Goal: Task Accomplishment & Management: Manage account settings

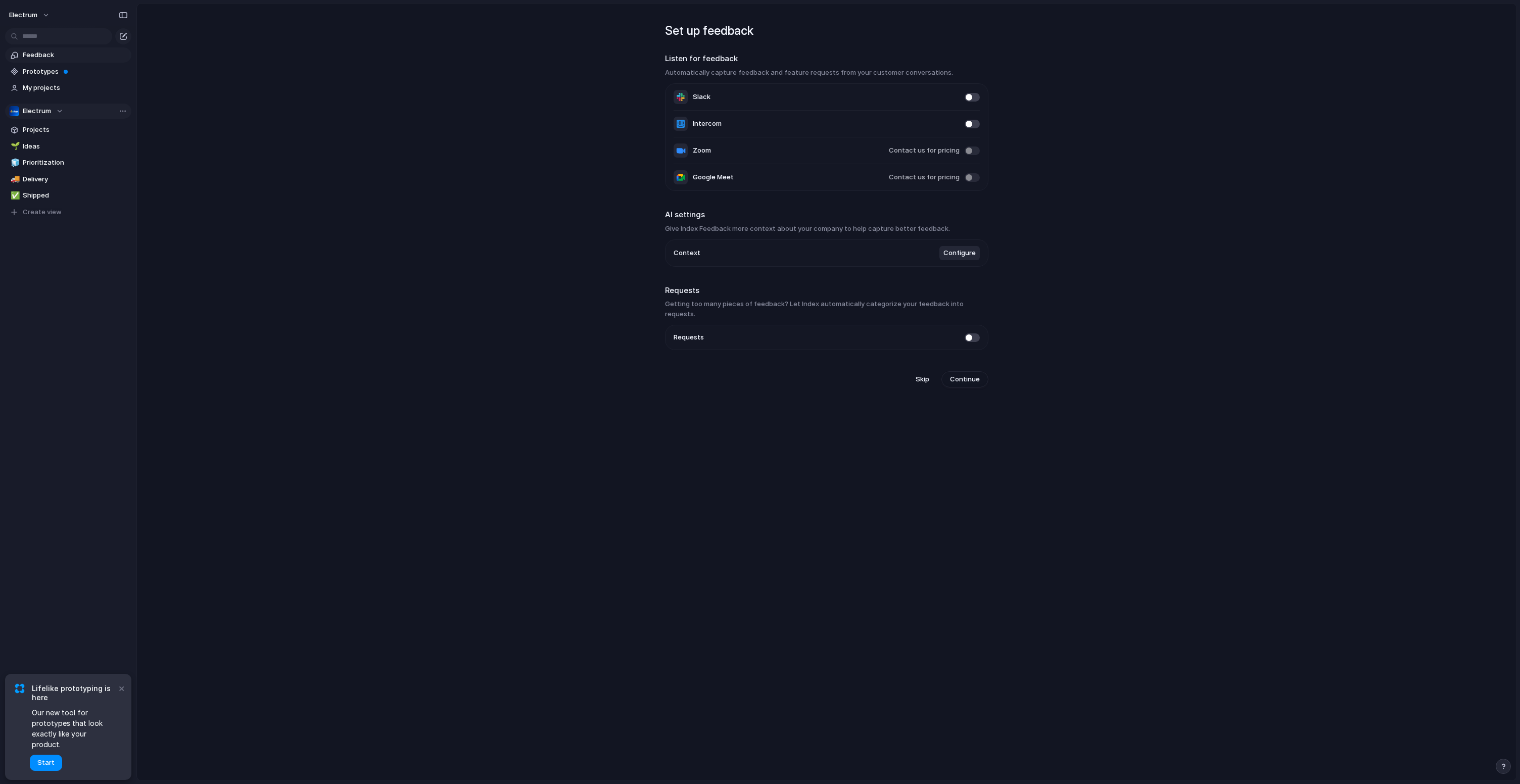
click at [62, 111] on div "Electrum" at bounding box center [36, 111] width 54 height 10
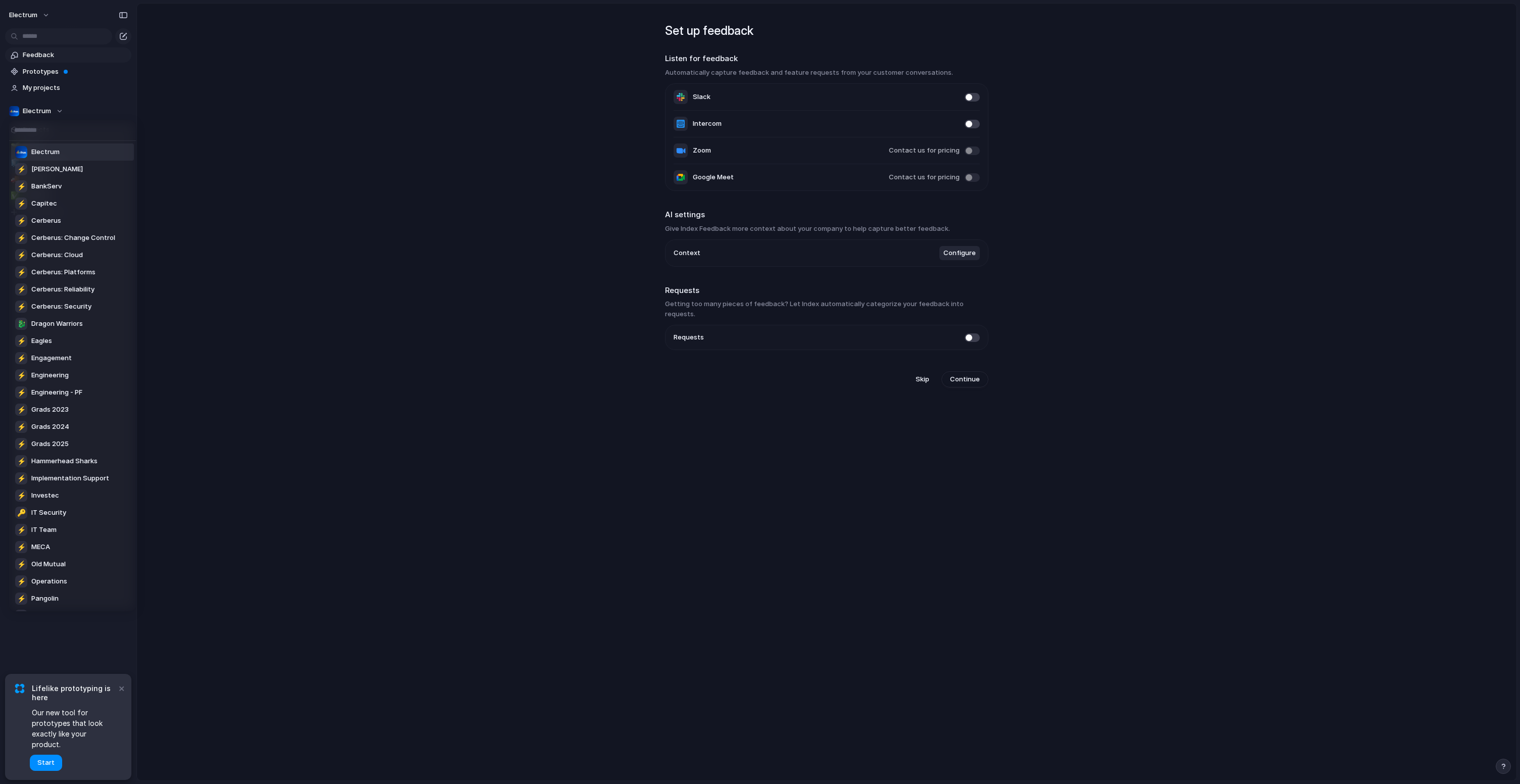
click at [58, 111] on div "Electrum ⚡ [PERSON_NAME] ⚡ BankServ ⚡ Capitec ⚡ Cerberus ⚡ Cerberus: Change Con…" at bounding box center [760, 392] width 1520 height 784
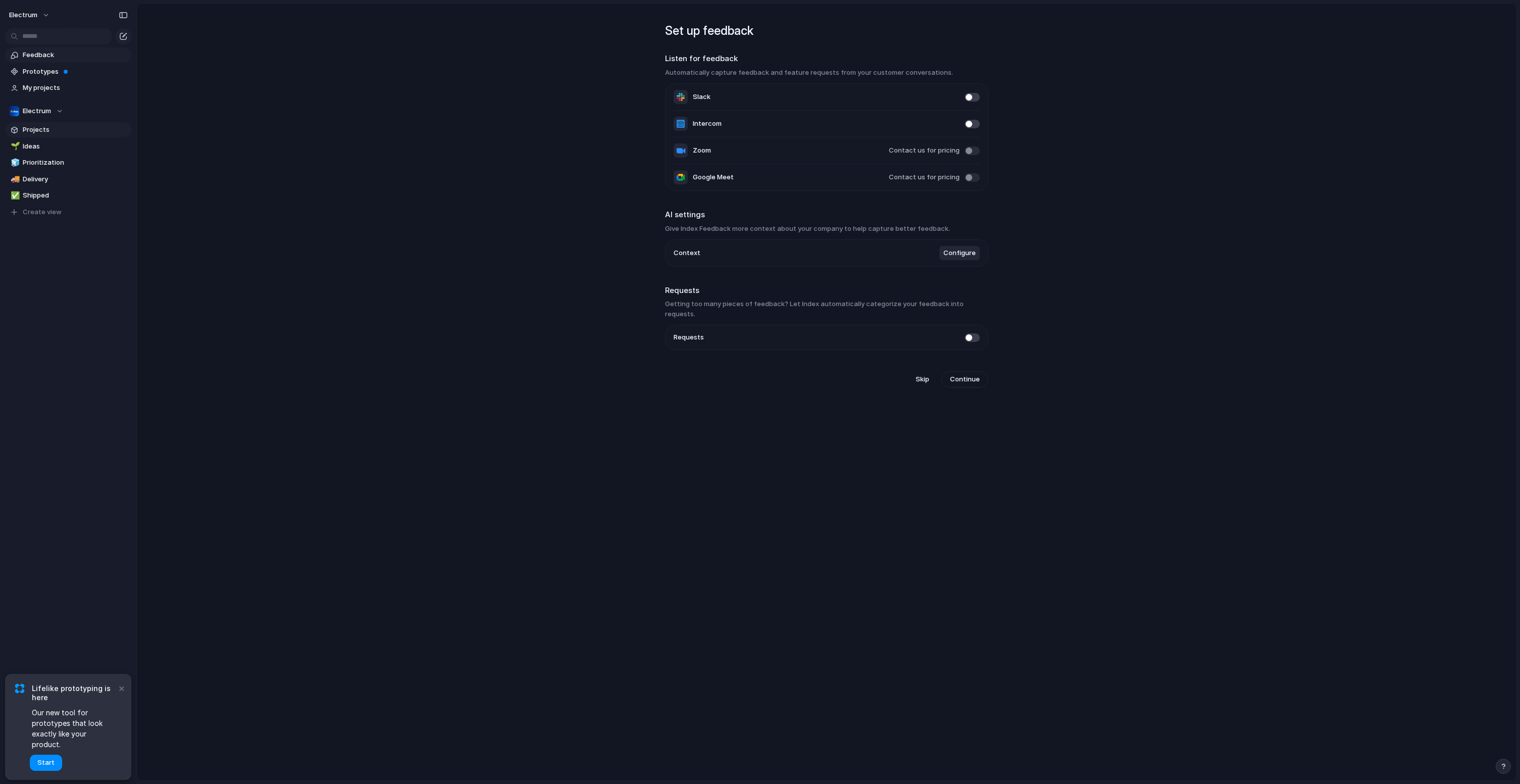
click at [45, 128] on span "Projects" at bounding box center [76, 130] width 105 height 10
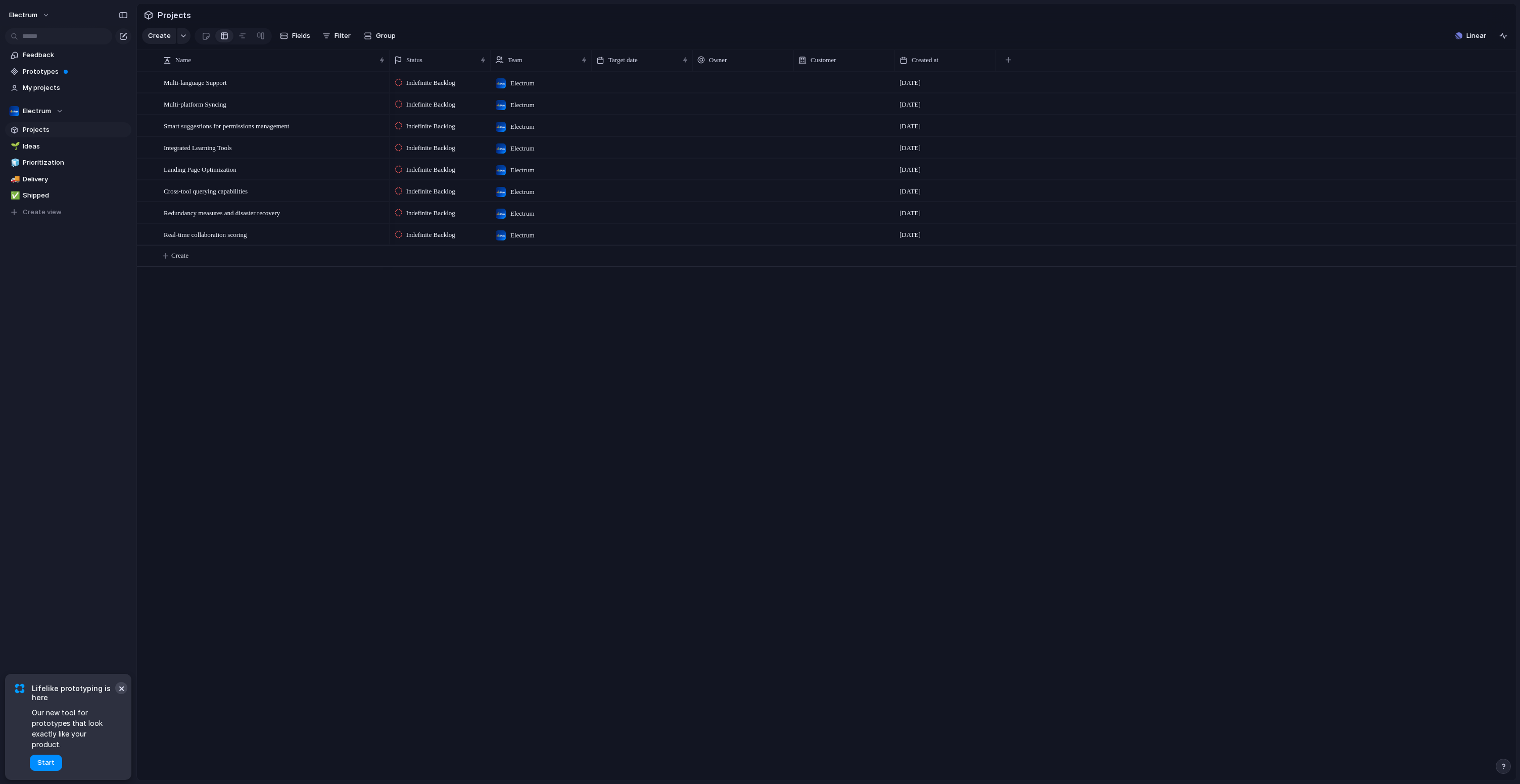
click at [120, 694] on button "×" at bounding box center [121, 688] width 12 height 12
click at [444, 240] on span "Indefinite Backlog" at bounding box center [431, 235] width 49 height 10
click at [269, 412] on div "New Backlog Discovery/Presales High Level Estimation Maintenance Projects Suppo…" at bounding box center [760, 392] width 1520 height 784
click at [51, 148] on span "Ideas" at bounding box center [76, 146] width 105 height 10
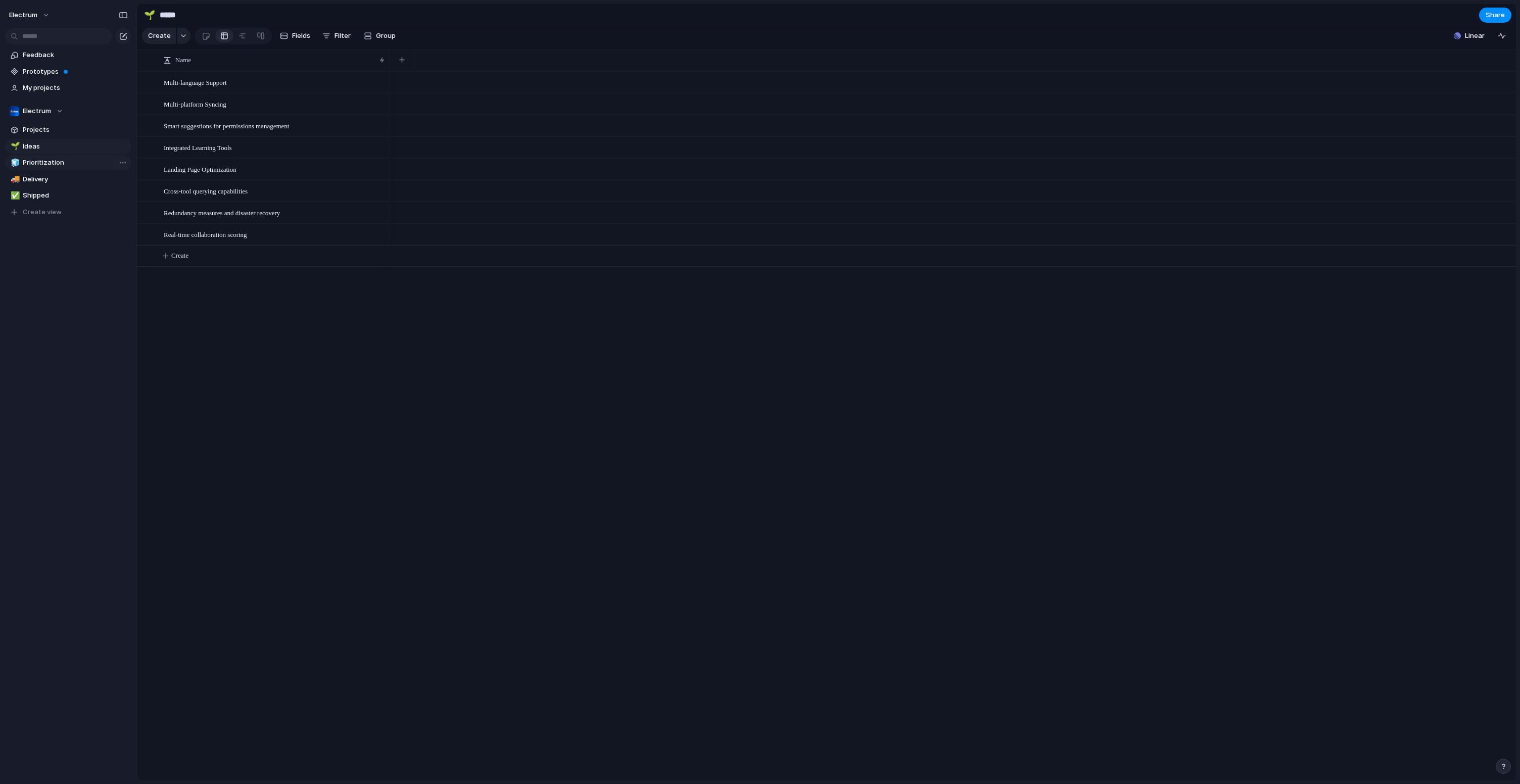
click at [57, 160] on span "Prioritization" at bounding box center [76, 163] width 105 height 10
click at [57, 175] on span "Delivery" at bounding box center [76, 179] width 105 height 10
click at [58, 188] on link "✅ Shipped" at bounding box center [67, 195] width 126 height 15
type input "*******"
click at [57, 86] on span "My projects" at bounding box center [76, 88] width 105 height 10
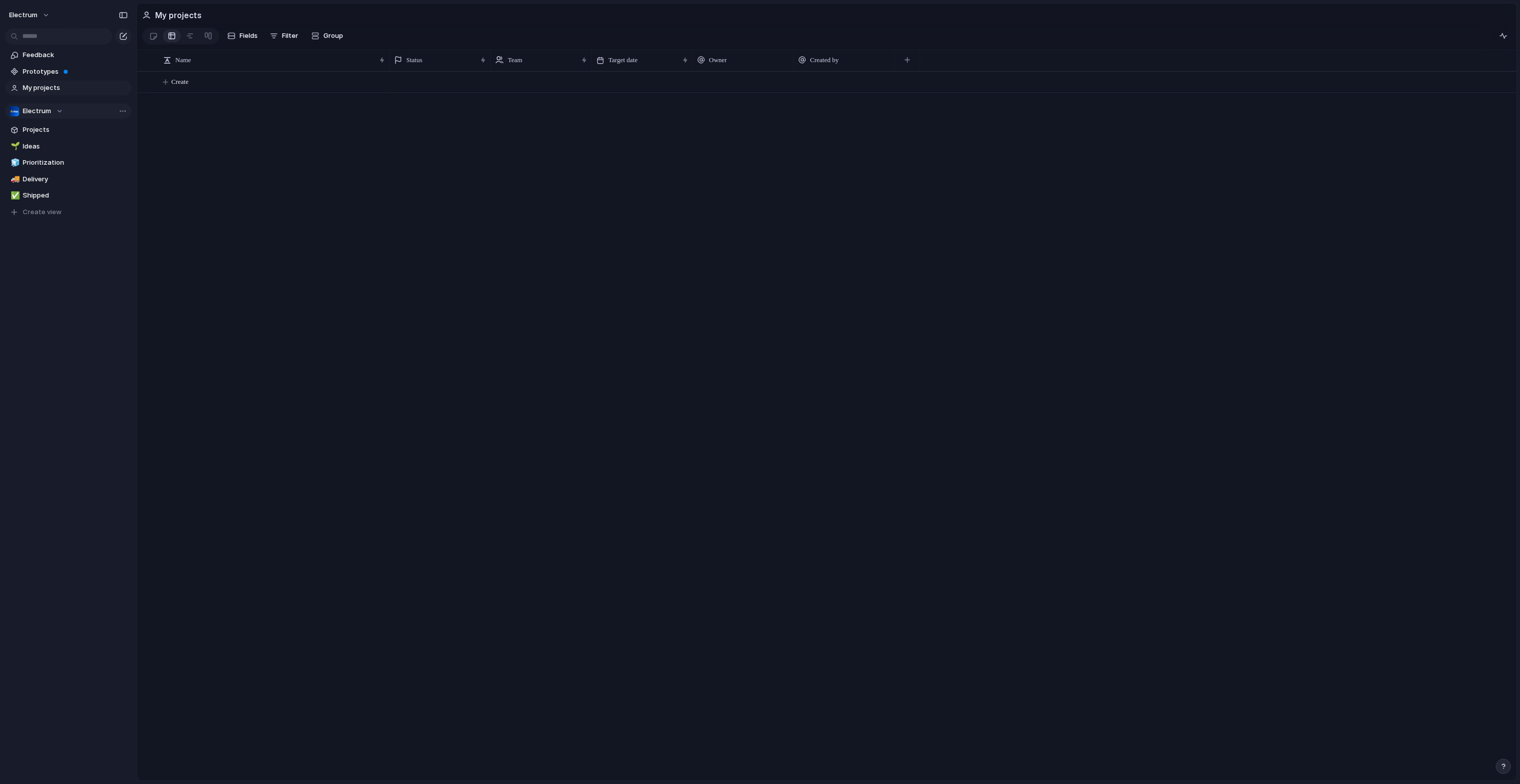
click at [55, 112] on div "Electrum" at bounding box center [36, 111] width 54 height 10
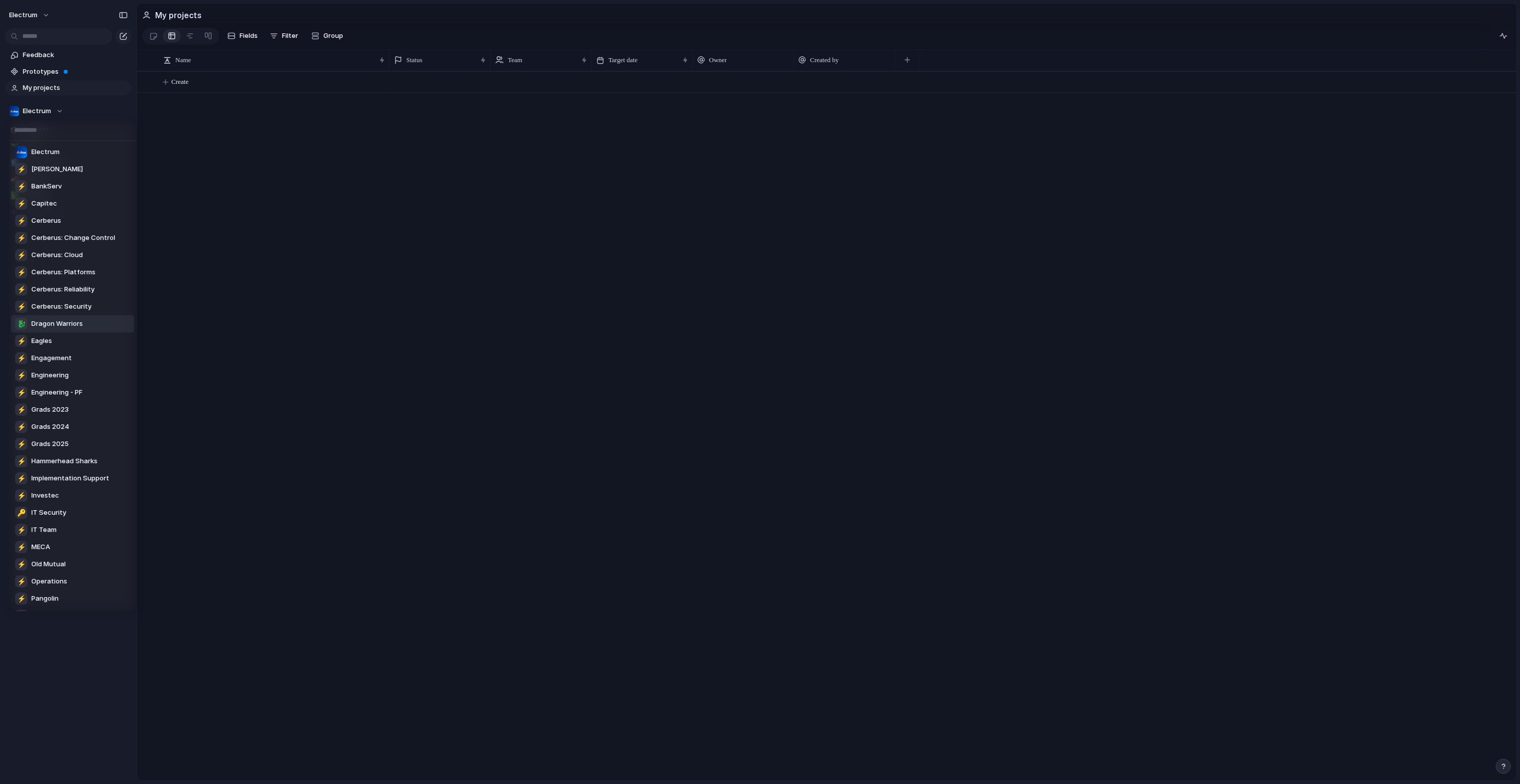
click at [80, 328] on span "Dragon Warriors" at bounding box center [57, 323] width 51 height 10
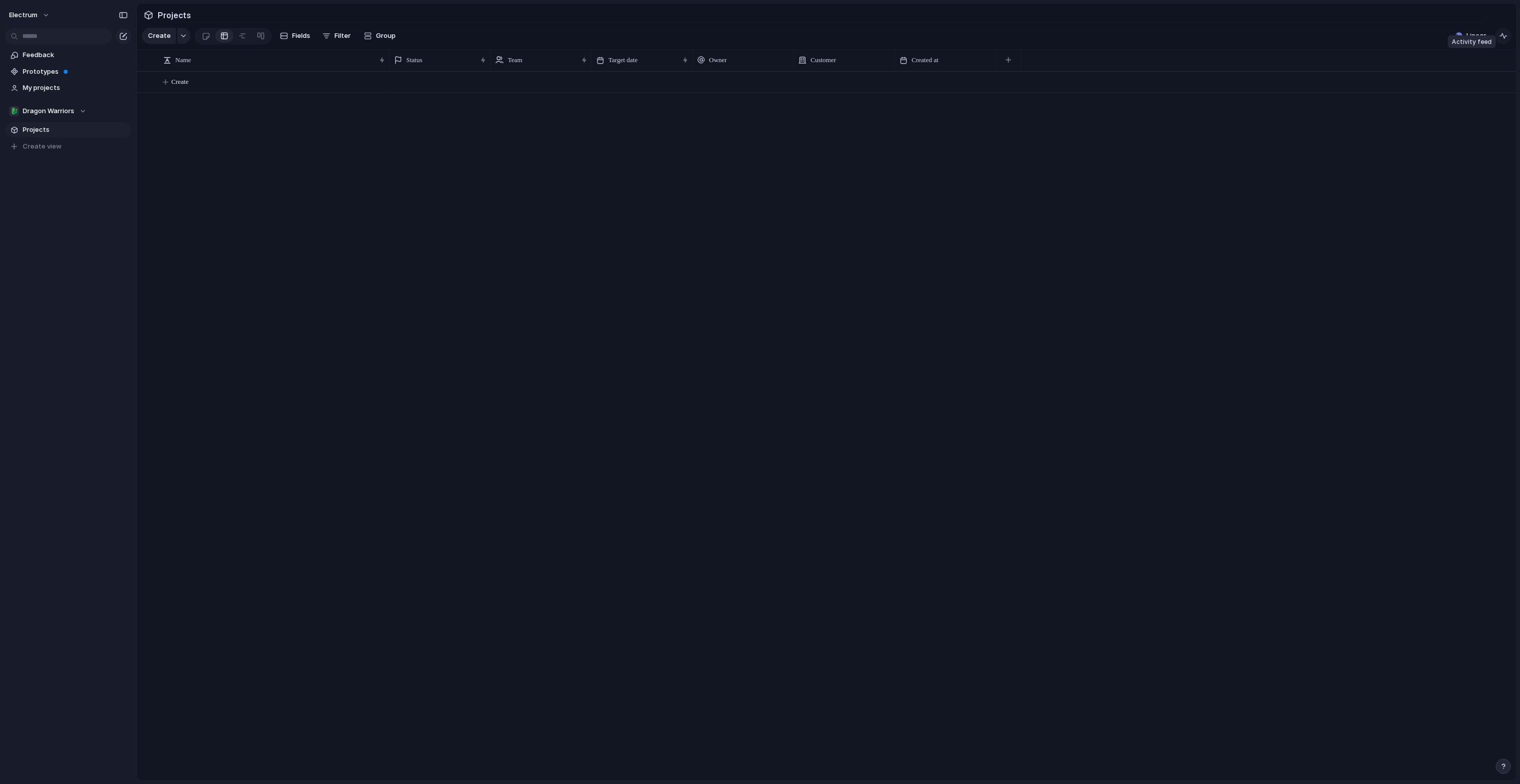
click at [1505, 40] on div "button" at bounding box center [1503, 36] width 8 height 8
click at [755, 87] on button "Create" at bounding box center [840, 82] width 1385 height 21
click at [86, 109] on div "🐉 Dragon Warriors" at bounding box center [47, 111] width 78 height 10
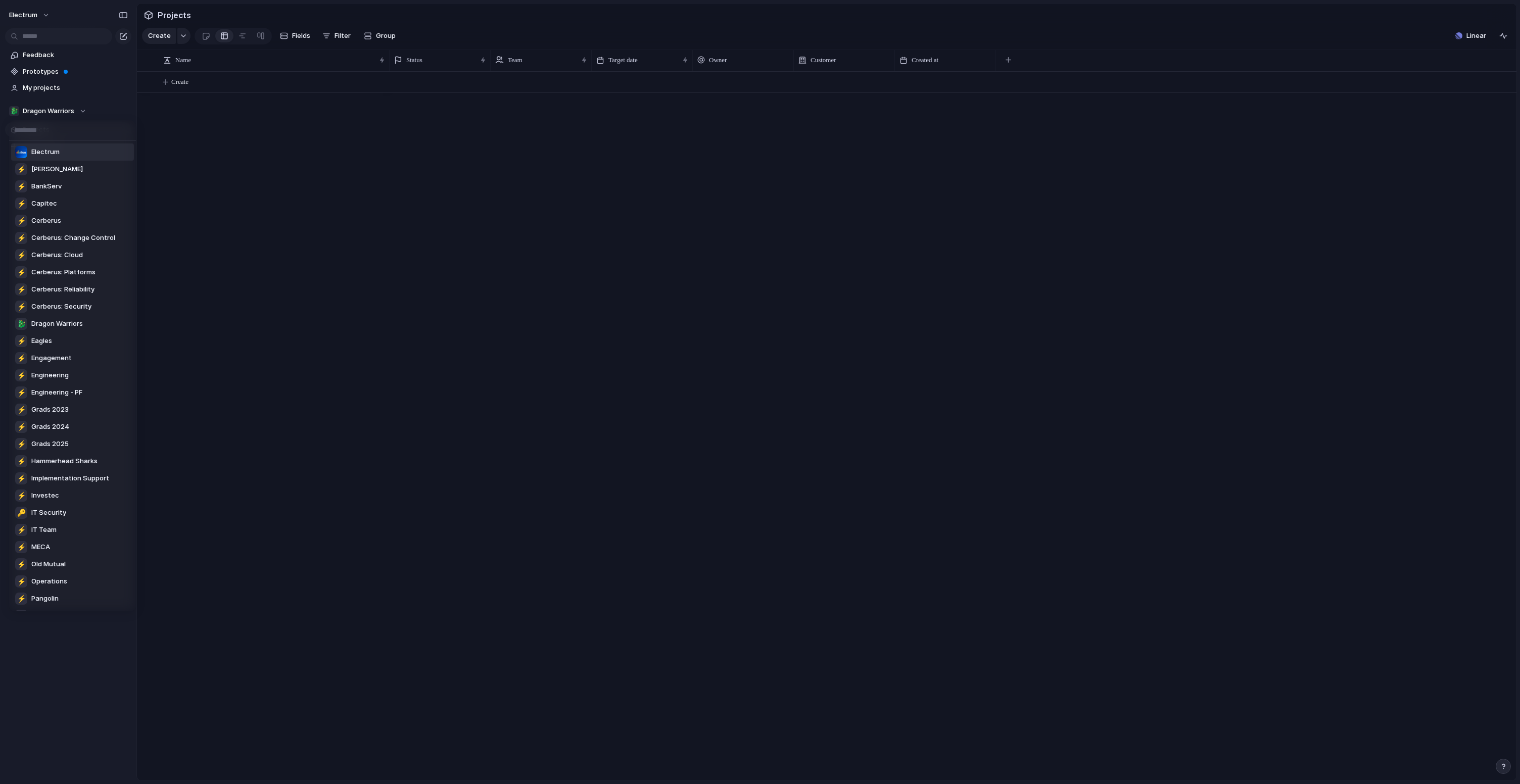
click at [86, 113] on div "Electrum ⚡ Angie ⚡ BankServ ⚡ Capitec ⚡ Cerberus ⚡ Cerberus: Change Control ⚡ C…" at bounding box center [760, 392] width 1520 height 784
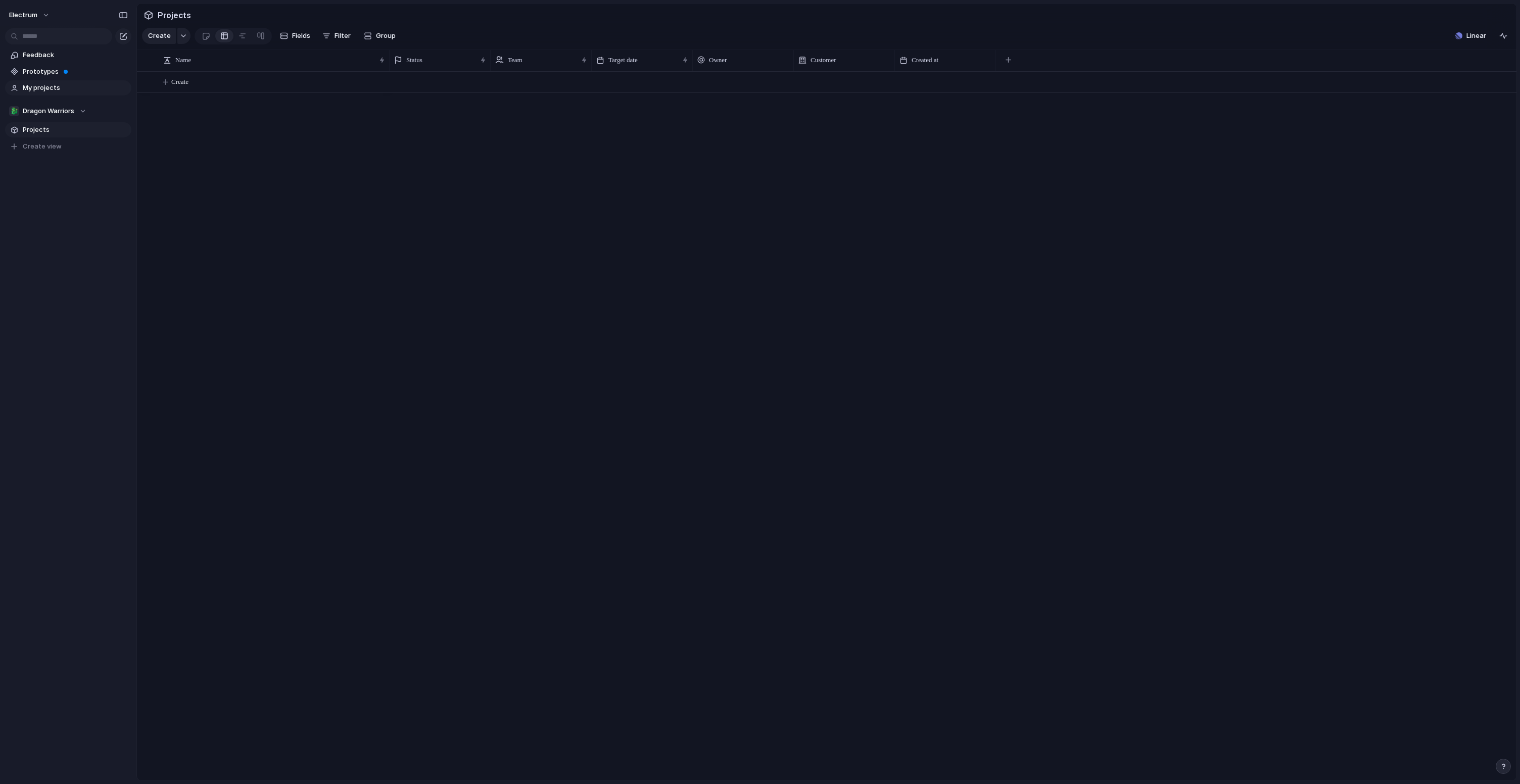
click at [53, 91] on span "My projects" at bounding box center [76, 88] width 105 height 10
click at [47, 74] on span "Prototypes" at bounding box center [76, 72] width 105 height 10
click at [106, 225] on div "Feedback Prototypes My projects 🐉 Dragon Warriors Projects To pick up a draggab…" at bounding box center [68, 118] width 136 height 236
click at [240, 39] on span "Fields" at bounding box center [248, 36] width 18 height 10
click at [240, 38] on span "Fields" at bounding box center [248, 36] width 18 height 10
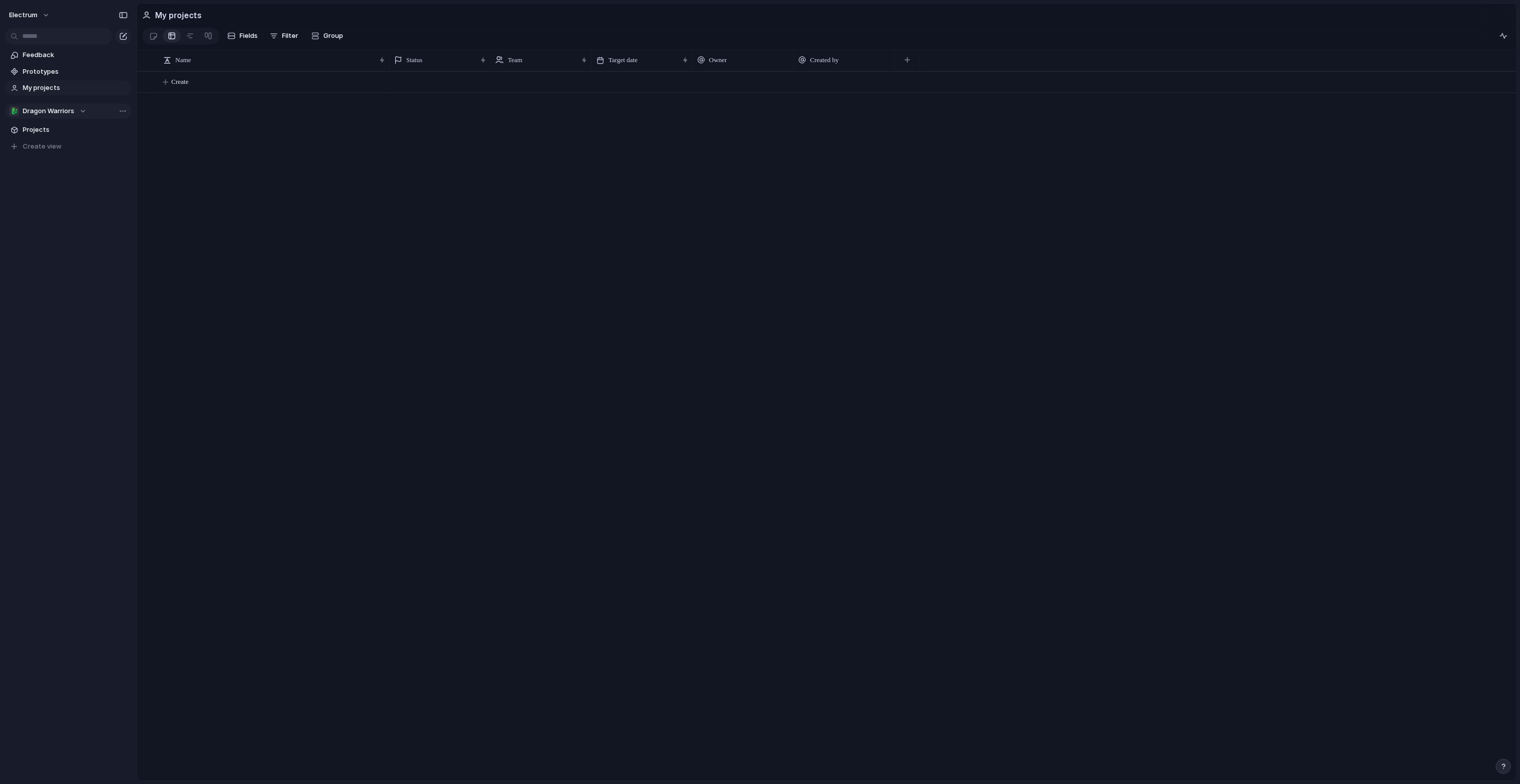
click at [81, 109] on div "🐉 Dragon Warriors" at bounding box center [47, 111] width 78 height 10
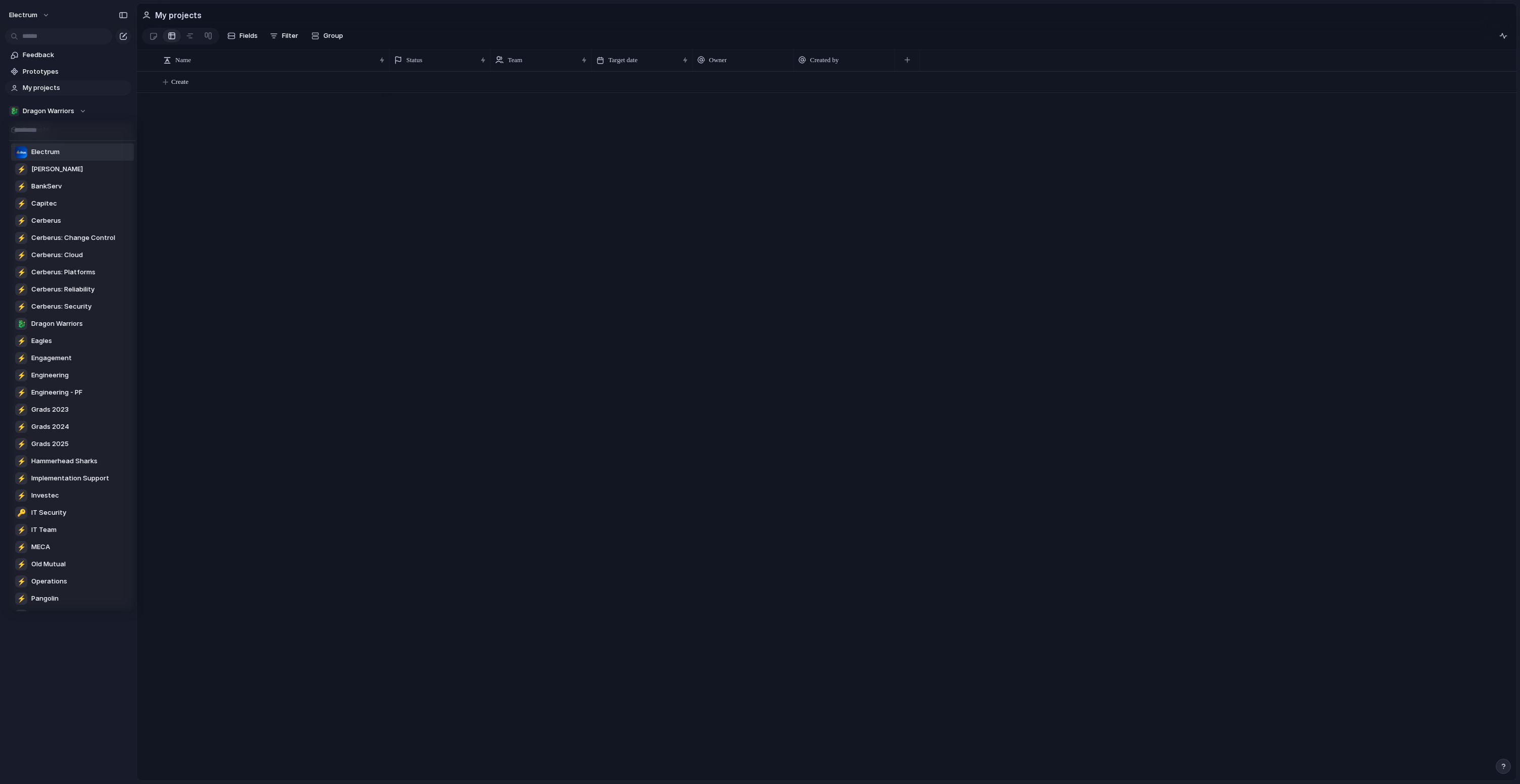
click at [59, 105] on div "Electrum ⚡ Angie ⚡ BankServ ⚡ Capitec ⚡ Cerberus ⚡ Cerberus: Change Control ⚡ C…" at bounding box center [760, 392] width 1520 height 784
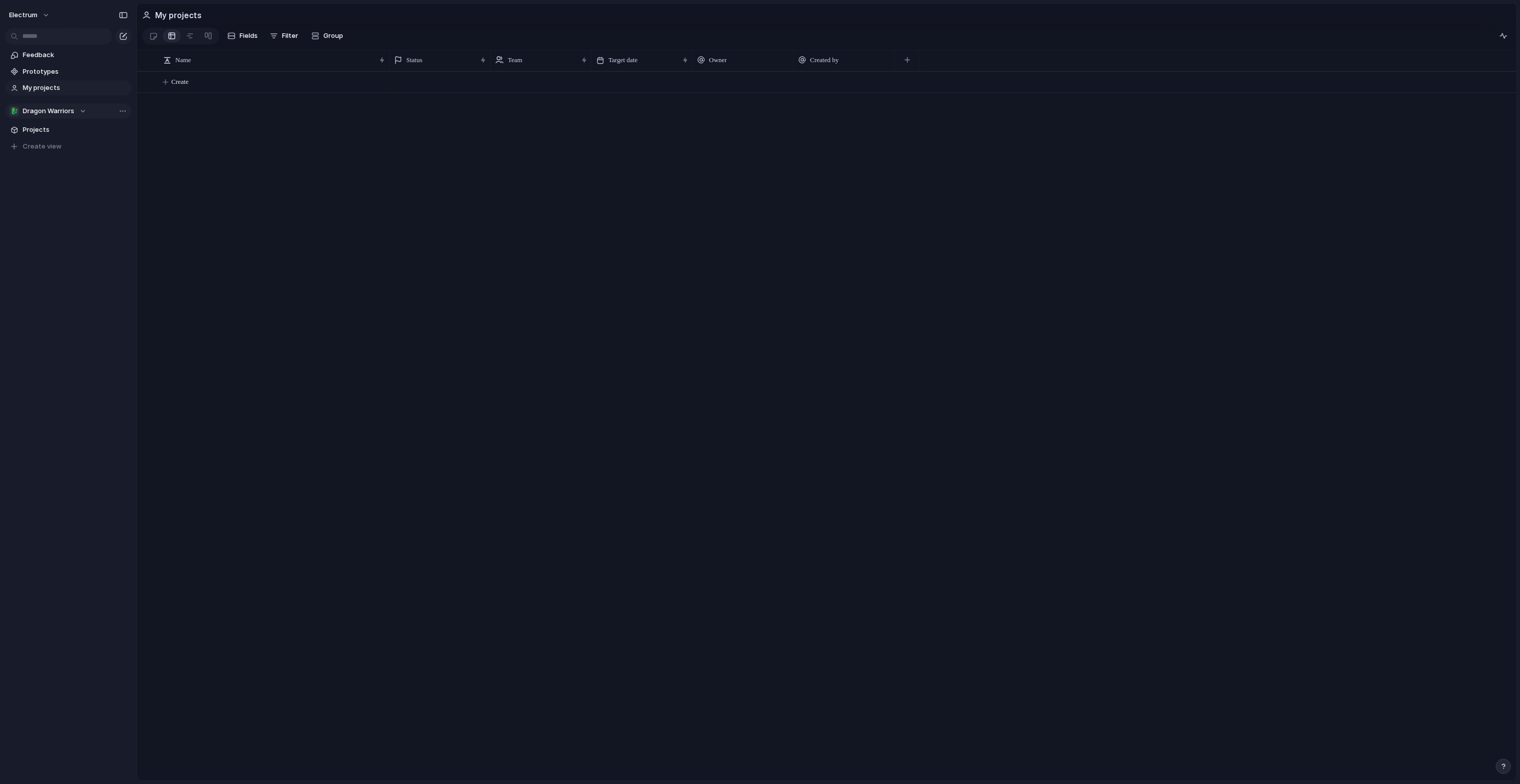
click at [58, 113] on span "Dragon Warriors" at bounding box center [49, 111] width 51 height 10
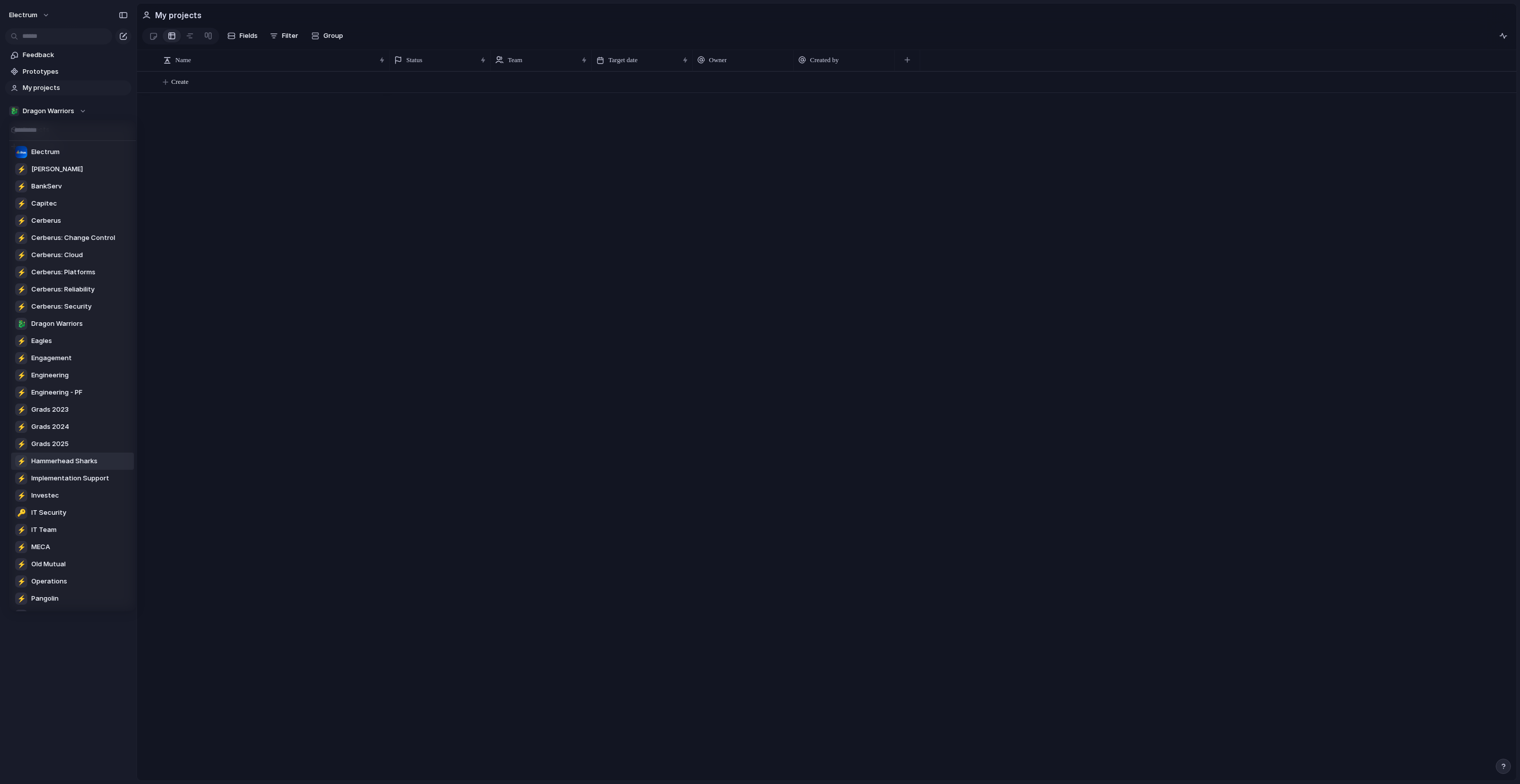
click at [72, 461] on span "Hammerhead Sharks" at bounding box center [64, 461] width 66 height 10
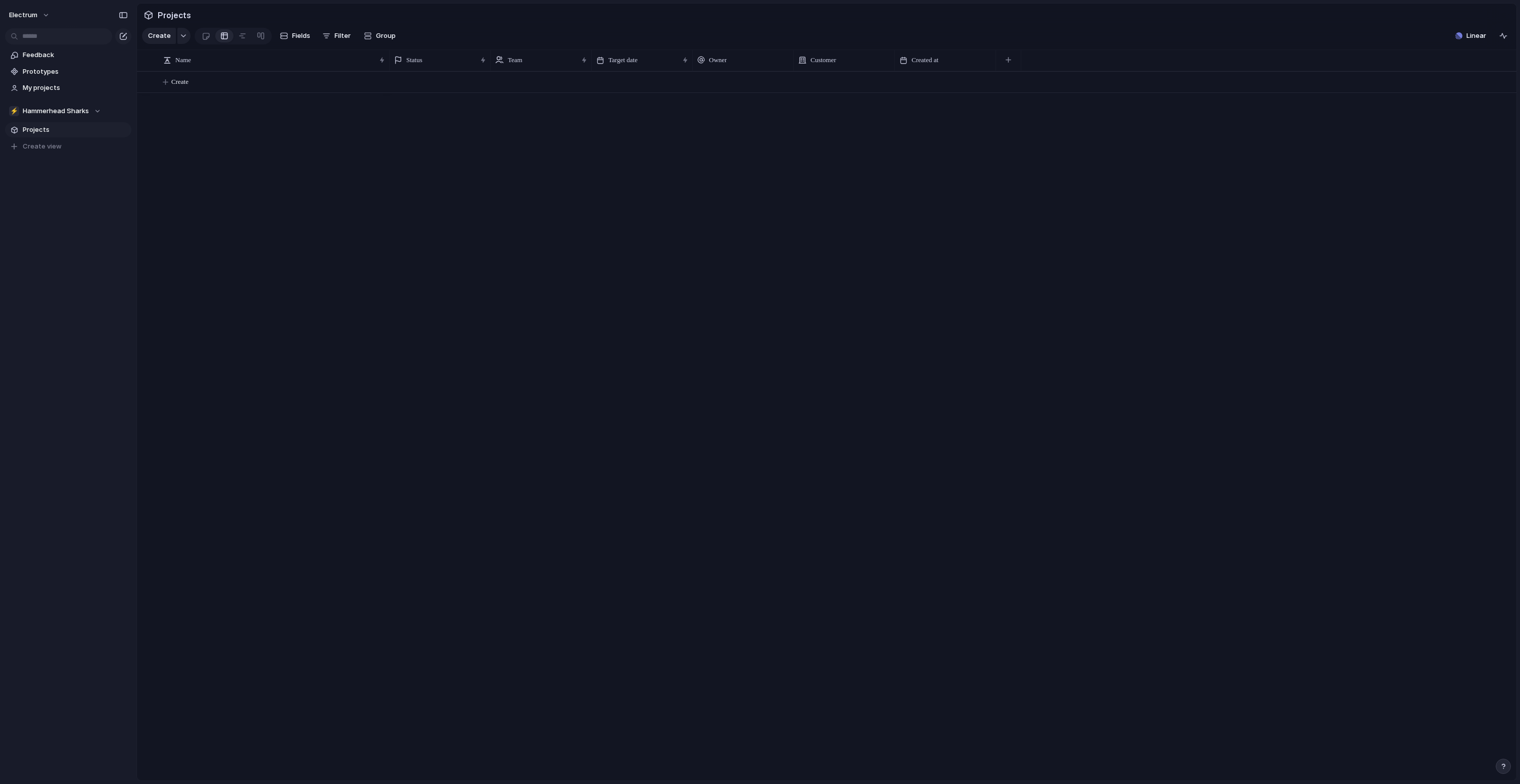
click at [41, 132] on span "Projects" at bounding box center [76, 130] width 105 height 10
click at [45, 113] on span "Hammerhead Sharks" at bounding box center [56, 111] width 66 height 10
click at [52, 113] on div "Recent 🐉 Dragon Warriors Teams Electrum ⚡ Angie ⚡ BankServ ⚡ Capitec ⚡ Cerberus…" at bounding box center [760, 392] width 1520 height 784
click at [119, 112] on div "Team settings Copy link Add members" at bounding box center [760, 392] width 1520 height 784
click at [54, 113] on span "Hammerhead Sharks" at bounding box center [56, 111] width 66 height 10
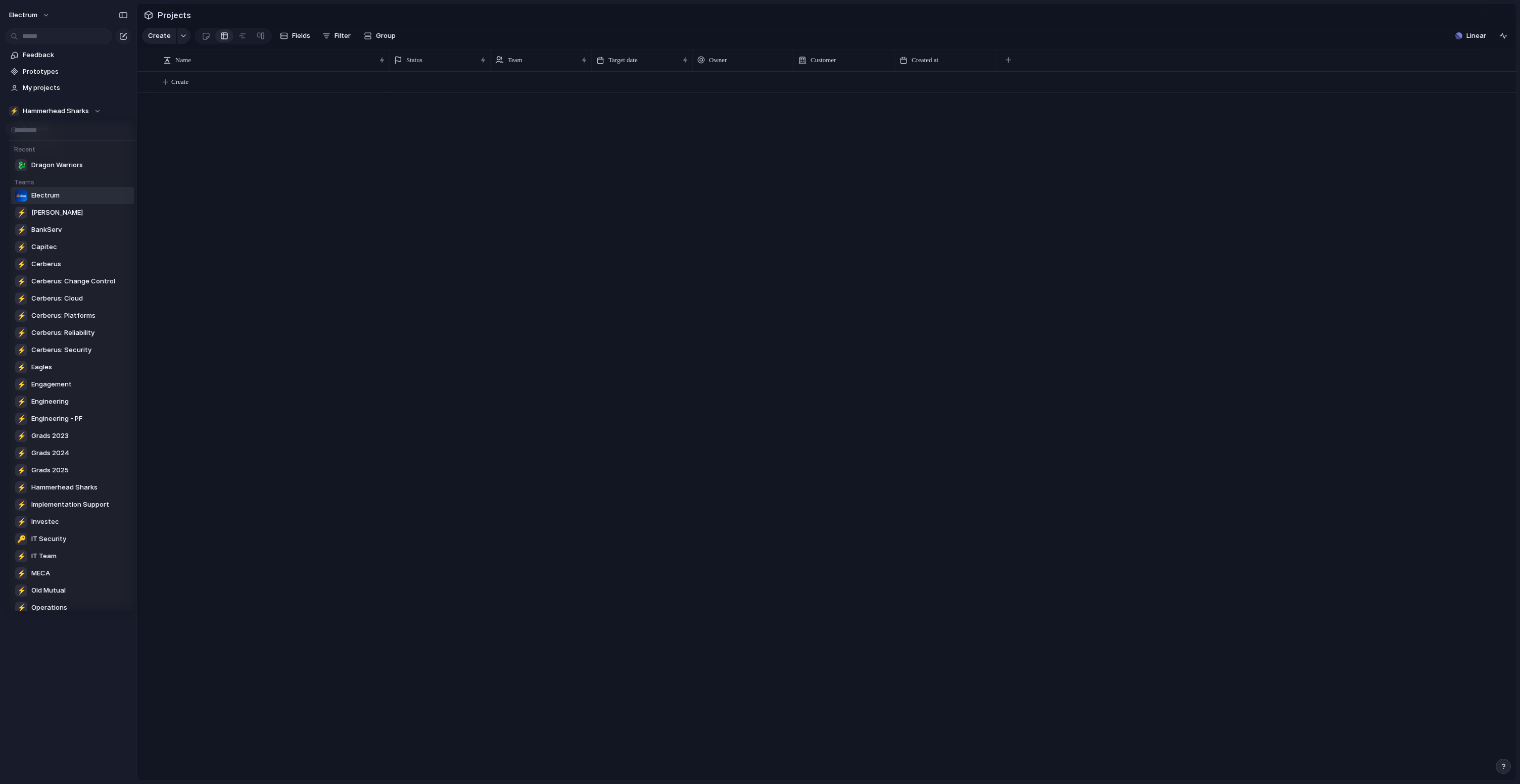
click at [51, 195] on span "Electrum" at bounding box center [45, 195] width 28 height 10
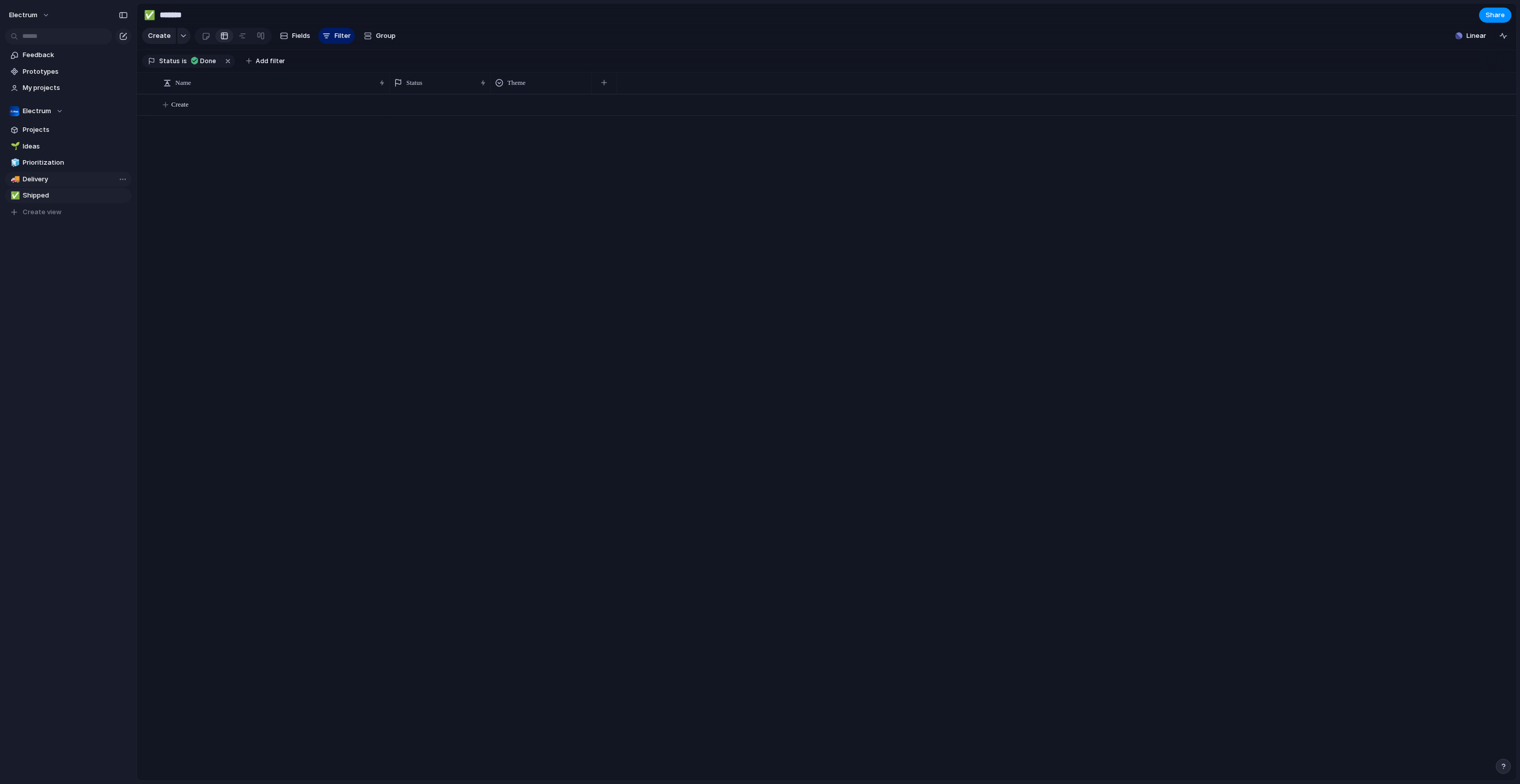
click at [57, 177] on span "Delivery" at bounding box center [76, 179] width 105 height 10
click at [57, 162] on span "Prioritization" at bounding box center [76, 163] width 105 height 10
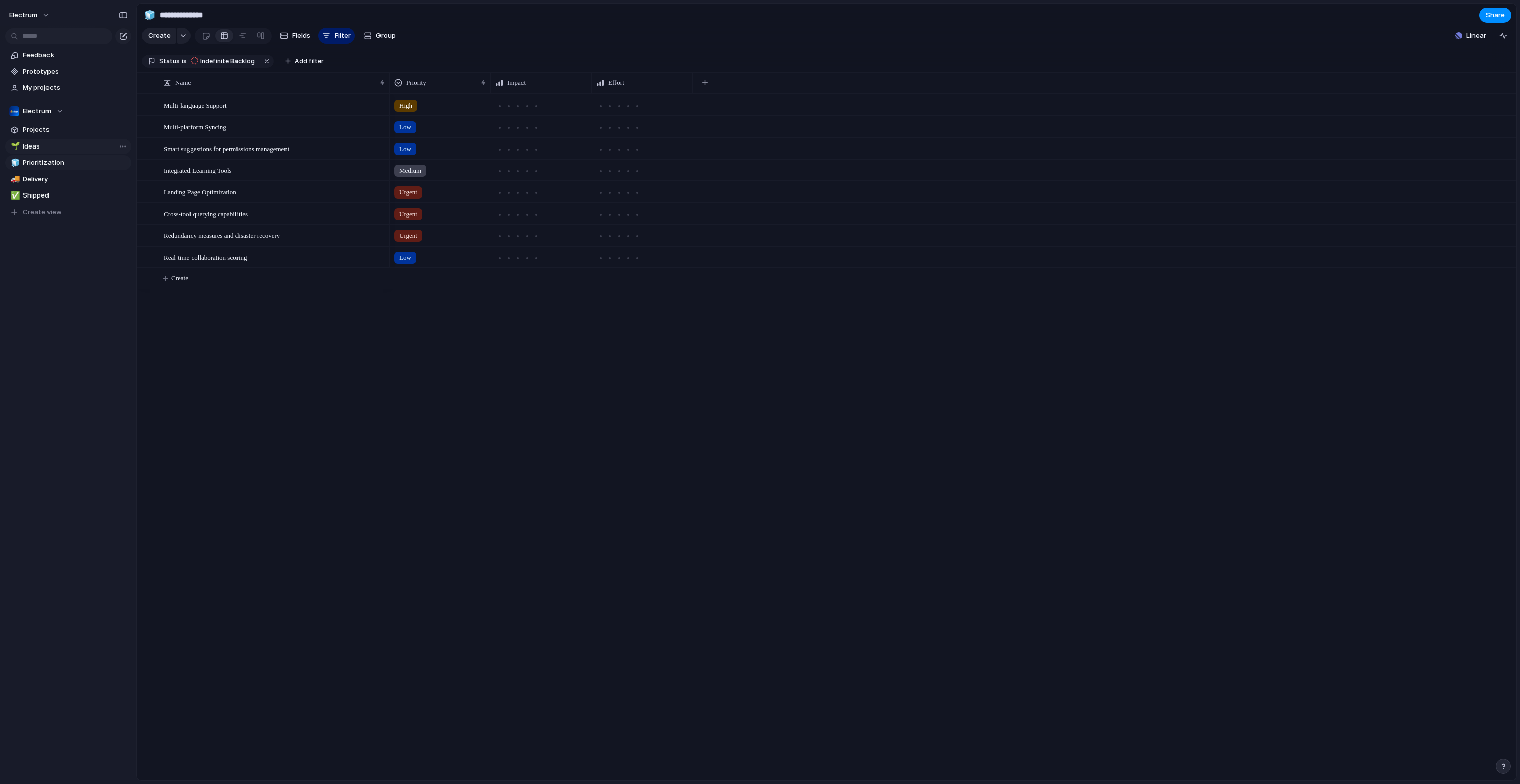
click at [50, 148] on span "Ideas" at bounding box center [76, 146] width 105 height 10
click at [55, 158] on span "Prioritization" at bounding box center [76, 163] width 105 height 10
click at [408, 111] on span "High" at bounding box center [405, 105] width 13 height 10
click at [222, 354] on div "Urgent High Medium Low No Priority" at bounding box center [760, 392] width 1520 height 784
click at [55, 145] on span "Ideas" at bounding box center [76, 146] width 105 height 10
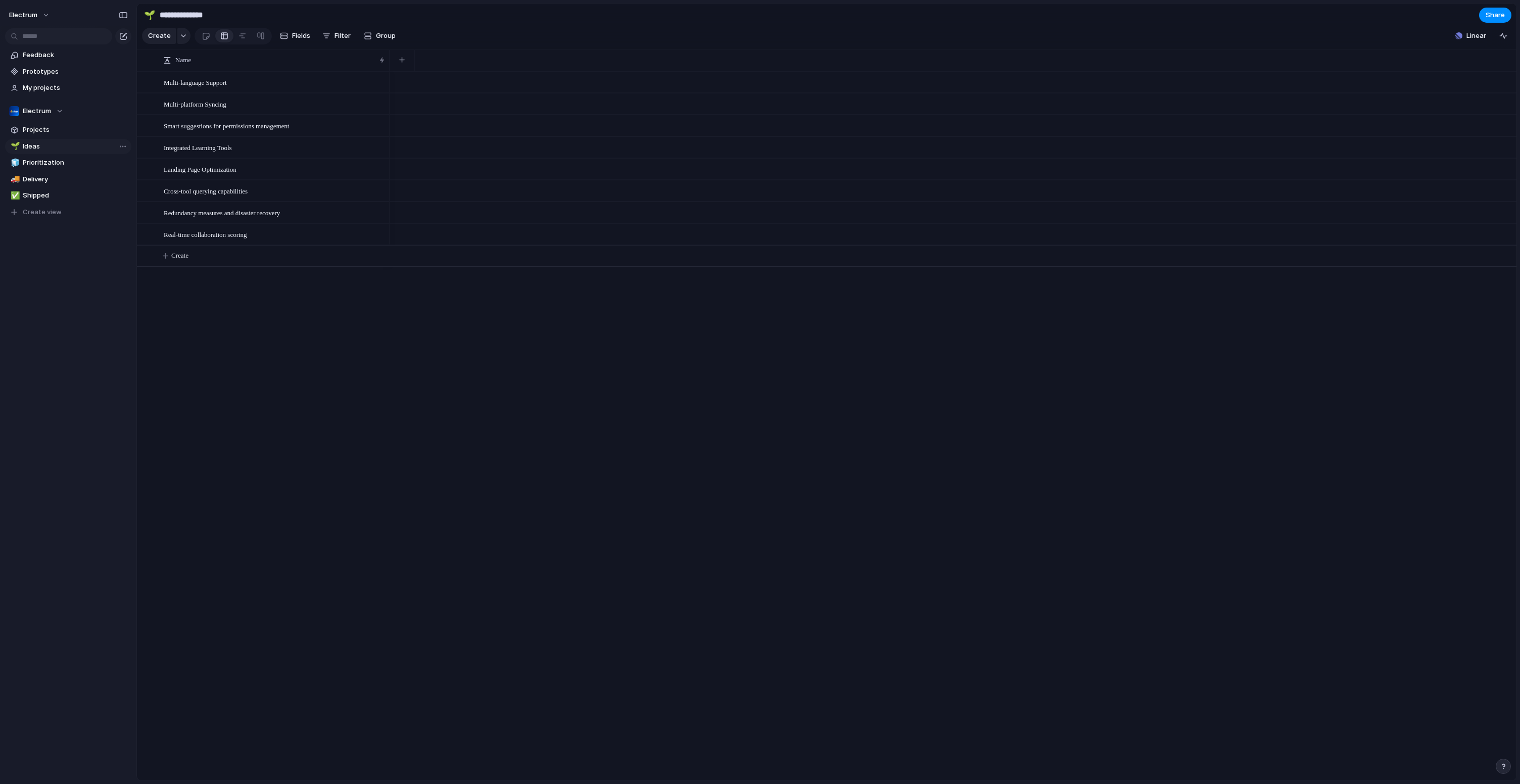
type input "*****"
click at [58, 130] on span "Projects" at bounding box center [76, 130] width 105 height 10
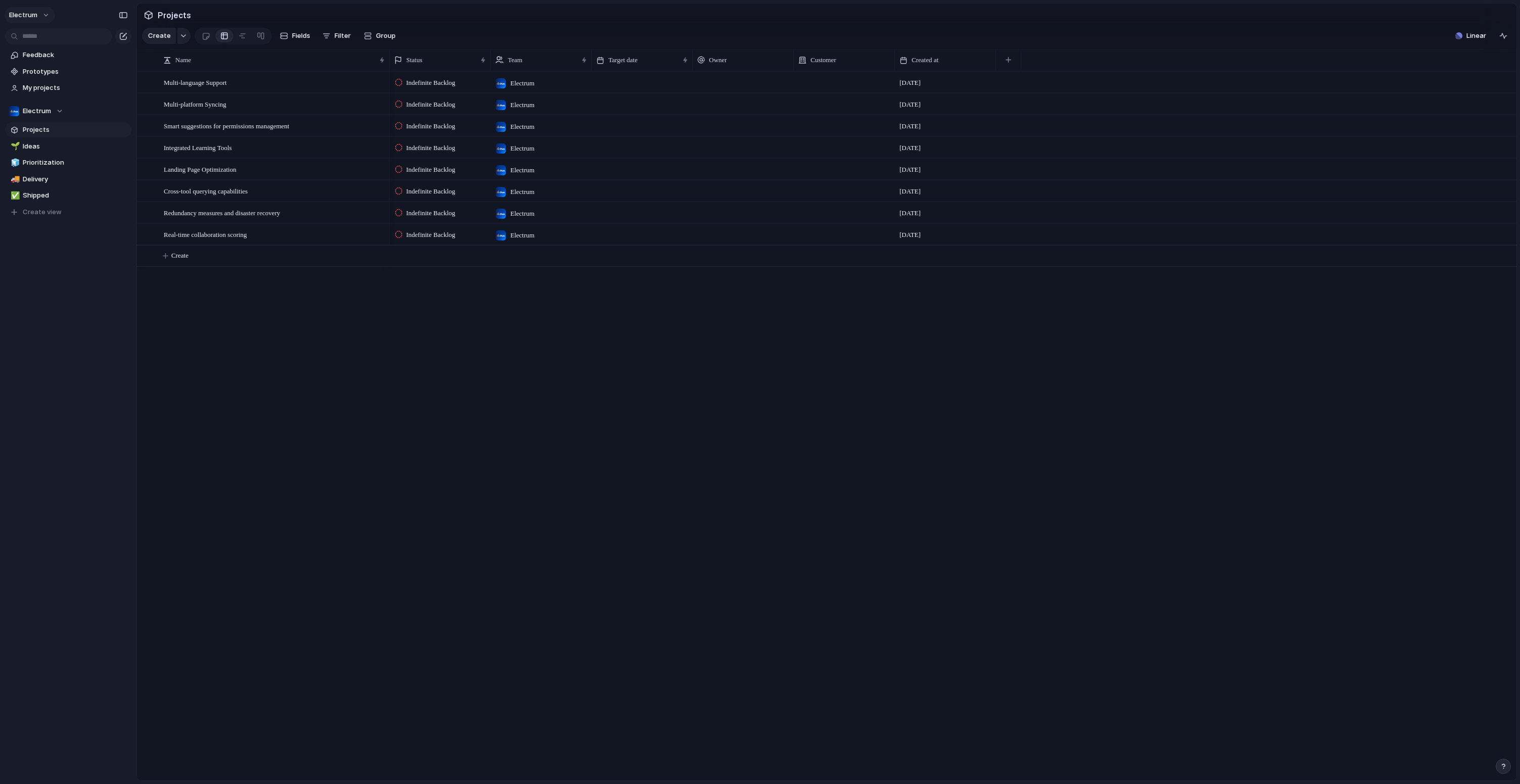
click at [40, 11] on button "Electrum" at bounding box center [30, 15] width 51 height 16
click at [113, 89] on li "Light" at bounding box center [123, 86] width 59 height 16
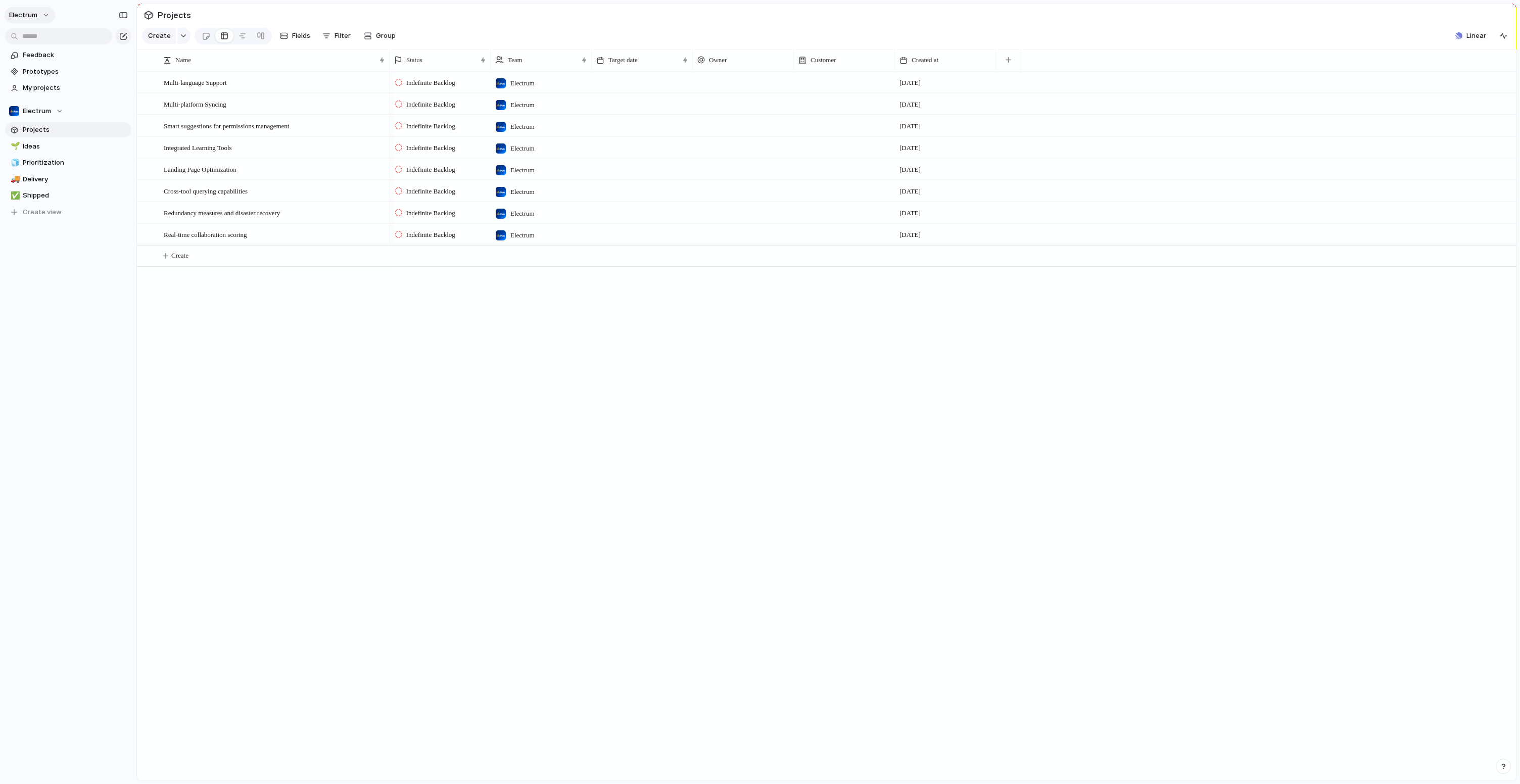
click at [30, 11] on span "Electrum" at bounding box center [23, 15] width 28 height 10
click at [115, 105] on li "Dark" at bounding box center [123, 103] width 59 height 16
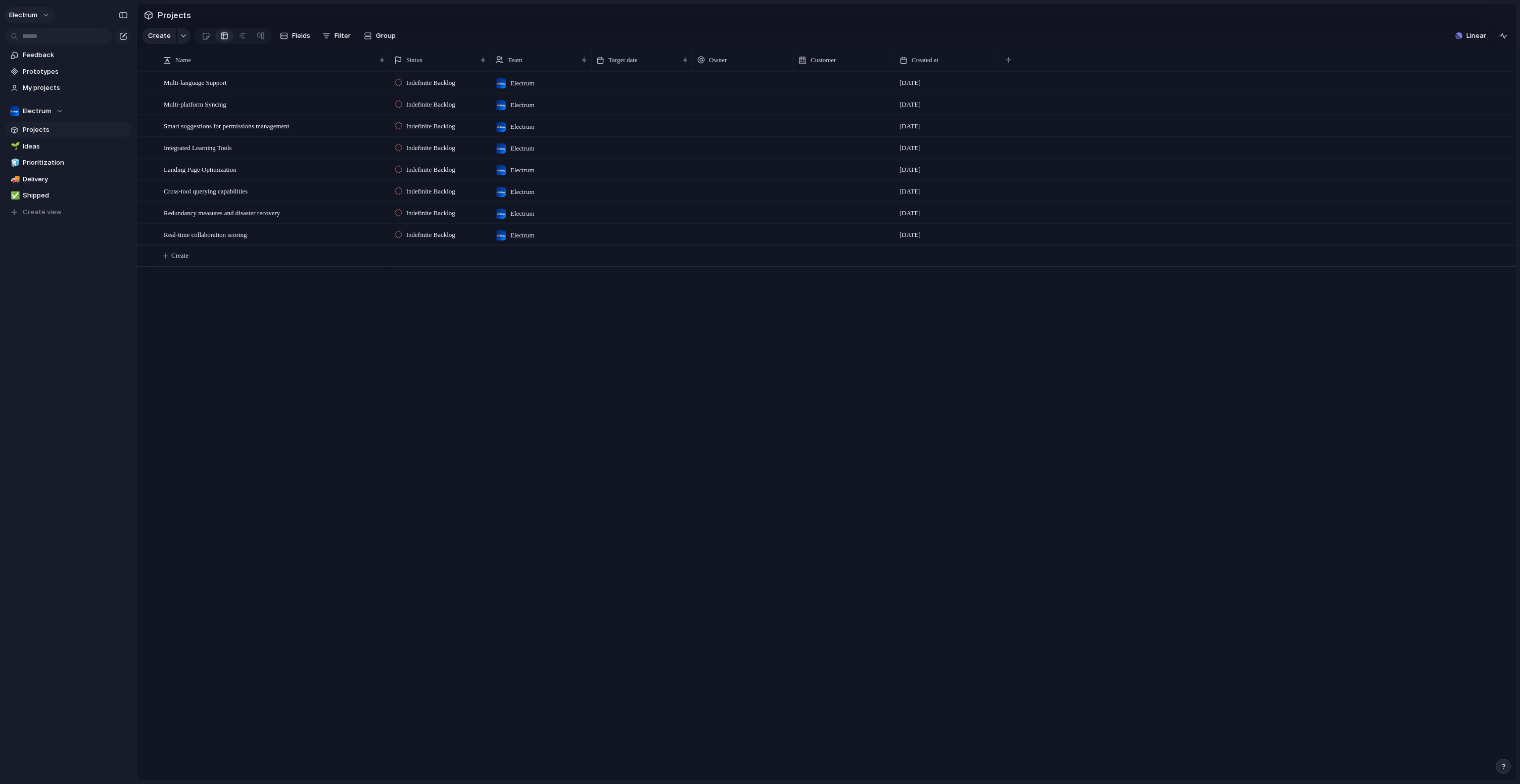
click at [32, 17] on span "Electrum" at bounding box center [23, 15] width 28 height 10
click at [124, 137] on li "Forest" at bounding box center [123, 135] width 59 height 16
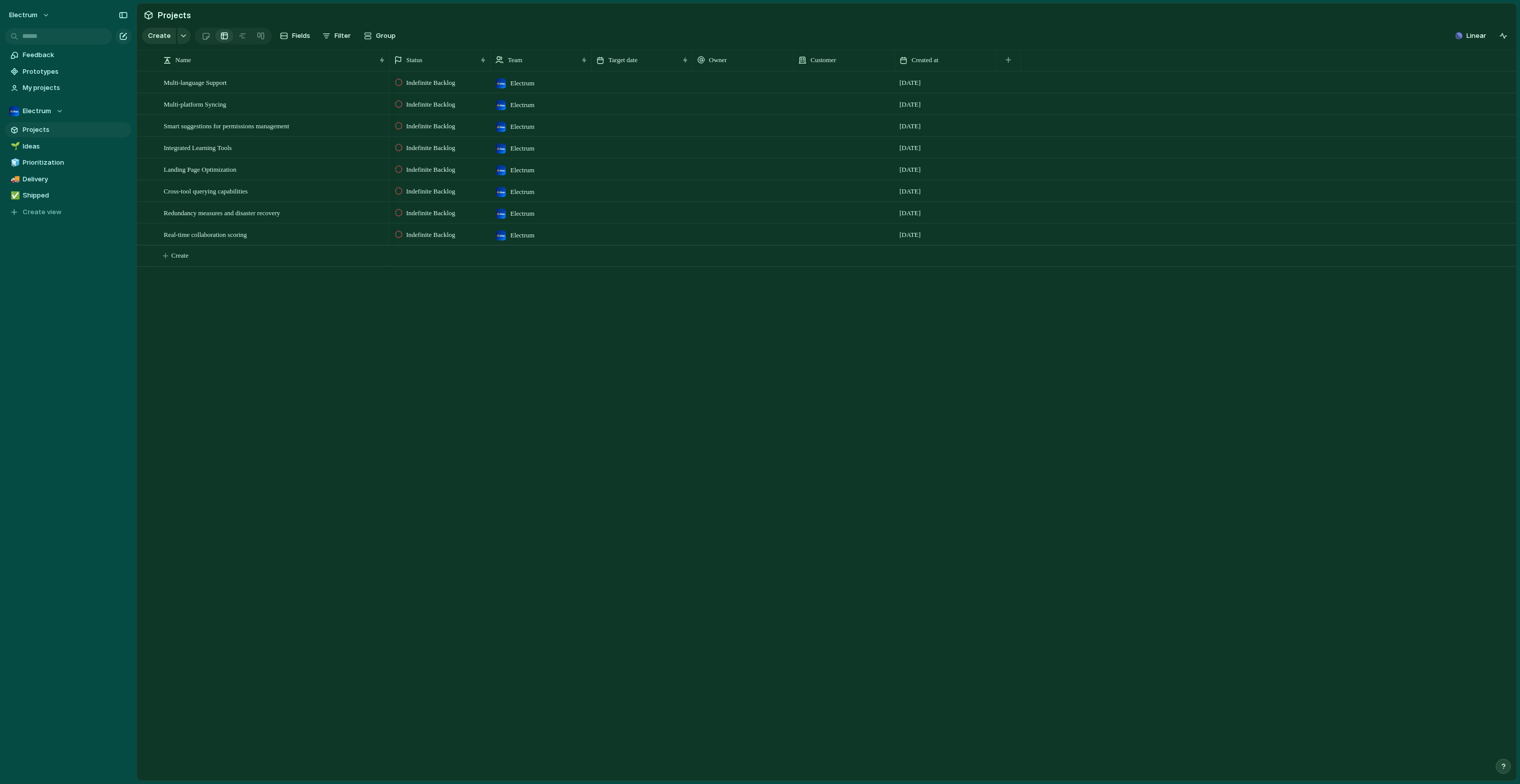
click at [51, 23] on div "Electrum" at bounding box center [68, 13] width 136 height 26
click at [47, 18] on button "Electrum" at bounding box center [30, 15] width 51 height 16
click at [132, 121] on span "Neutral dark" at bounding box center [117, 118] width 39 height 10
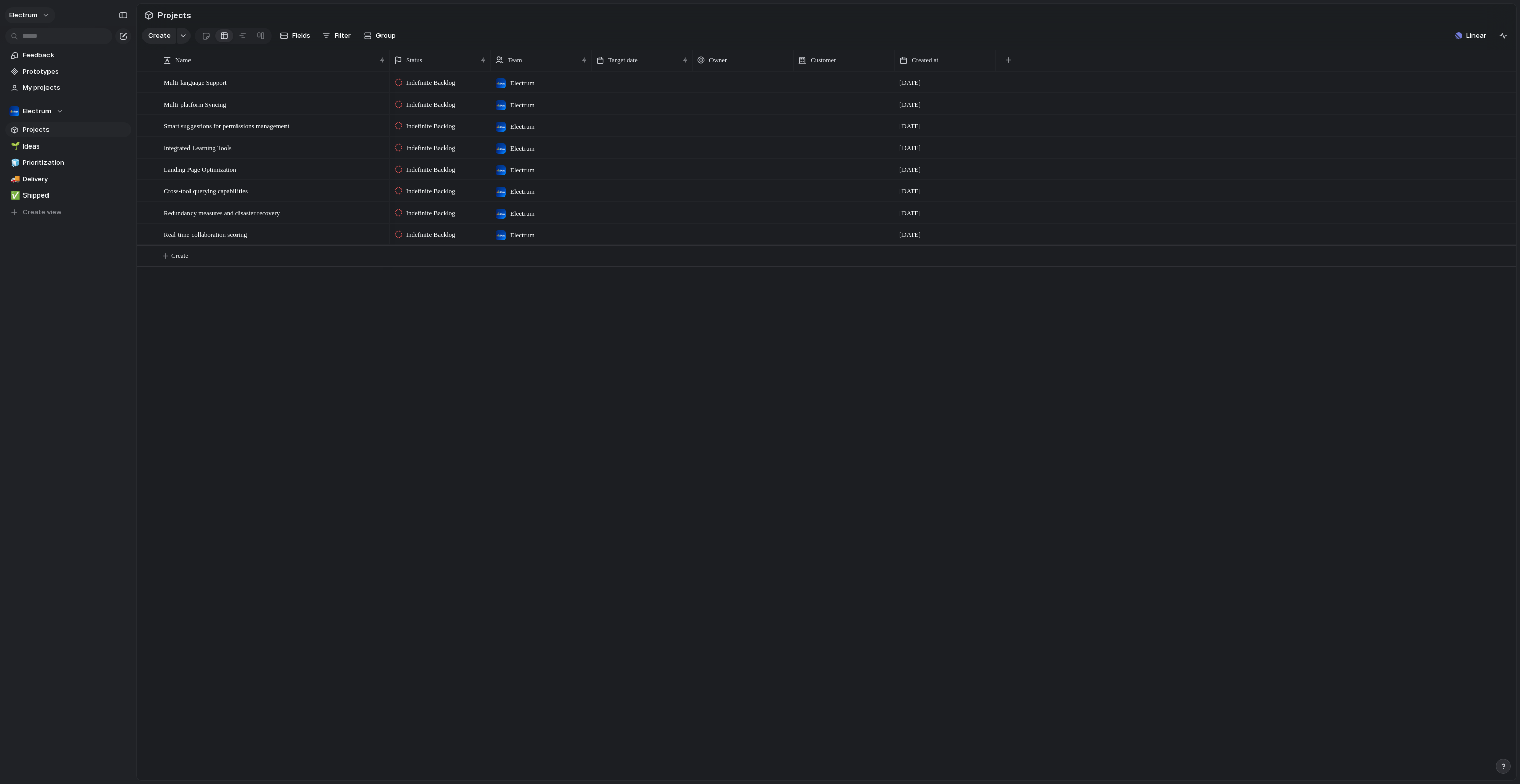
click at [38, 18] on button "Electrum" at bounding box center [30, 15] width 51 height 16
click at [118, 105] on li "Dark" at bounding box center [126, 103] width 66 height 16
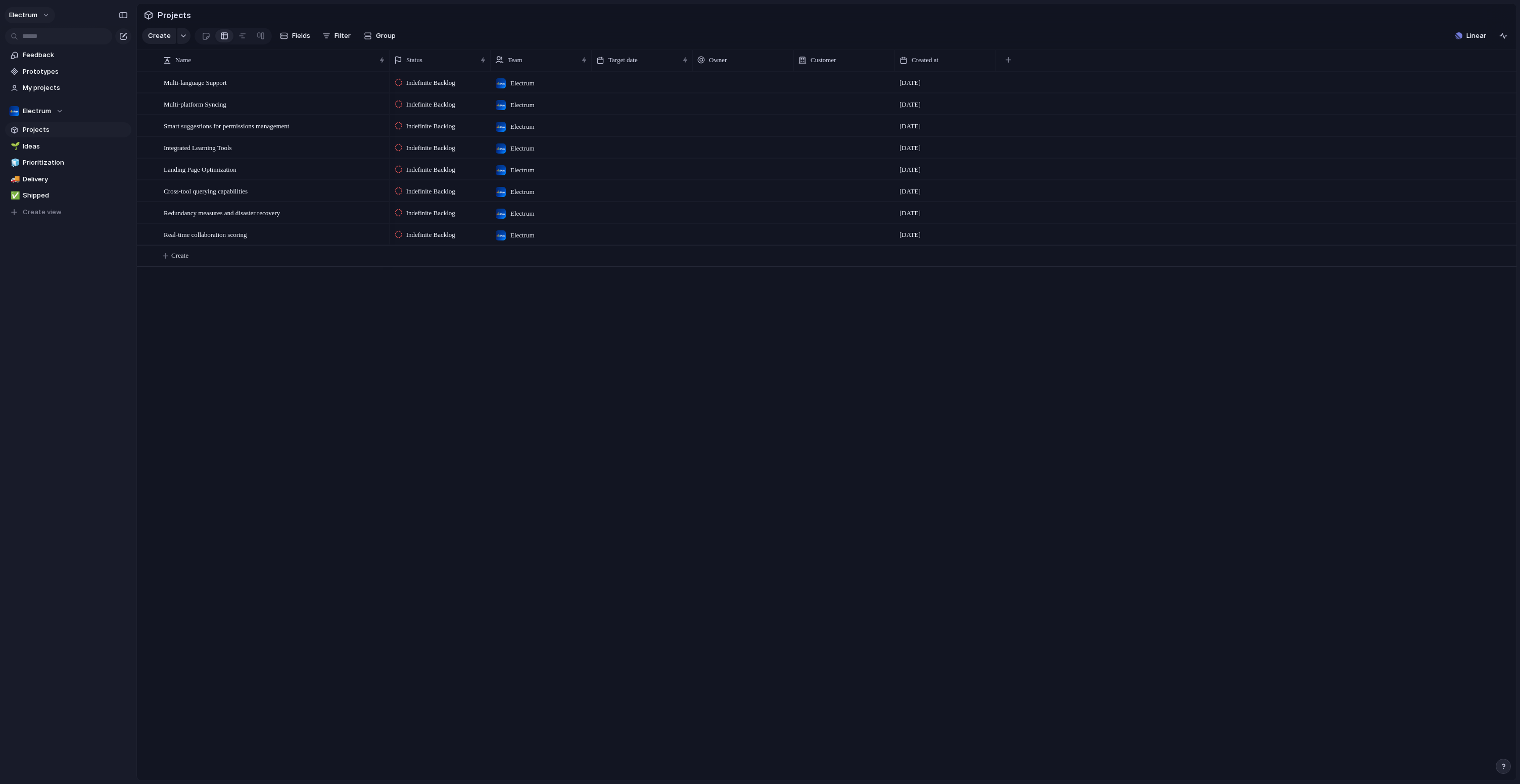
click at [41, 19] on button "Electrum" at bounding box center [30, 15] width 51 height 16
click at [105, 72] on span "System" at bounding box center [109, 70] width 24 height 10
click at [23, 11] on span "Electrum" at bounding box center [23, 15] width 28 height 10
click at [134, 115] on span "Neutral dark" at bounding box center [117, 118] width 39 height 10
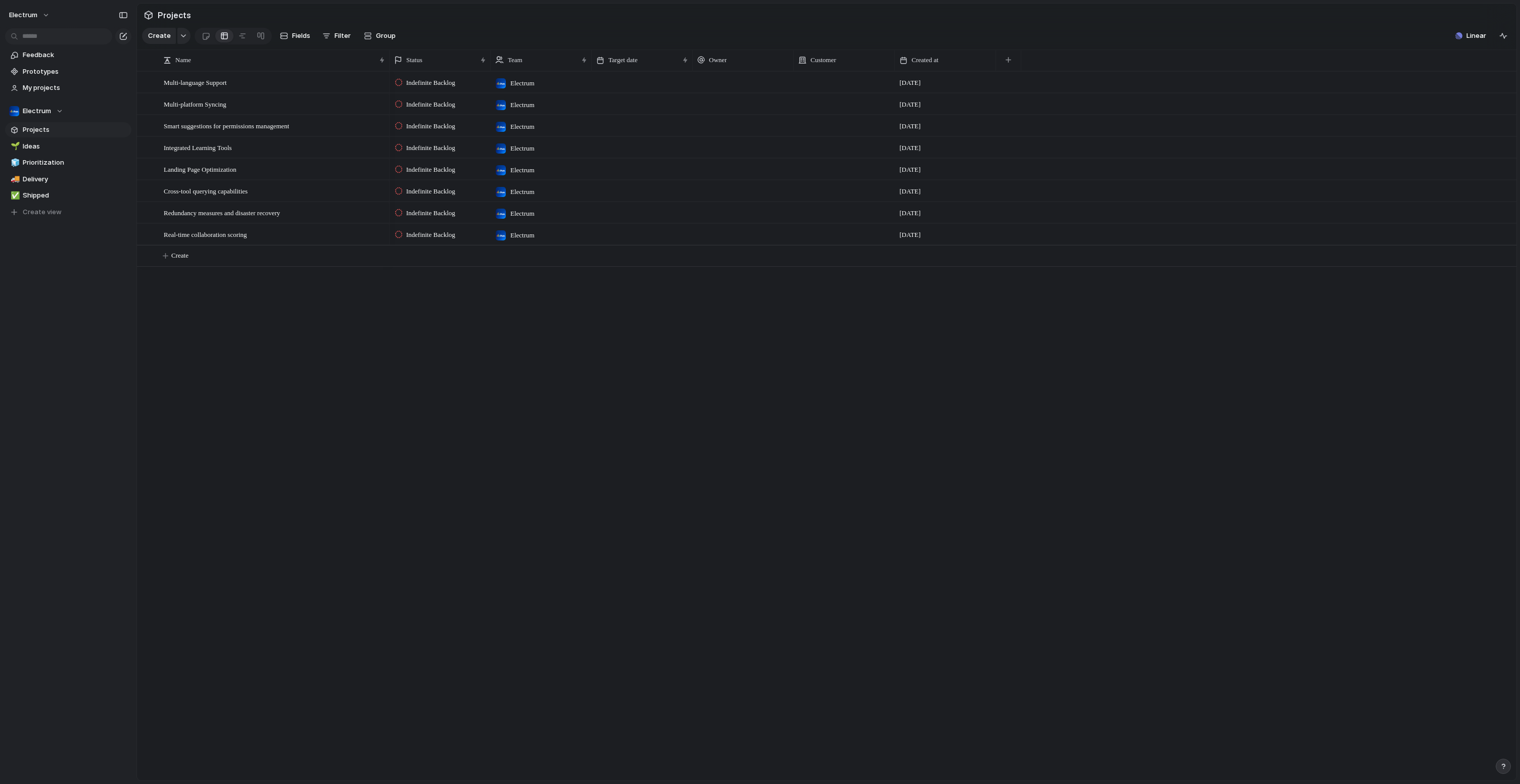
click at [409, 471] on div "Indefinite Backlog Electrum 8 October Indefinite Backlog Electrum 8 October Ind…" at bounding box center [952, 426] width 1127 height 709
click at [19, 22] on button "Electrum" at bounding box center [30, 15] width 51 height 16
click at [126, 84] on li "Light" at bounding box center [126, 86] width 66 height 16
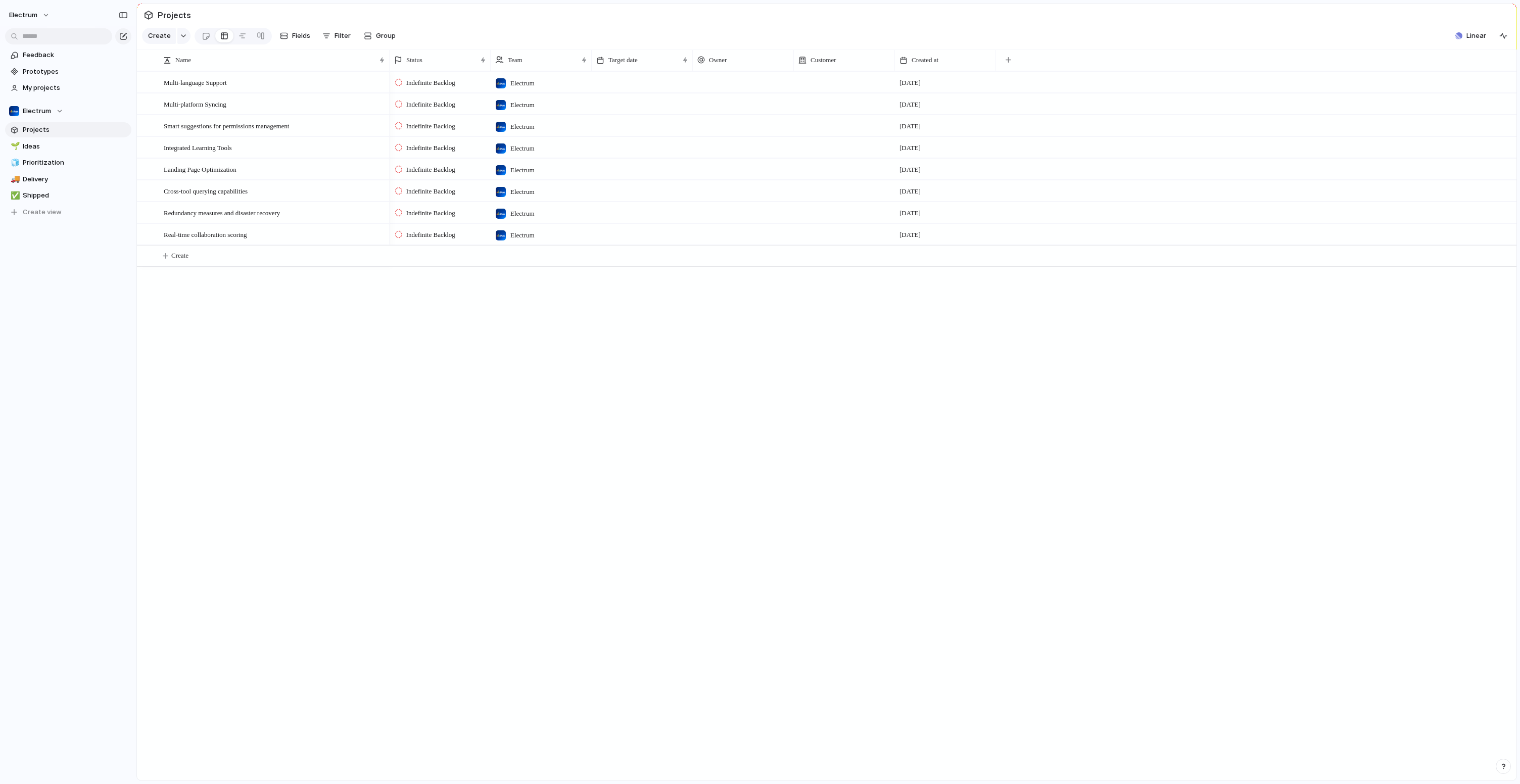
click at [441, 502] on div "Indefinite Backlog Electrum 8 October Indefinite Backlog Electrum 8 October Ind…" at bounding box center [952, 426] width 1127 height 709
click at [723, 89] on div at bounding box center [743, 82] width 101 height 21
click at [711, 451] on div "Matthew Segers" at bounding box center [760, 392] width 1520 height 784
click at [375, 89] on div at bounding box center [376, 82] width 17 height 13
click at [148, 96] on div at bounding box center [146, 86] width 18 height 27
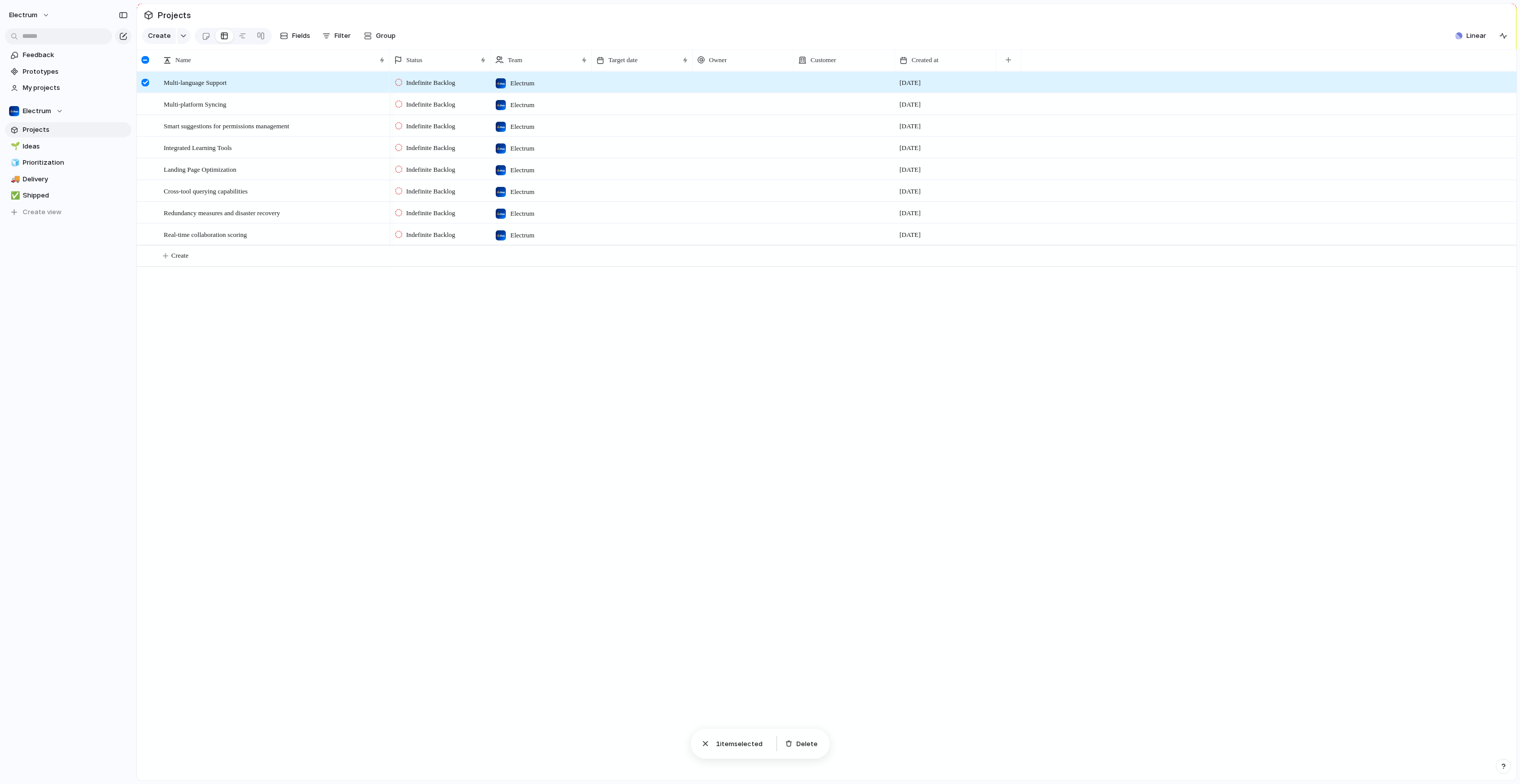
click at [144, 86] on div at bounding box center [145, 82] width 7 height 7
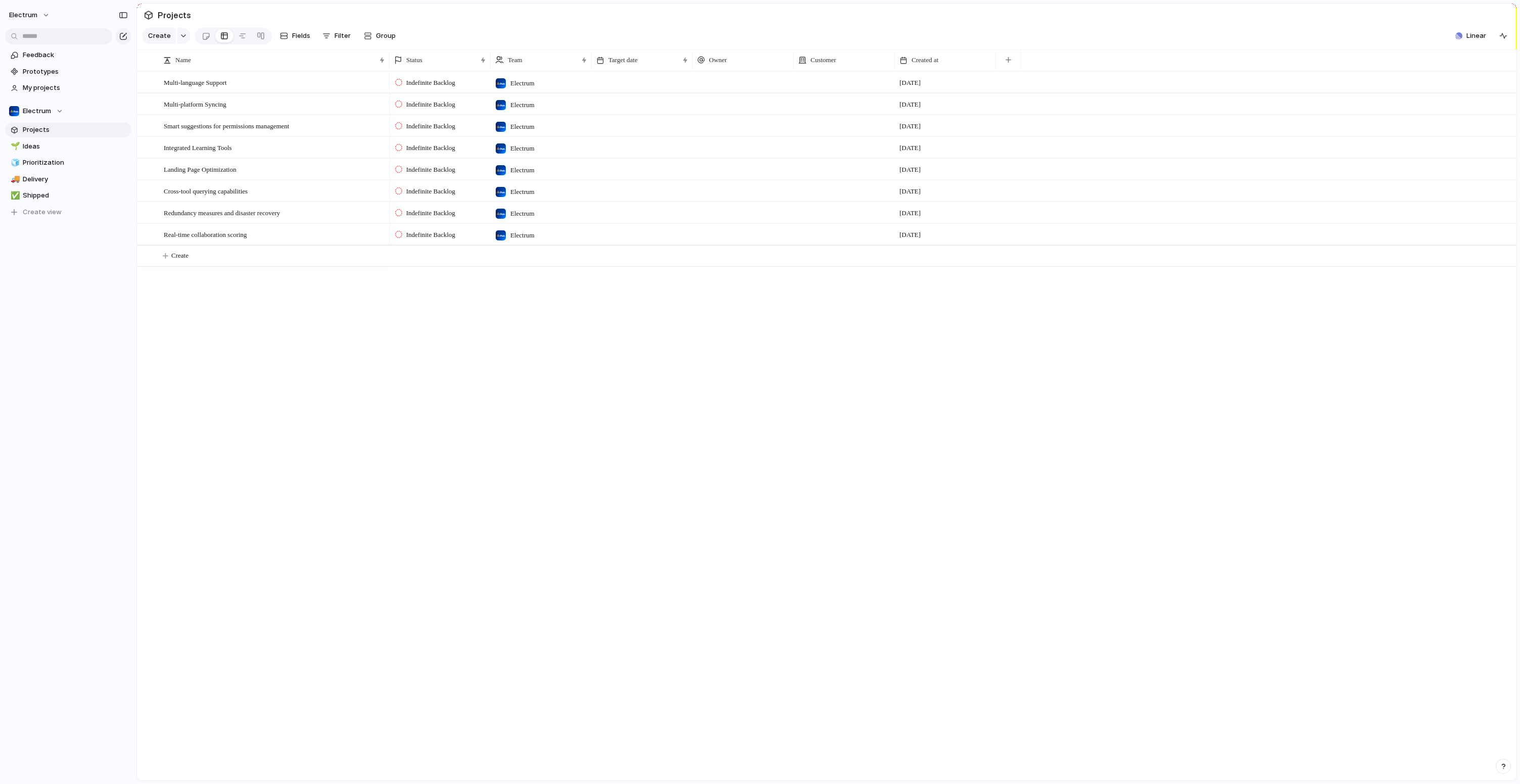
click at [317, 408] on div "Multi-language Support Multi-platform Syncing Smart suggestions for permissions…" at bounding box center [827, 426] width 1380 height 709
click at [39, 144] on span "Ideas" at bounding box center [76, 146] width 105 height 10
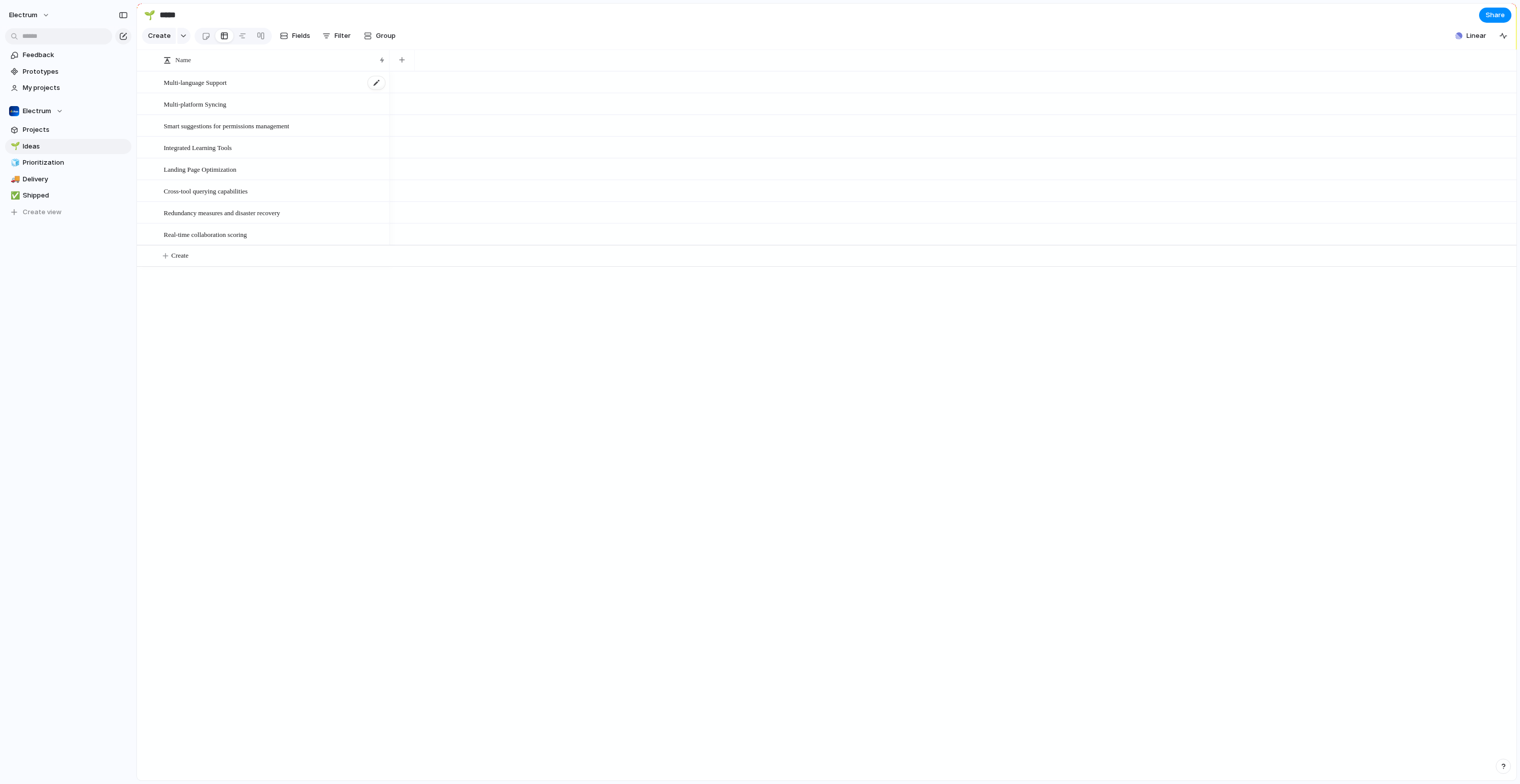
click at [300, 91] on div "Multi-language Support" at bounding box center [275, 82] width 222 height 21
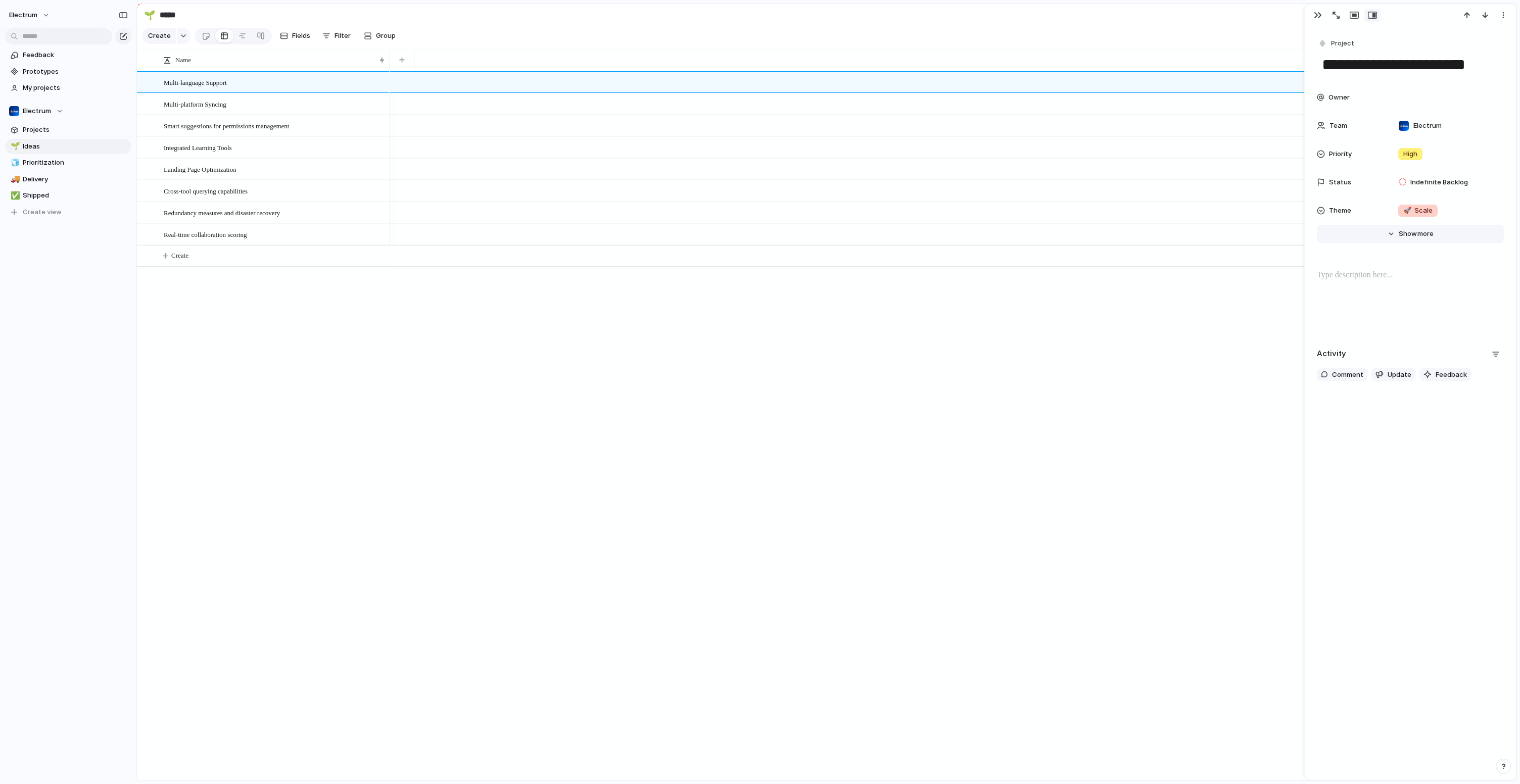
click at [1386, 236] on button "Hide Show more" at bounding box center [1410, 233] width 187 height 18
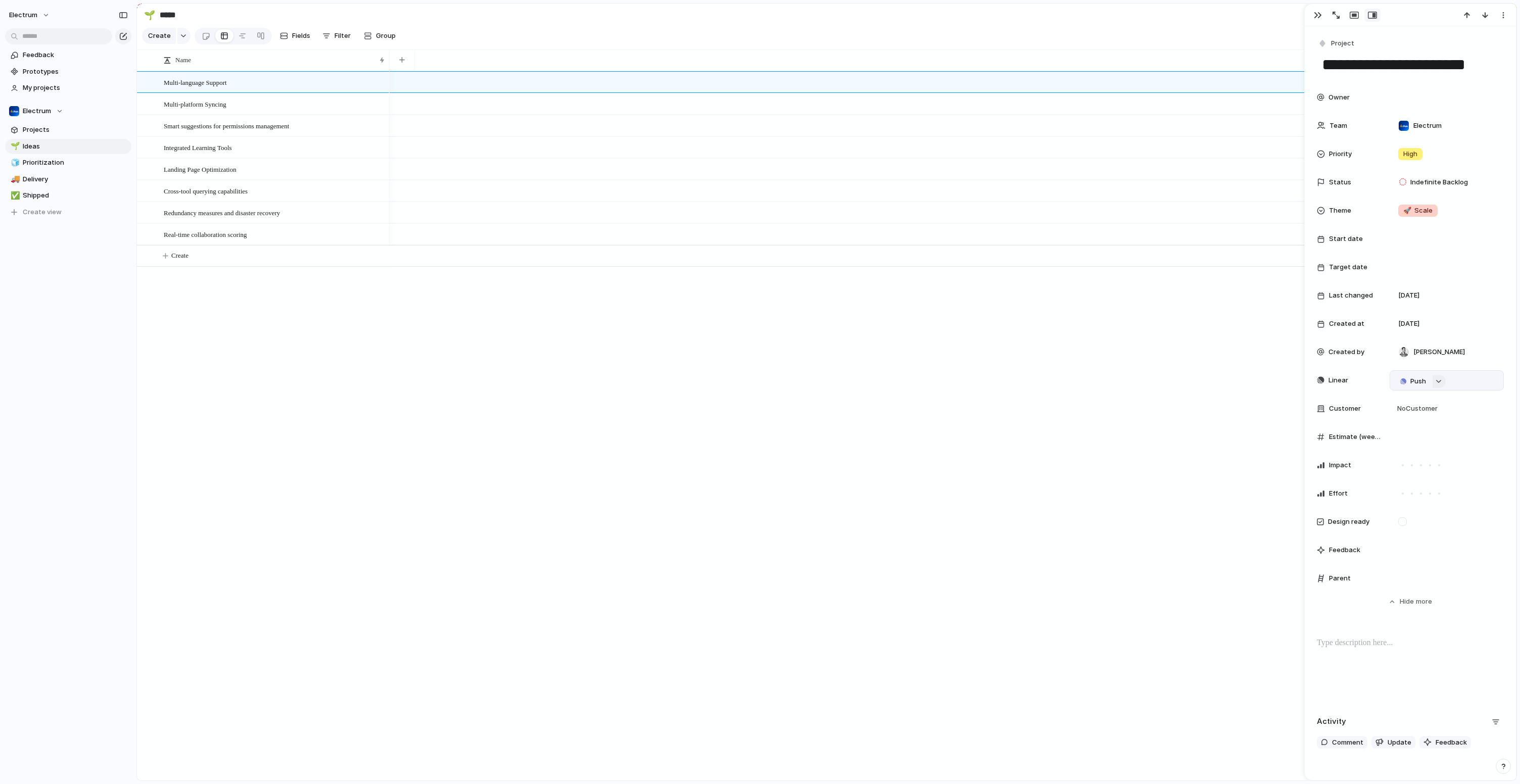
click at [1440, 383] on div "button" at bounding box center [1438, 381] width 7 height 4
click at [1440, 383] on div "Projects Issues Customer Contact Lists Engineering - SEC - 009 - Email Security…" at bounding box center [760, 392] width 1520 height 784
click at [33, 128] on span "Projects" at bounding box center [76, 130] width 105 height 10
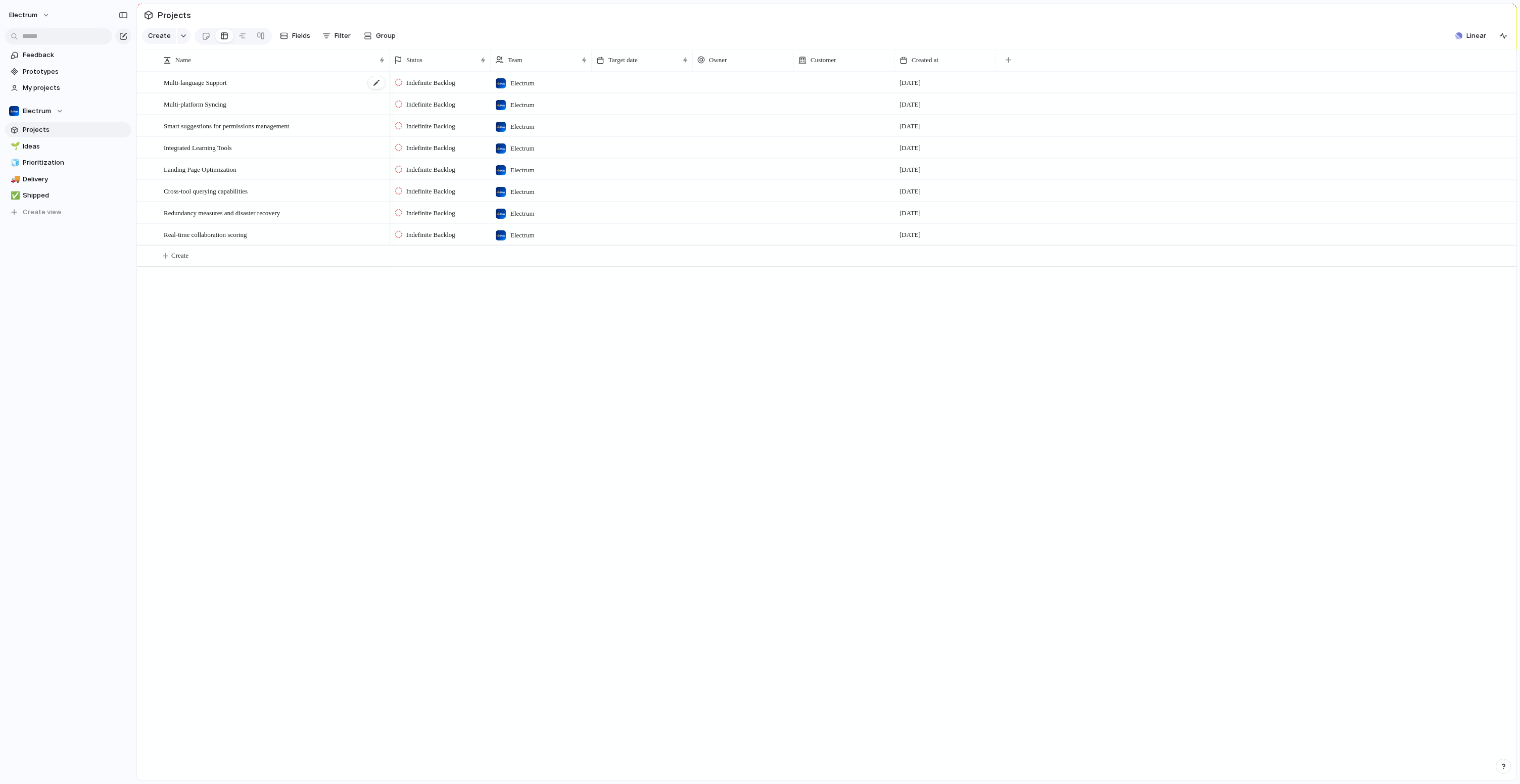
click at [205, 87] on span "Multi-language Support" at bounding box center [196, 82] width 63 height 11
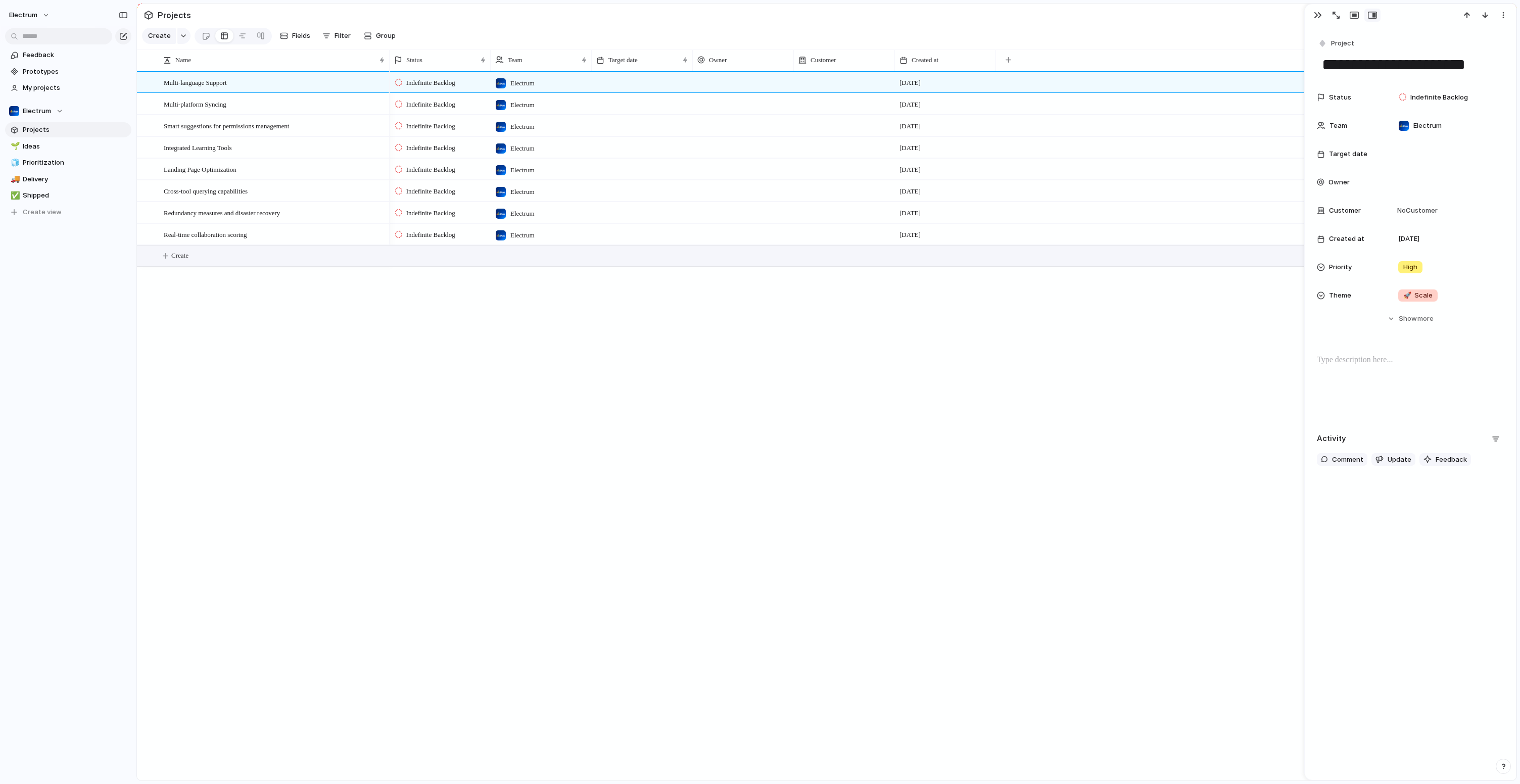
click at [168, 266] on button "Create" at bounding box center [840, 256] width 1385 height 21
type textarea "**********"
click at [252, 266] on div "Test this thing" at bounding box center [275, 256] width 222 height 21
type textarea "**********"
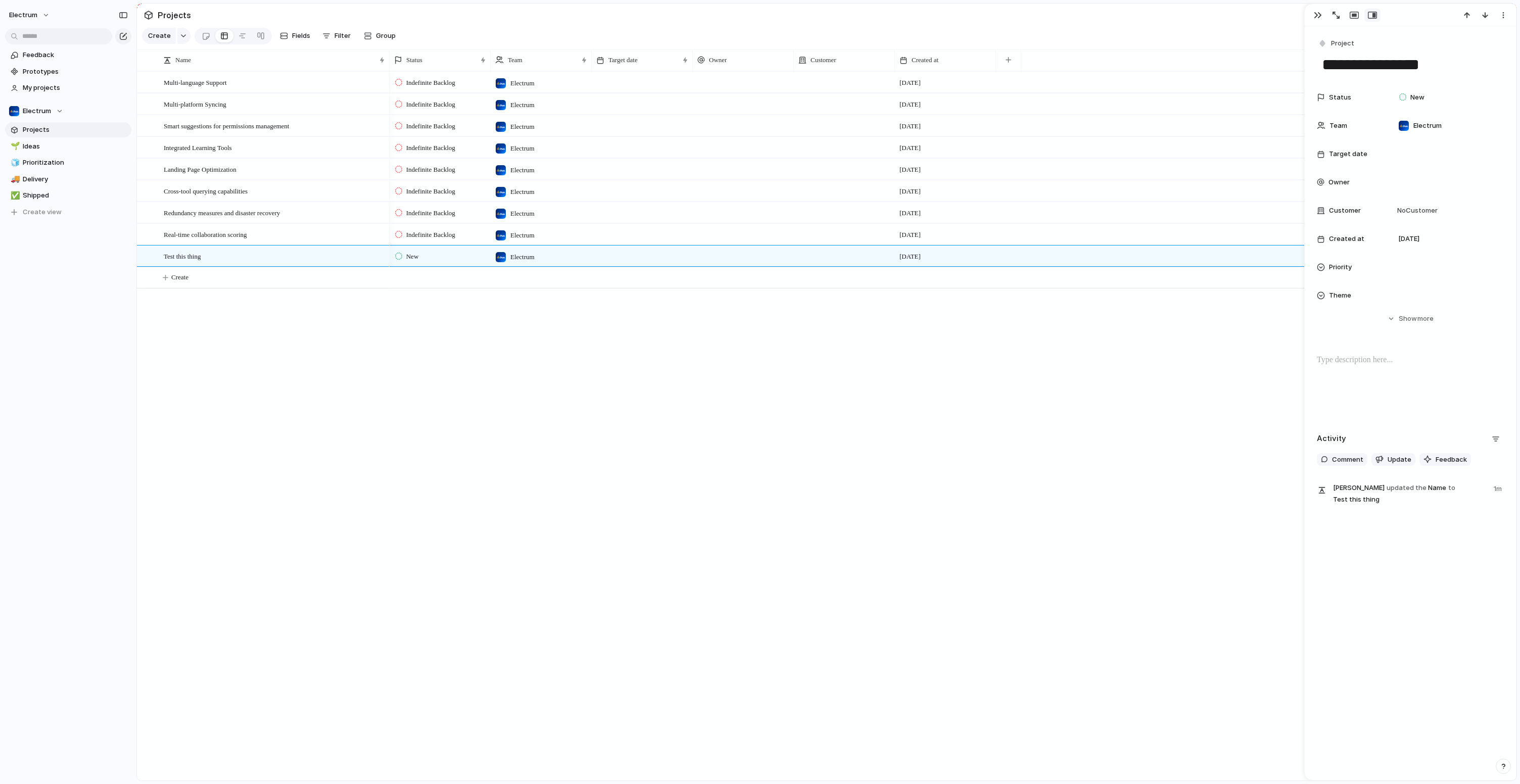
click at [1375, 308] on div "Status New Team Electrum Target date Owner Customer No Customer Created at 8 Oc…" at bounding box center [1410, 205] width 187 height 236
click at [1375, 312] on button "Hide Show more" at bounding box center [1410, 318] width 187 height 18
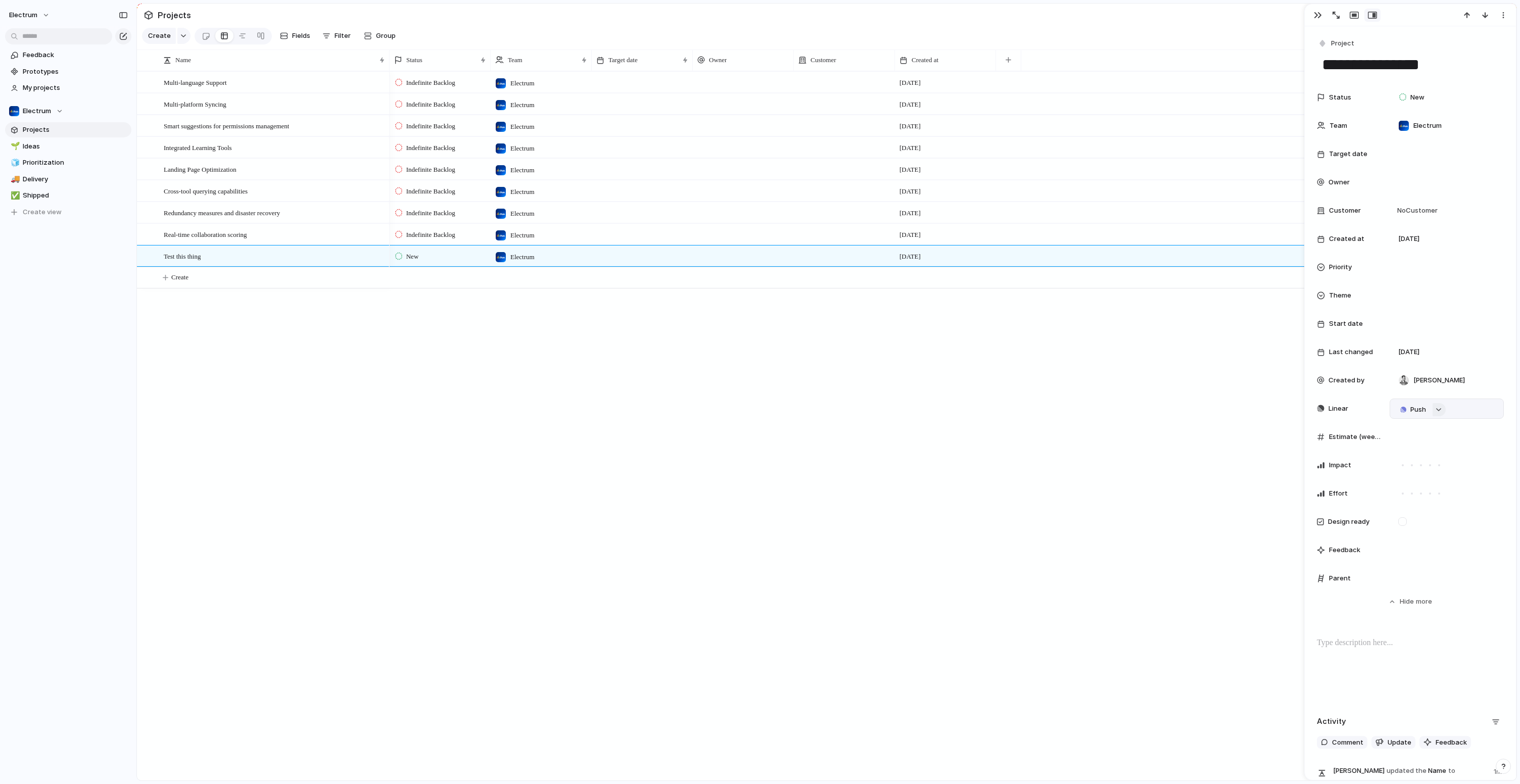
click at [1438, 408] on div "button" at bounding box center [1438, 410] width 7 height 4
click at [1440, 429] on input "text" at bounding box center [1452, 428] width 116 height 20
type input "****"
click at [1411, 415] on div "Projects Issues Customer Contact Lists Engineering - SEC - 009 - Email Security…" at bounding box center [760, 392] width 1520 height 784
click at [1409, 409] on button "Push" at bounding box center [1412, 409] width 37 height 13
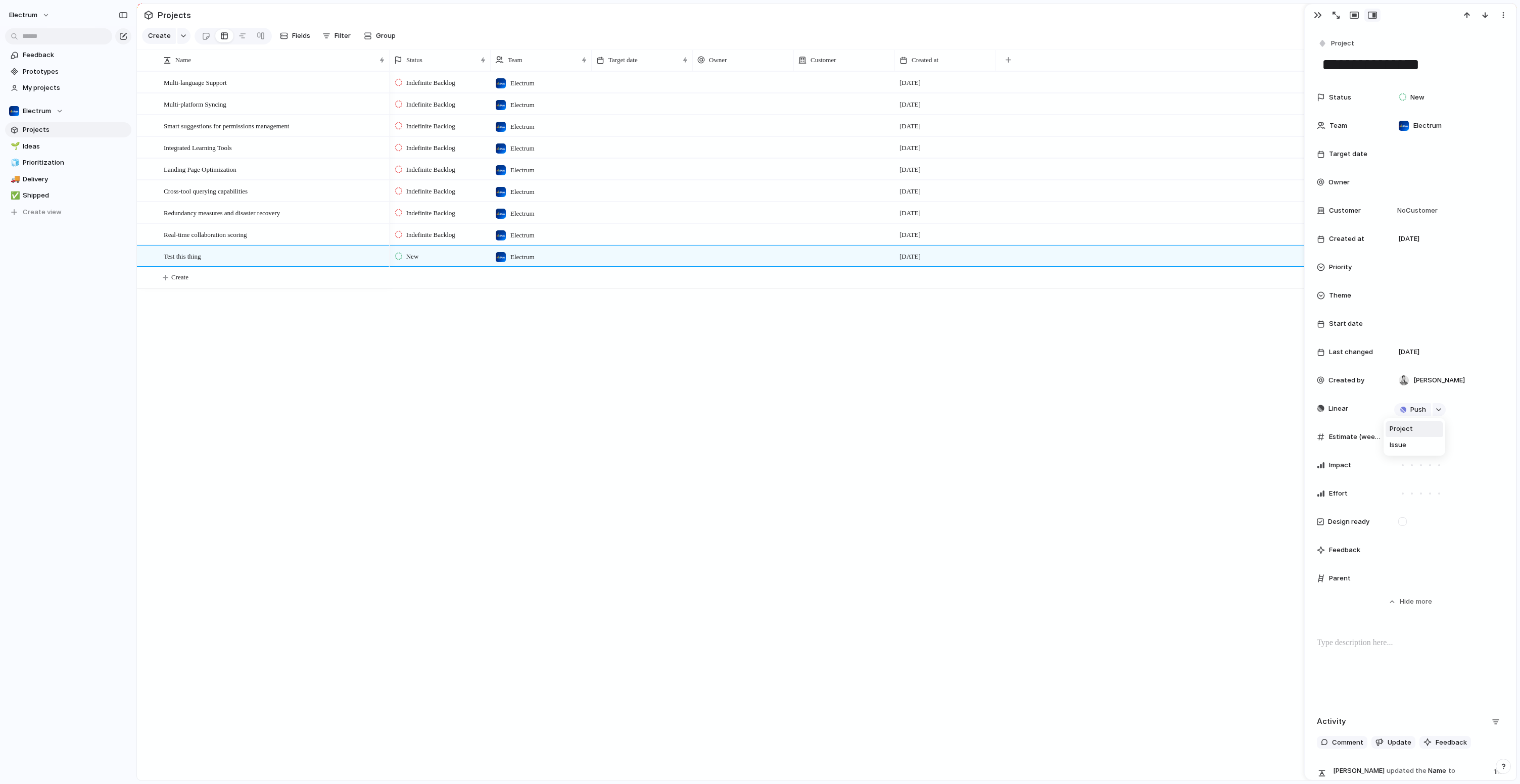
click at [1409, 430] on span "Project" at bounding box center [1401, 428] width 23 height 10
type input "**"
click at [1424, 450] on span "Zayd" at bounding box center [1440, 449] width 51 height 10
click at [1430, 437] on div at bounding box center [1446, 437] width 105 height 11
click at [1356, 437] on span "Estimate (weeks)" at bounding box center [1355, 437] width 53 height 10
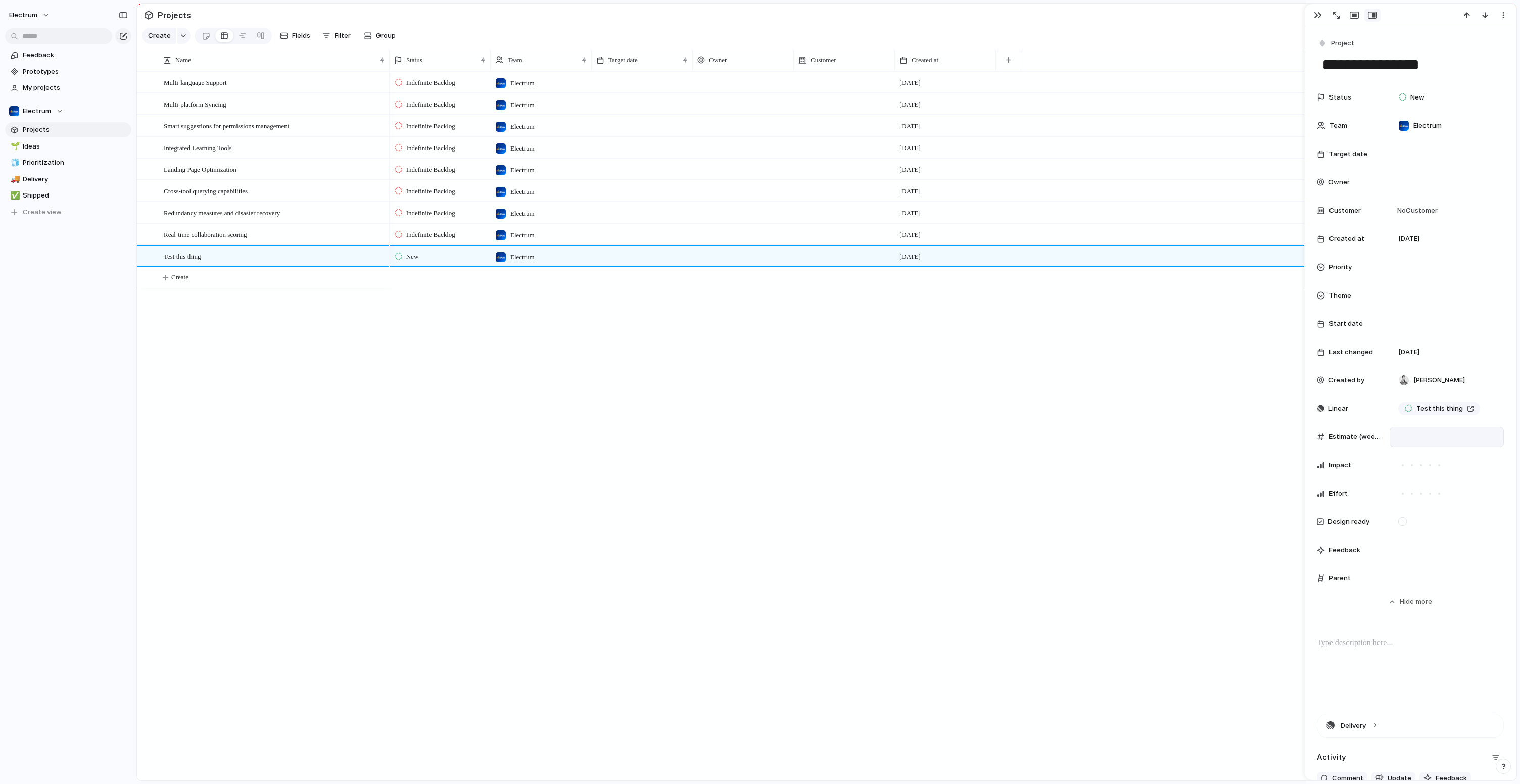
type input "**"
click at [1144, 489] on div "Indefinite Backlog Electrum 8 October Indefinite Backlog Electrum 8 October Ind…" at bounding box center [952, 426] width 1127 height 709
click at [1417, 465] on div at bounding box center [1420, 465] width 9 height 9
click at [1429, 493] on div at bounding box center [1430, 493] width 2 height 2
click at [1407, 519] on form at bounding box center [1402, 522] width 17 height 9
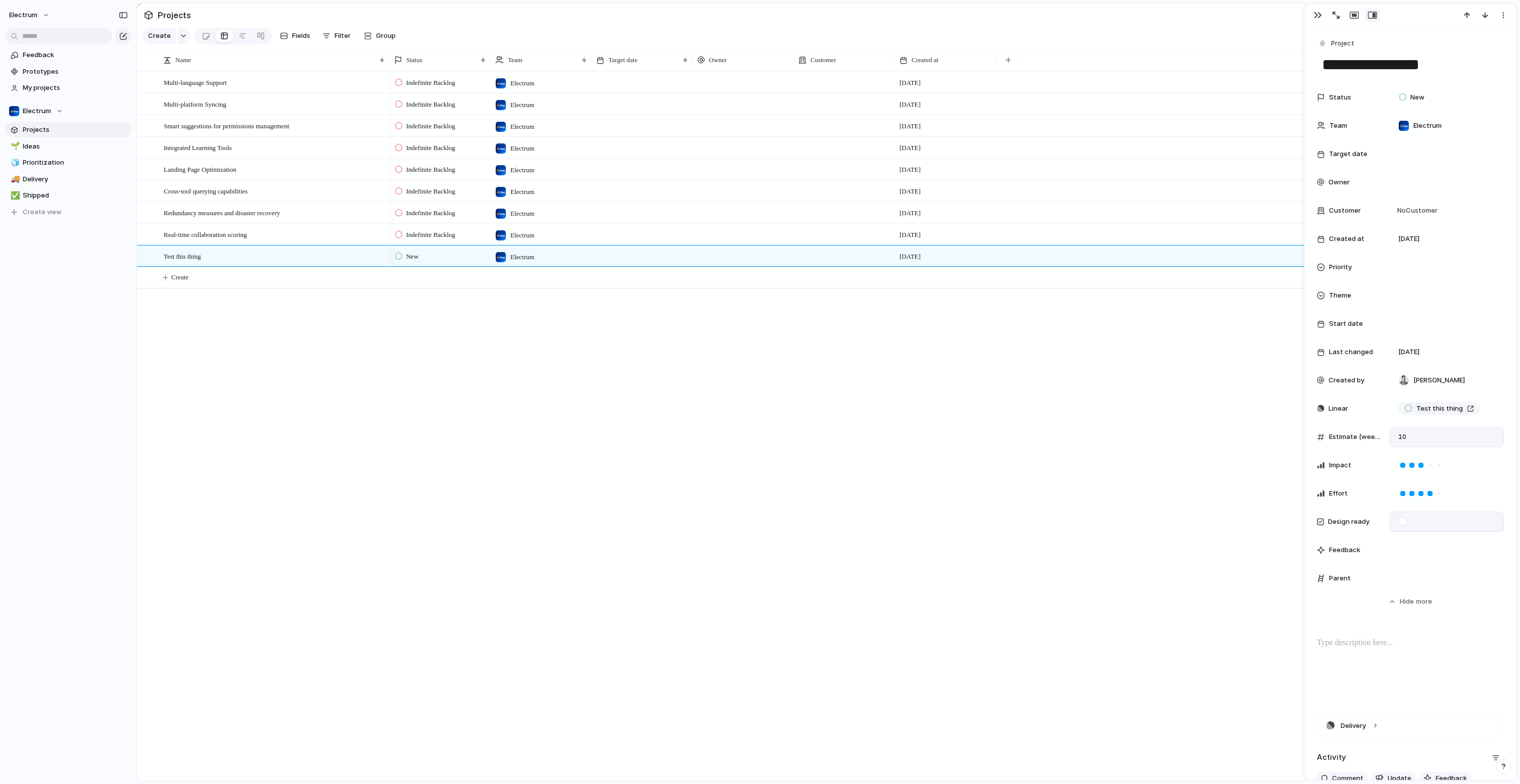
click at [1403, 520] on div at bounding box center [1402, 522] width 9 height 9
click at [1415, 211] on span "No Customer" at bounding box center [1415, 211] width 43 height 10
click at [1405, 397] on div at bounding box center [1404, 397] width 18 height 18
click at [1170, 409] on div "Ywbn Pepkor Clicks Ombank Purplegroup Aopay Eftcorp Cartrack Momentco FNB SBSA …" at bounding box center [760, 392] width 1520 height 784
click at [1134, 590] on div "Indefinite Backlog Electrum 8 October Indefinite Backlog Electrum 8 October Ind…" at bounding box center [952, 426] width 1127 height 709
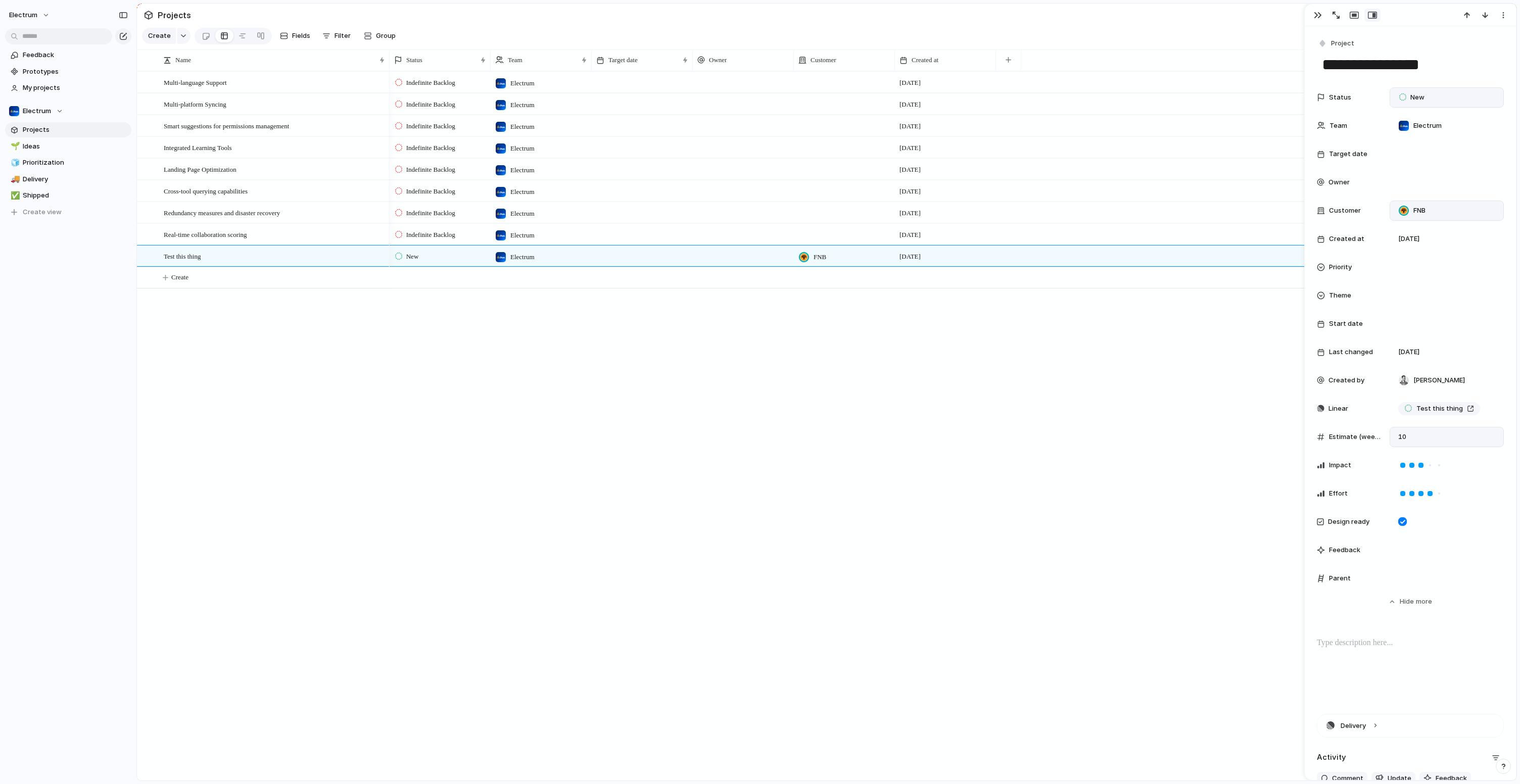
click at [1412, 99] on span "New" at bounding box center [1417, 97] width 14 height 10
click at [1431, 329] on span "In Progress" at bounding box center [1428, 329] width 35 height 10
click at [1028, 426] on div "Indefinite Backlog Electrum 8 October Indefinite Backlog Electrum 8 October Ind…" at bounding box center [952, 426] width 1127 height 709
click at [665, 427] on div "Indefinite Backlog Electrum 8 October Indefinite Backlog Electrum 8 October Ind…" at bounding box center [952, 426] width 1127 height 709
click at [732, 263] on div at bounding box center [743, 256] width 101 height 21
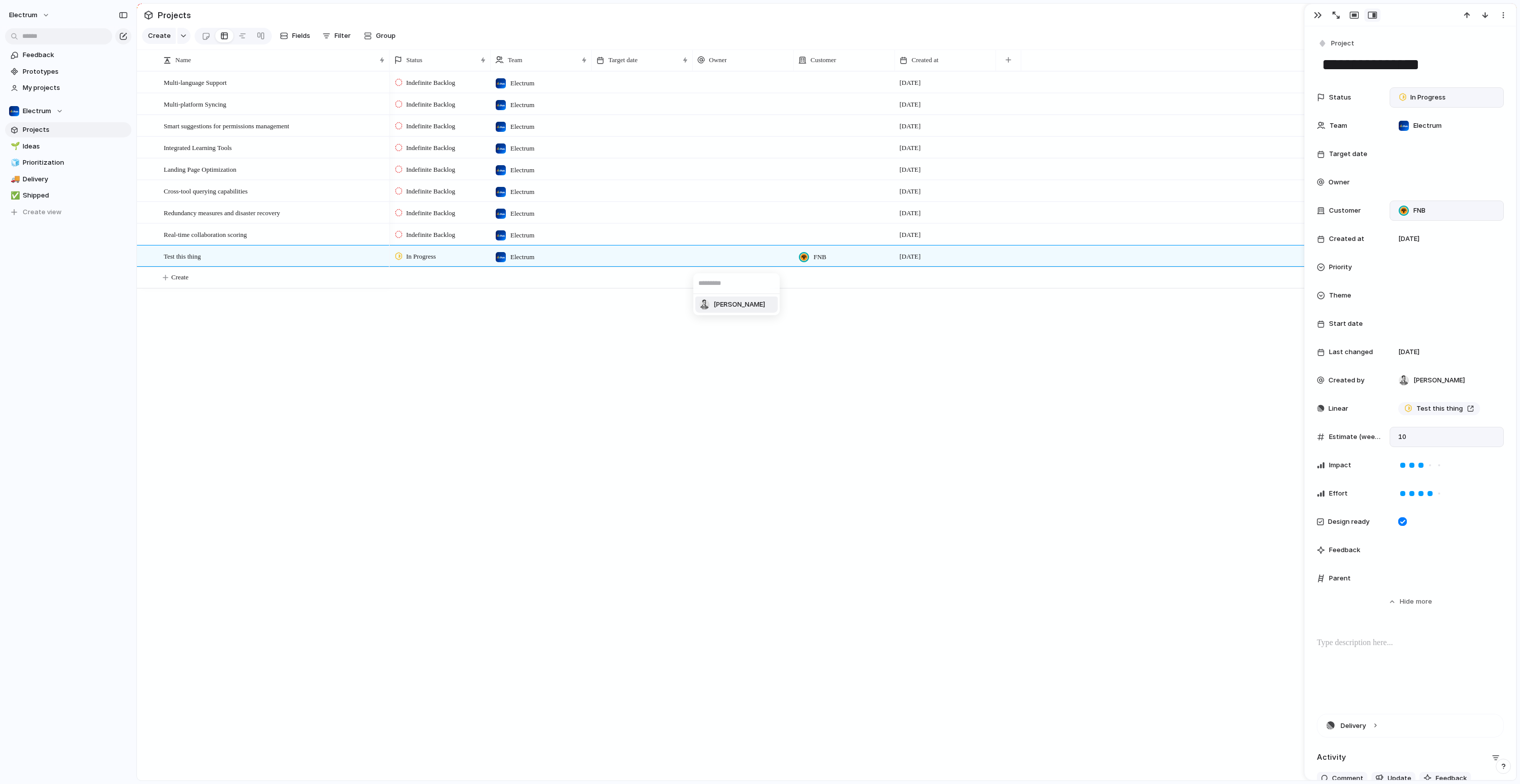
click at [730, 302] on span "Matthew Segers" at bounding box center [739, 304] width 51 height 10
click at [1423, 125] on span "Electrum" at bounding box center [1428, 125] width 28 height 10
click at [1423, 125] on div "Electrum ⚡ Engagement ⚡ Release Managers ⚡ Cerberus: Change Control ⚡ IT Team ⚡…" at bounding box center [760, 392] width 1520 height 784
click at [1423, 124] on span "Electrum" at bounding box center [1428, 125] width 28 height 10
type input "*"
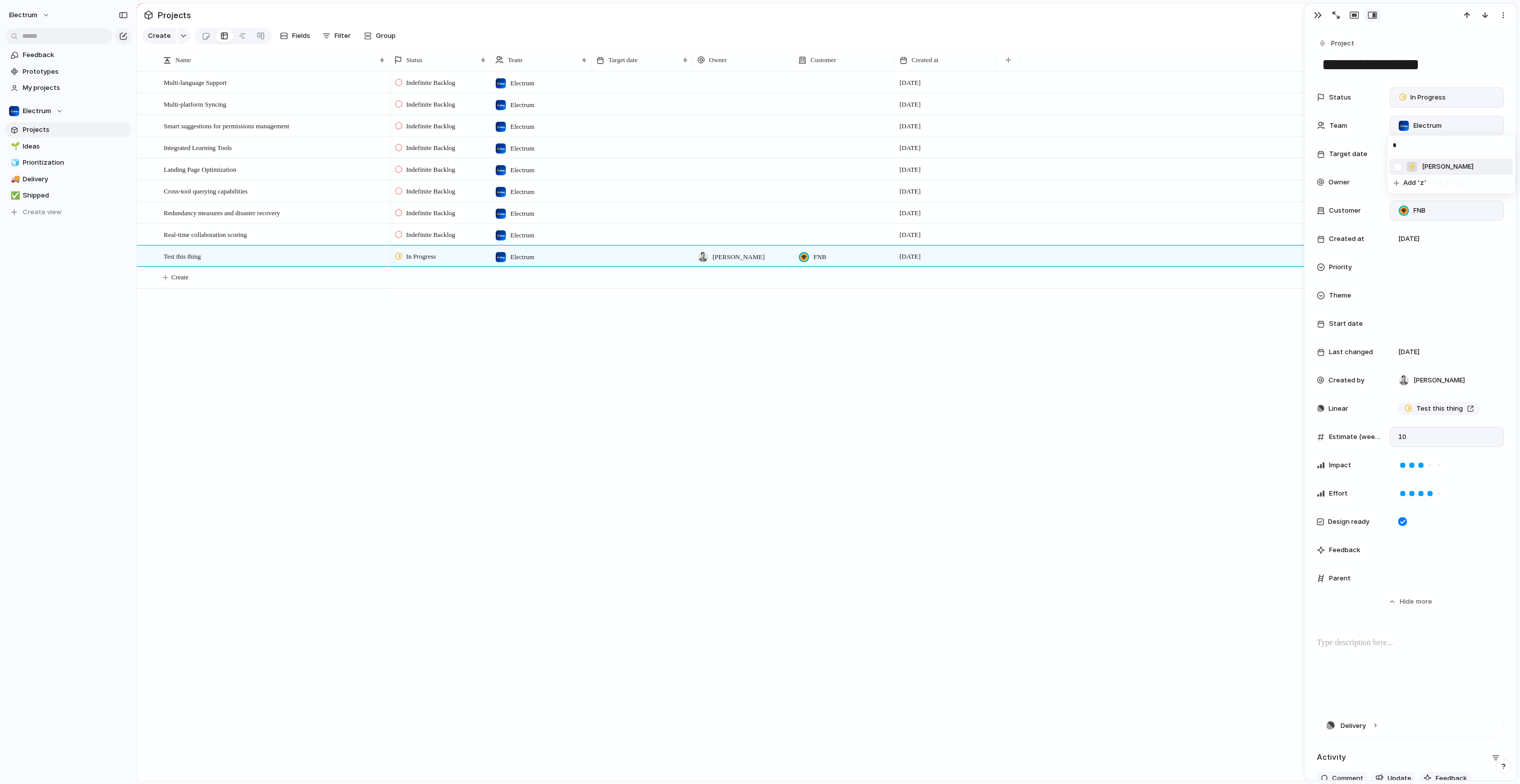
click at [1399, 168] on div at bounding box center [1398, 167] width 18 height 18
click at [1037, 489] on div "* ⚡ Zayd Add 'z'" at bounding box center [760, 392] width 1520 height 784
click at [763, 401] on div "Indefinite Backlog Electrum 8 October Indefinite Backlog Electrum 8 October Ind…" at bounding box center [952, 426] width 1127 height 709
click at [651, 266] on div at bounding box center [643, 256] width 101 height 21
drag, startPoint x: 722, startPoint y: 441, endPoint x: 726, endPoint y: 457, distance: 16.5
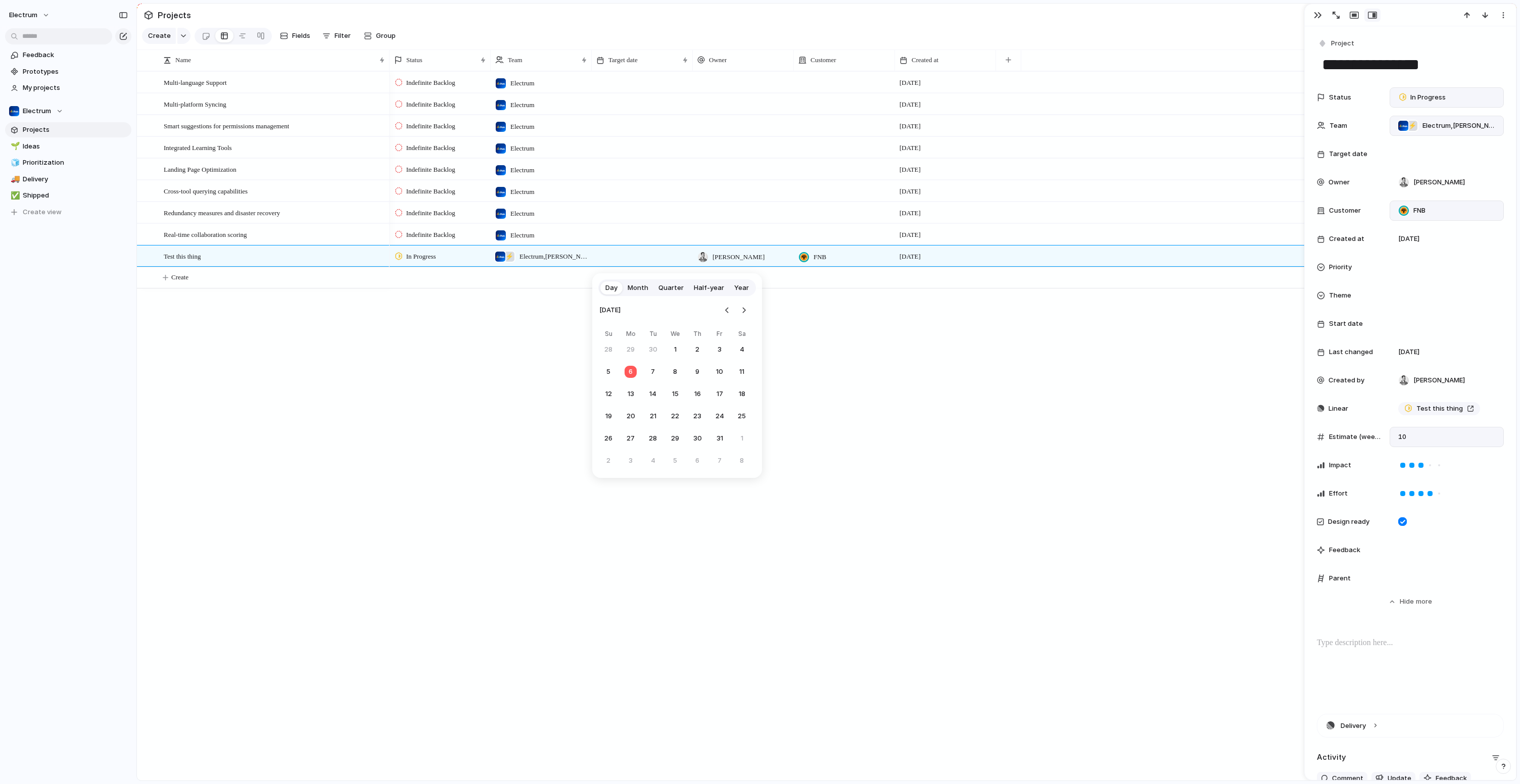
click at [722, 441] on button "31" at bounding box center [719, 438] width 18 height 18
click at [765, 583] on div "Indefinite Backlog Electrum 8 October Indefinite Backlog Electrum 8 October Ind…" at bounding box center [952, 426] width 1127 height 709
click at [764, 584] on div "Indefinite Backlog Electrum 8 October Indefinite Backlog Electrum 8 October Ind…" at bounding box center [952, 426] width 1127 height 709
click at [427, 262] on span "In Progress" at bounding box center [421, 256] width 30 height 10
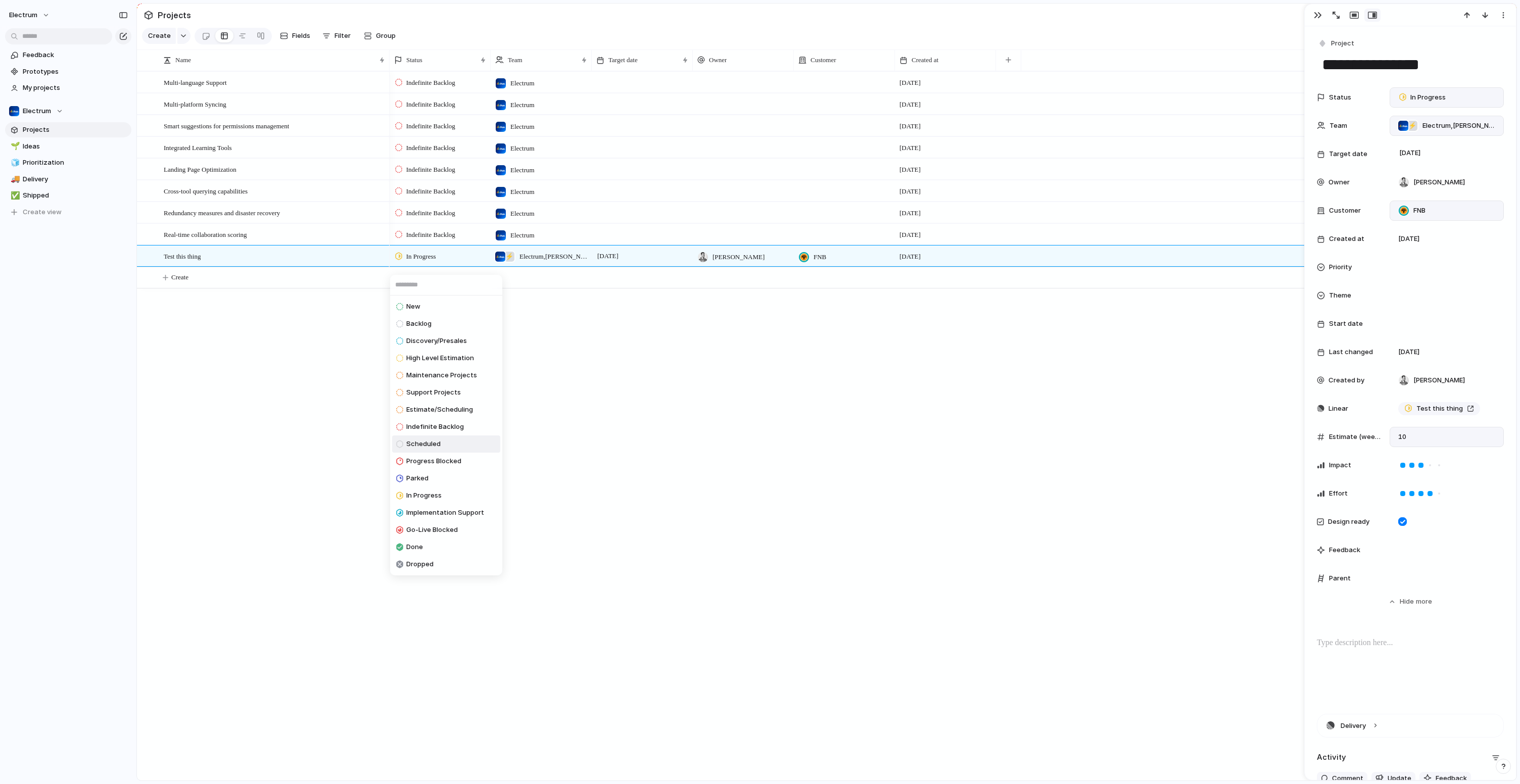
click at [443, 445] on li "Scheduled" at bounding box center [446, 443] width 108 height 17
click at [626, 496] on div "Indefinite Backlog Electrum 8 October Indefinite Backlog Electrum 8 October Ind…" at bounding box center [952, 426] width 1127 height 709
click at [413, 262] on span "Scheduled" at bounding box center [420, 256] width 27 height 10
click at [450, 492] on li "In Progress" at bounding box center [446, 495] width 108 height 17
click at [1059, 481] on div "Indefinite Backlog Electrum 8 October Indefinite Backlog Electrum 8 October Ind…" at bounding box center [952, 426] width 1127 height 709
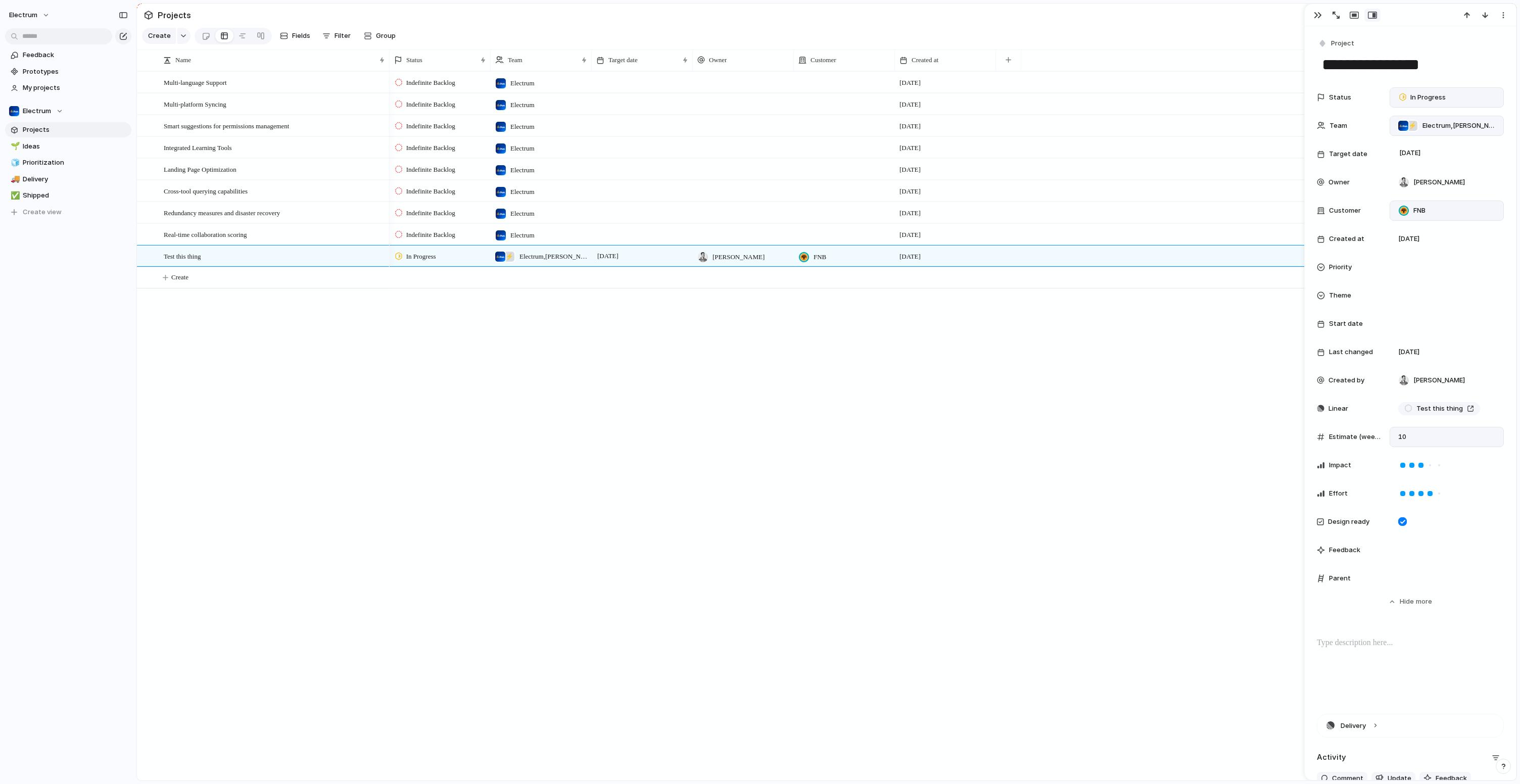
click at [1349, 296] on div "Theme" at bounding box center [1349, 295] width 65 height 10
click at [1432, 333] on span "🌱 Experiment" at bounding box center [1441, 331] width 47 height 10
click at [433, 458] on div "Indefinite Backlog Electrum 8 October Indefinite Backlog Electrum 8 October Ind…" at bounding box center [952, 426] width 1127 height 709
click at [238, 40] on div at bounding box center [242, 36] width 8 height 16
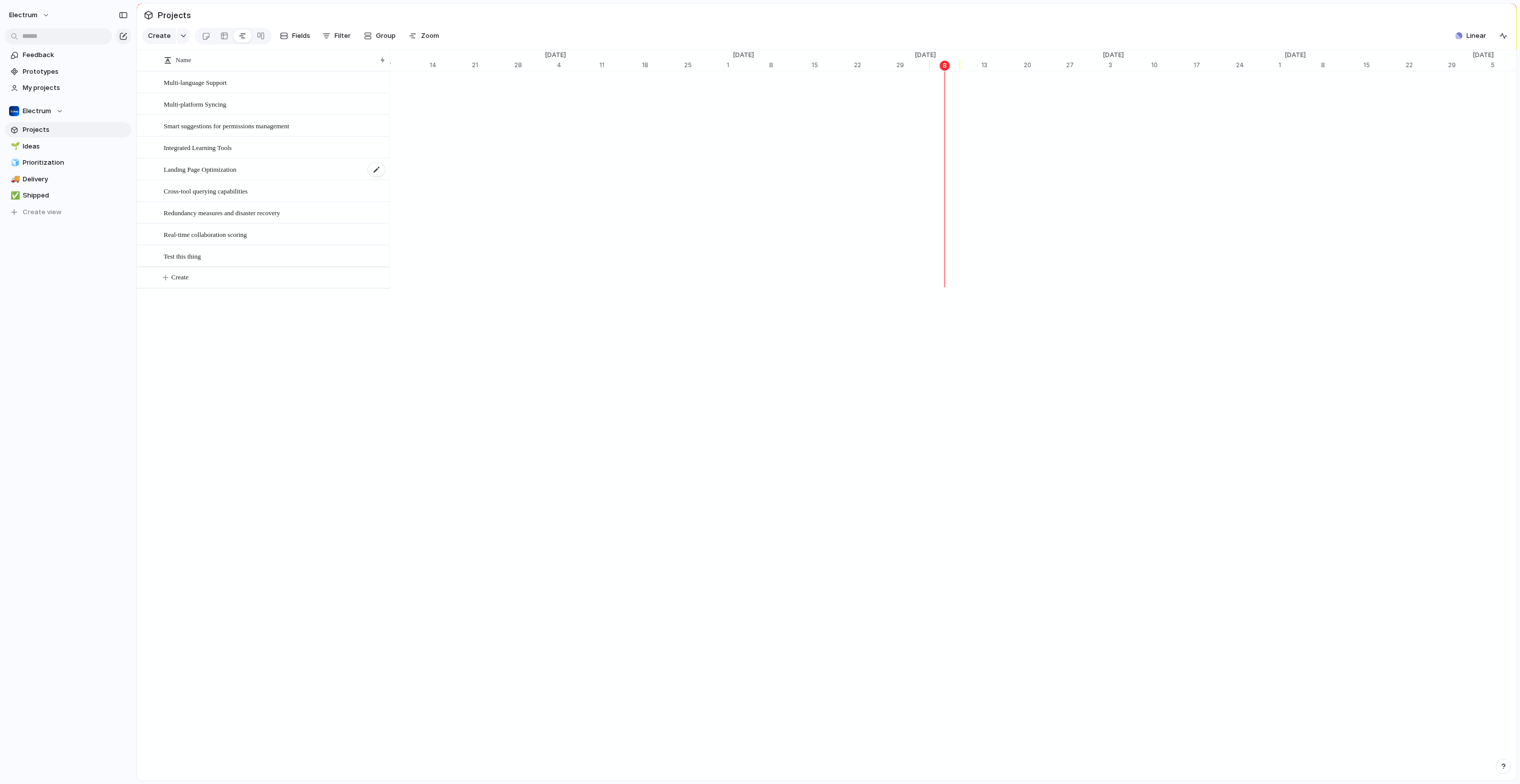
scroll to position [0, 6127]
click at [259, 39] on div at bounding box center [261, 36] width 8 height 16
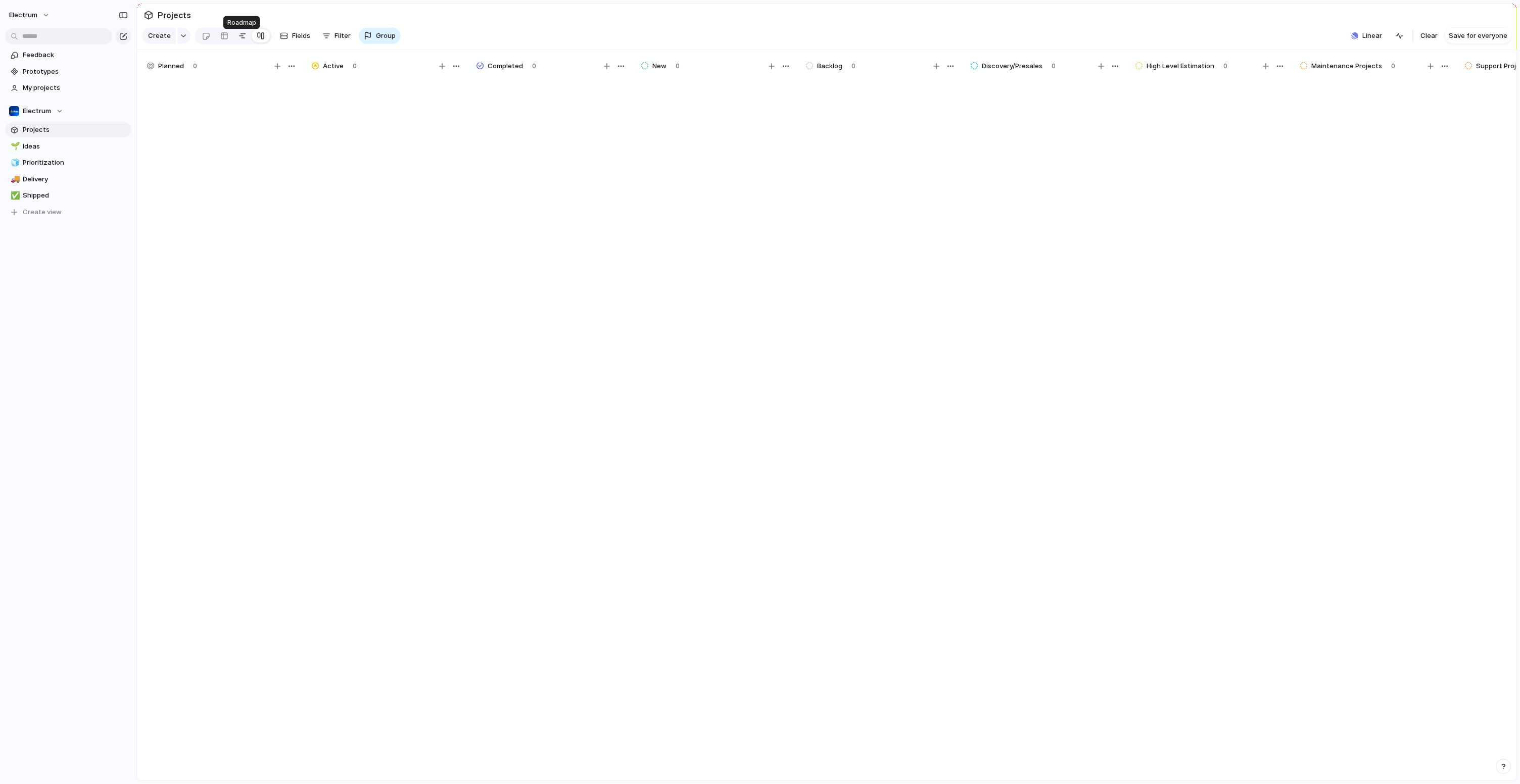
click at [244, 39] on div at bounding box center [242, 36] width 8 height 16
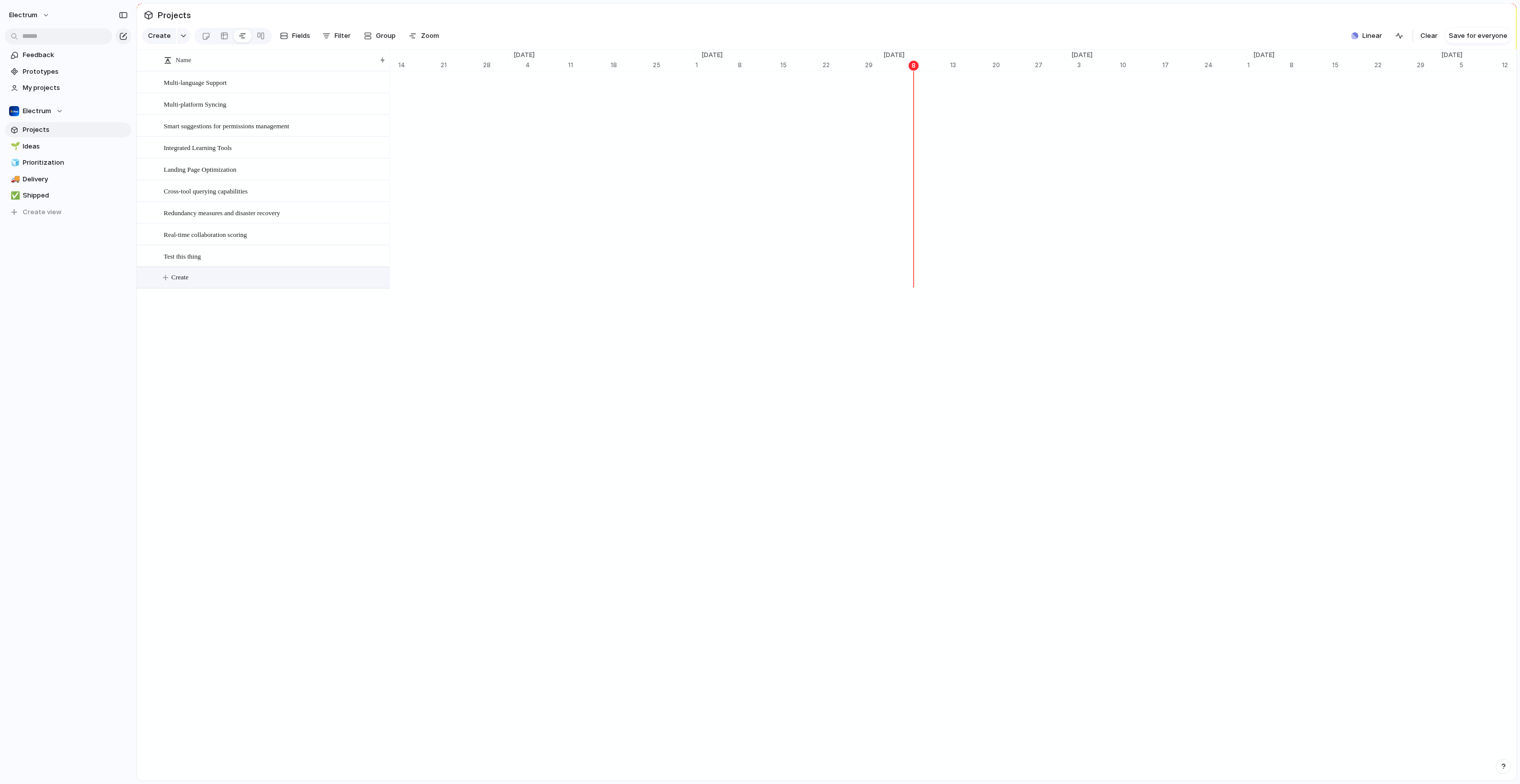
scroll to position [0, 6158]
click at [968, 260] on span "Test this thing" at bounding box center [950, 255] width 47 height 10
drag, startPoint x: 1066, startPoint y: 262, endPoint x: 1072, endPoint y: 246, distance: 17.1
click at [1072, 246] on div "Nov 4 Real-time collaboration scoring Nov 28 Oct 8 Test this thing Nov 1" at bounding box center [952, 180] width 1127 height 217
drag, startPoint x: 1106, startPoint y: 240, endPoint x: 1090, endPoint y: 262, distance: 27.2
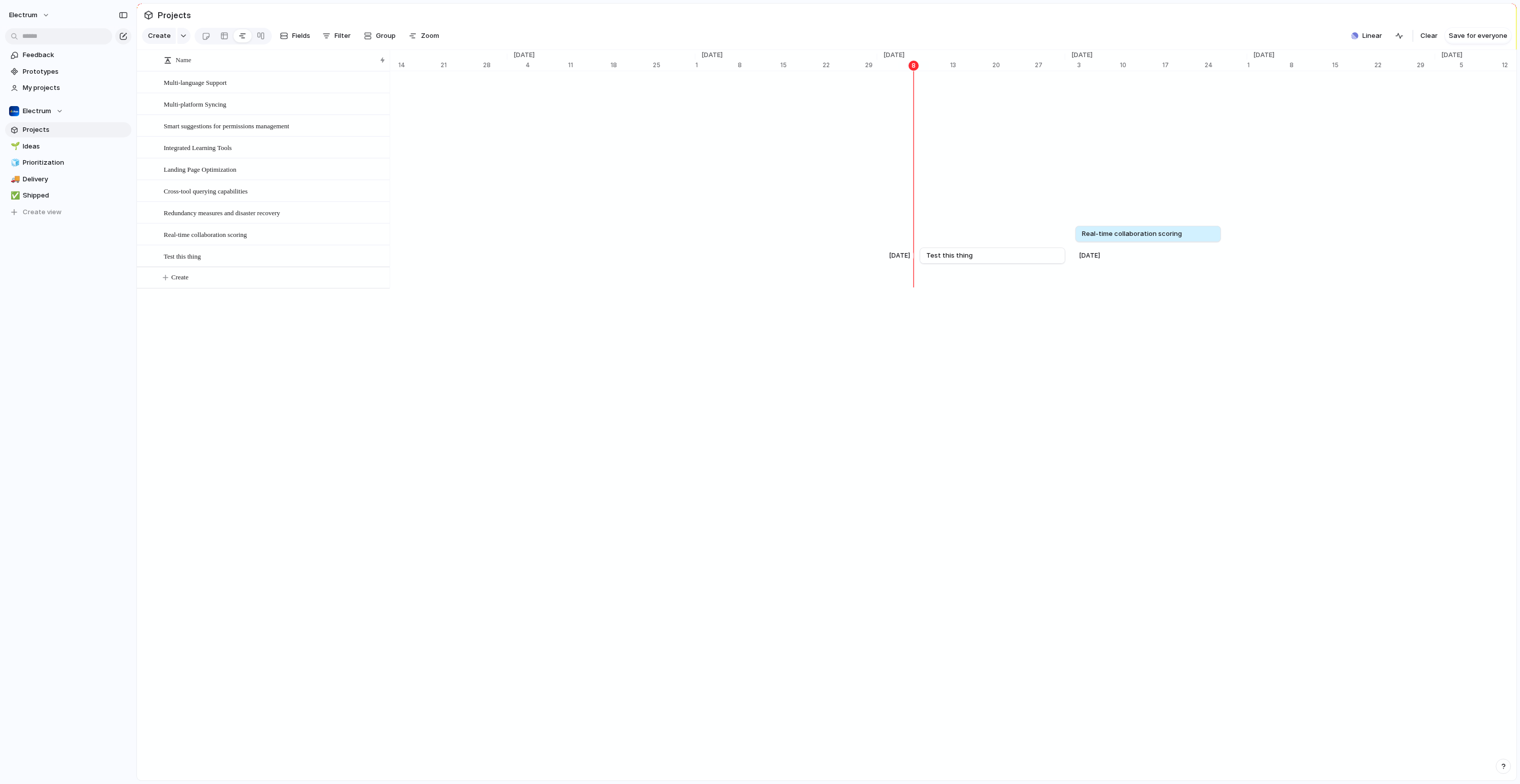
click at [1090, 262] on div "Nov 2 Real-time collaboration scoring Nov 26 Oct 8 Test this thing Nov 1" at bounding box center [952, 180] width 1127 height 217
click at [1401, 40] on div "button" at bounding box center [1399, 36] width 8 height 8
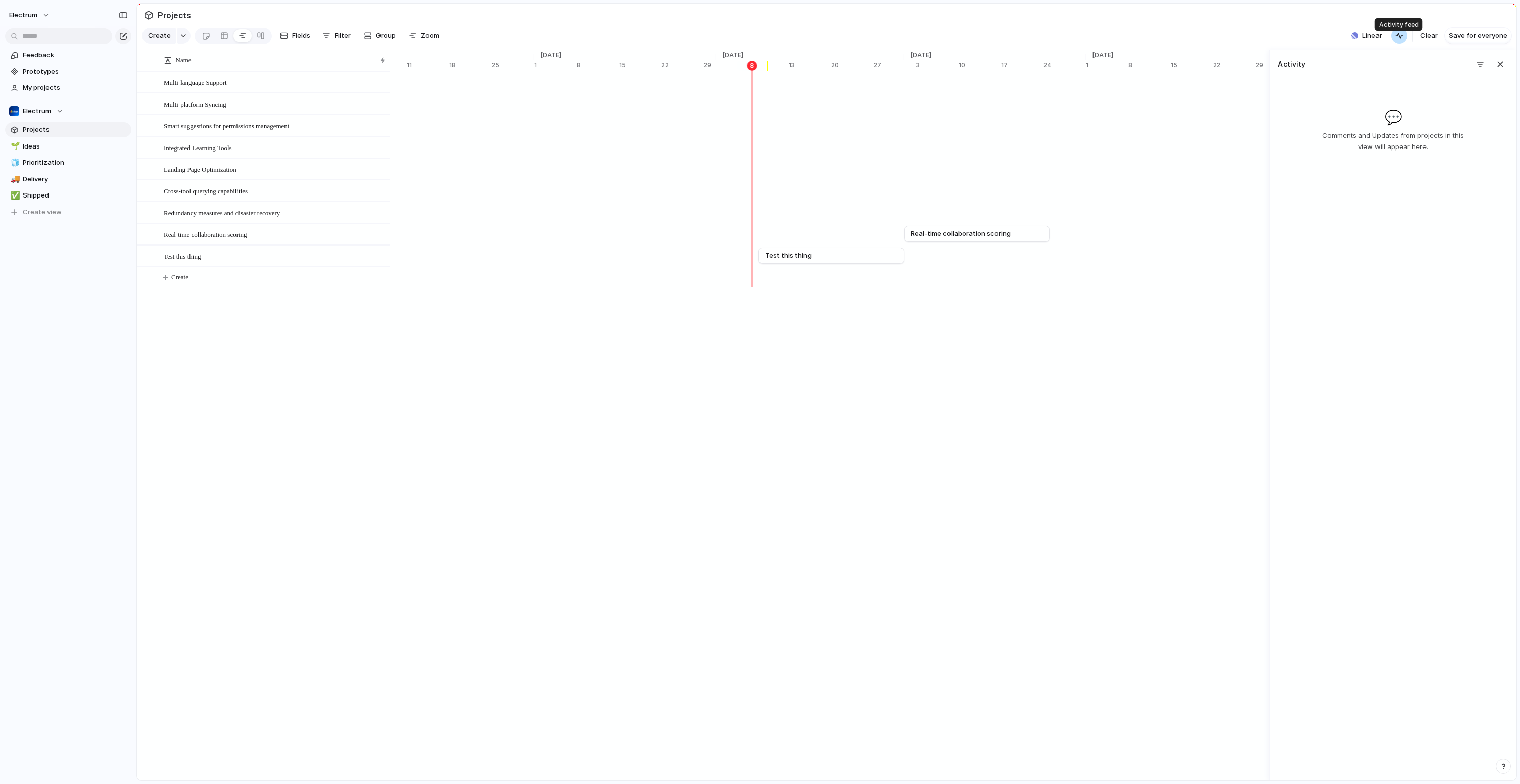
click at [1399, 40] on div "button" at bounding box center [1399, 36] width 8 height 8
click at [869, 262] on link "Test this thing" at bounding box center [831, 256] width 132 height 15
click at [1401, 39] on div "button" at bounding box center [1399, 36] width 8 height 8
click at [1401, 39] on button "button" at bounding box center [1399, 36] width 16 height 16
click at [1365, 41] on span "Linear" at bounding box center [1372, 36] width 20 height 10
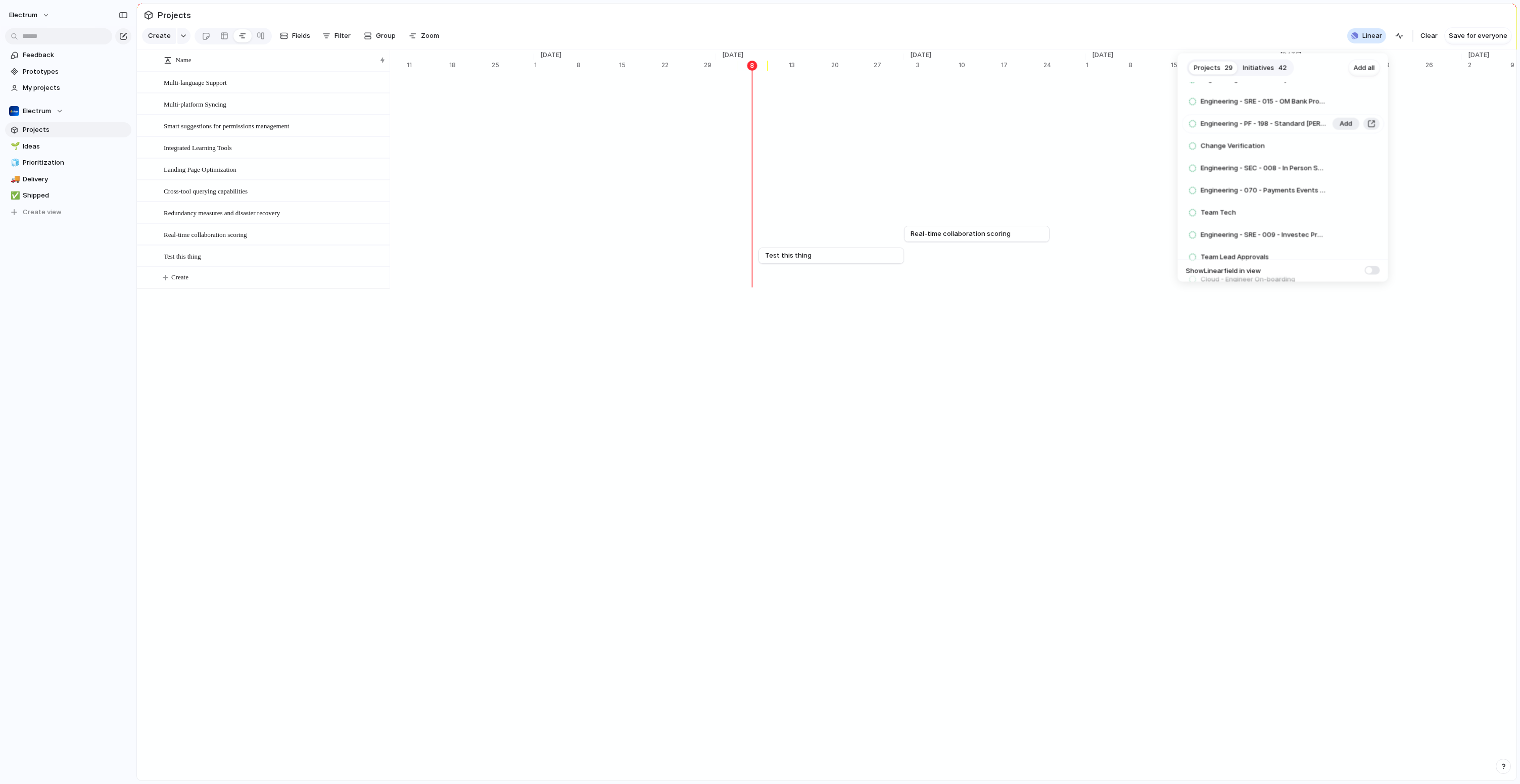
scroll to position [181, 0]
click at [1370, 271] on span at bounding box center [1372, 270] width 15 height 9
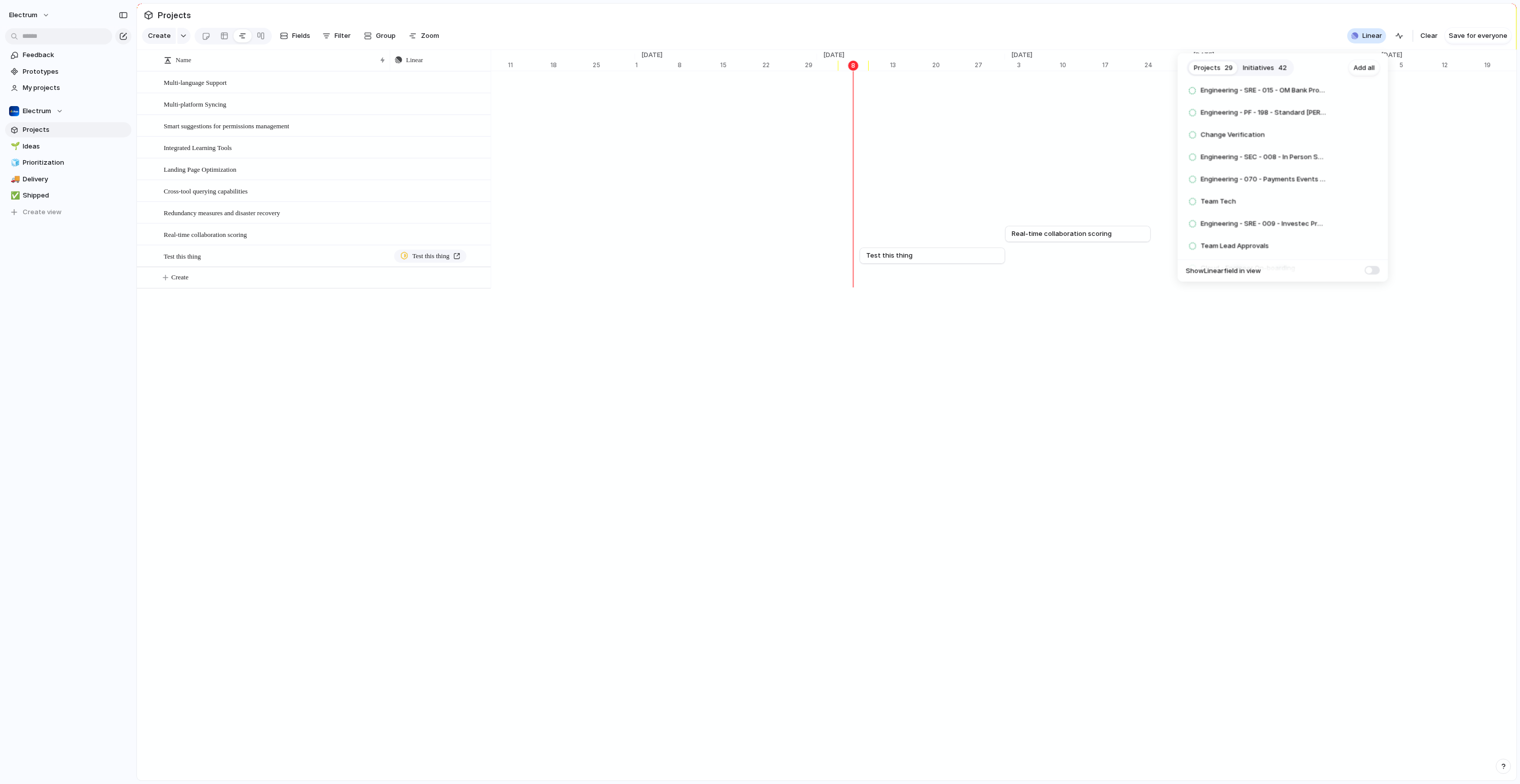
click at [1373, 267] on span at bounding box center [1372, 270] width 15 height 9
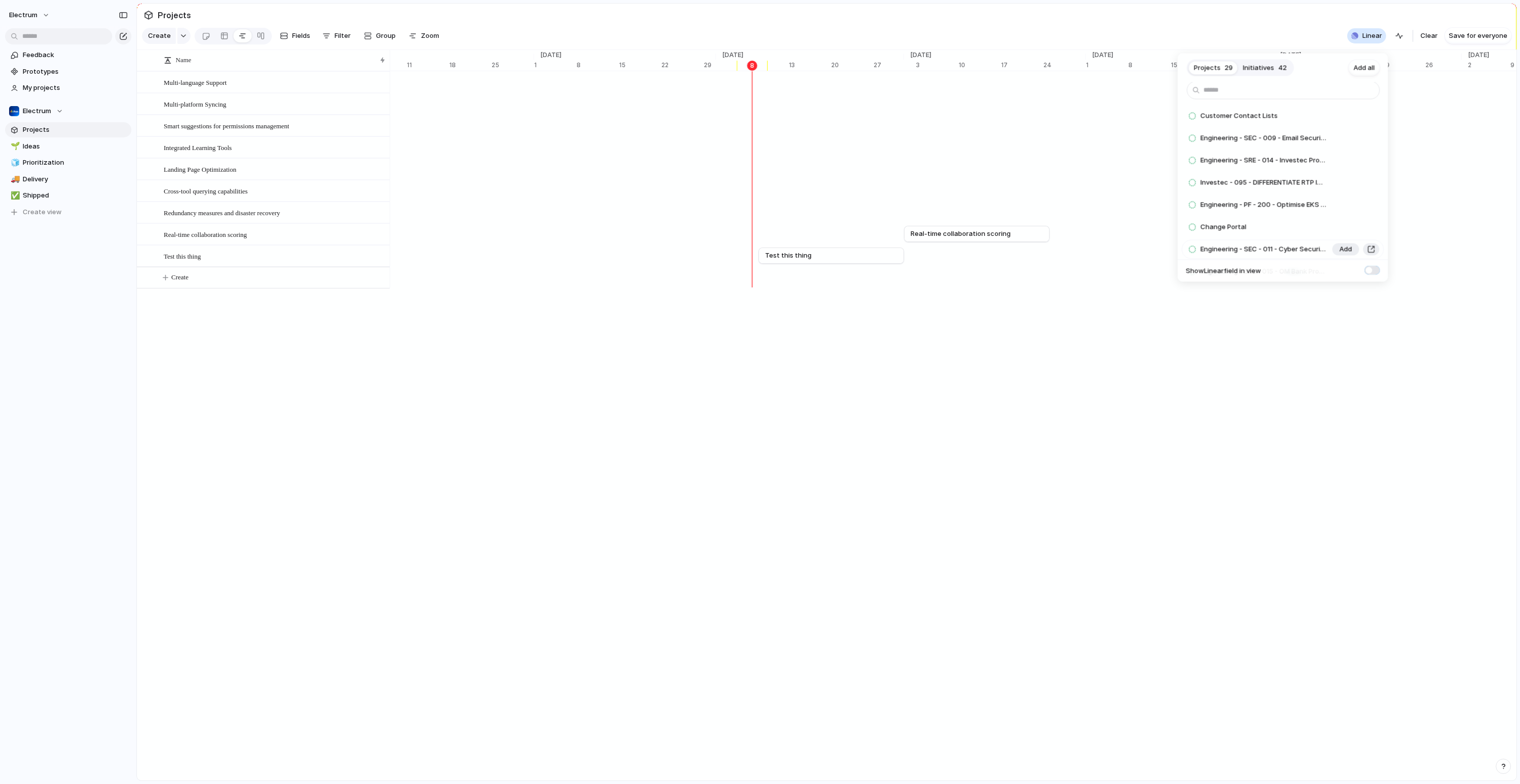
scroll to position [0, 0]
click at [1269, 70] on span "Initiatives" at bounding box center [1258, 67] width 31 height 10
click at [1212, 72] on span "Projects" at bounding box center [1207, 67] width 27 height 10
click at [1357, 72] on button "Add all" at bounding box center [1364, 67] width 31 height 16
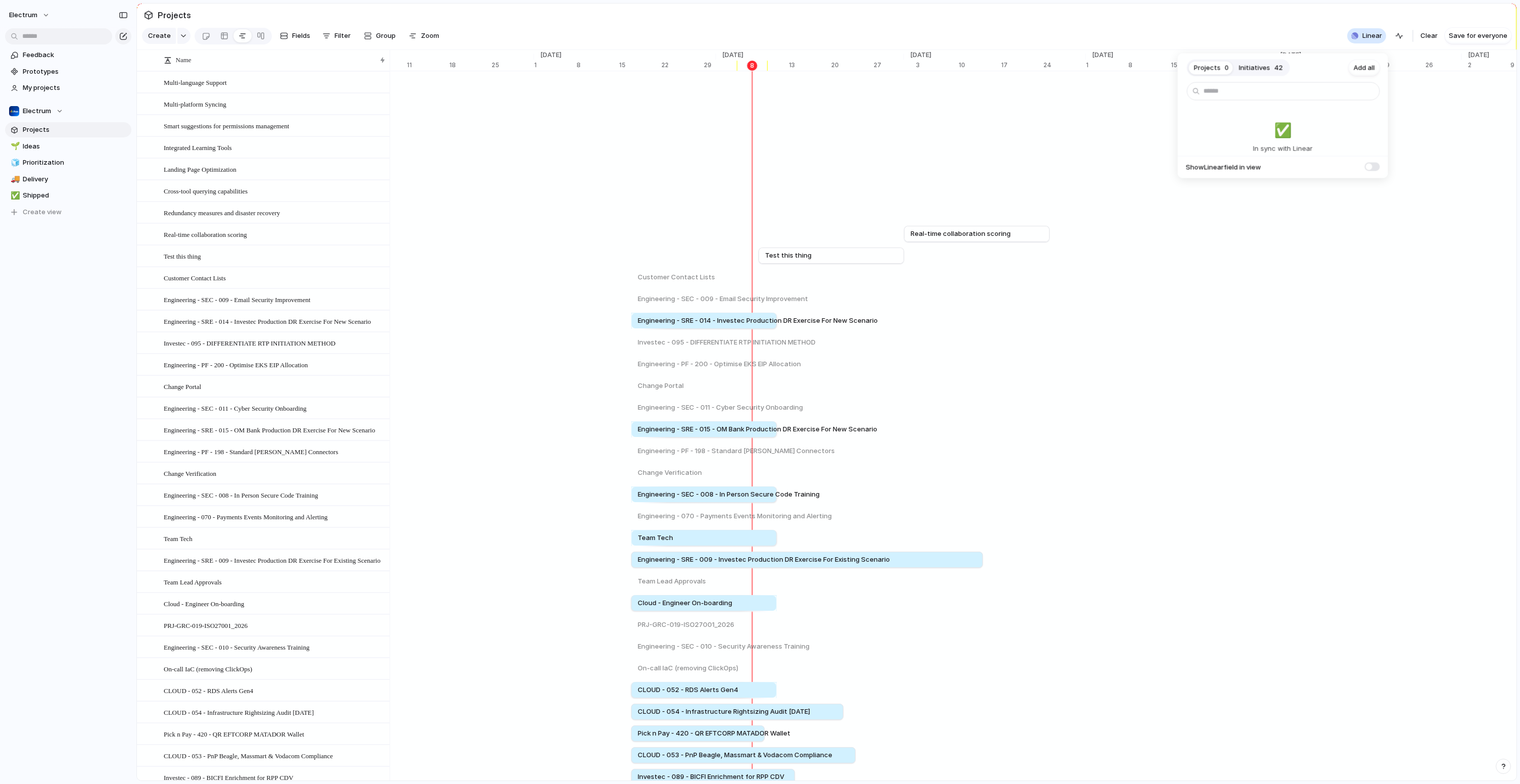
click at [1251, 66] on span "Initiatives" at bounding box center [1254, 67] width 31 height 10
click at [1368, 69] on span "Add all" at bounding box center [1363, 67] width 21 height 10
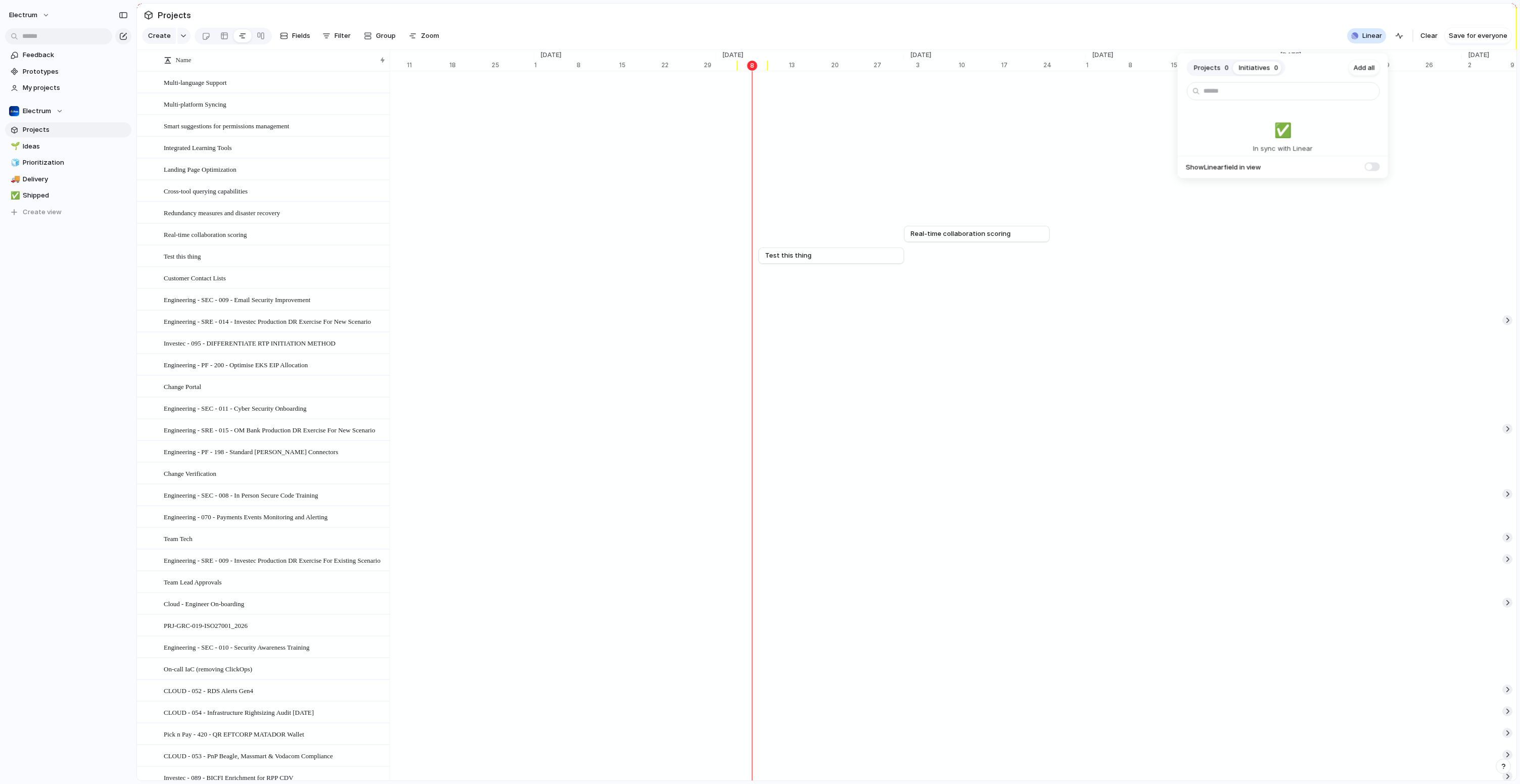
click at [1220, 67] on button "Projects 0" at bounding box center [1211, 67] width 45 height 16
click at [1386, 34] on div "Projects 0 Initiatives 0 Add all ✅️ In sync with Linear Show Linear field in vi…" at bounding box center [760, 392] width 1520 height 784
drag, startPoint x: 1018, startPoint y: 505, endPoint x: 1222, endPoint y: 485, distance: 205.0
click at [1502, 325] on div at bounding box center [1507, 320] width 10 height 10
click at [763, 484] on div "Change Verification" at bounding box center [810, 473] width 13478 height 22
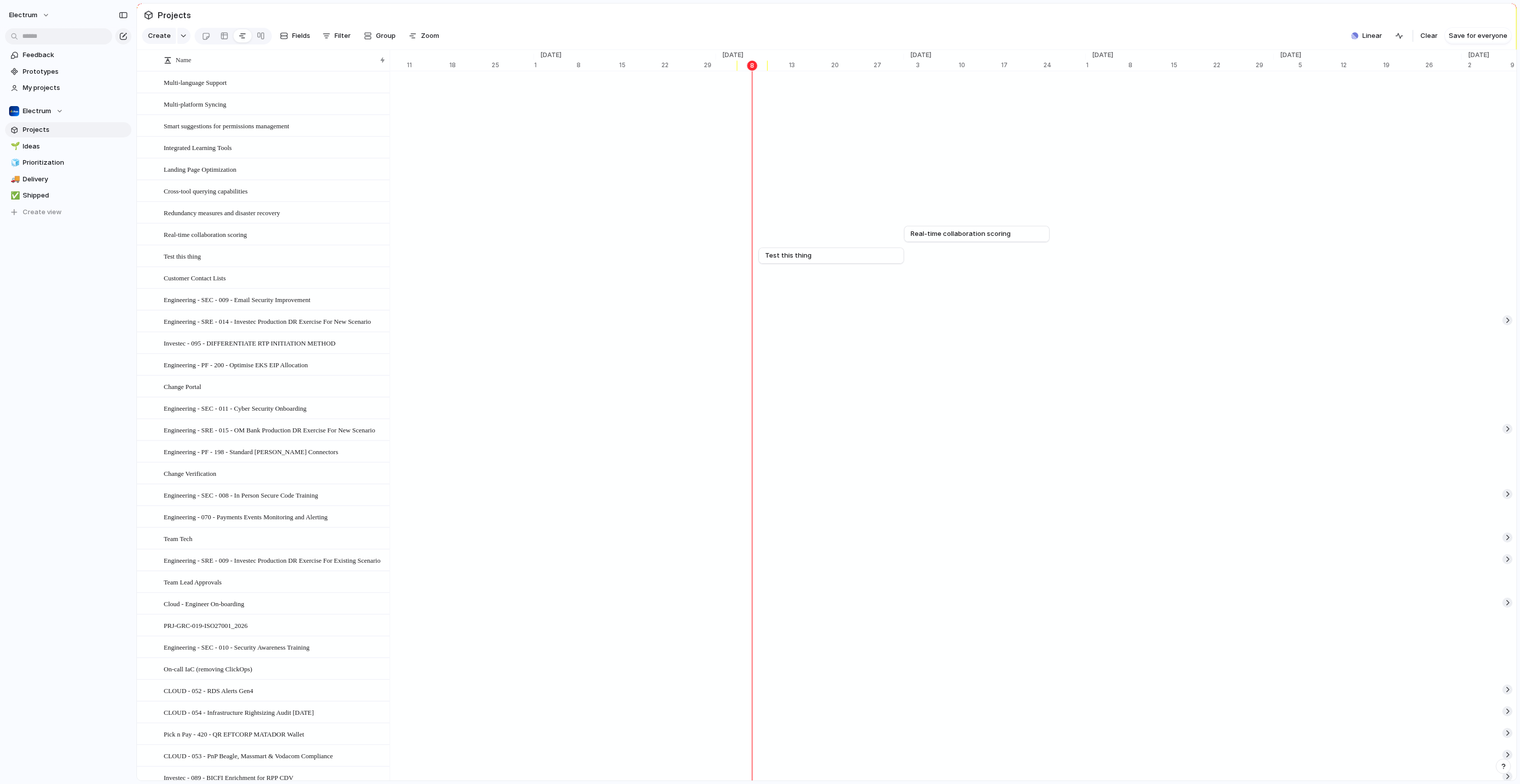
click at [109, 327] on div "Electrum Feedback Prototypes My projects Electrum Projects 🌱 Ideas 🧊 Prioritiza…" at bounding box center [68, 392] width 136 height 784
click at [397, 239] on button "button" at bounding box center [398, 233] width 10 height 10
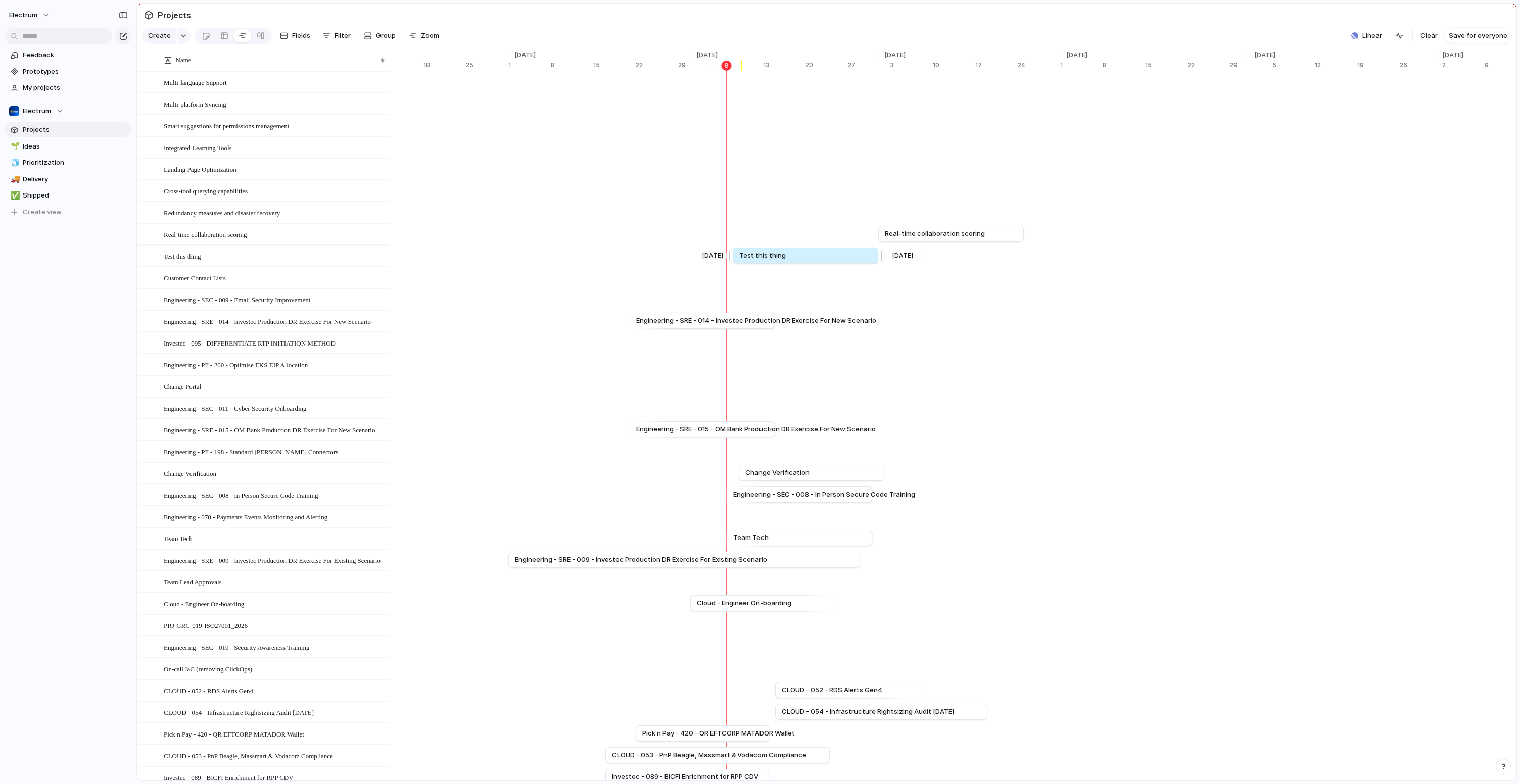
click at [803, 262] on link "Test this thing" at bounding box center [805, 256] width 132 height 15
click at [323, 262] on div "Test this thing" at bounding box center [275, 256] width 222 height 21
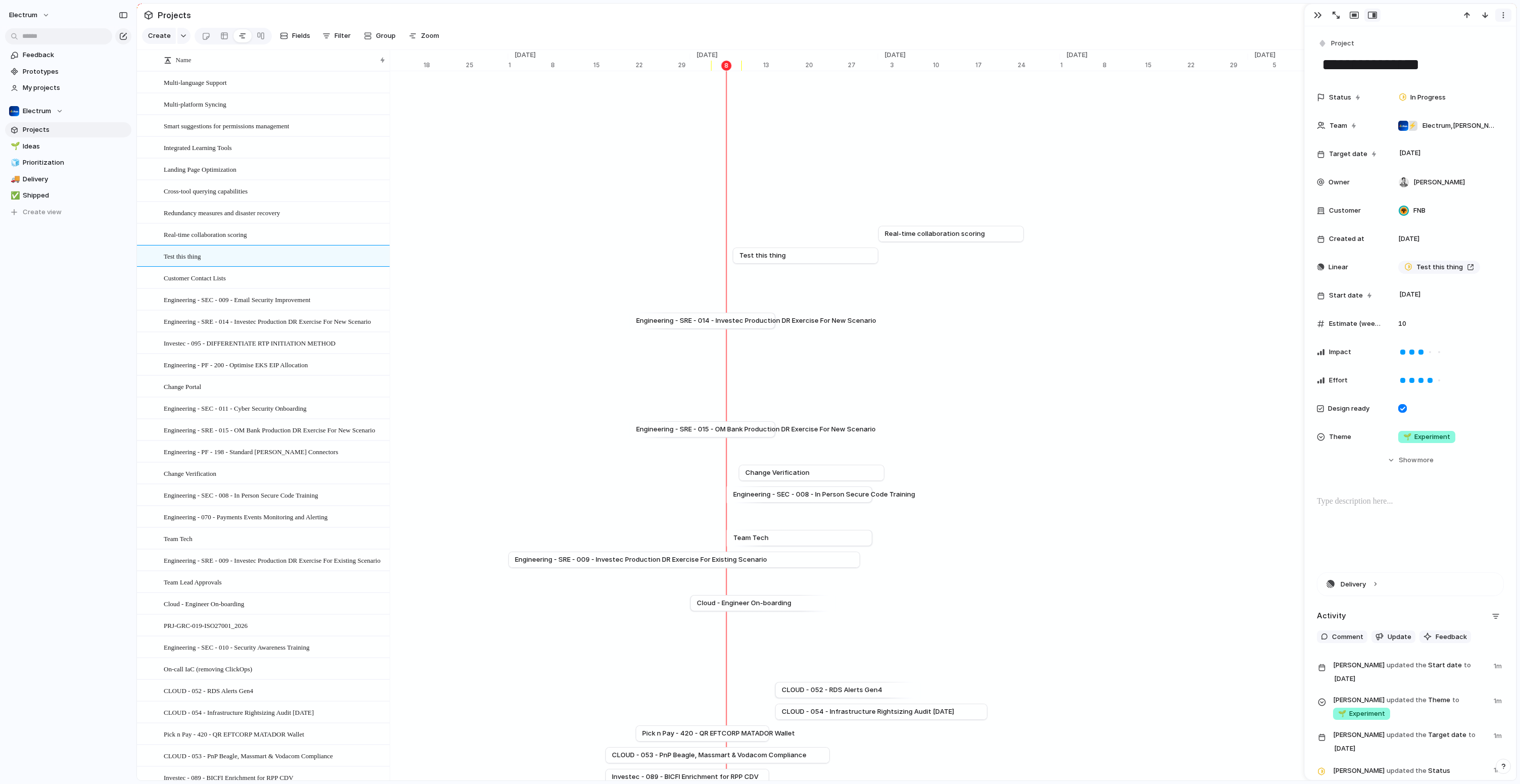
click at [1496, 14] on button "button" at bounding box center [1503, 15] width 16 height 13
click at [1478, 51] on li "Delete" at bounding box center [1471, 53] width 76 height 16
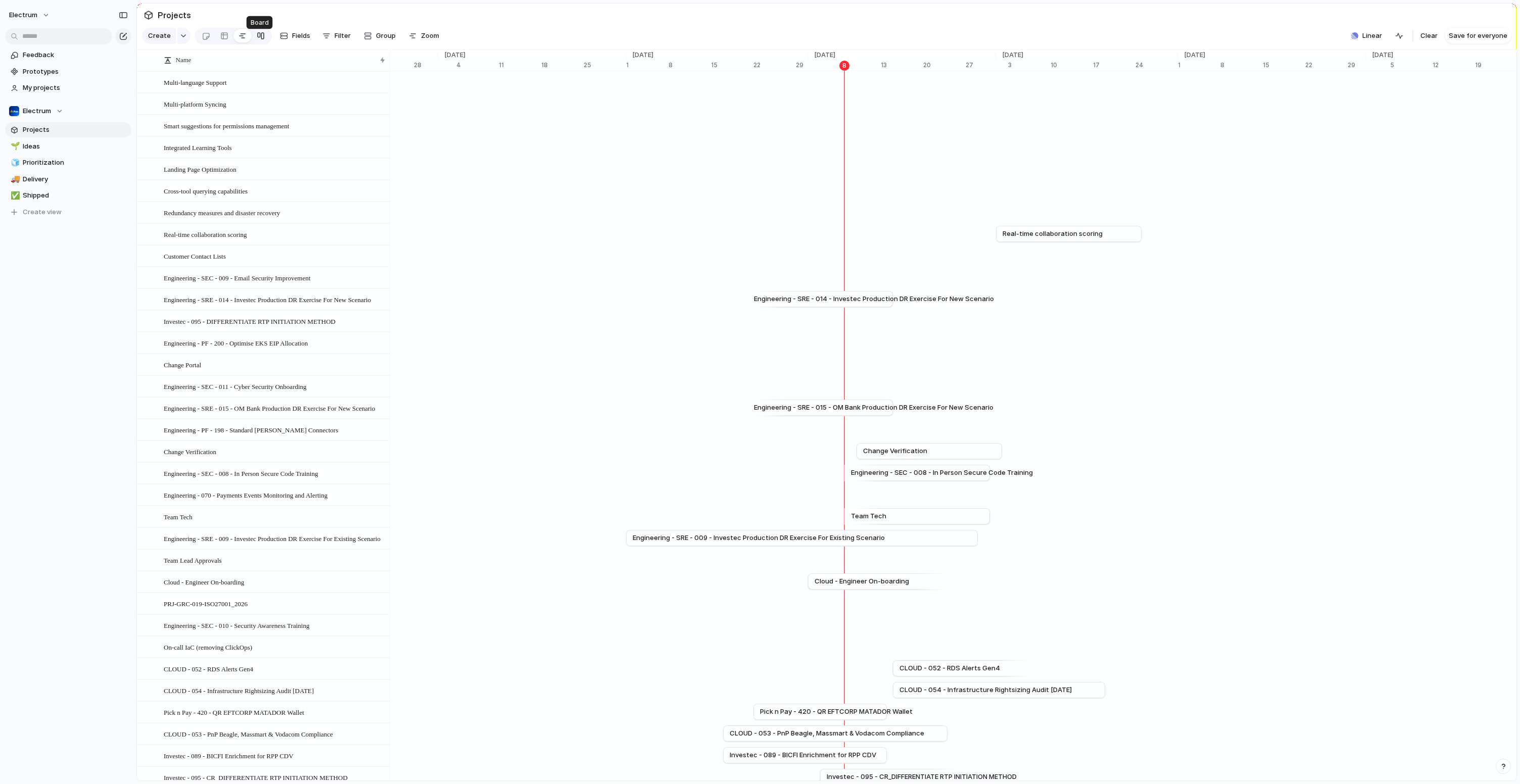
click at [256, 41] on div at bounding box center [261, 36] width 8 height 16
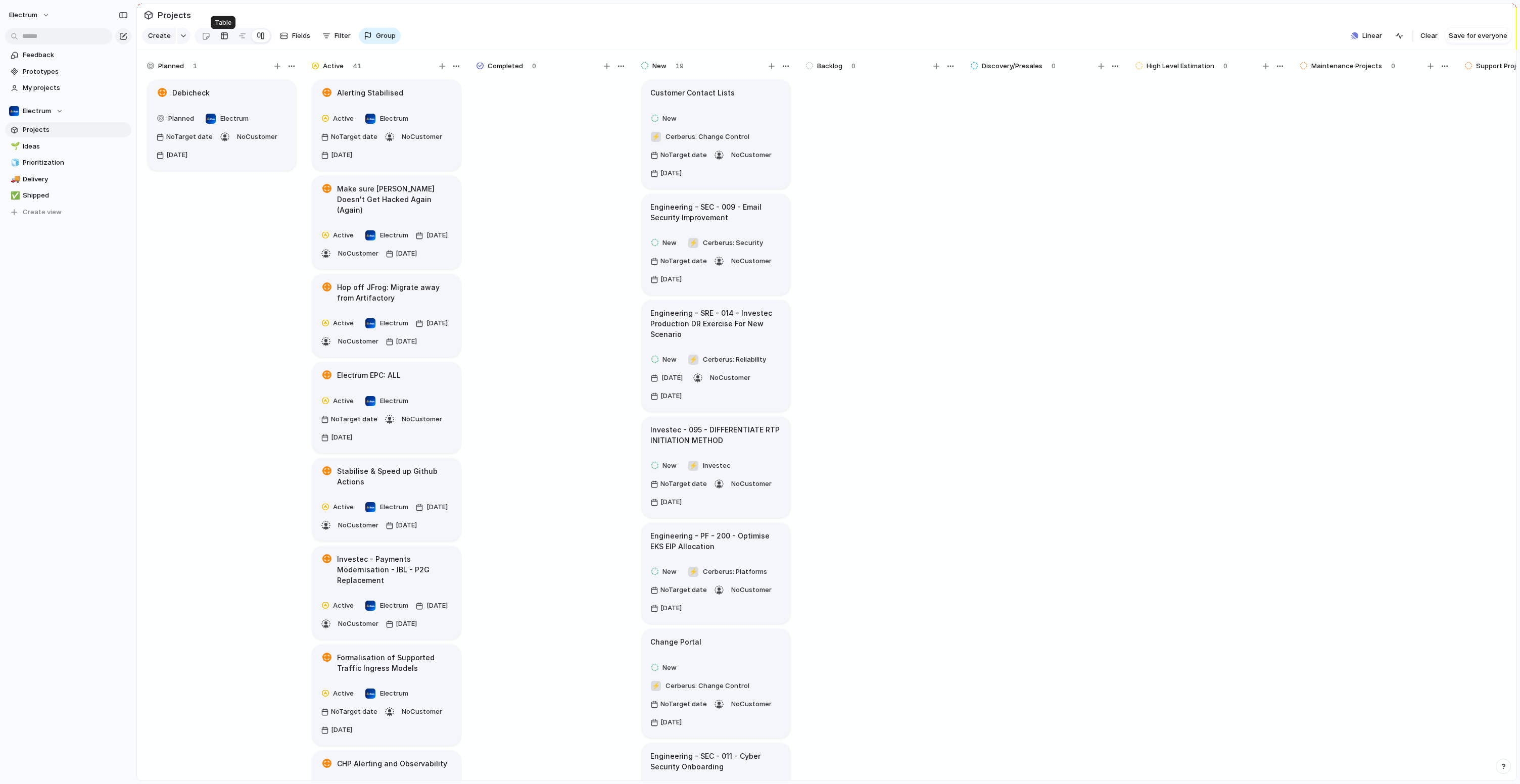
click at [226, 43] on link at bounding box center [224, 36] width 18 height 16
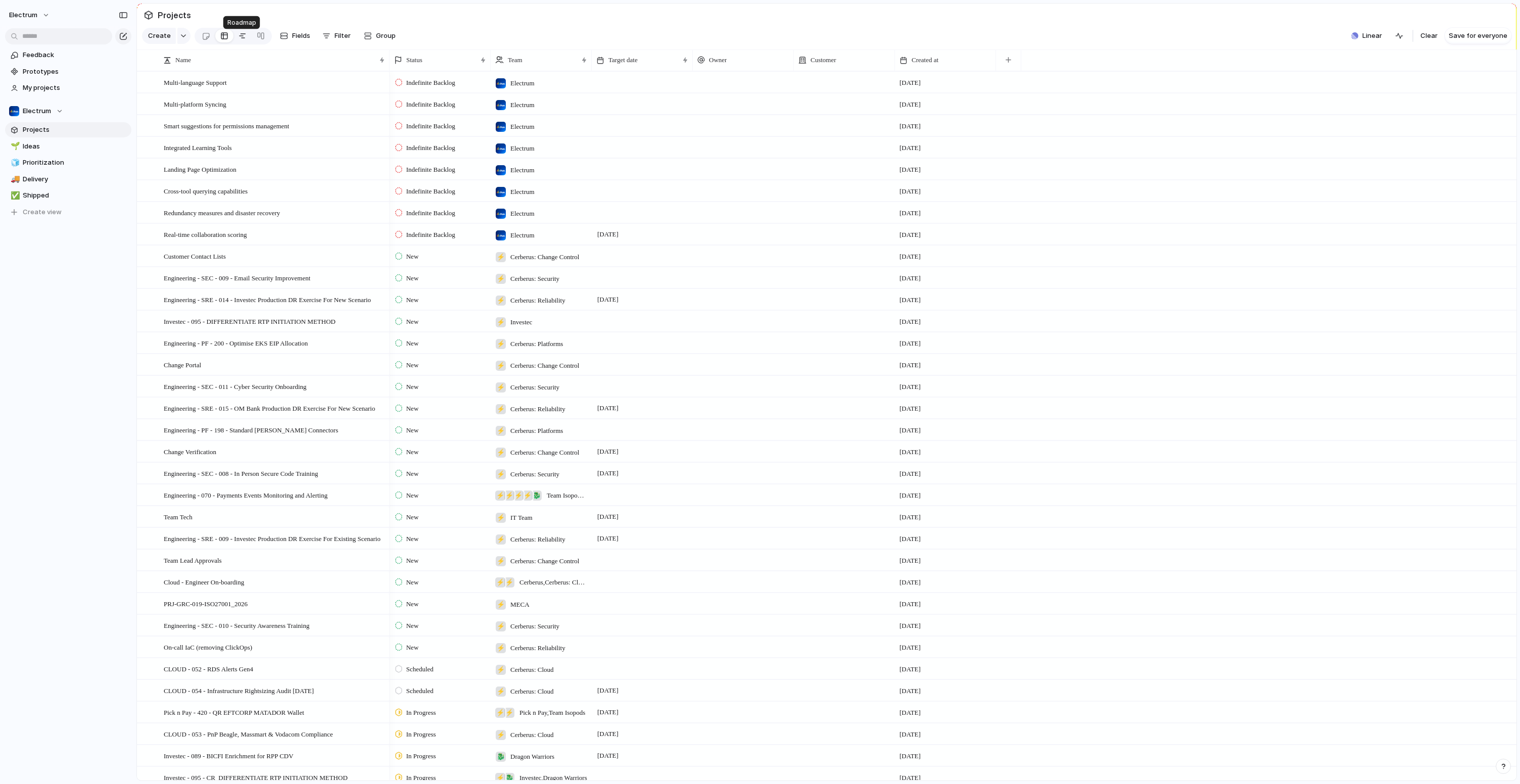
click at [242, 42] on div at bounding box center [242, 36] width 8 height 16
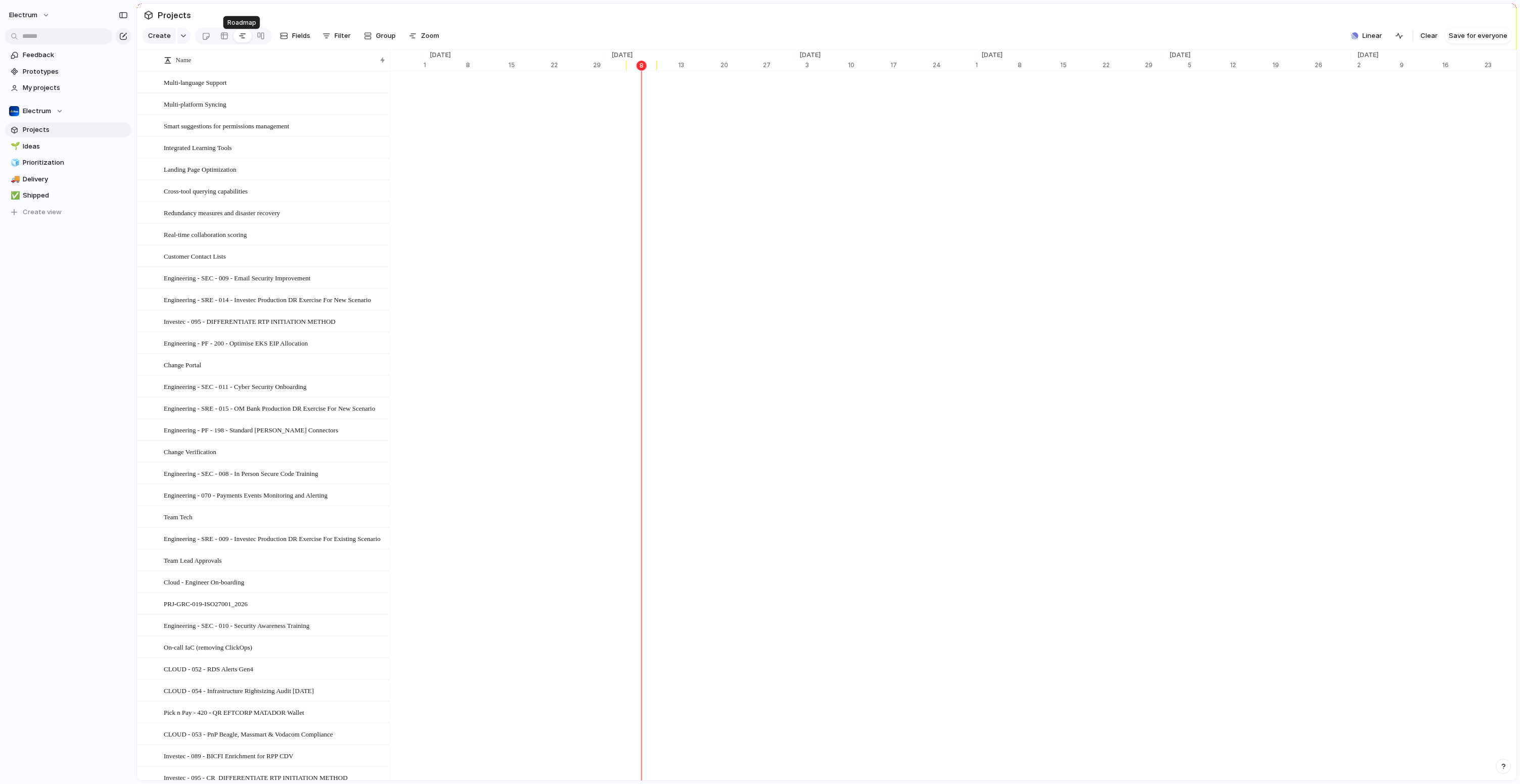
scroll to position [0, 6430]
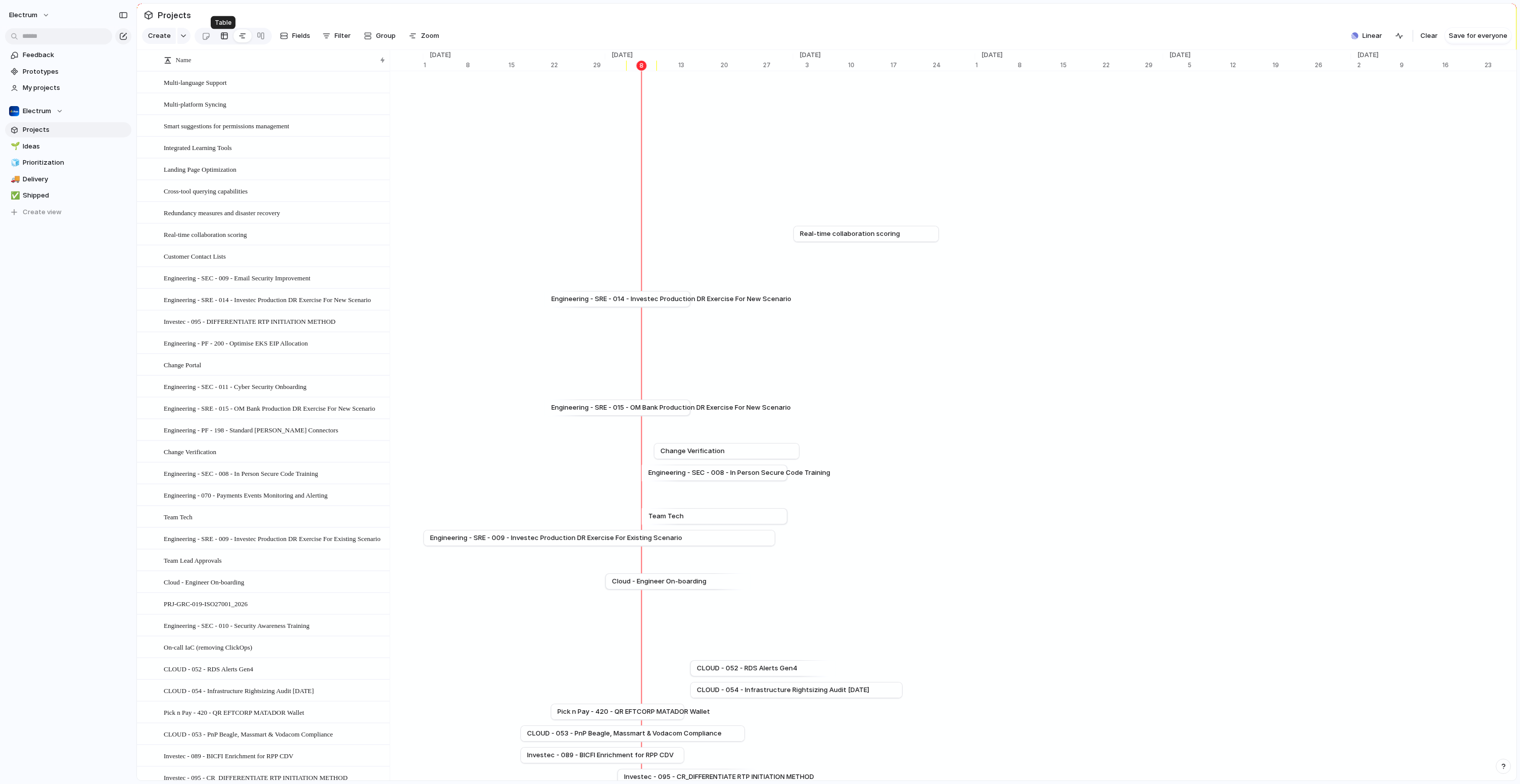
click at [223, 43] on div at bounding box center [224, 36] width 8 height 16
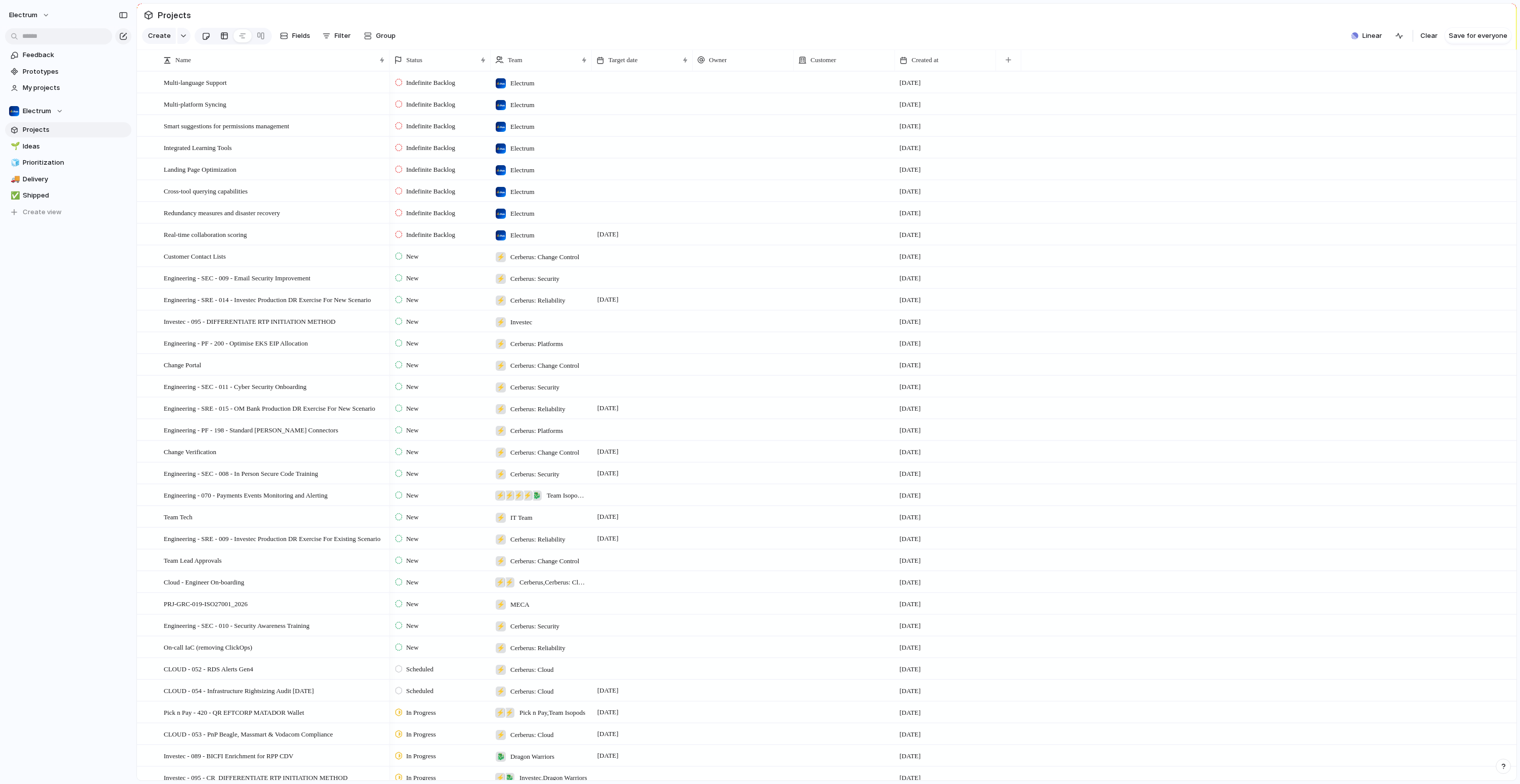
click at [207, 42] on div at bounding box center [206, 36] width 9 height 17
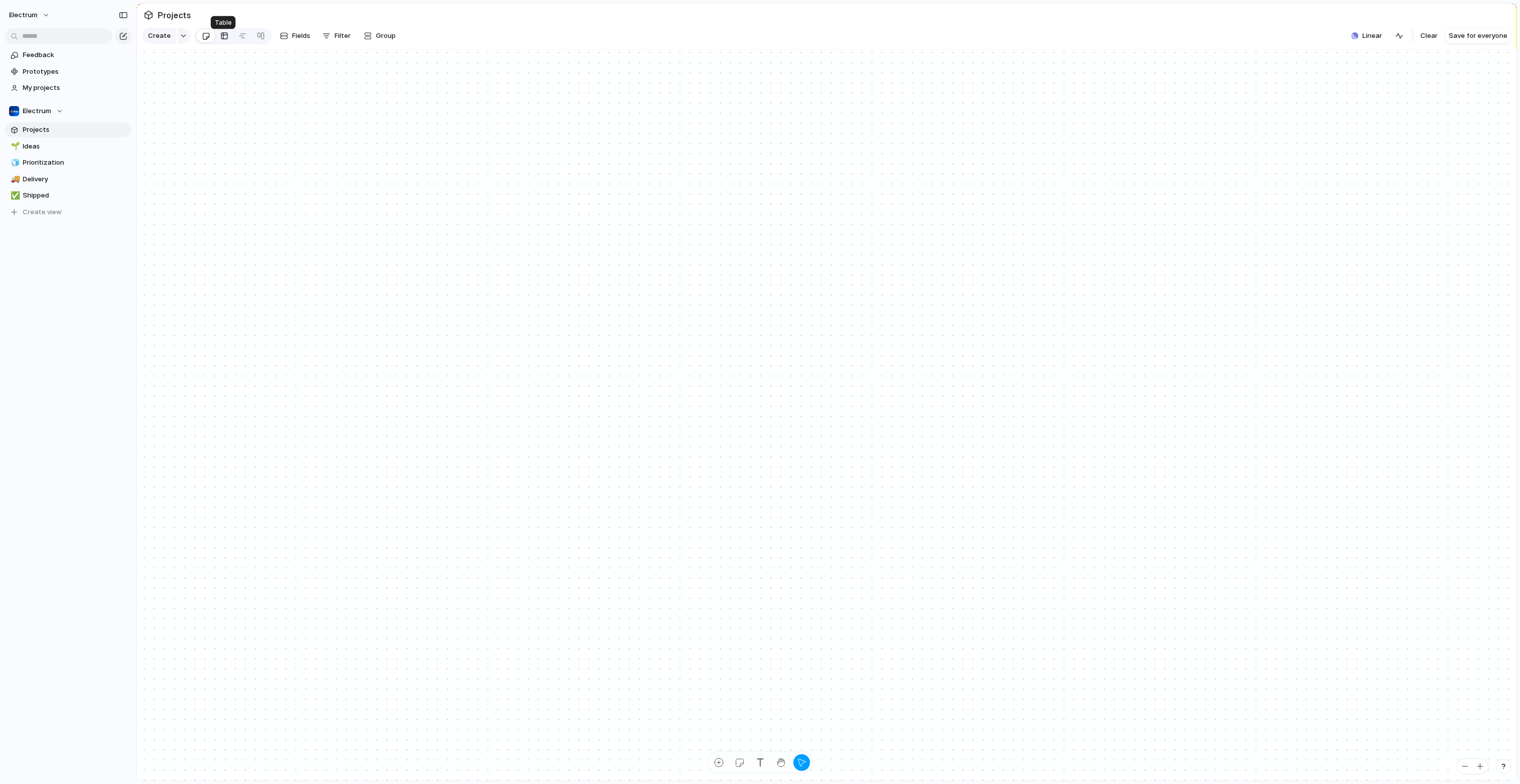
click at [220, 41] on div at bounding box center [224, 36] width 8 height 16
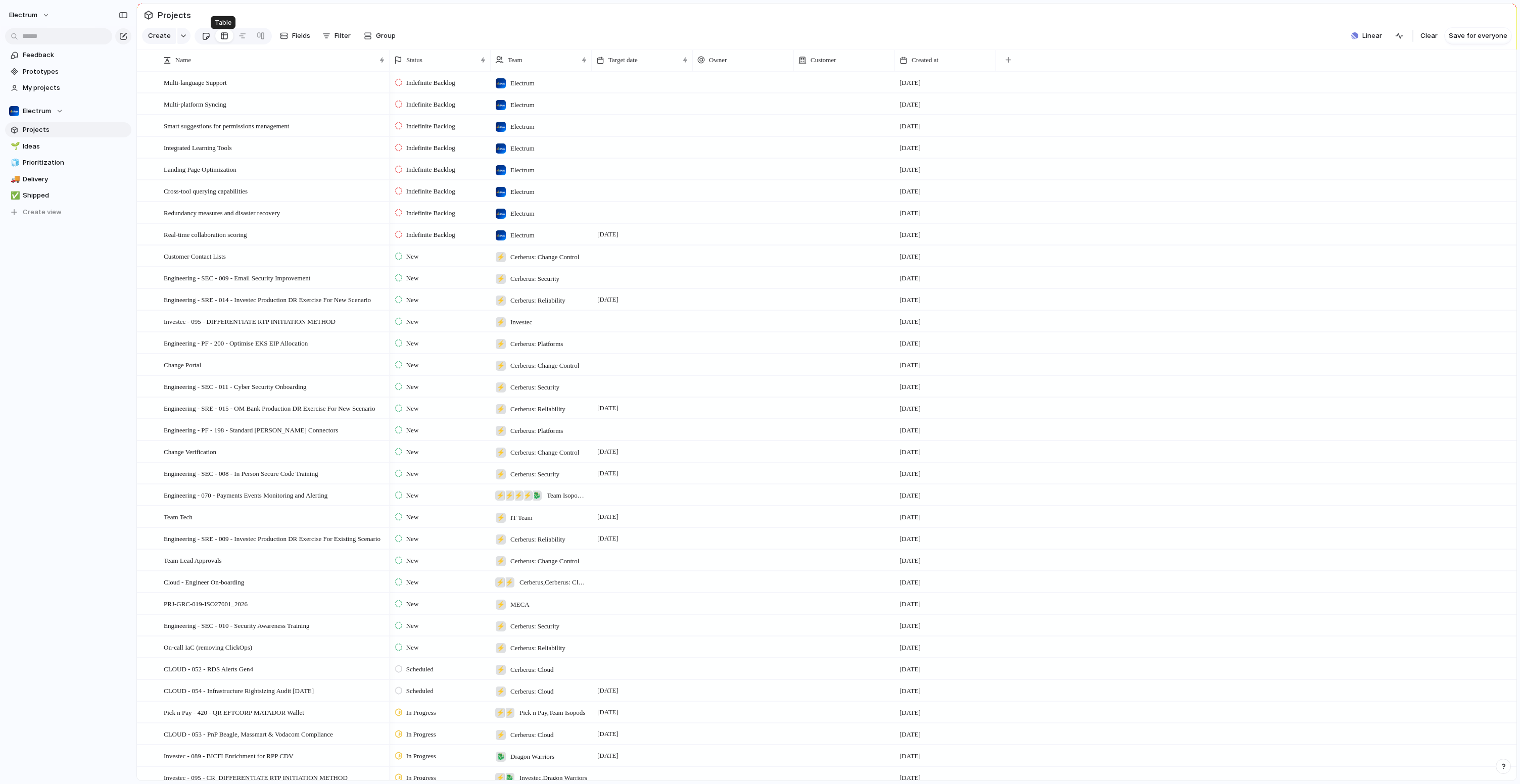
click at [202, 41] on div at bounding box center [206, 36] width 9 height 17
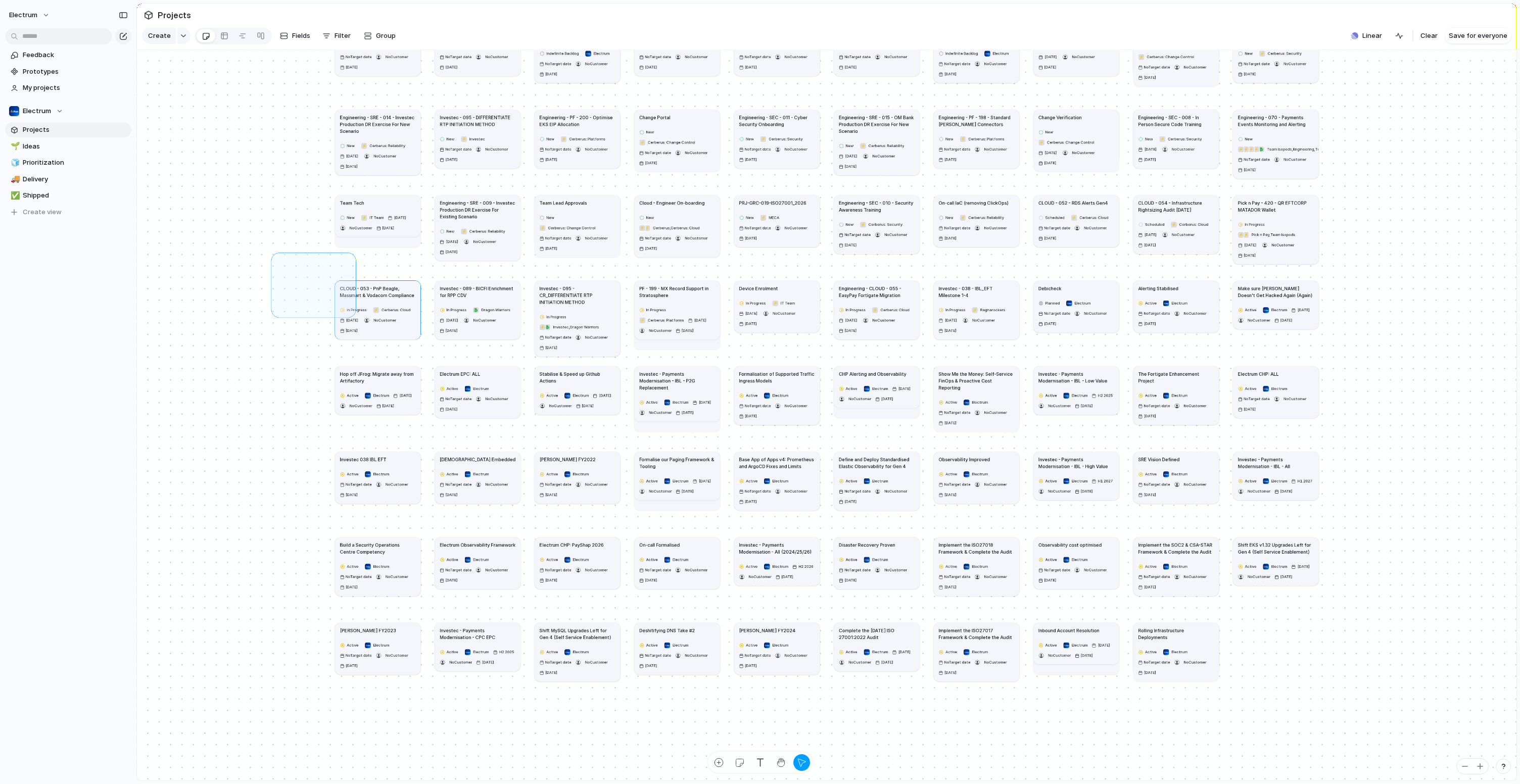
drag, startPoint x: 275, startPoint y: 320, endPoint x: 331, endPoint y: 268, distance: 76.4
drag, startPoint x: 362, startPoint y: 312, endPoint x: 204, endPoint y: 296, distance: 158.8
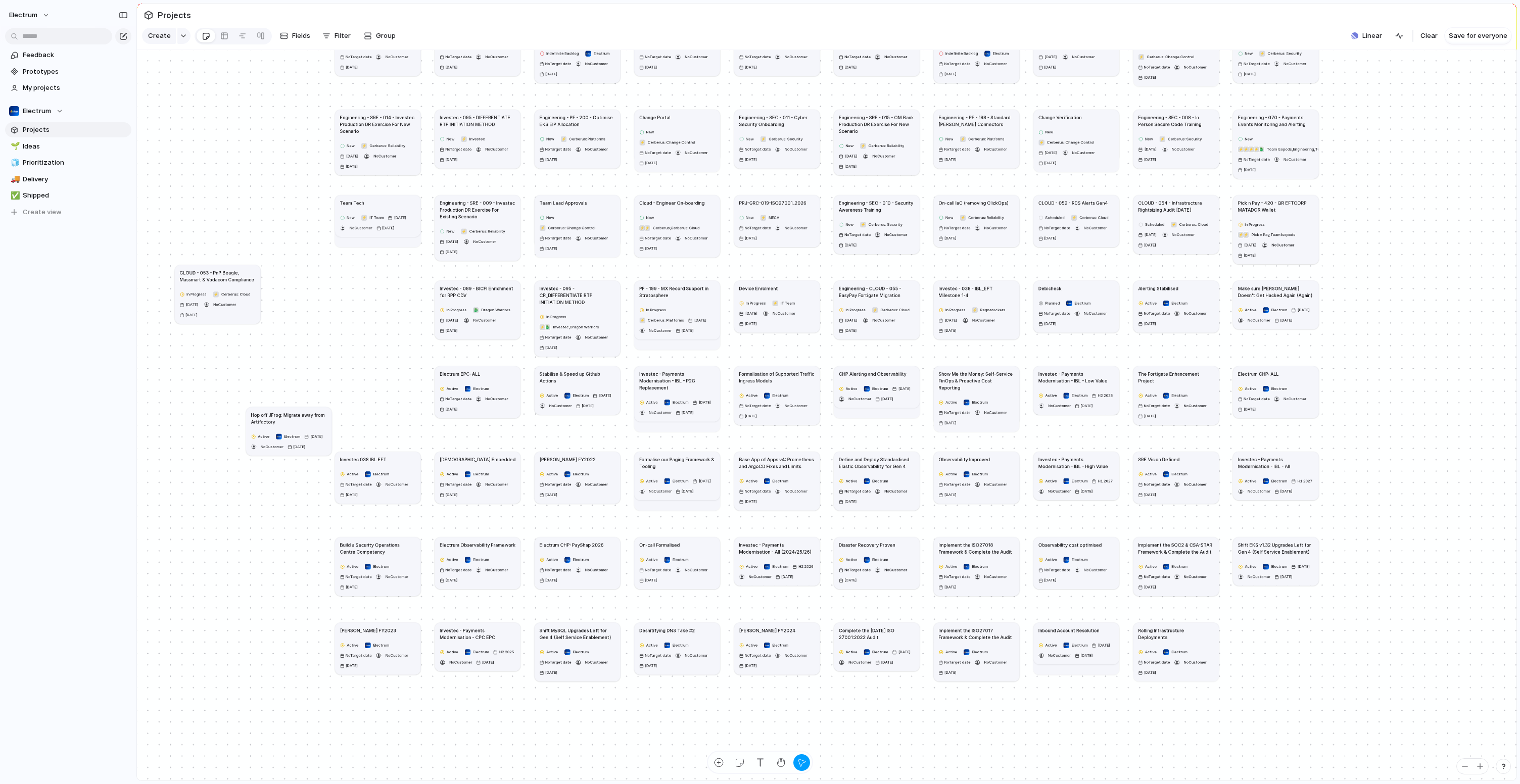
drag, startPoint x: 358, startPoint y: 387, endPoint x: 253, endPoint y: 474, distance: 136.4
click at [254, 425] on h1 "Hop off JFrog: Migrate away from Artifactory" at bounding box center [289, 418] width 76 height 13
drag, startPoint x: 348, startPoint y: 354, endPoint x: 347, endPoint y: 389, distance: 35.0
drag, startPoint x: 353, startPoint y: 385, endPoint x: 341, endPoint y: 415, distance: 32.3
click at [330, 366] on div "Create" at bounding box center [760, 392] width 1520 height 784
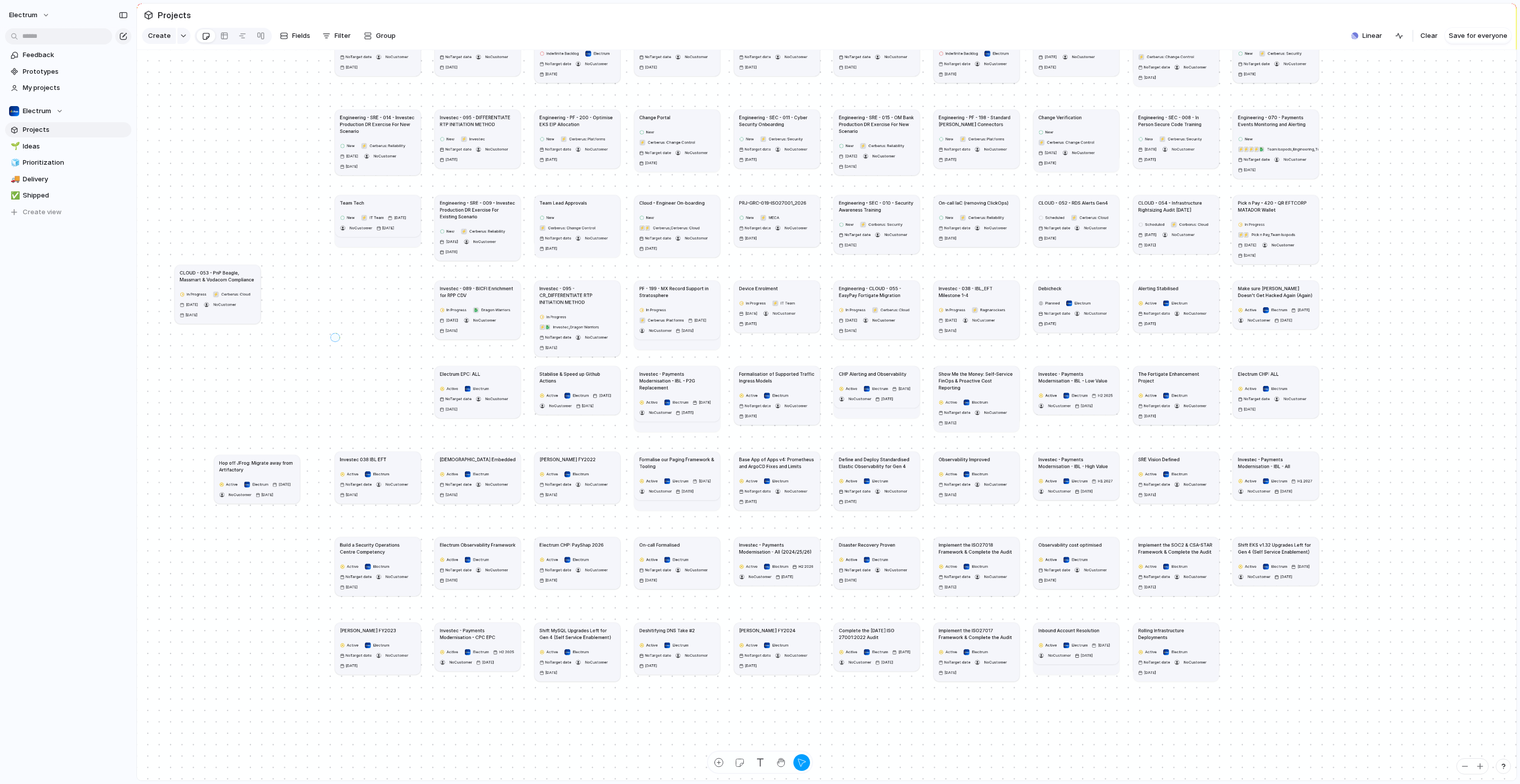
drag, startPoint x: 334, startPoint y: 343, endPoint x: 358, endPoint y: 348, distance: 24.5
drag, startPoint x: 310, startPoint y: 343, endPoint x: 343, endPoint y: 405, distance: 70.2
drag, startPoint x: 319, startPoint y: 306, endPoint x: 358, endPoint y: 343, distance: 53.8
drag, startPoint x: 366, startPoint y: 358, endPoint x: 343, endPoint y: 329, distance: 37.0
click at [781, 762] on div "button" at bounding box center [781, 762] width 11 height 11
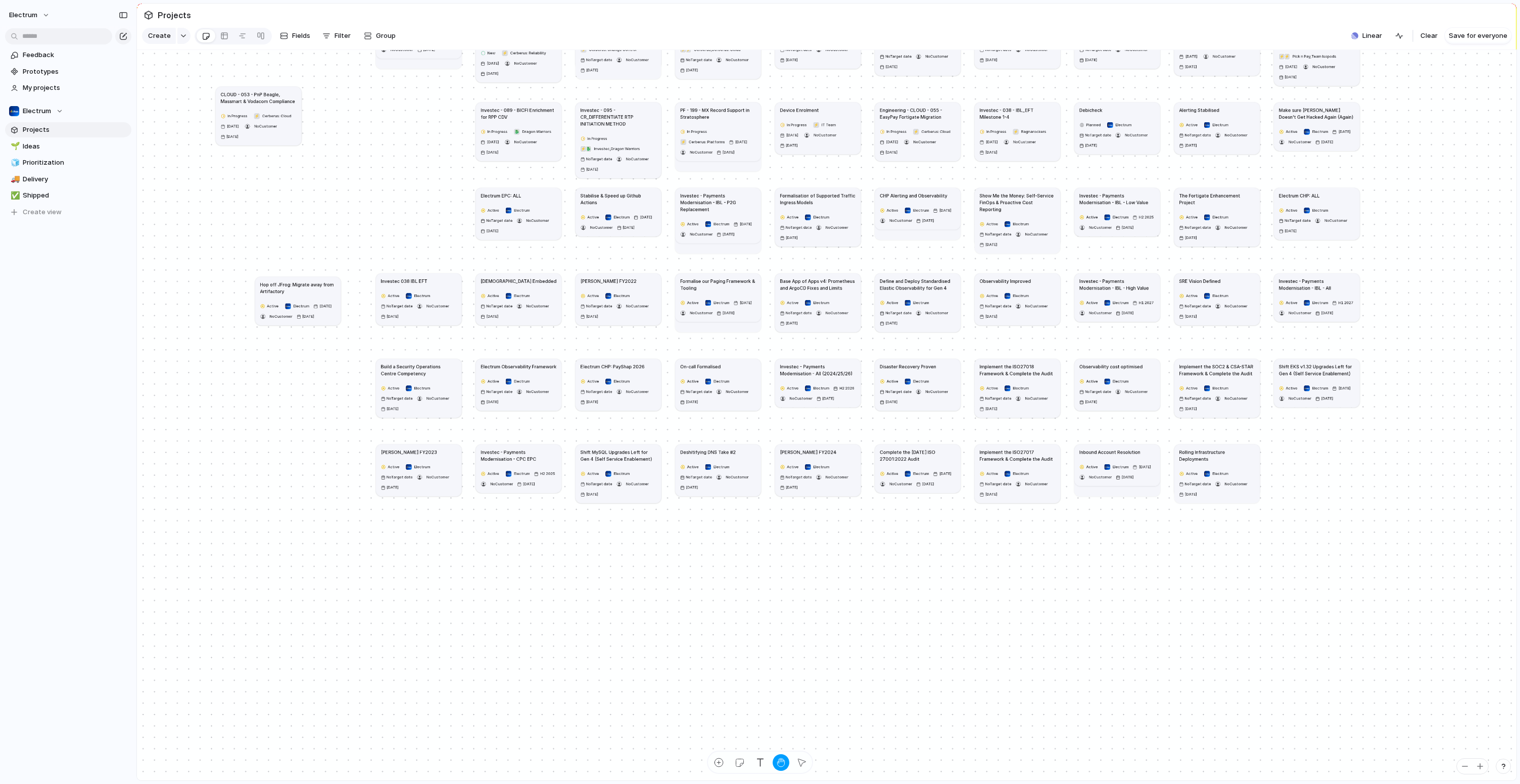
drag, startPoint x: 360, startPoint y: 418, endPoint x: 394, endPoint y: 136, distance: 284.0
click at [394, 136] on div "Multi-language Support Indefinite Backlog Electrum No Target date No Customer 8…" at bounding box center [764, 51] width 778 height 412
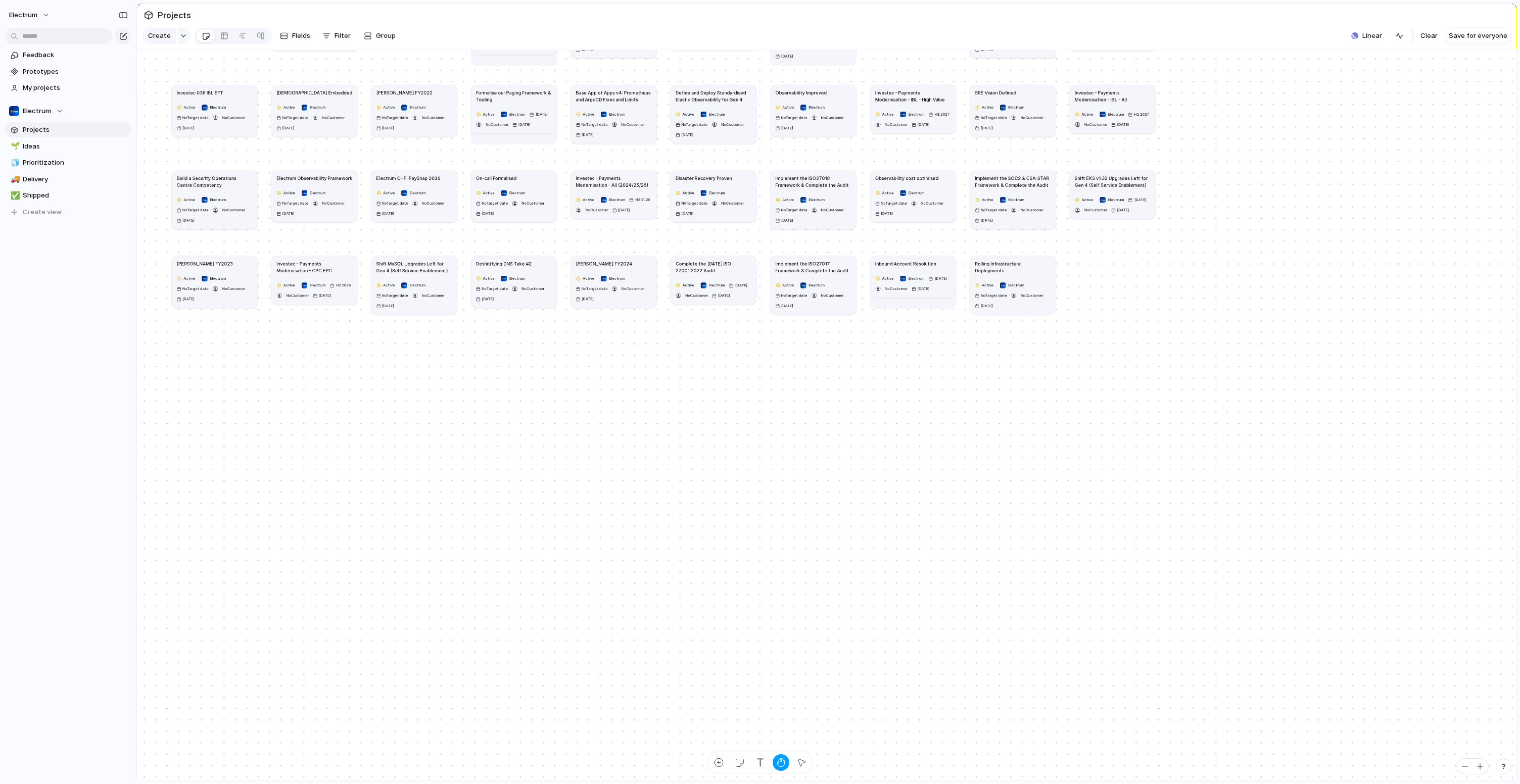
drag, startPoint x: 905, startPoint y: 646, endPoint x: 811, endPoint y: 596, distance: 106.5
click at [811, 596] on div "Multi-language Support Indefinite Backlog Electrum No Target date No Customer 8…" at bounding box center [827, 415] width 1380 height 731
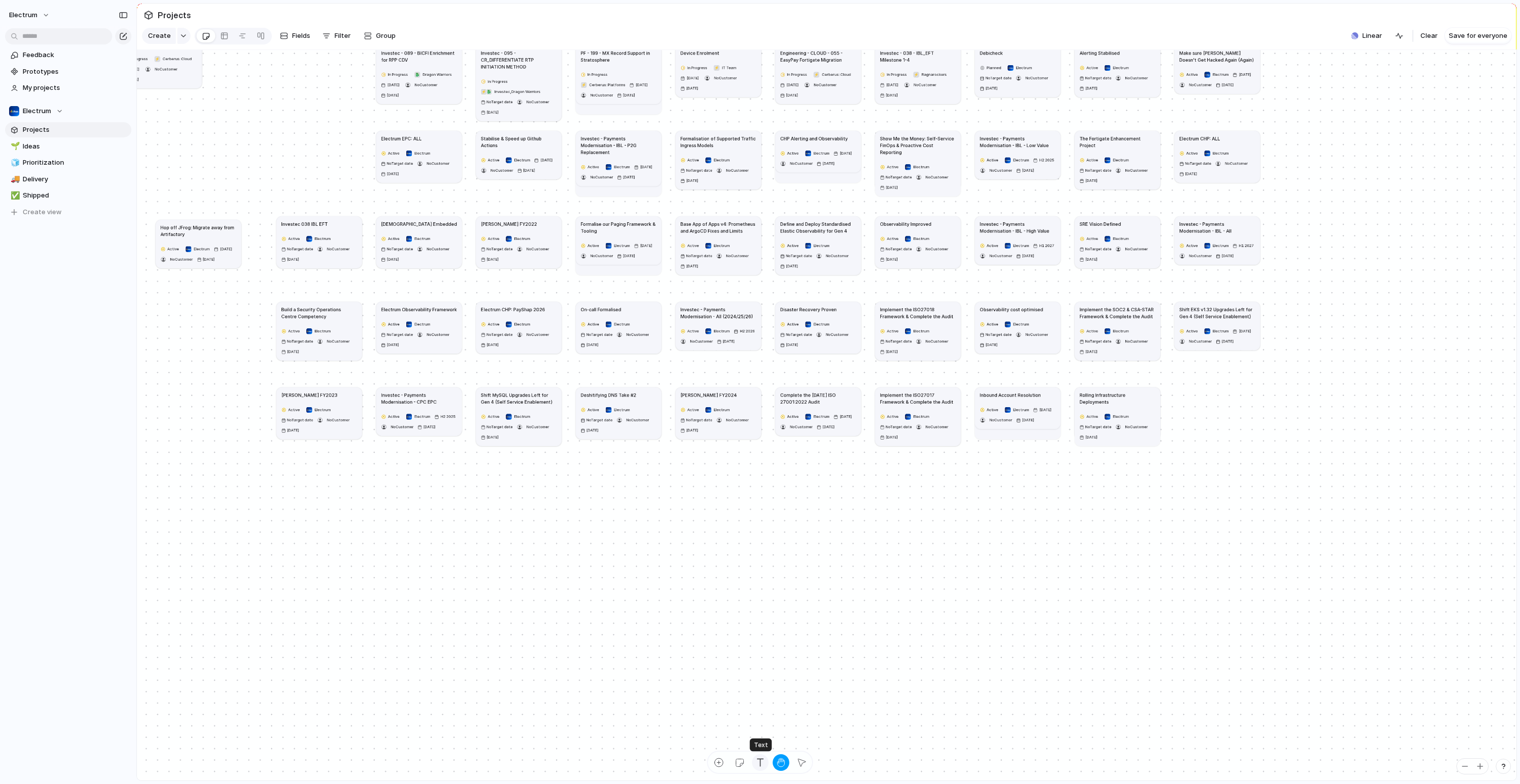
click at [759, 764] on div "button" at bounding box center [760, 762] width 11 height 11
click at [739, 541] on div "Multi-language Support Indefinite Backlog Electrum No Target date No Customer 8…" at bounding box center [827, 415] width 1380 height 731
click at [778, 760] on div "button" at bounding box center [781, 762] width 11 height 11
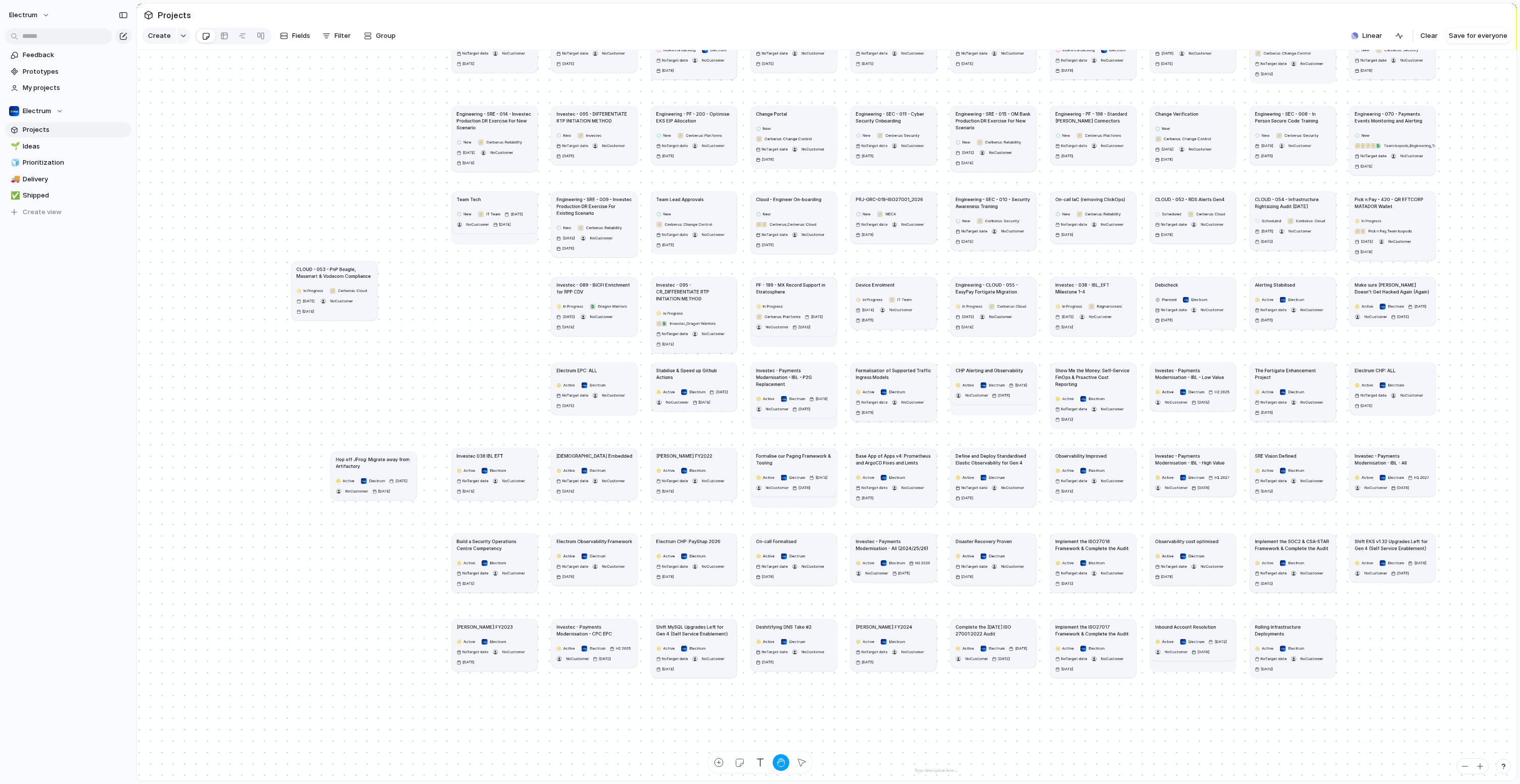
drag, startPoint x: 582, startPoint y: 466, endPoint x: 451, endPoint y: 302, distance: 209.9
click at [753, 696] on div "Multi-language Support Indefinite Backlog Electrum No Target date No Customer 8…" at bounding box center [827, 415] width 1380 height 731
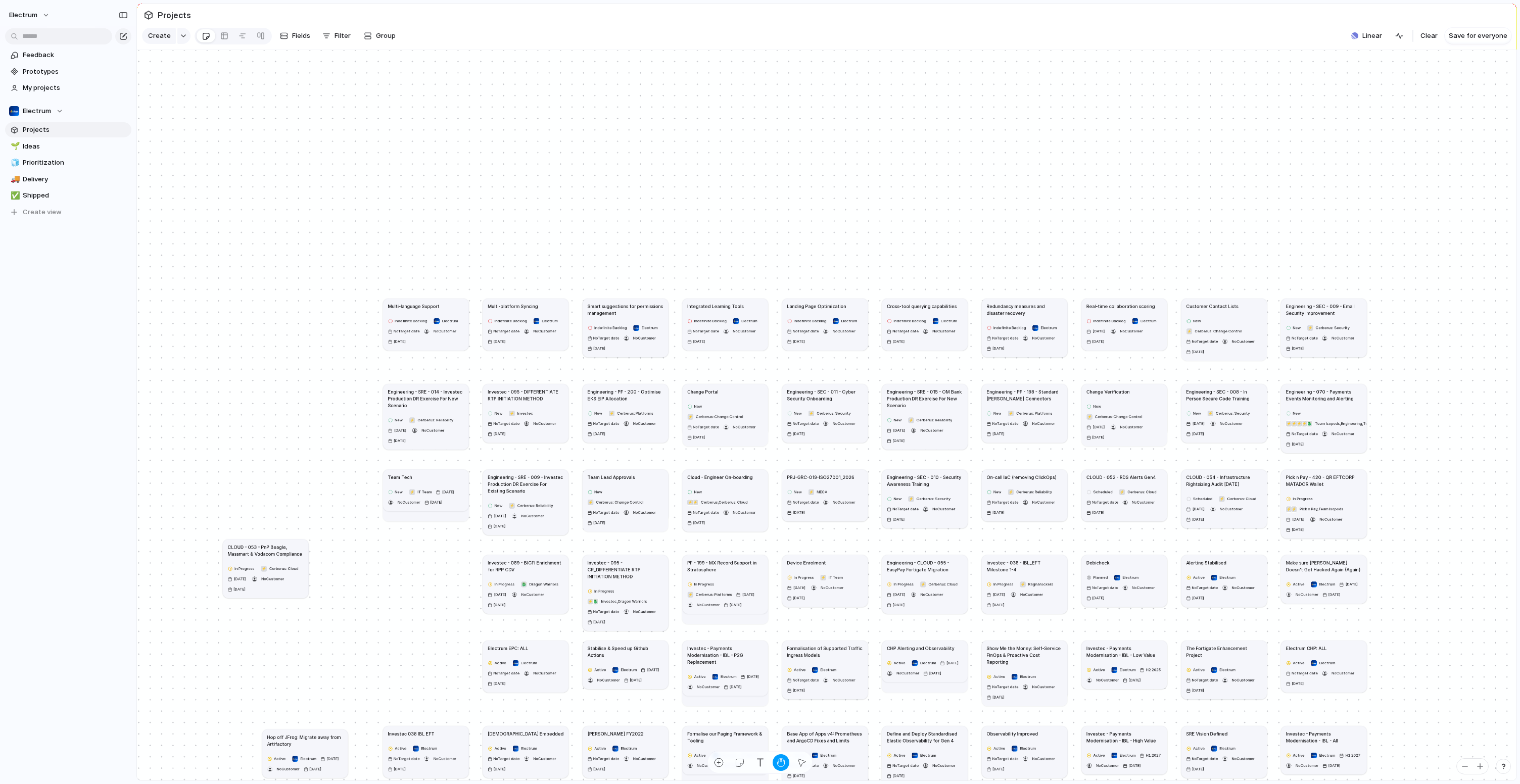
drag, startPoint x: 437, startPoint y: 287, endPoint x: 370, endPoint y: 565, distance: 286.0
click at [370, 565] on div "Multi-language Support Indefinite Backlog Electrum No Target date No Customer 8…" at bounding box center [827, 415] width 1380 height 731
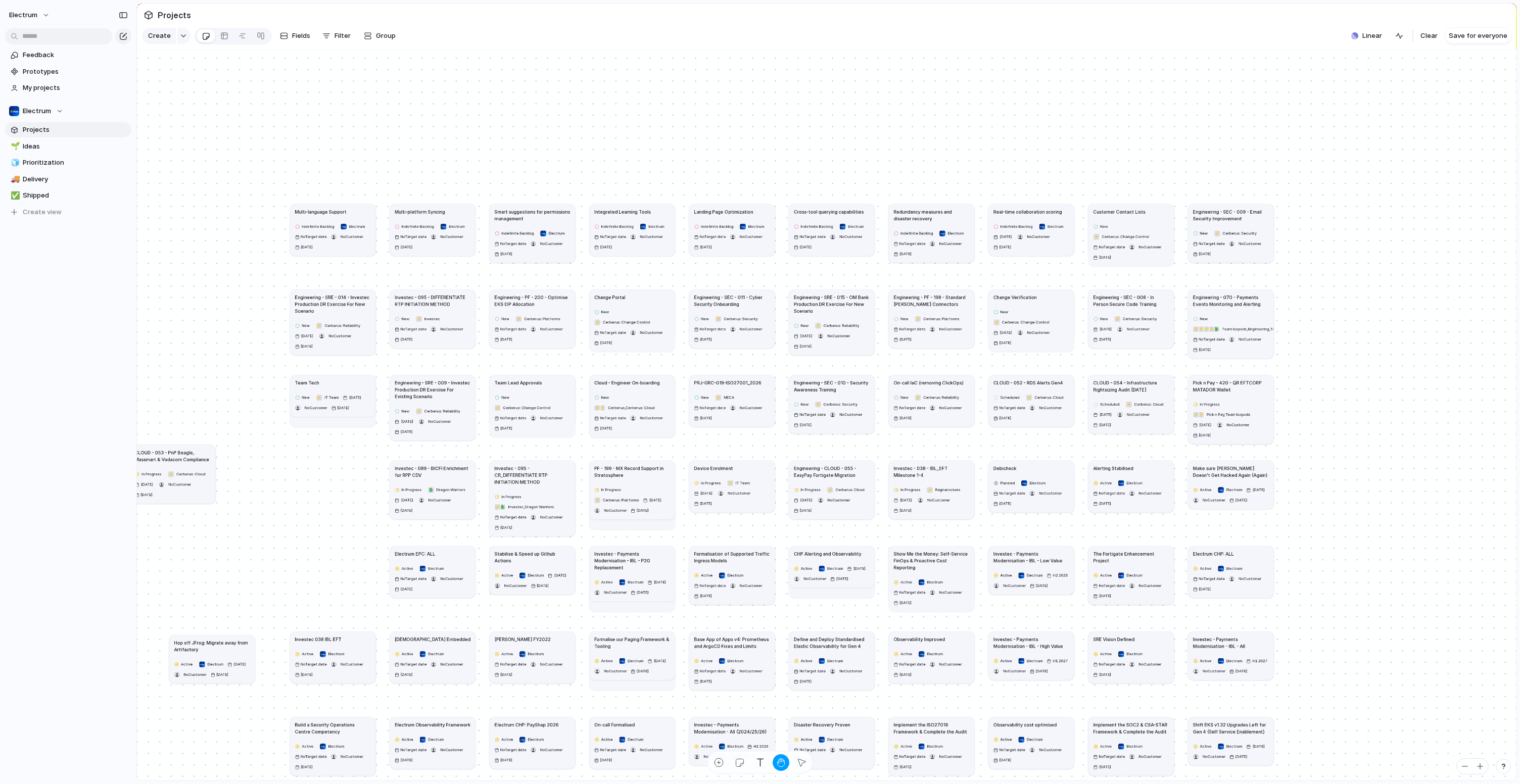
drag, startPoint x: 608, startPoint y: 158, endPoint x: 543, endPoint y: 101, distance: 86.5
click at [512, 58] on div "Multi-language Support Indefinite Backlog Electrum No Target date No Customer 8…" at bounding box center [827, 415] width 1380 height 731
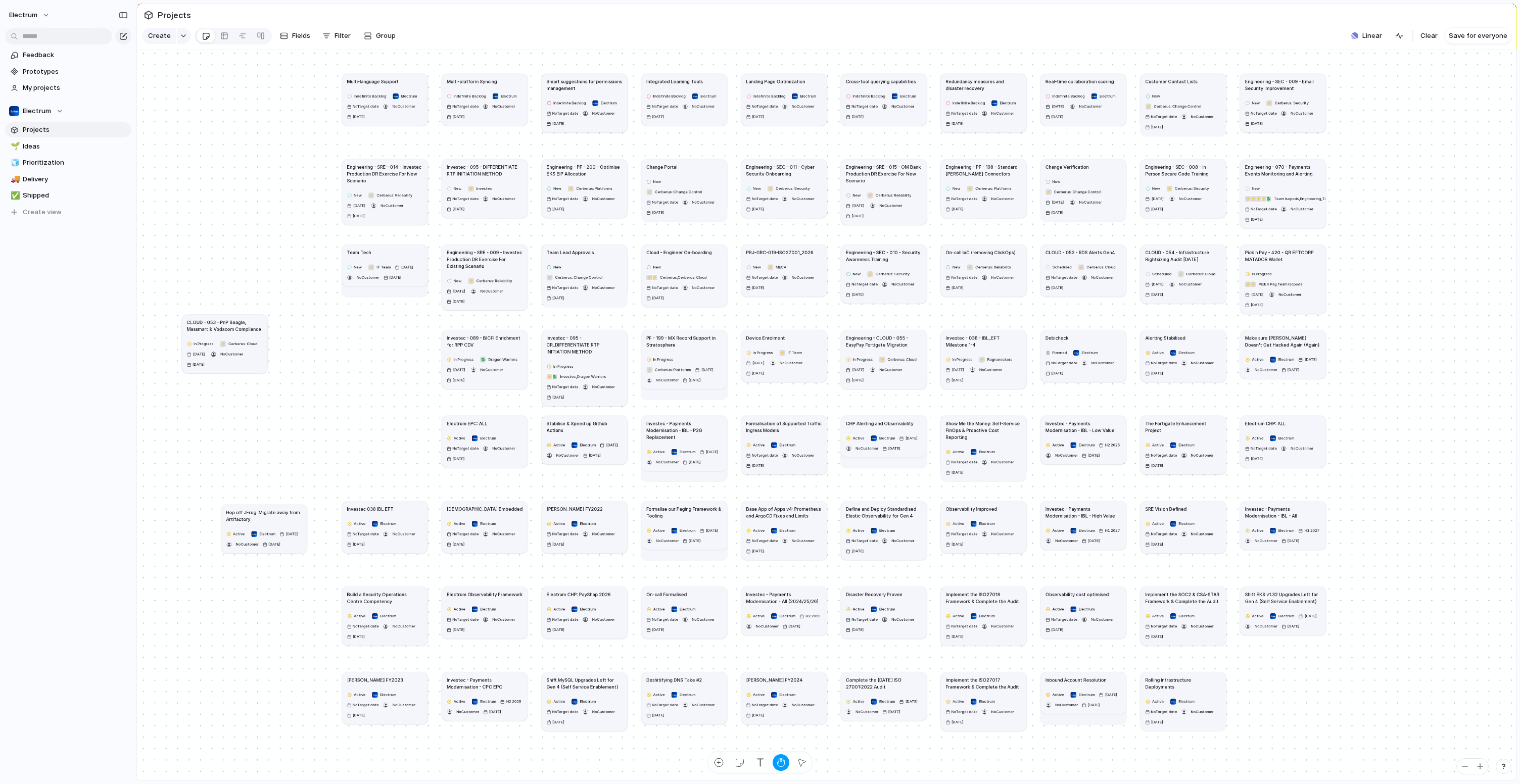
drag, startPoint x: 1380, startPoint y: 441, endPoint x: 1455, endPoint y: 361, distance: 109.7
click at [1455, 361] on div "Multi-language Support Indefinite Backlog Electrum No Target date No Customer 8…" at bounding box center [827, 415] width 1380 height 731
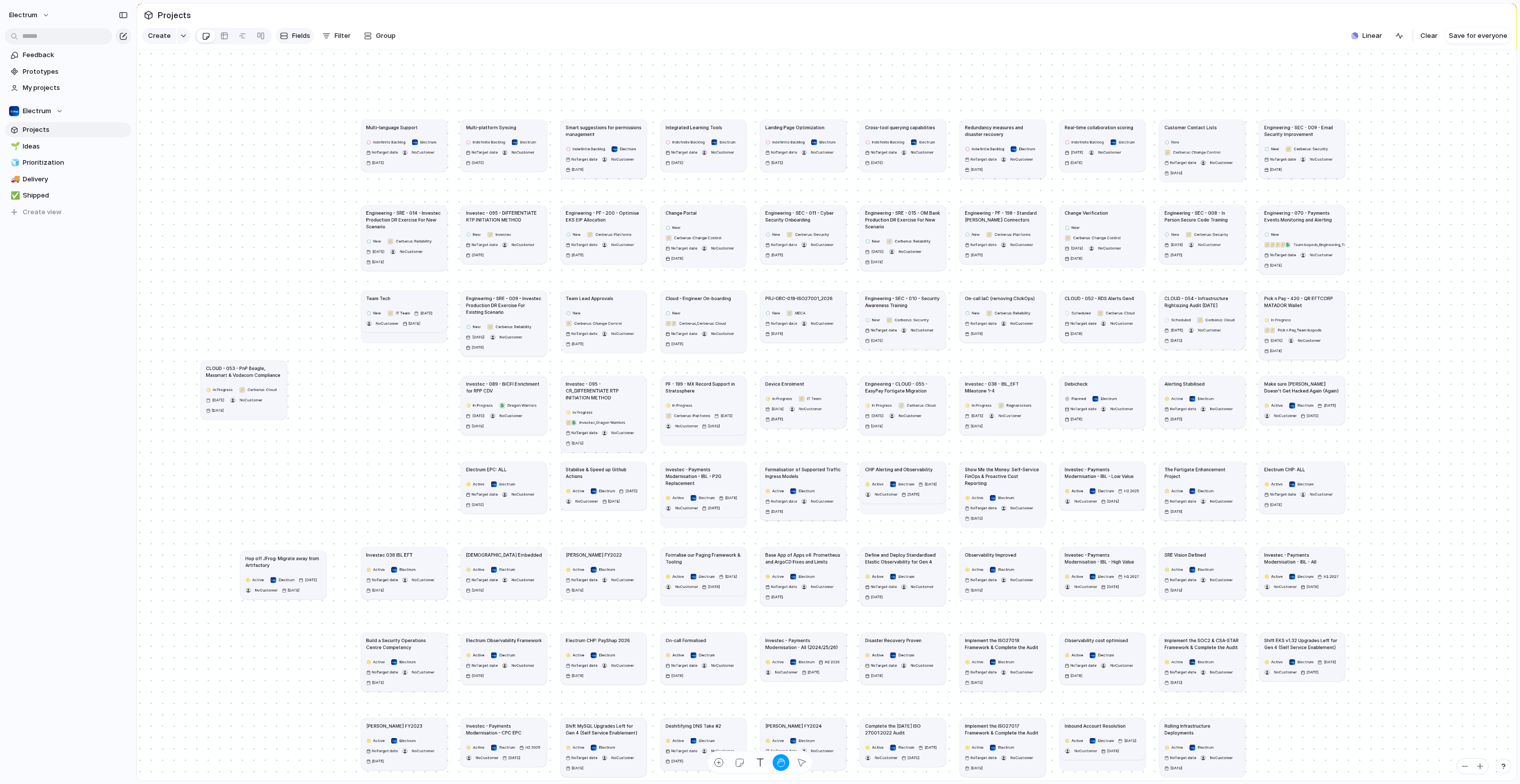
click at [301, 36] on span "Fields" at bounding box center [301, 36] width 18 height 10
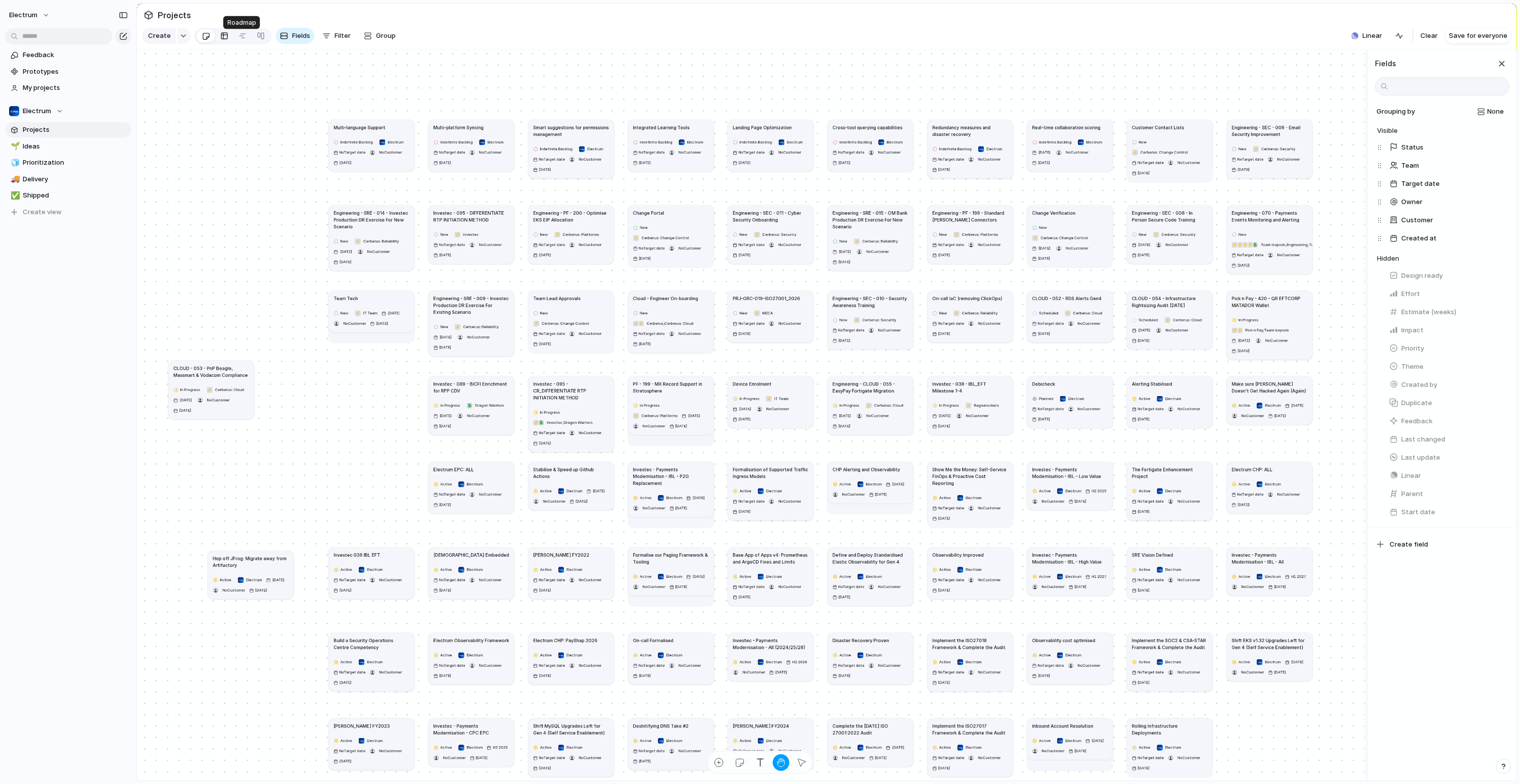
click at [228, 37] on link at bounding box center [224, 36] width 18 height 16
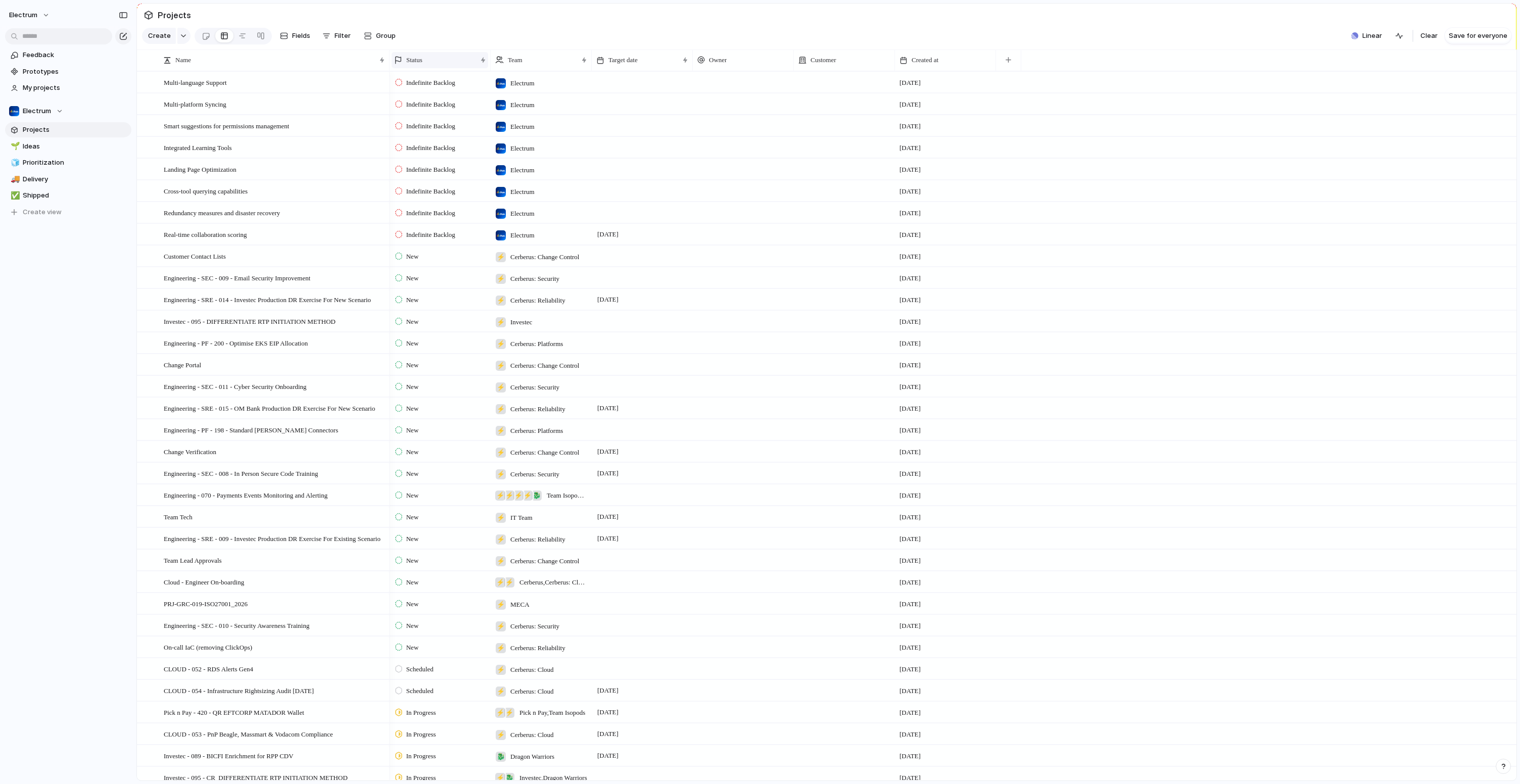
click at [448, 68] on div "Status" at bounding box center [439, 60] width 97 height 16
click at [485, 67] on div "Modify Hide Sort ascending Sort descending" at bounding box center [760, 392] width 1520 height 784
click at [398, 64] on div at bounding box center [398, 60] width 8 height 8
click at [441, 142] on span "Sort descending" at bounding box center [437, 138] width 53 height 10
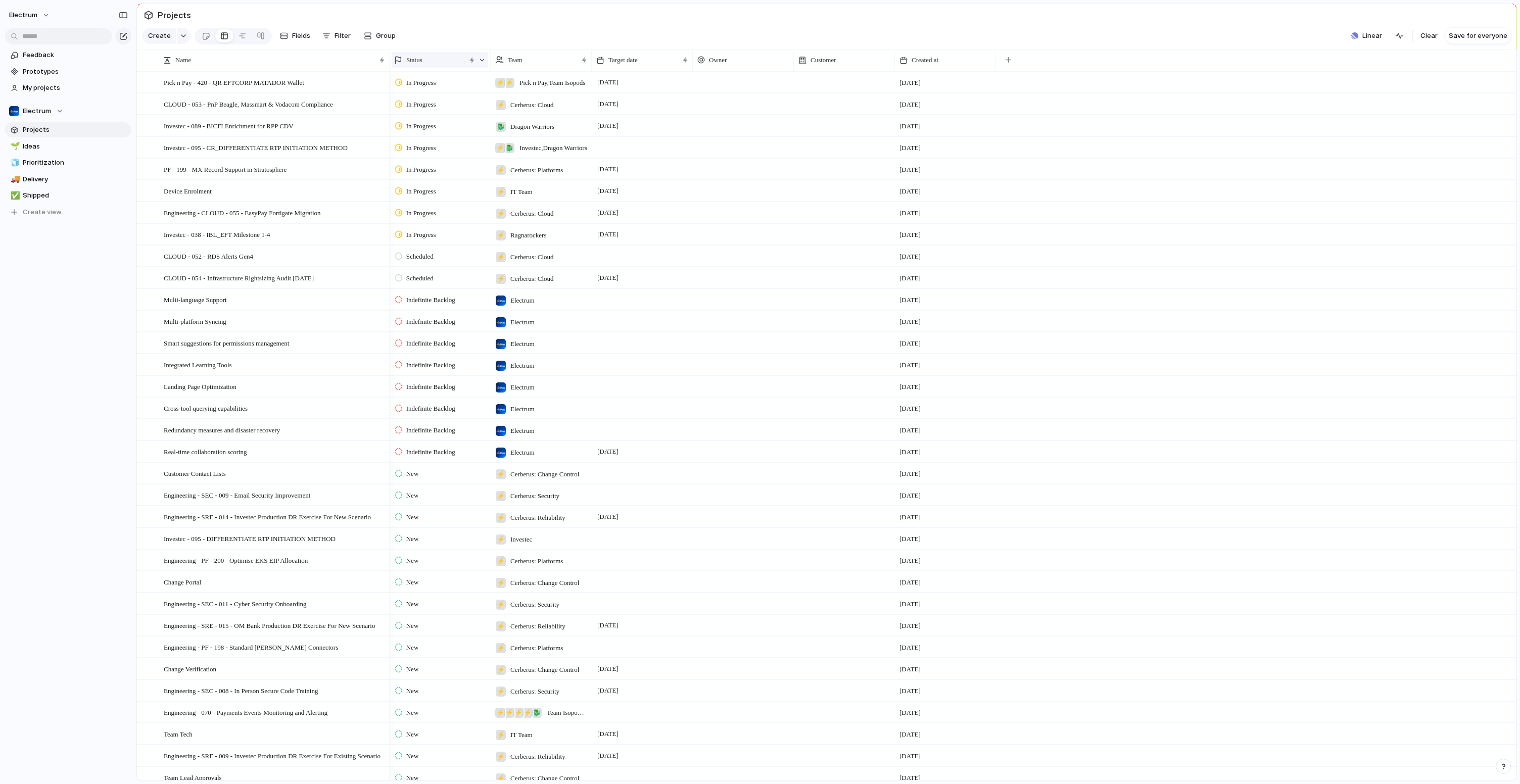
click at [403, 65] on div "Status" at bounding box center [430, 60] width 72 height 10
click at [431, 142] on span "Clear sort" at bounding box center [427, 139] width 32 height 10
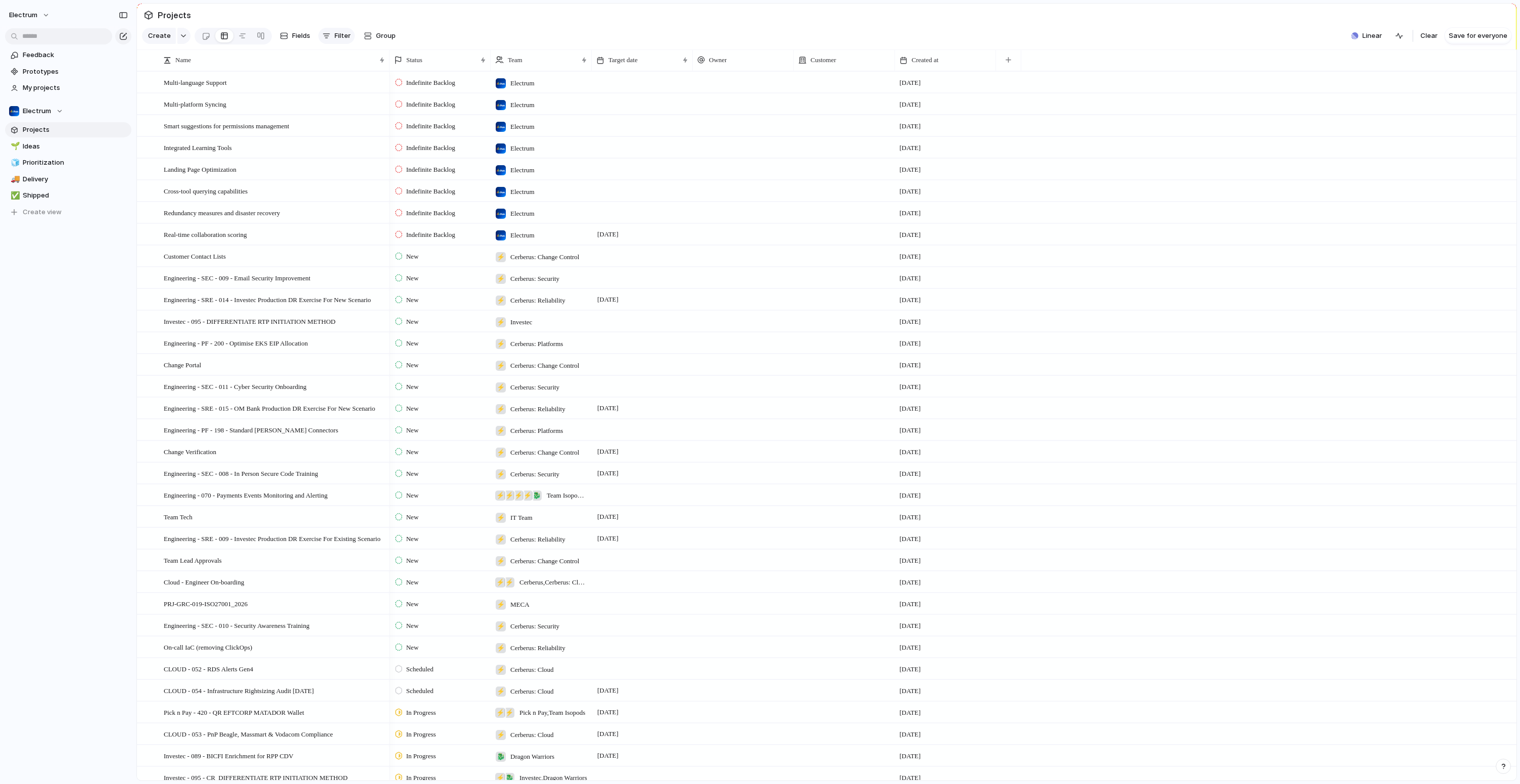
click at [341, 44] on button "Filter" at bounding box center [337, 36] width 36 height 16
type input "***"
click at [385, 101] on li "Status" at bounding box center [384, 97] width 82 height 16
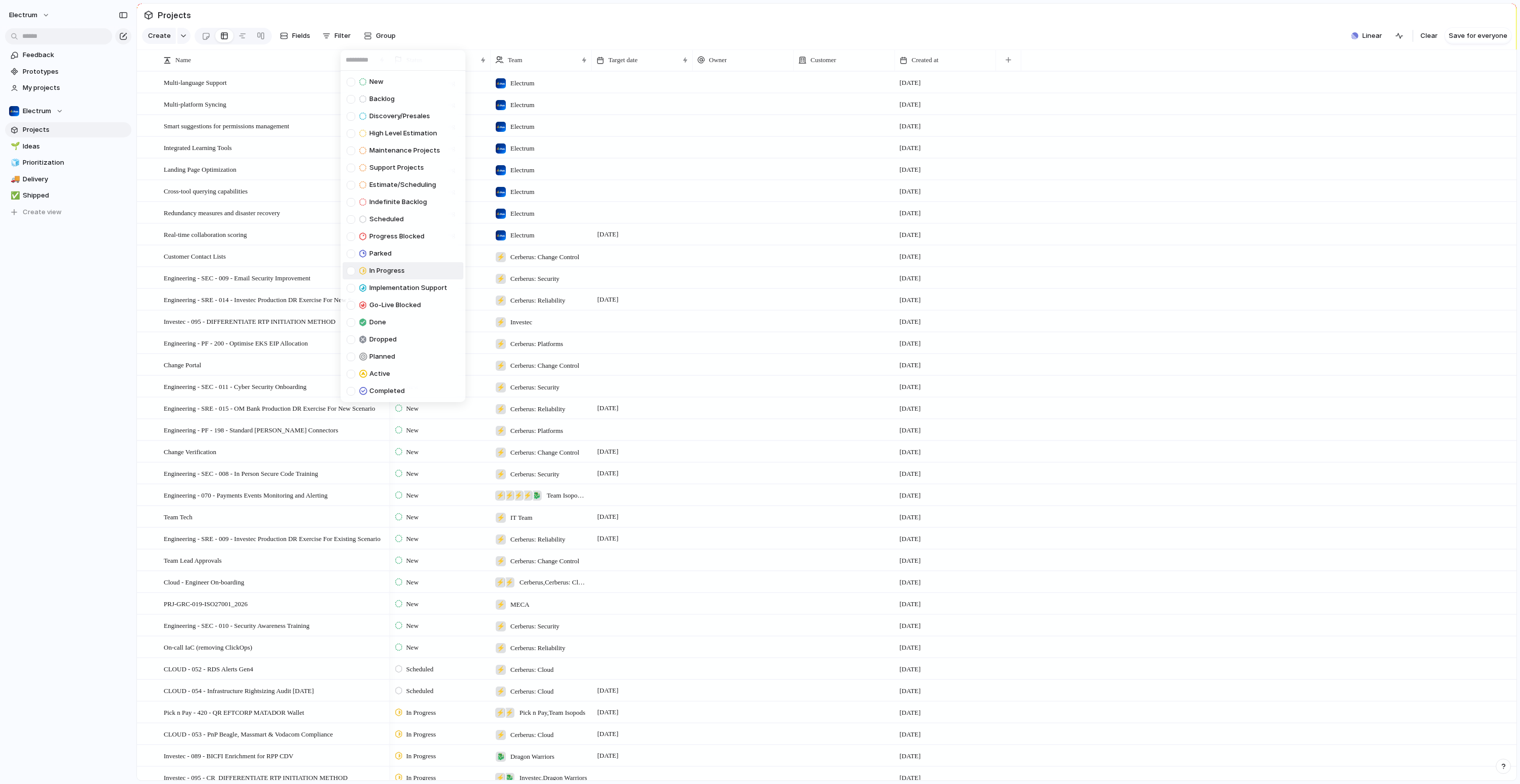
click at [352, 273] on div at bounding box center [351, 271] width 9 height 9
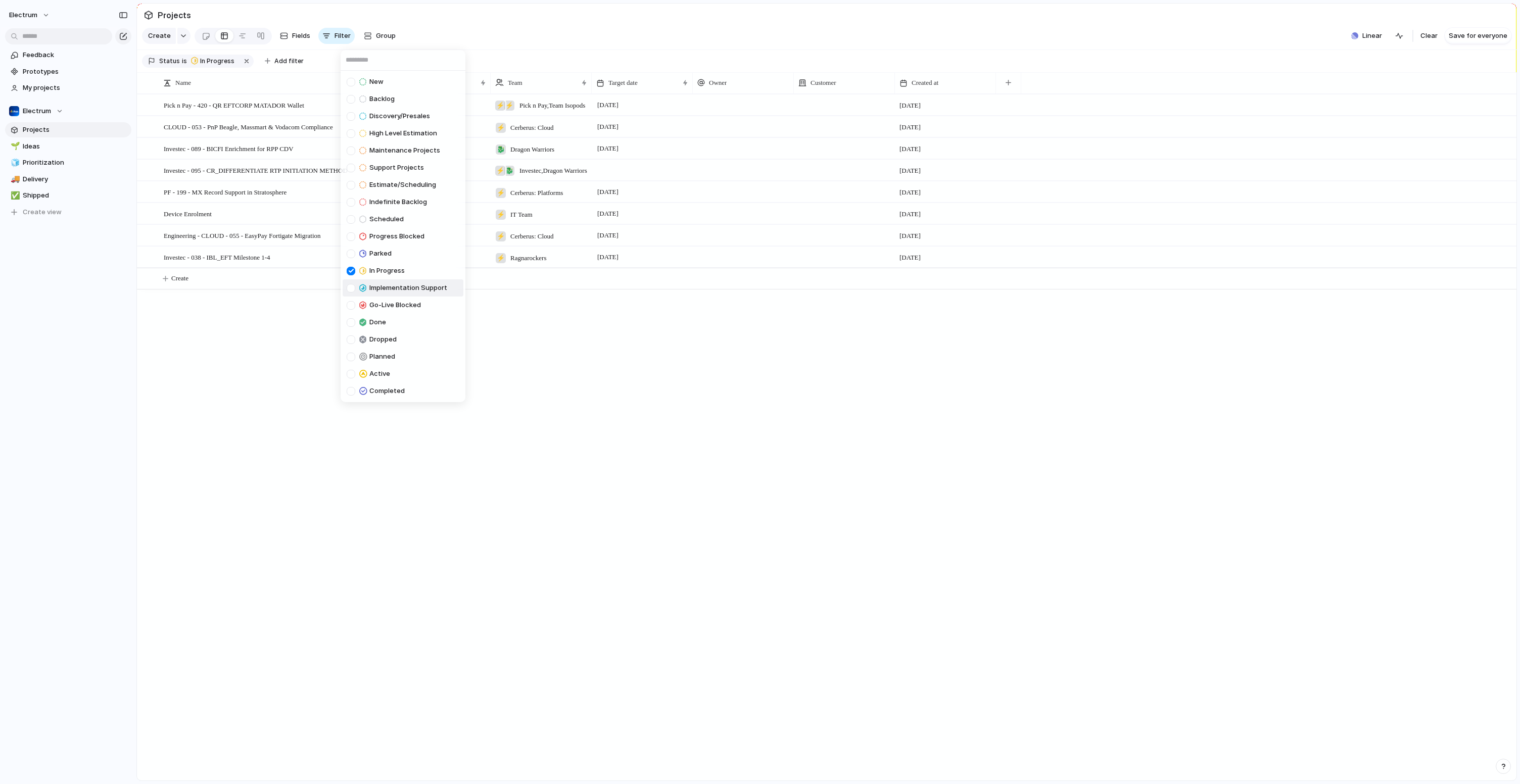
drag, startPoint x: 25, startPoint y: 387, endPoint x: 47, endPoint y: 390, distance: 22.2
click at [26, 387] on div "New Backlog Discovery/Presales High Level Estimation Maintenance Projects Suppo…" at bounding box center [760, 392] width 1520 height 784
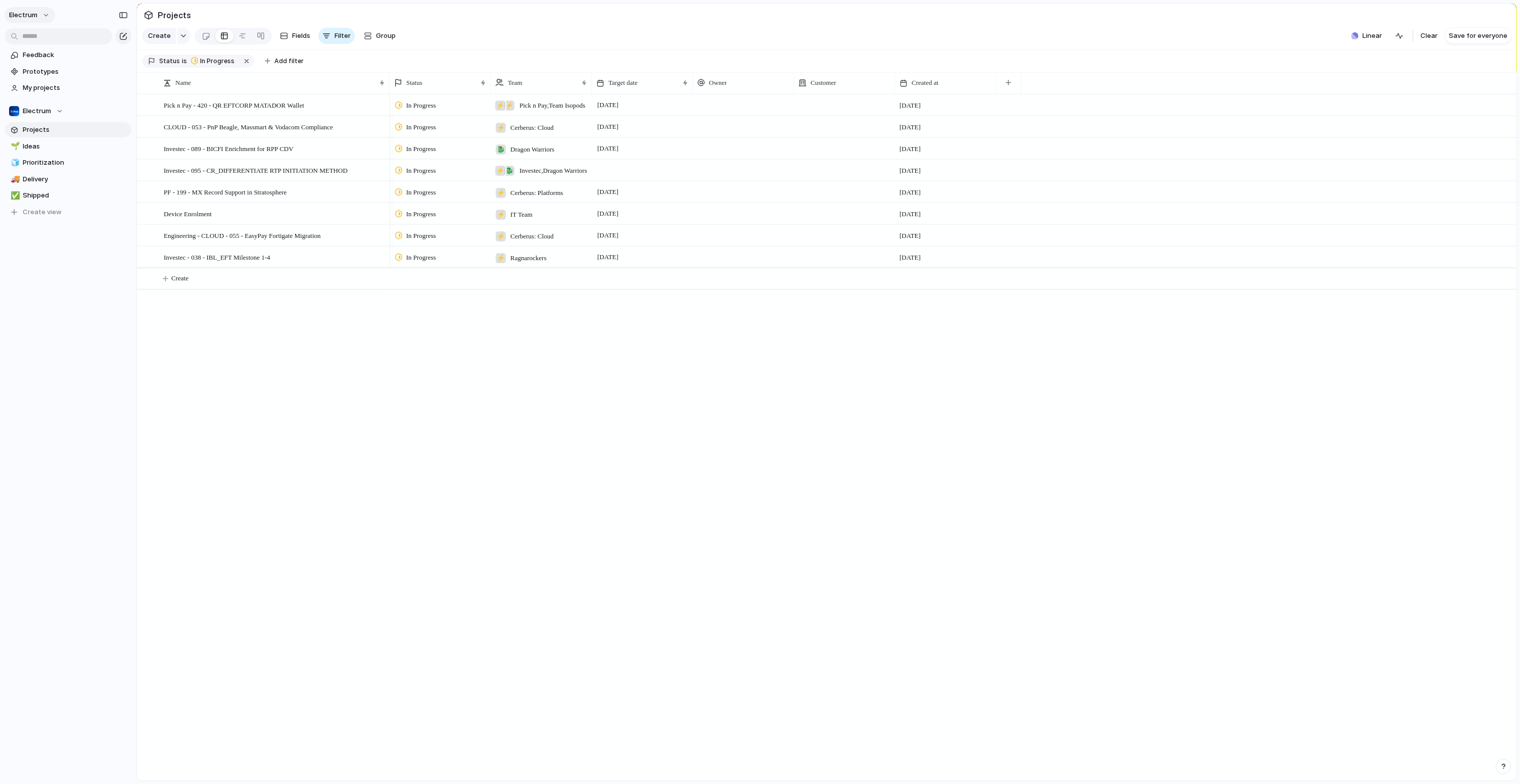
click at [41, 19] on button "Electrum" at bounding box center [30, 15] width 51 height 16
click at [48, 36] on span "Settings" at bounding box center [36, 38] width 28 height 10
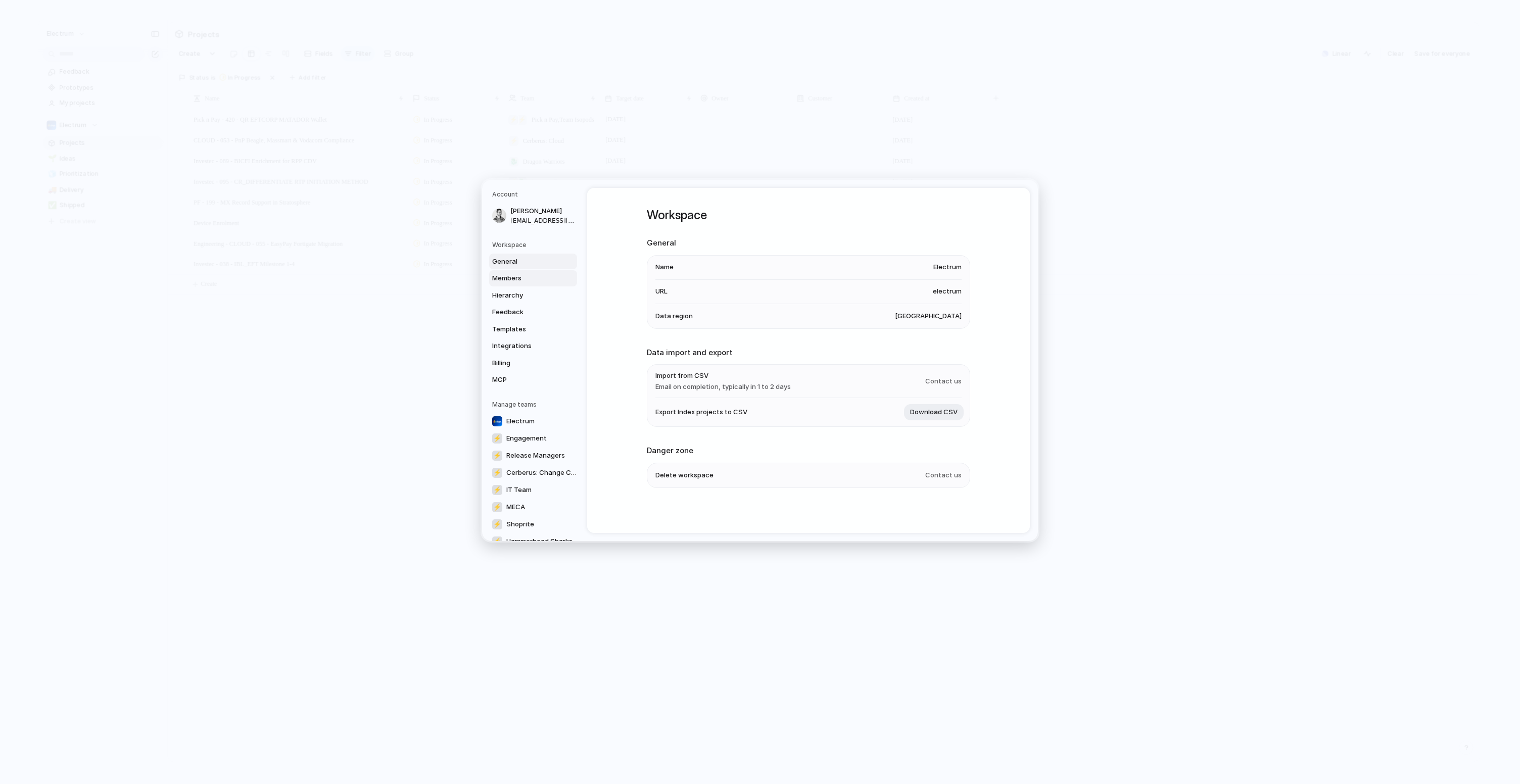
click at [539, 282] on span "Members" at bounding box center [524, 278] width 65 height 10
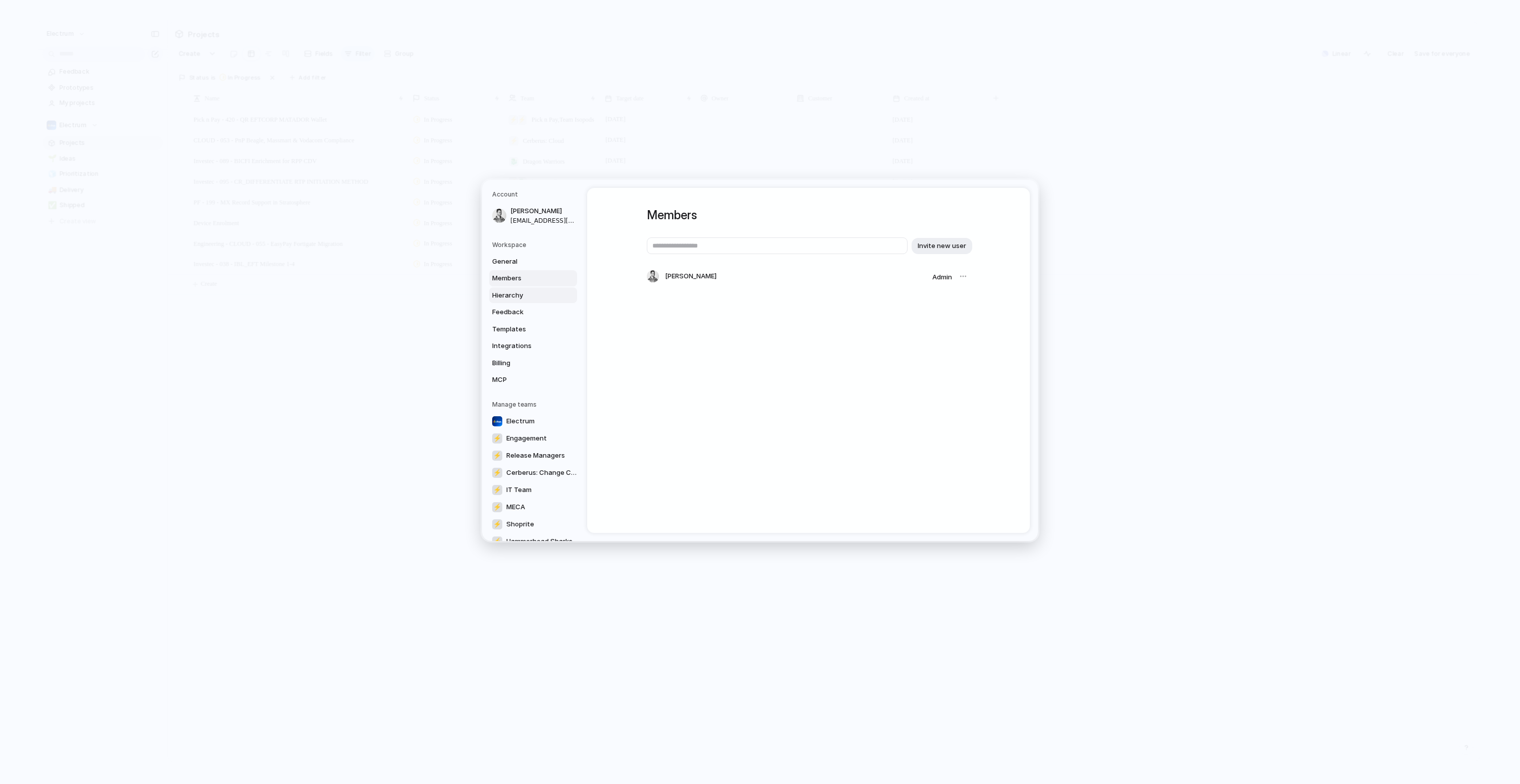
click at [538, 293] on span "Hierarchy" at bounding box center [524, 295] width 65 height 10
click at [531, 314] on span "Feedback" at bounding box center [524, 312] width 65 height 10
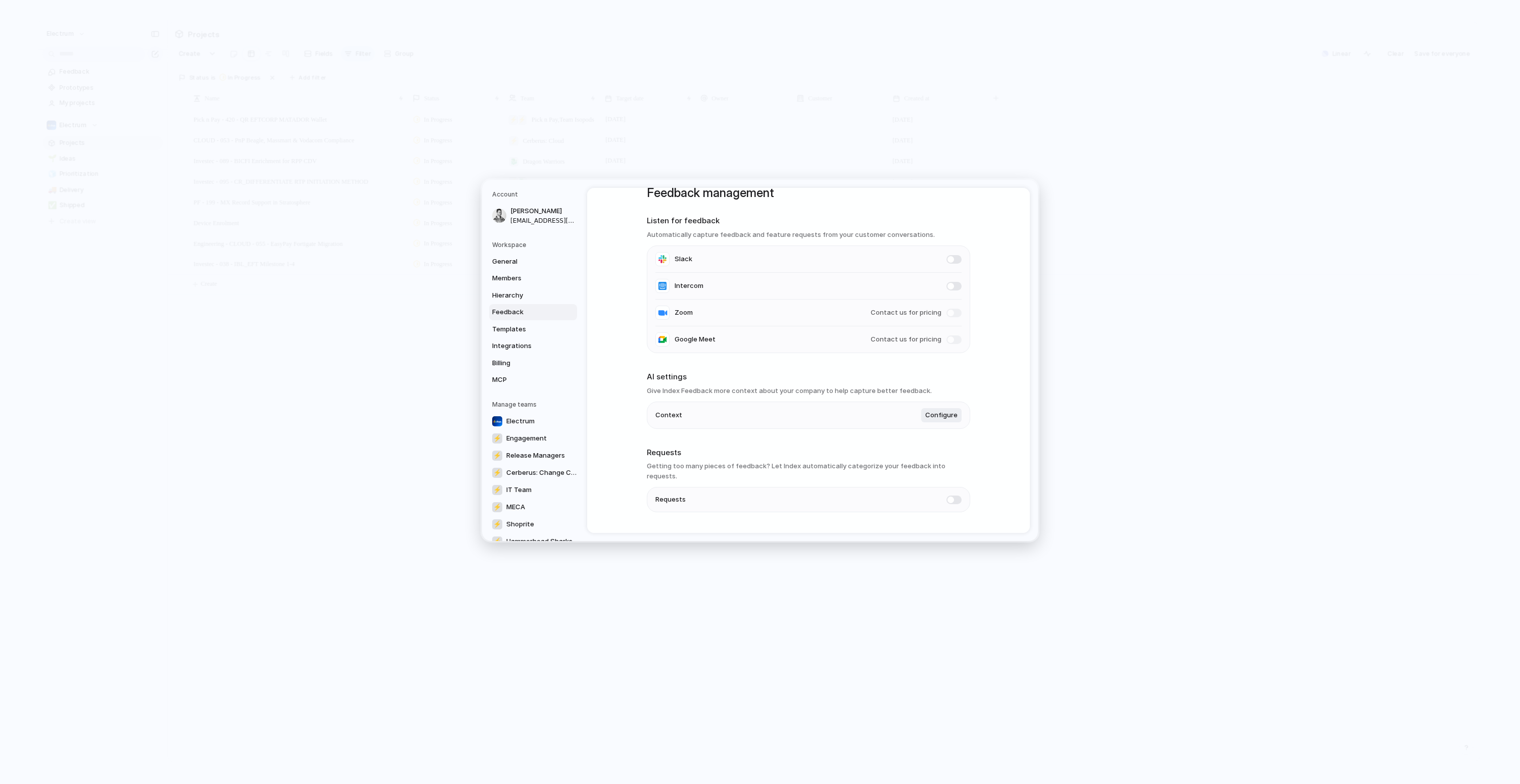
scroll to position [39, 0]
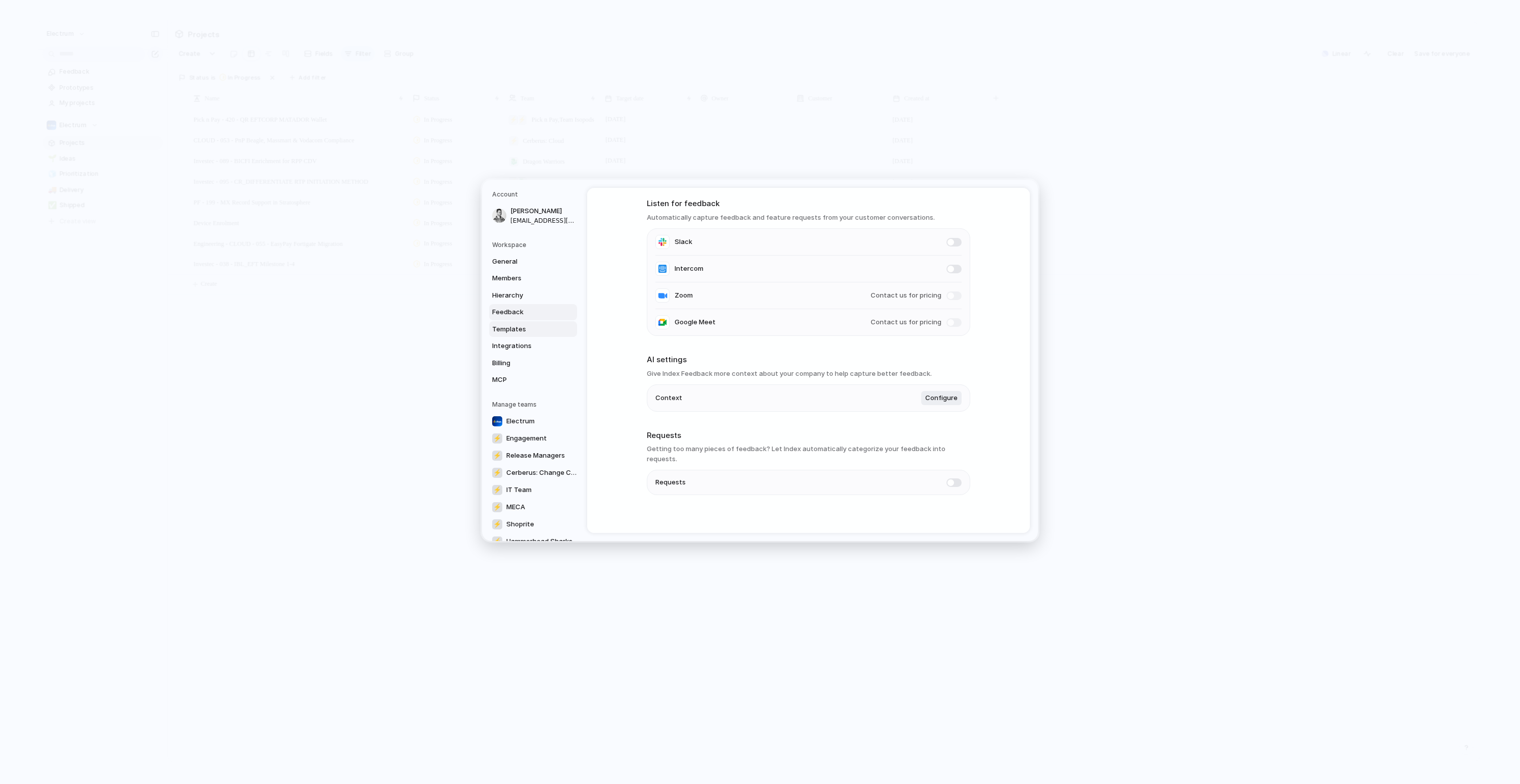
click at [526, 333] on span "Templates" at bounding box center [524, 329] width 65 height 10
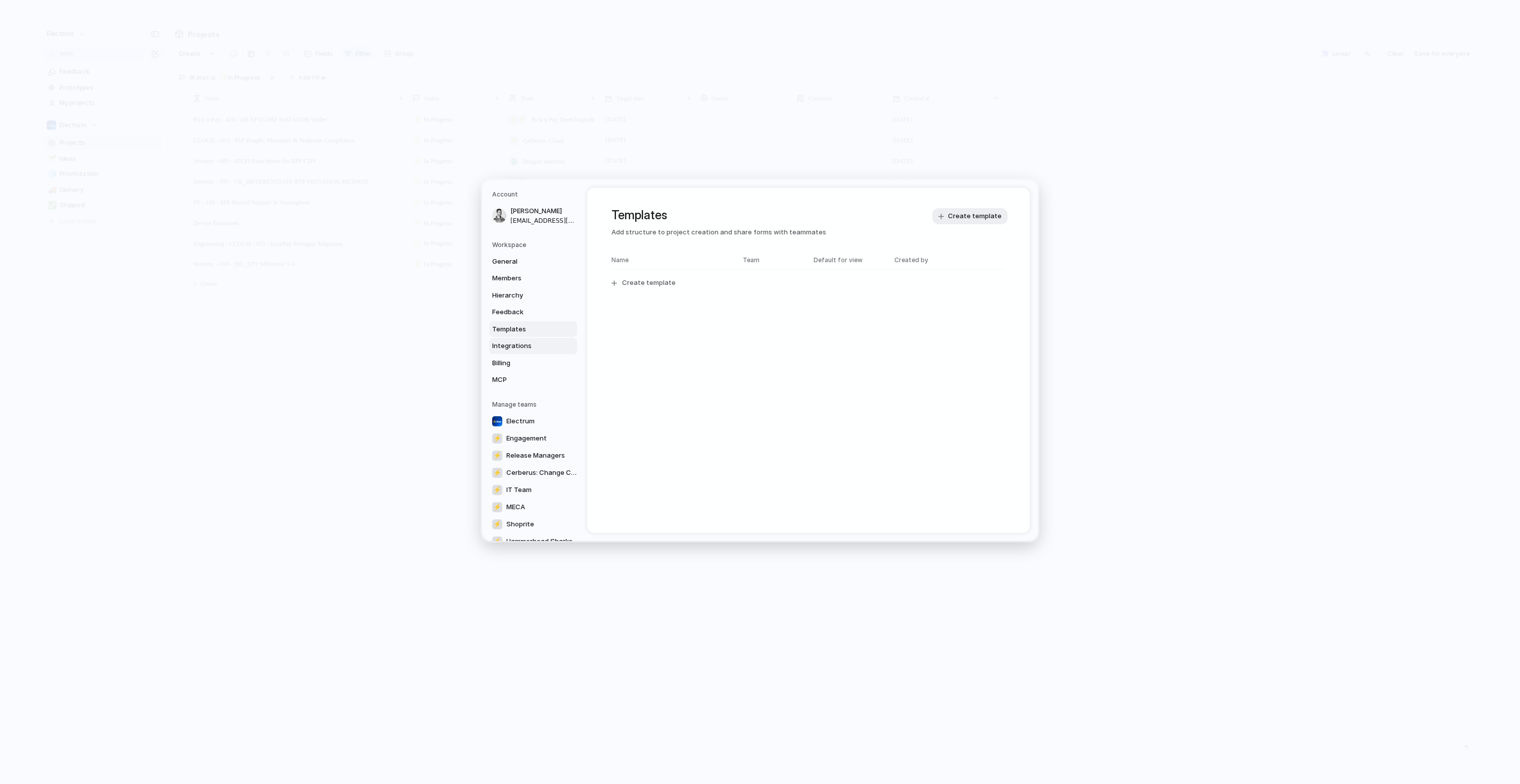
click at [537, 343] on span "Integrations" at bounding box center [524, 345] width 65 height 10
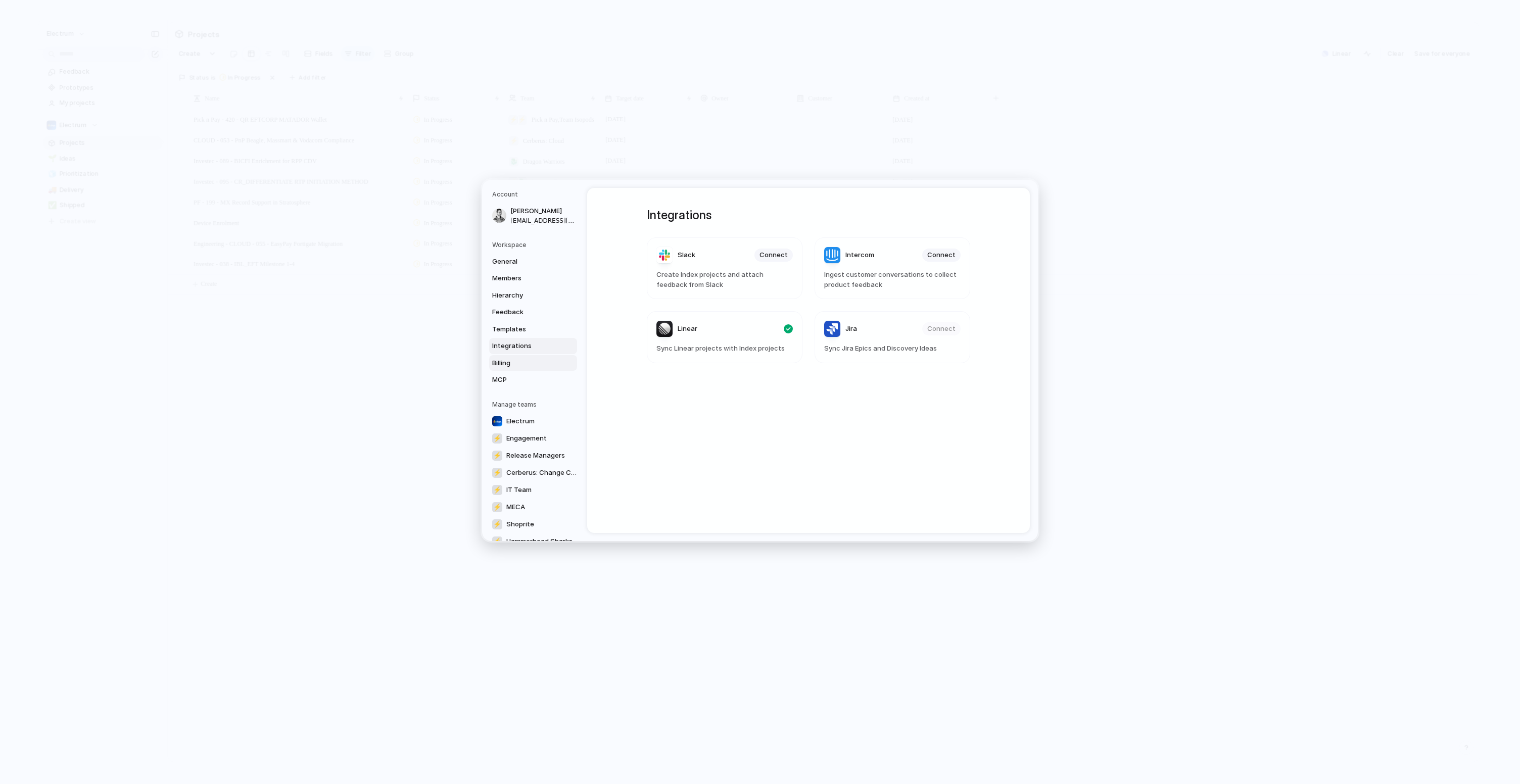
click at [542, 364] on span "Billing" at bounding box center [524, 363] width 65 height 10
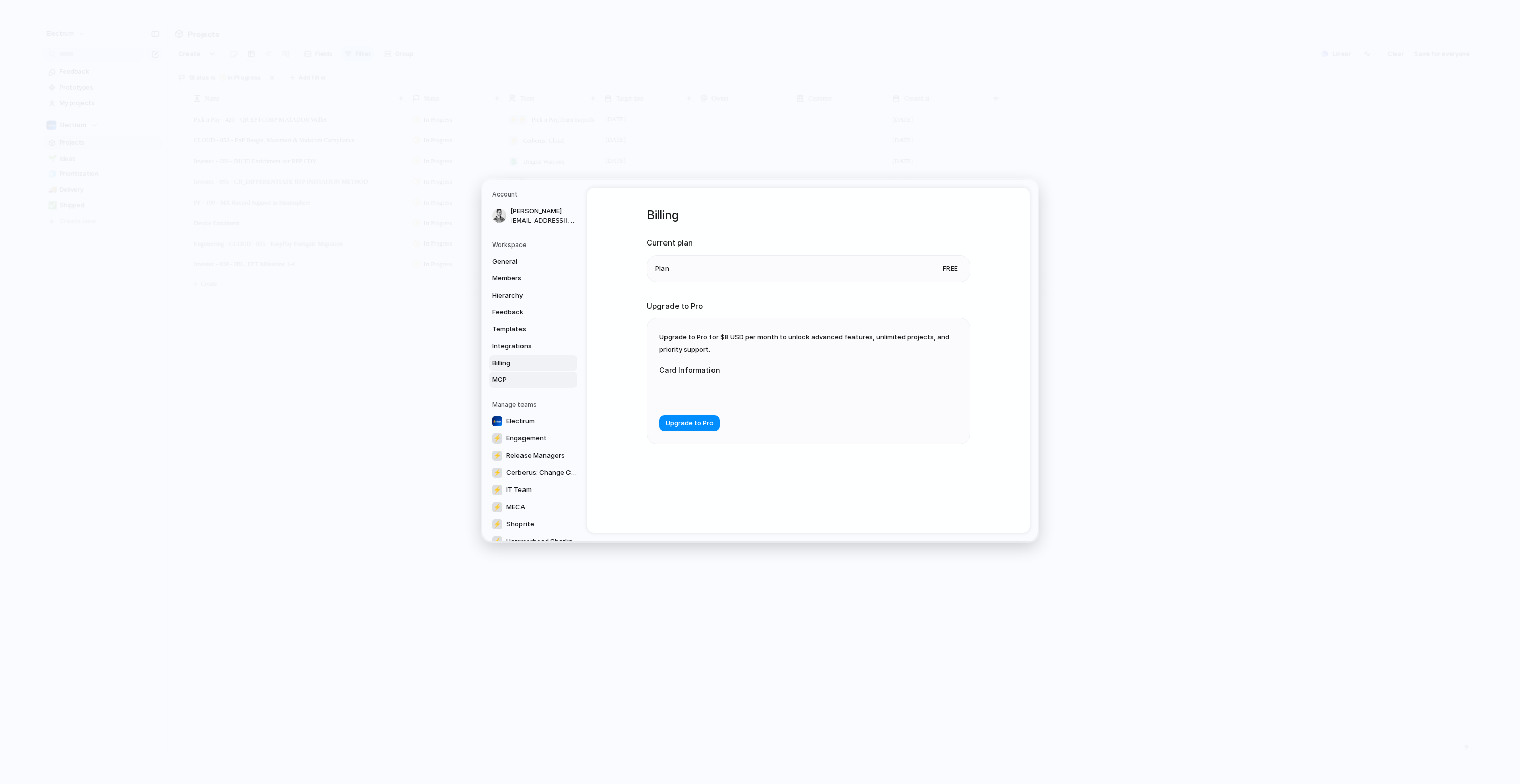
click at [544, 379] on span "MCP" at bounding box center [524, 379] width 65 height 10
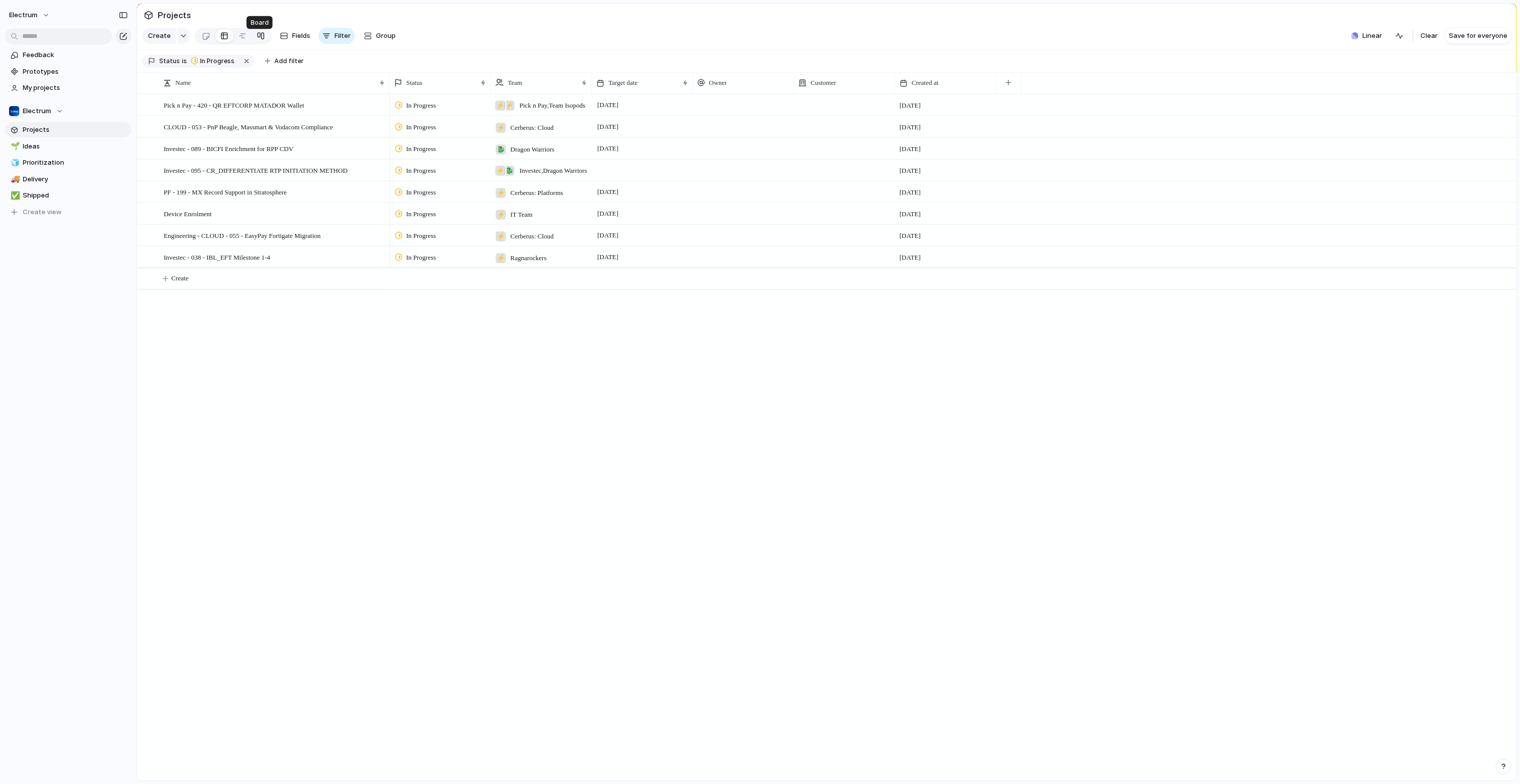
click at [258, 42] on div at bounding box center [261, 36] width 8 height 16
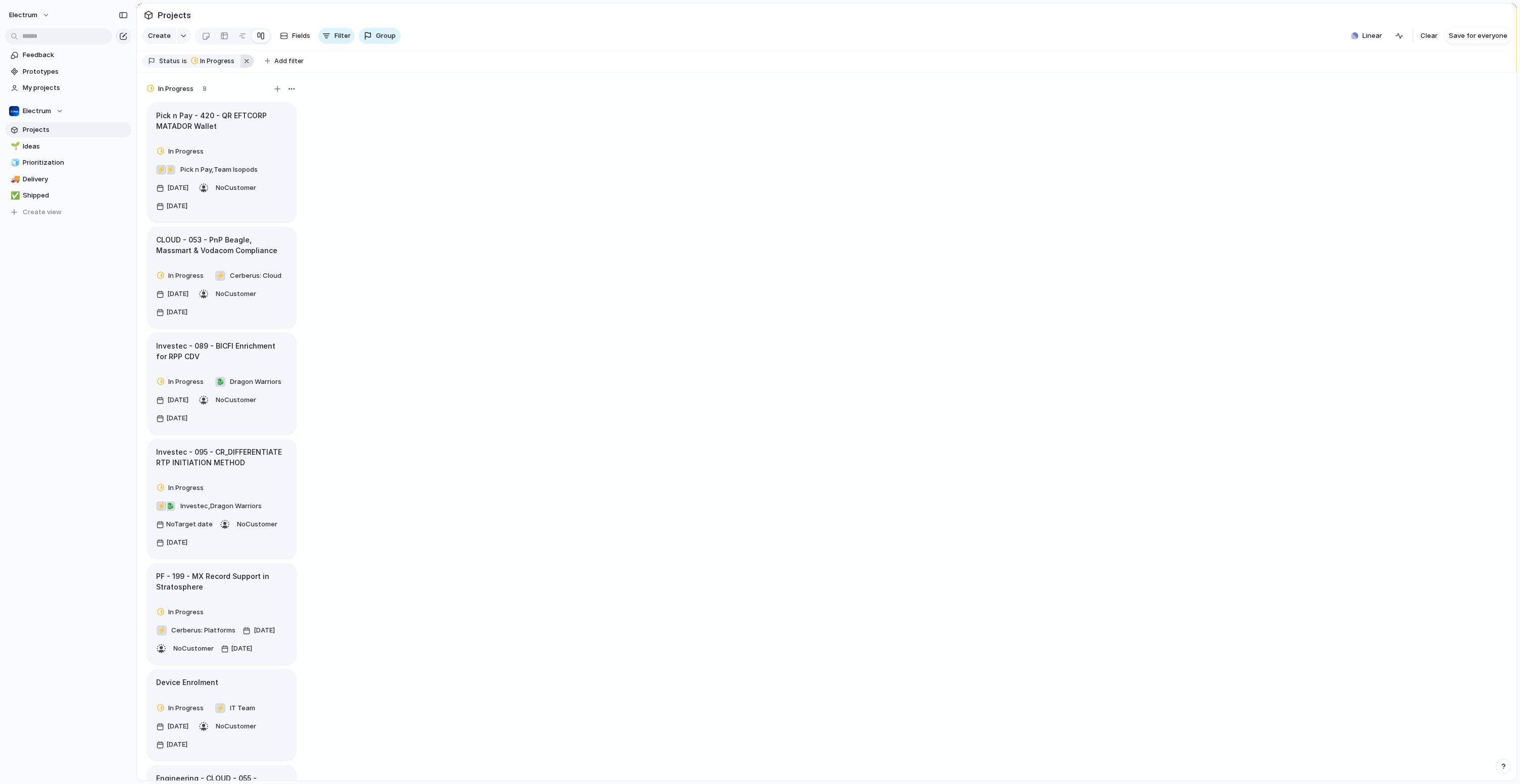
click at [244, 67] on button "button" at bounding box center [246, 61] width 13 height 13
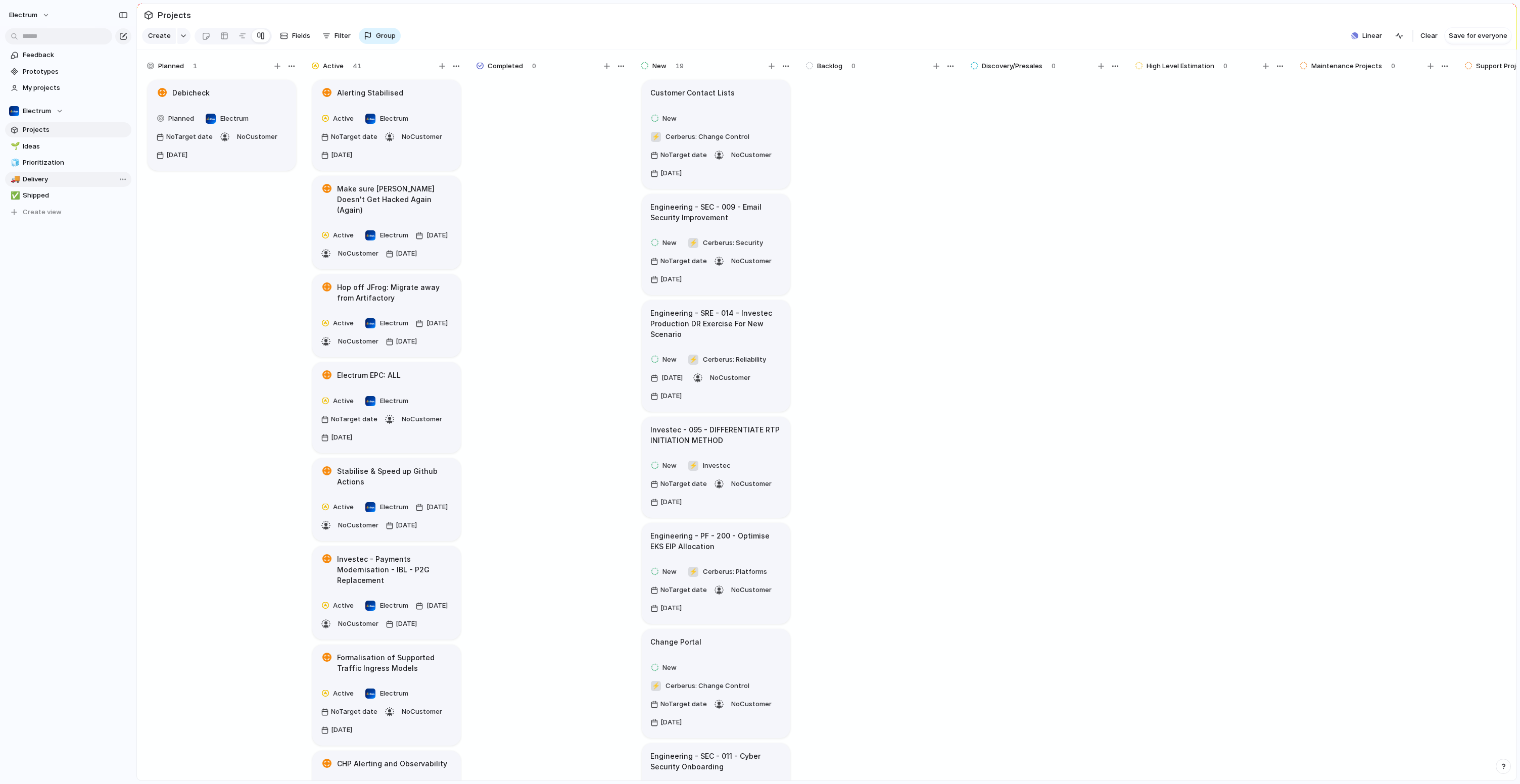
click at [60, 180] on span "Delivery" at bounding box center [76, 179] width 105 height 10
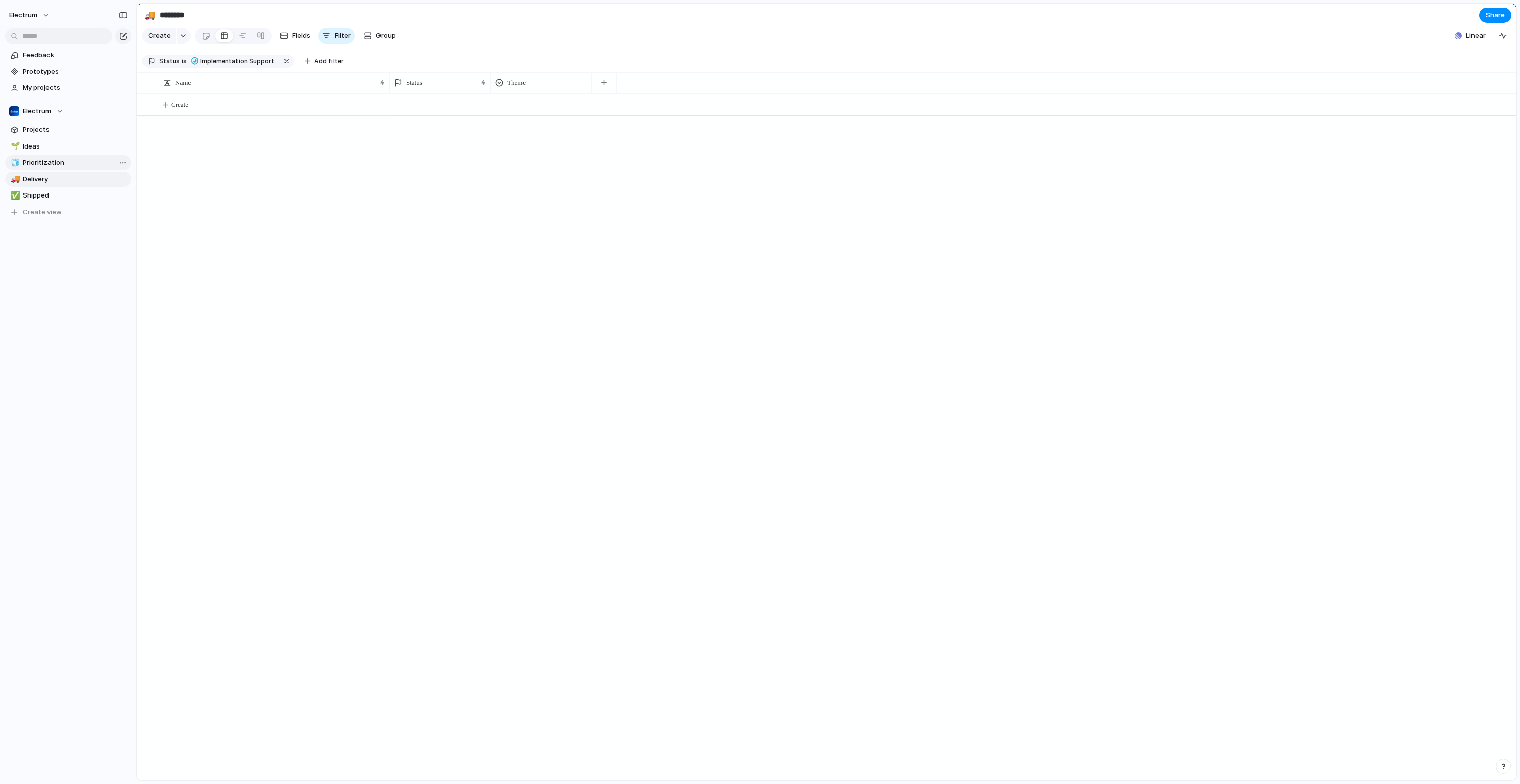
click at [63, 167] on span "Prioritization" at bounding box center [76, 163] width 105 height 10
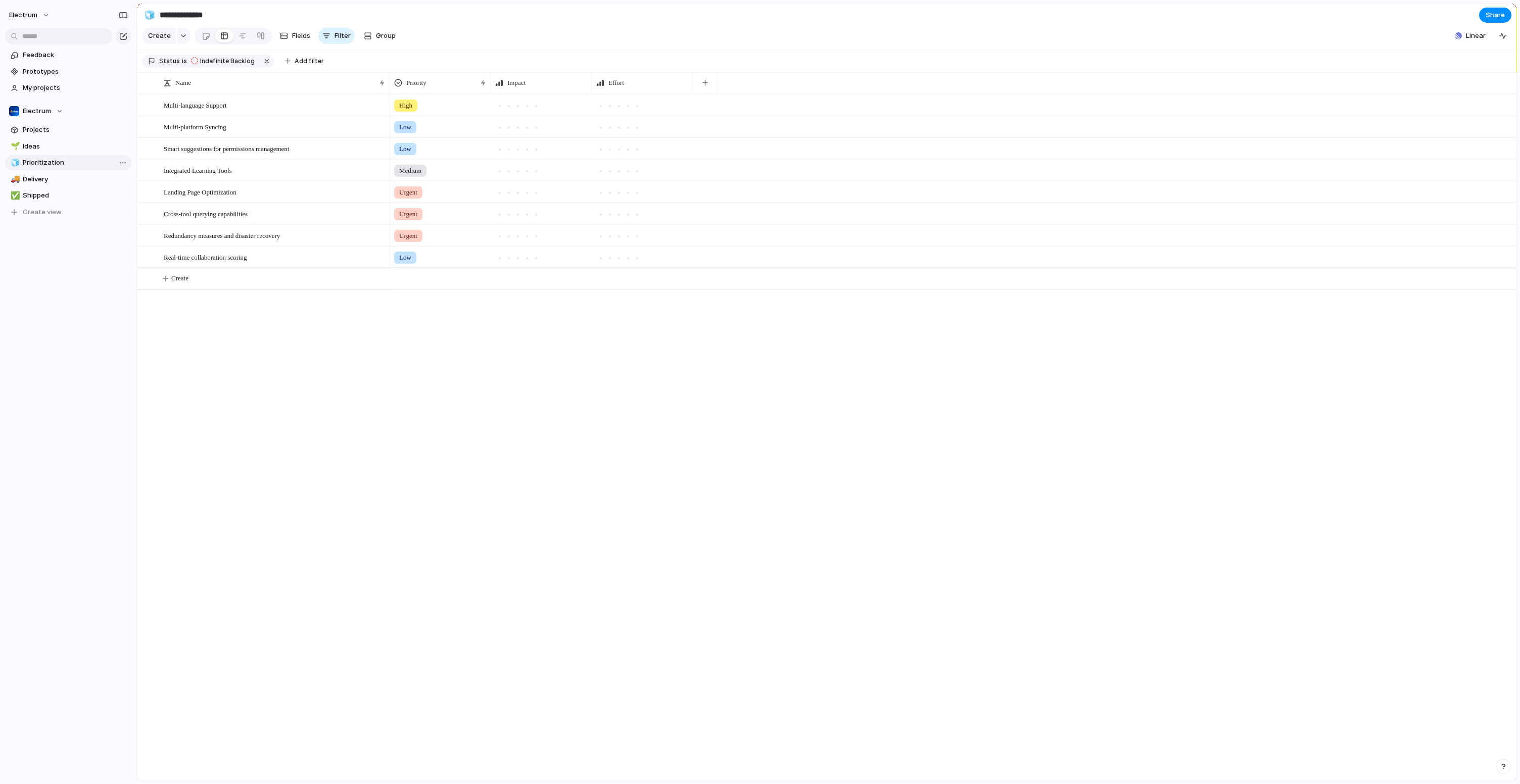
click at [65, 155] on link "🧊 Prioritization" at bounding box center [67, 163] width 126 height 15
click at [61, 146] on span "Ideas" at bounding box center [76, 146] width 105 height 10
type input "*****"
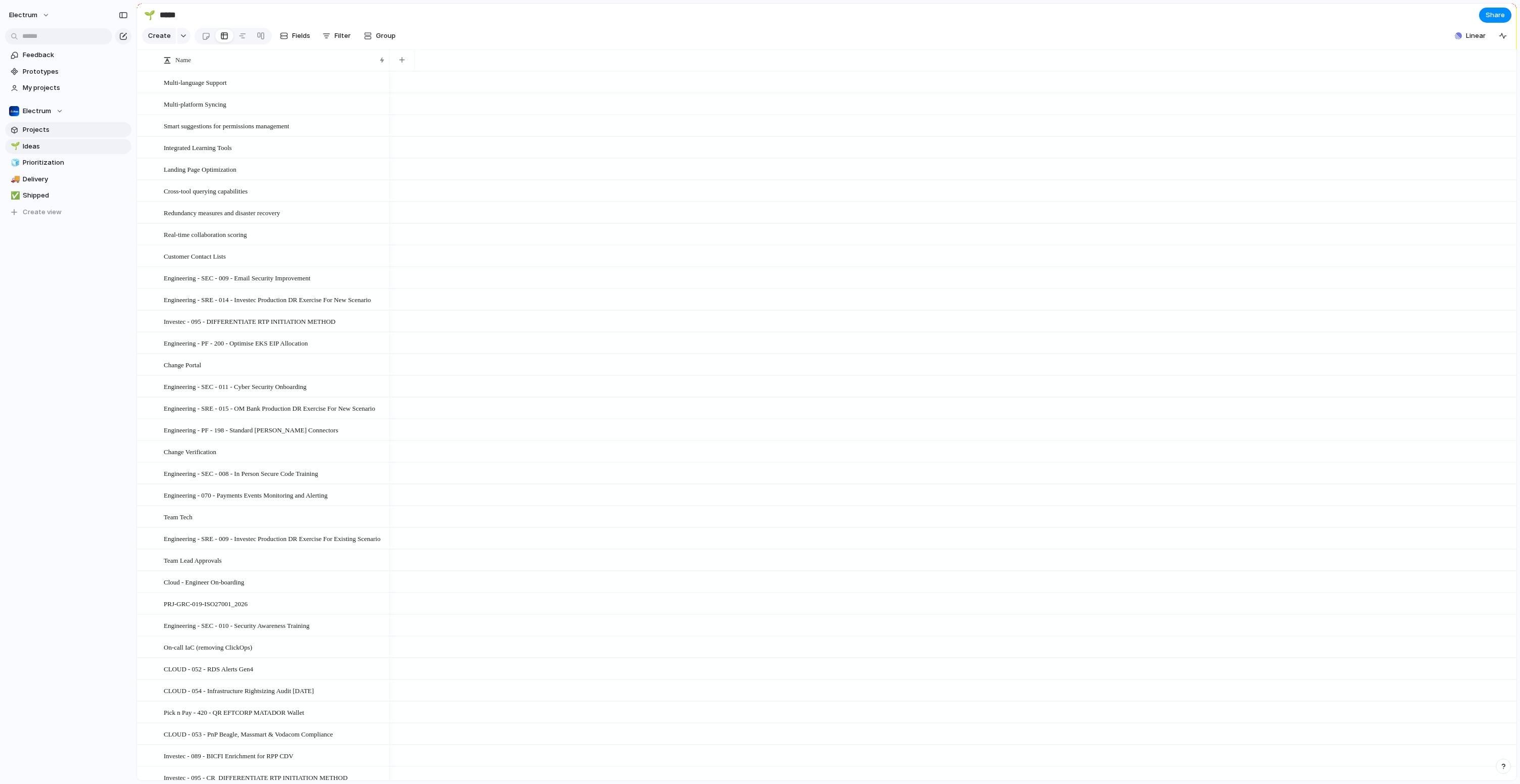
click at [61, 133] on span "Projects" at bounding box center [76, 130] width 105 height 10
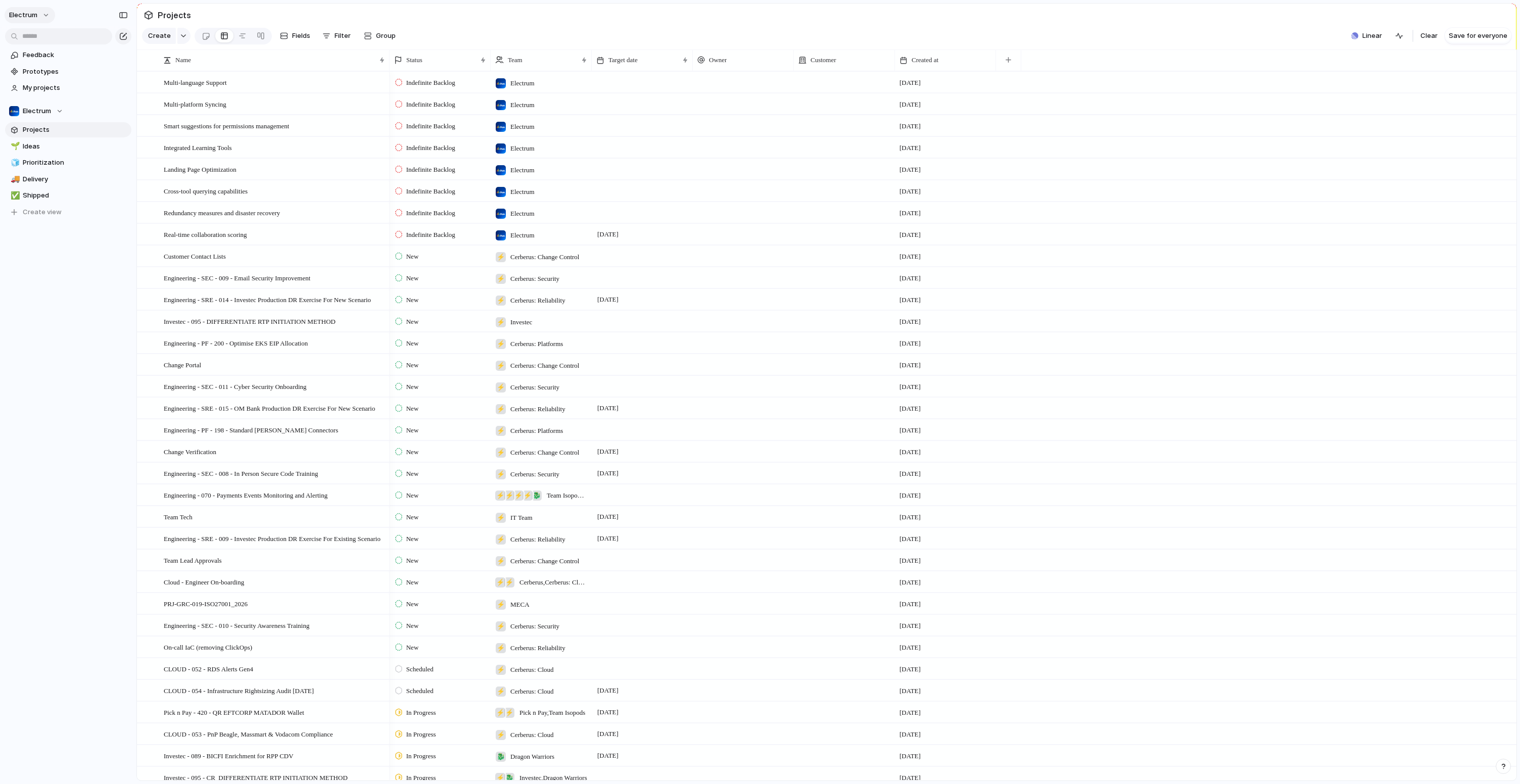
click at [33, 20] on button "Electrum" at bounding box center [30, 15] width 51 height 16
click at [58, 41] on li "Settings" at bounding box center [49, 38] width 84 height 16
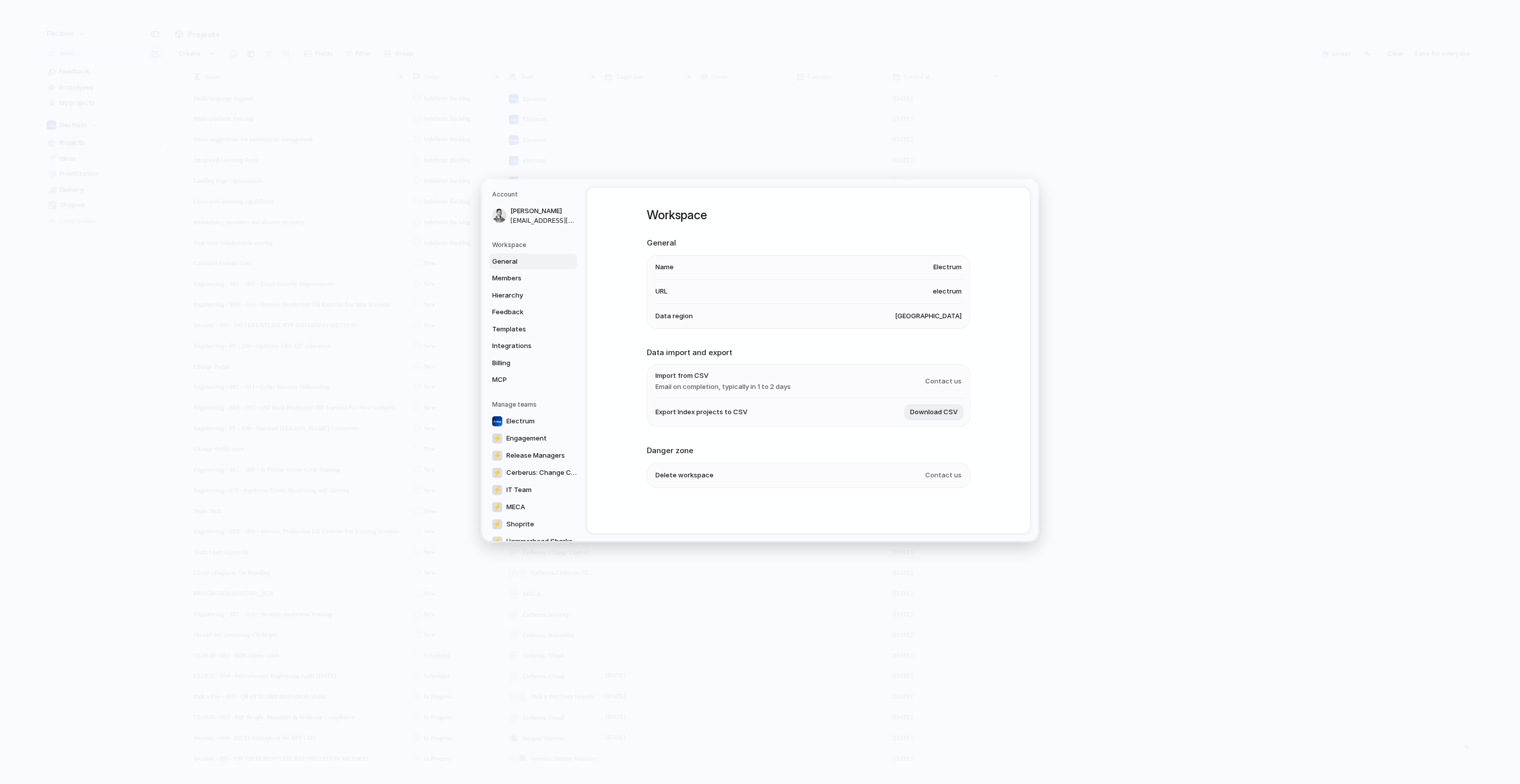
click at [533, 248] on h5 "Workspace" at bounding box center [535, 244] width 85 height 9
click at [674, 476] on span "Delete workspace" at bounding box center [684, 474] width 58 height 10
drag, startPoint x: 923, startPoint y: 474, endPoint x: 970, endPoint y: 473, distance: 47.0
click at [970, 473] on div "Workspace General Name Electrum URL electrum Data region United States Data imp…" at bounding box center [809, 360] width 443 height 345
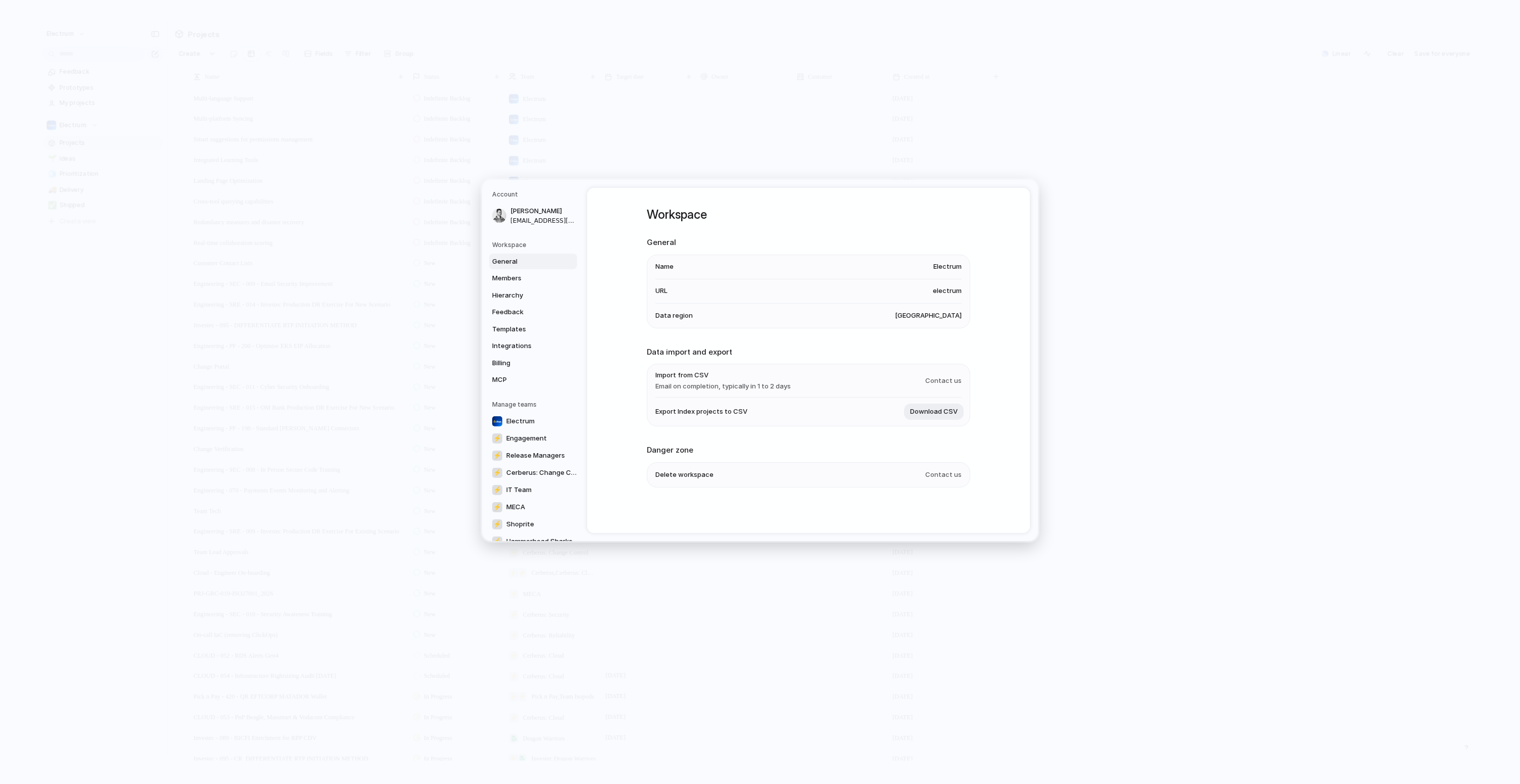
click at [939, 458] on section "Danger zone Delete workspace Contact us" at bounding box center [808, 466] width 323 height 43
click at [703, 479] on span "Delete workspace" at bounding box center [684, 474] width 58 height 10
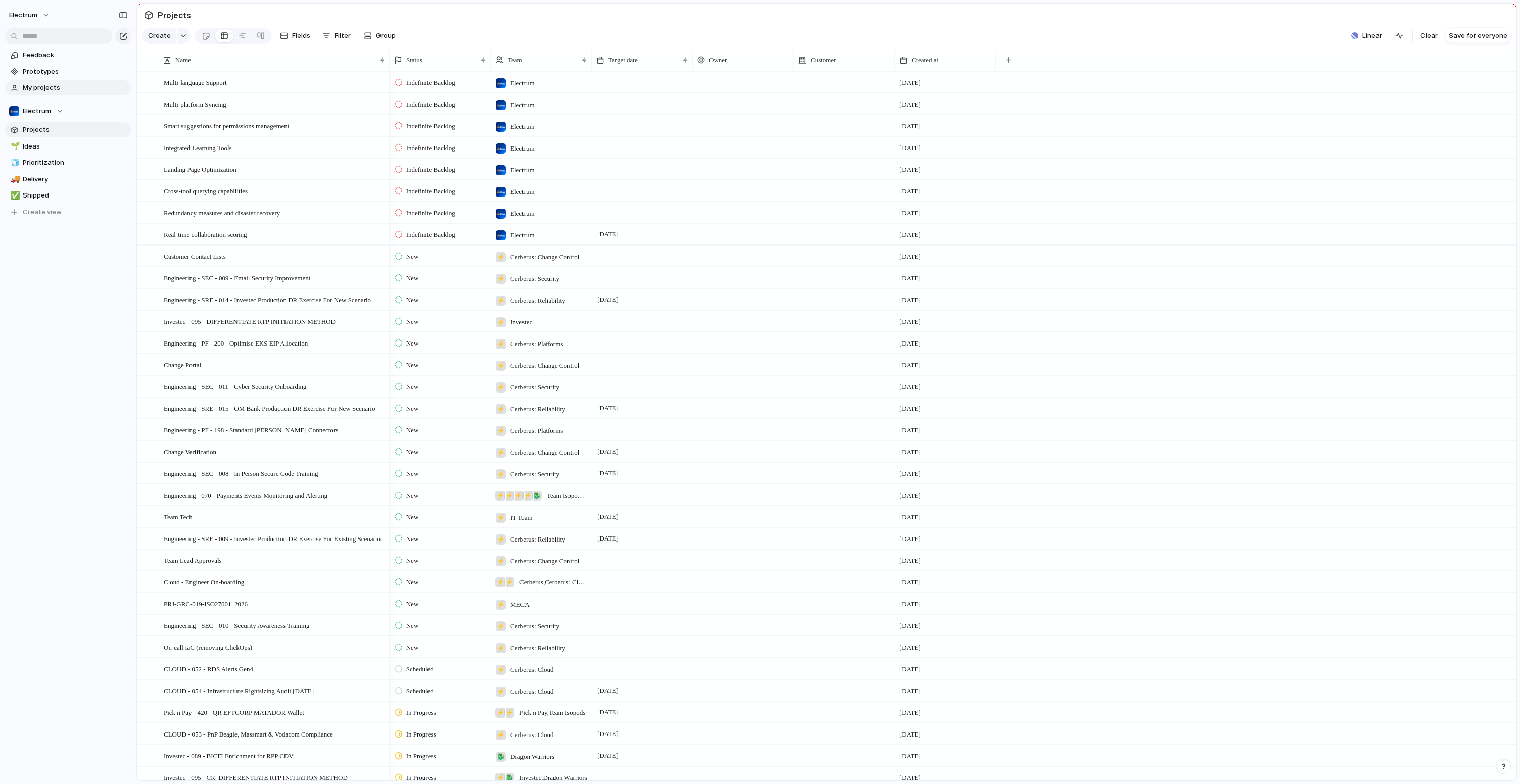
click at [72, 89] on span "My projects" at bounding box center [76, 88] width 105 height 10
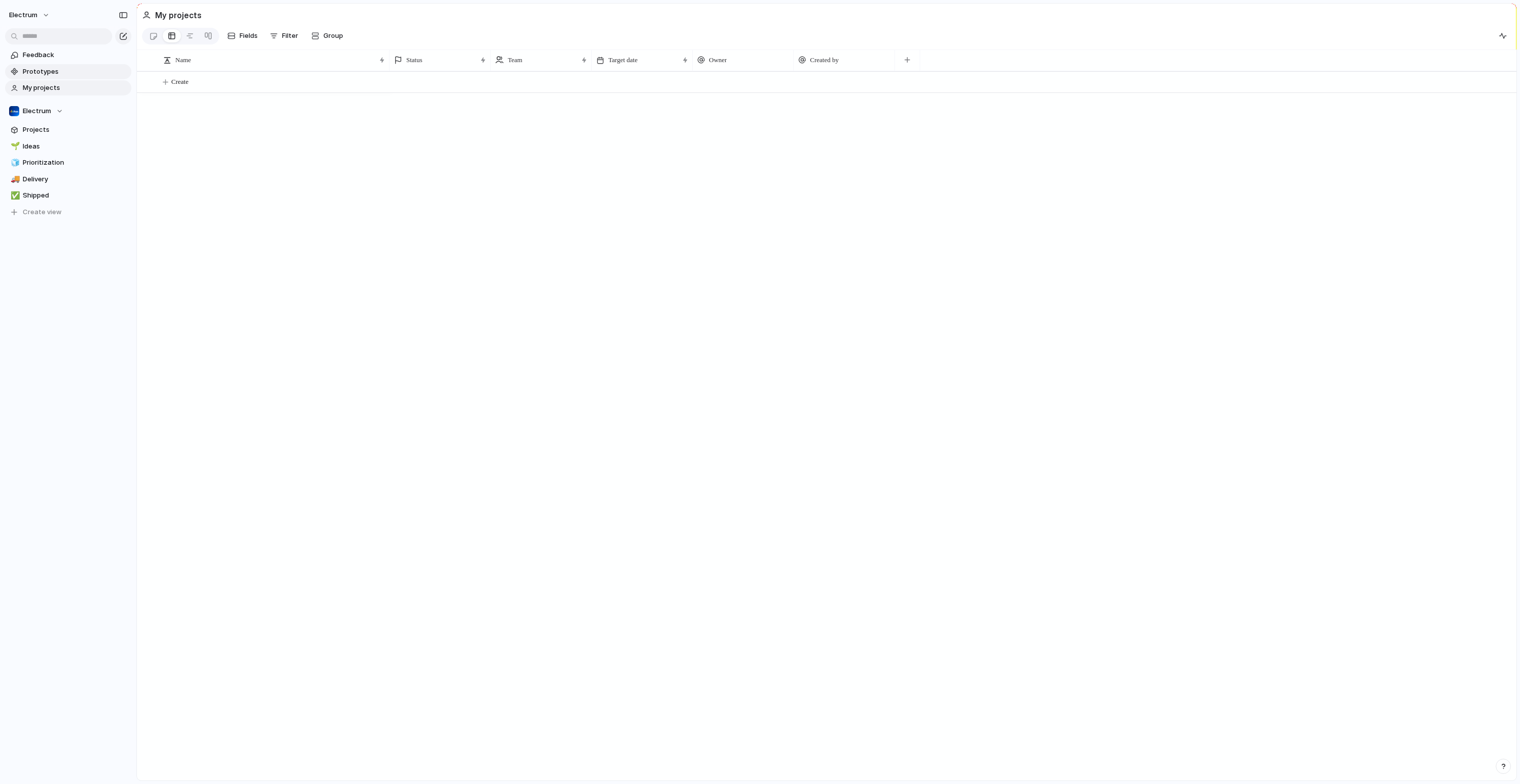
click at [70, 77] on link "Prototypes" at bounding box center [67, 72] width 126 height 15
click at [29, 18] on span "Electrum" at bounding box center [23, 15] width 28 height 10
click at [59, 35] on li "Settings" at bounding box center [49, 38] width 84 height 16
click at [1506, 40] on div "button" at bounding box center [1502, 36] width 8 height 8
click at [47, 116] on button "Electrum" at bounding box center [67, 111] width 126 height 15
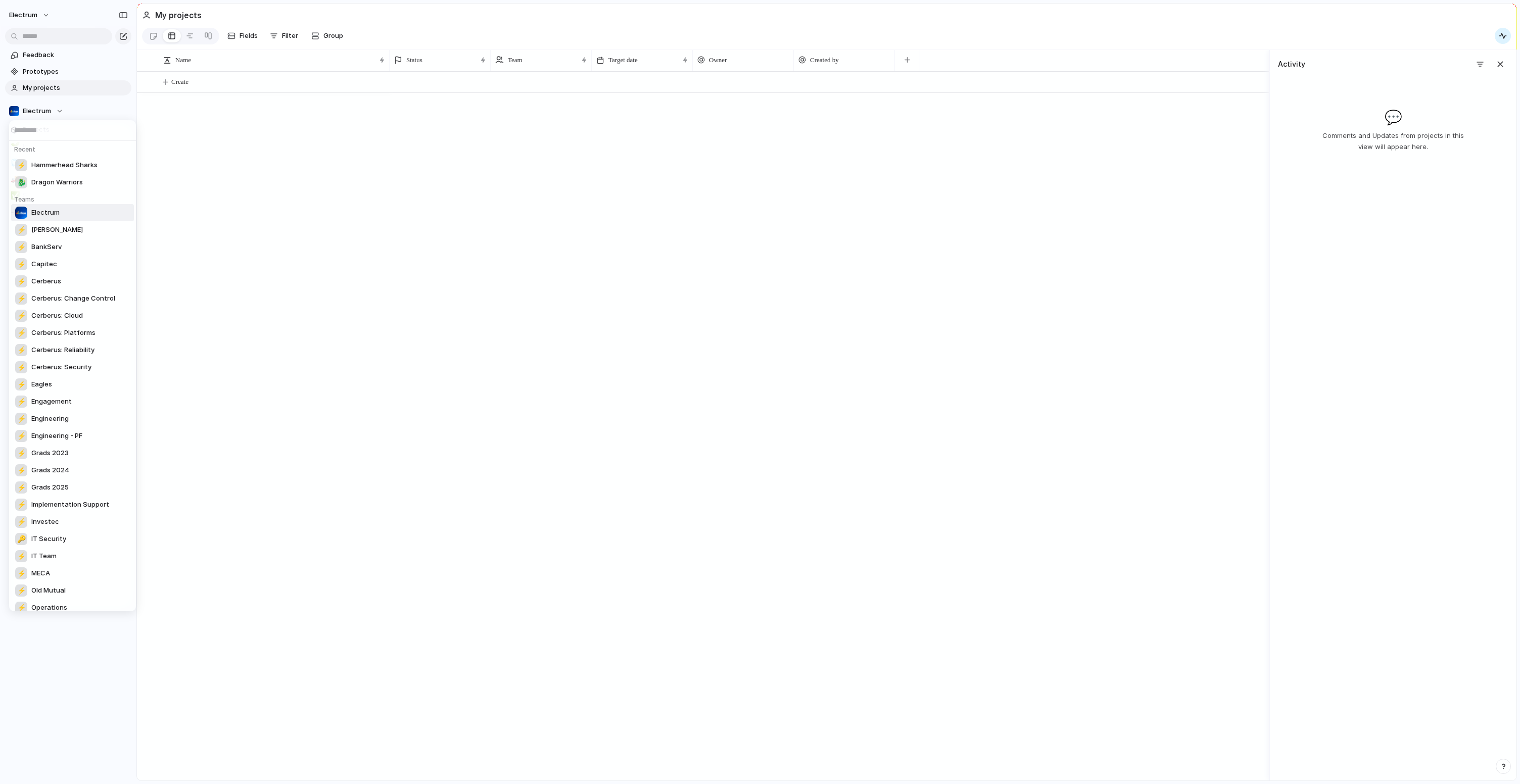
click at [63, 215] on li "Electrum" at bounding box center [72, 212] width 123 height 17
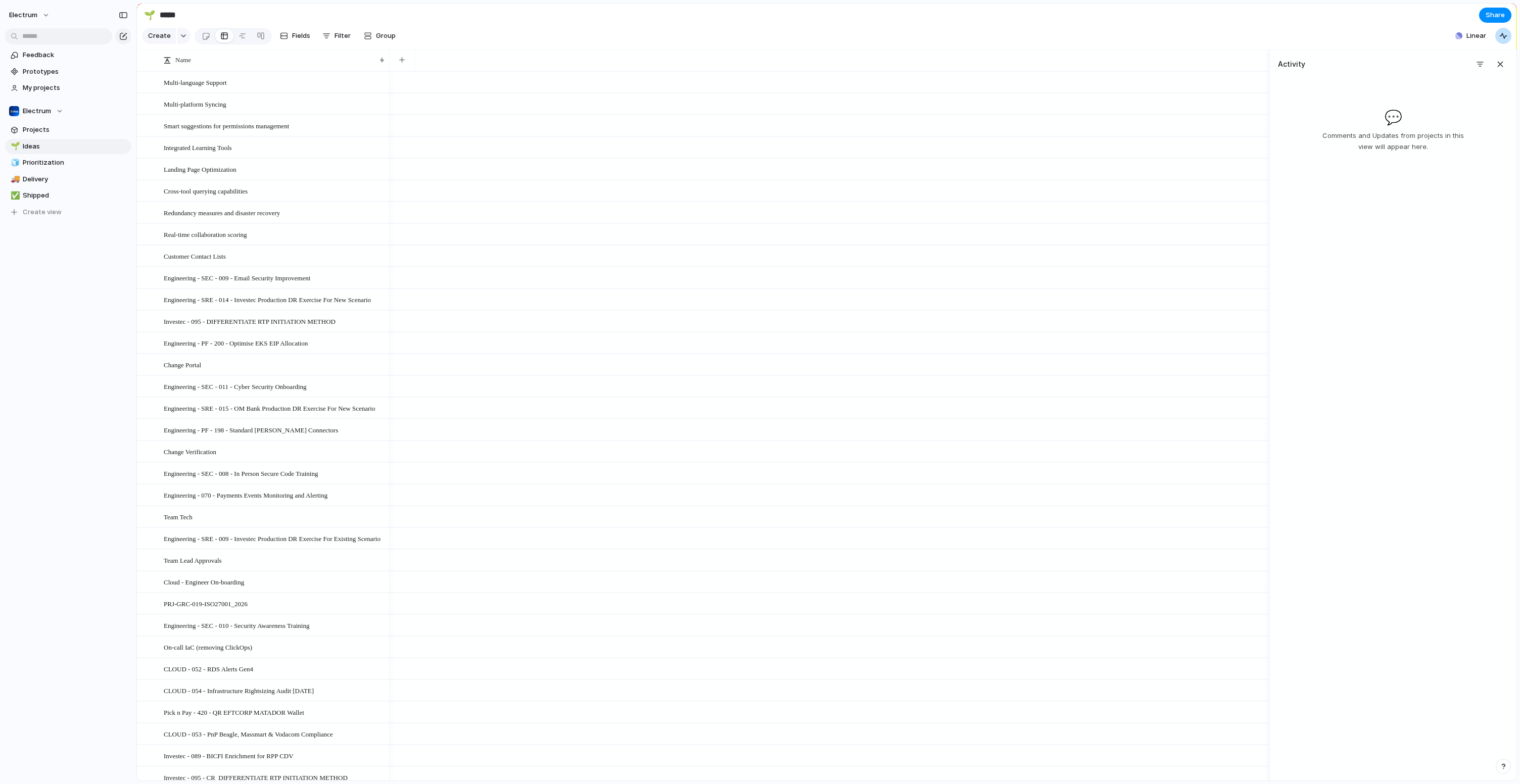
click at [1500, 38] on div "button" at bounding box center [1503, 36] width 8 height 8
click at [242, 44] on div at bounding box center [242, 36] width 8 height 16
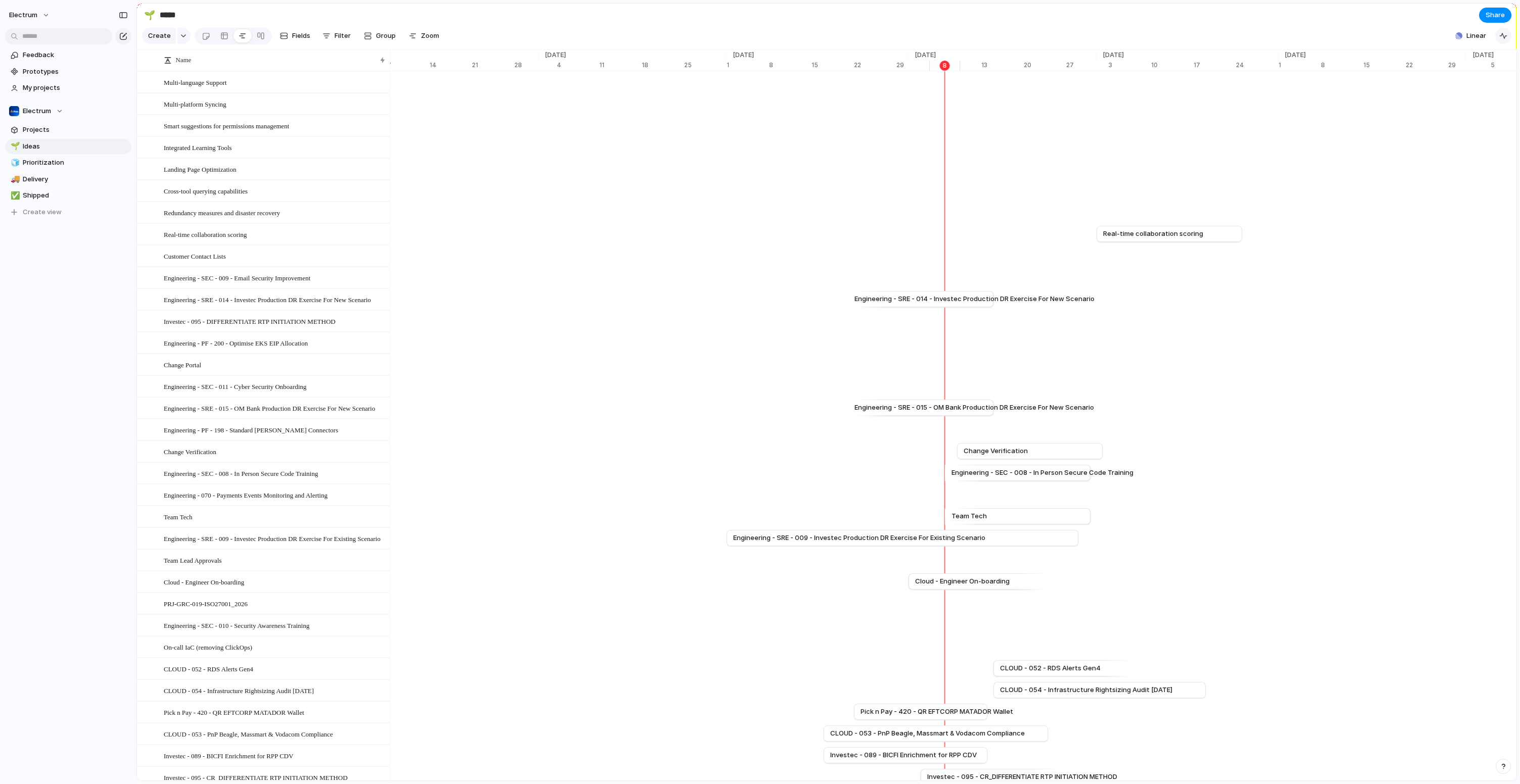
click at [1502, 39] on div "button" at bounding box center [1503, 36] width 8 height 8
click at [1193, 239] on span "Real-time collaboration scoring" at bounding box center [1153, 233] width 100 height 10
click at [890, 304] on span "Engineering - SRE - 014 - Investec Production DR Exercise For New Scenario" at bounding box center [973, 299] width 240 height 10
click at [909, 409] on link "Engineering - SRE - 015 - OM Bank Production DR Exercise For New Scenario" at bounding box center [919, 408] width 132 height 15
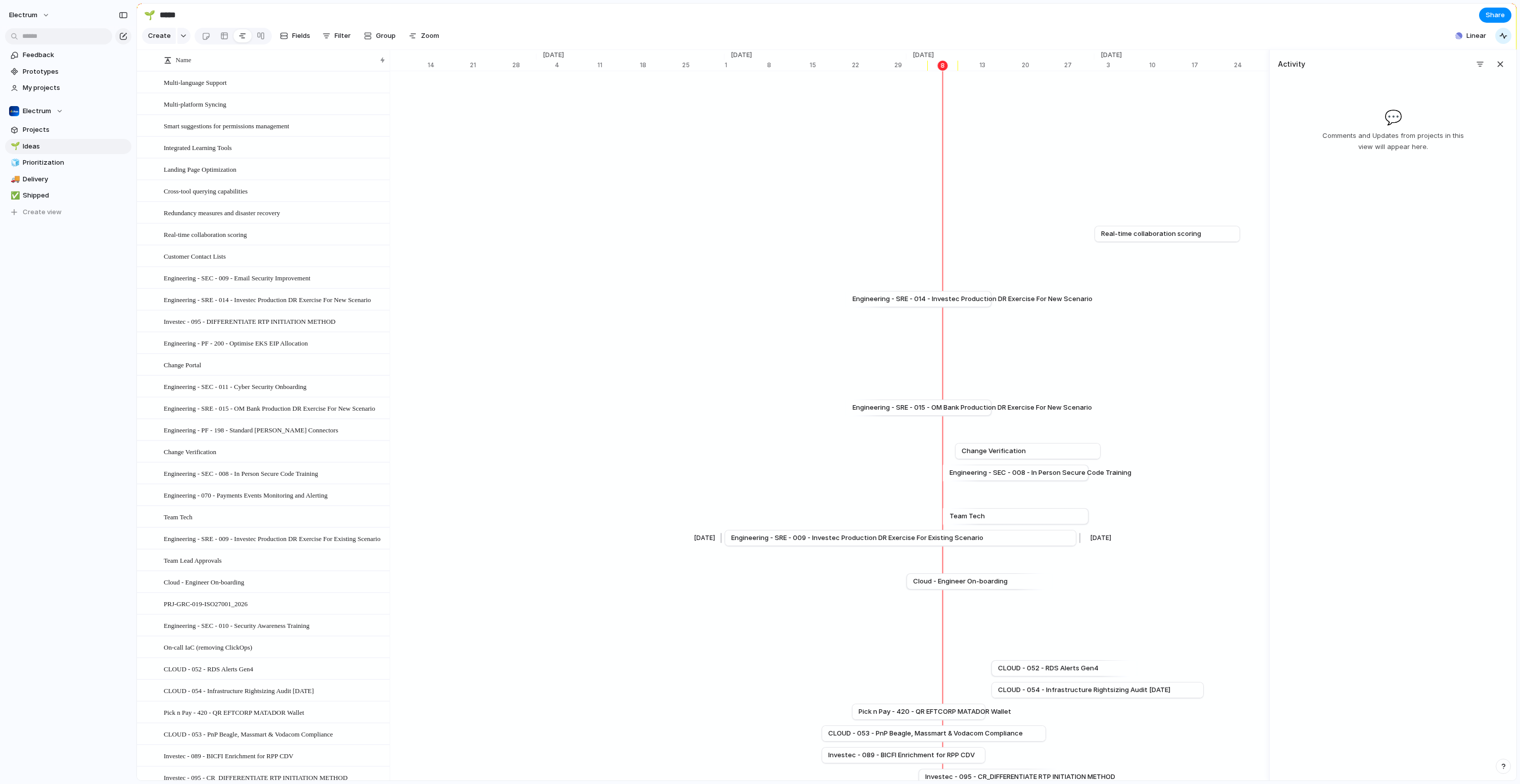
click at [874, 543] on span "Engineering - SRE - 009 - Investec Production DR Exercise For Existing Scenario" at bounding box center [857, 538] width 252 height 10
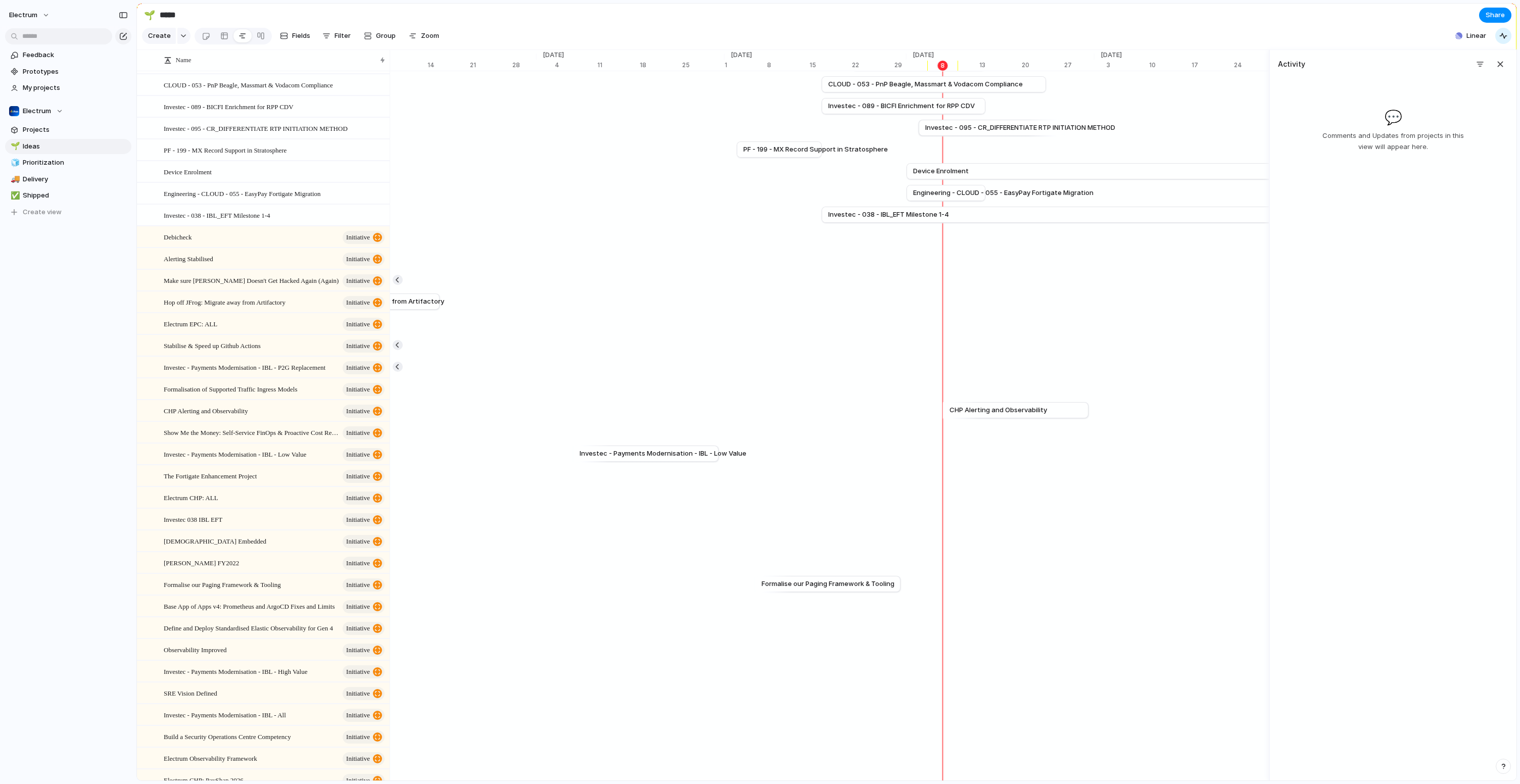
scroll to position [650, 0]
click at [907, 218] on span "Investec - 038 - IBL_EFT Milestone 1-4" at bounding box center [888, 213] width 121 height 10
click at [1499, 40] on div "button" at bounding box center [1503, 36] width 8 height 8
click at [1500, 40] on div "button" at bounding box center [1503, 36] width 8 height 8
click at [1499, 40] on div "button" at bounding box center [1503, 36] width 8 height 8
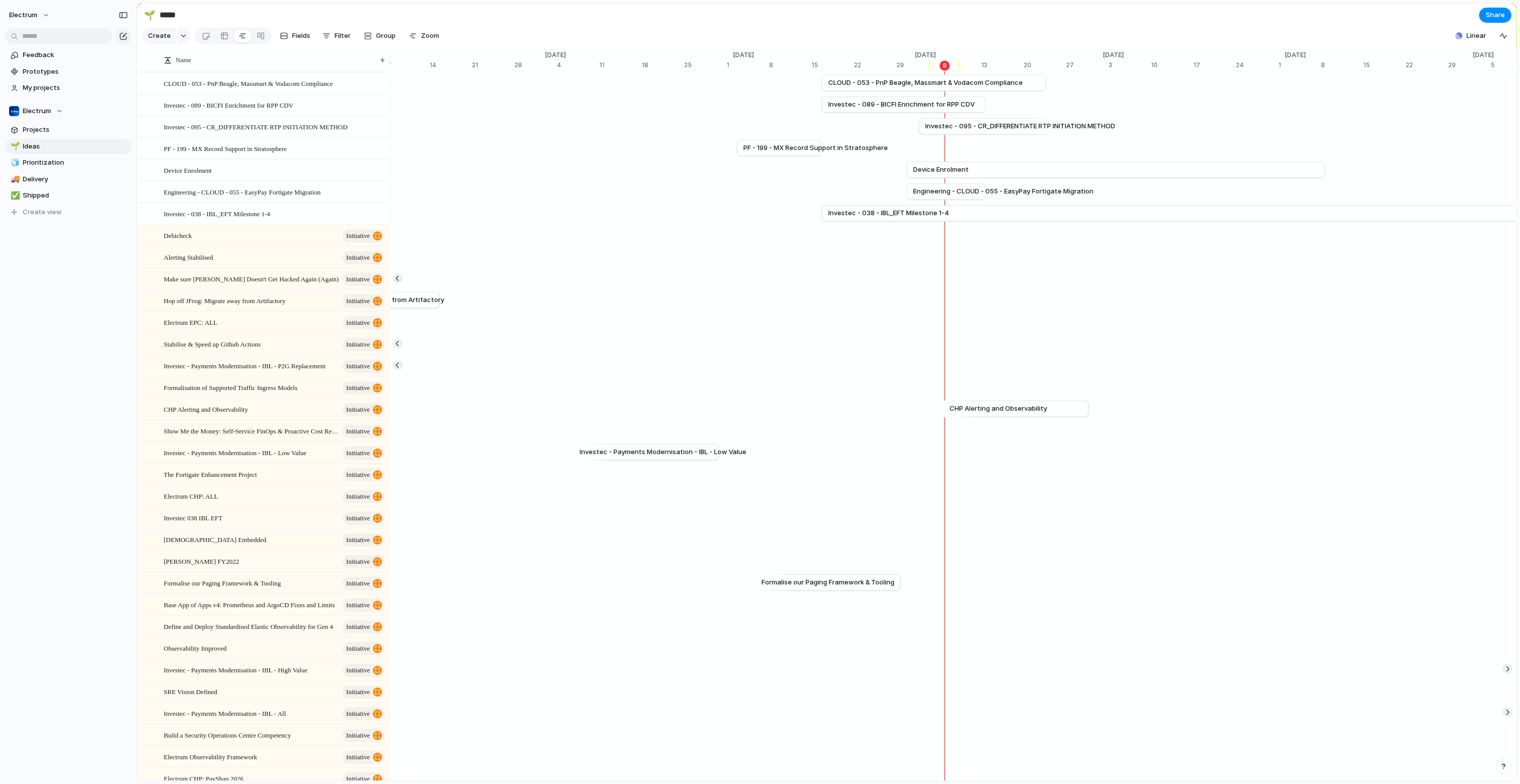
scroll to position [0, 0]
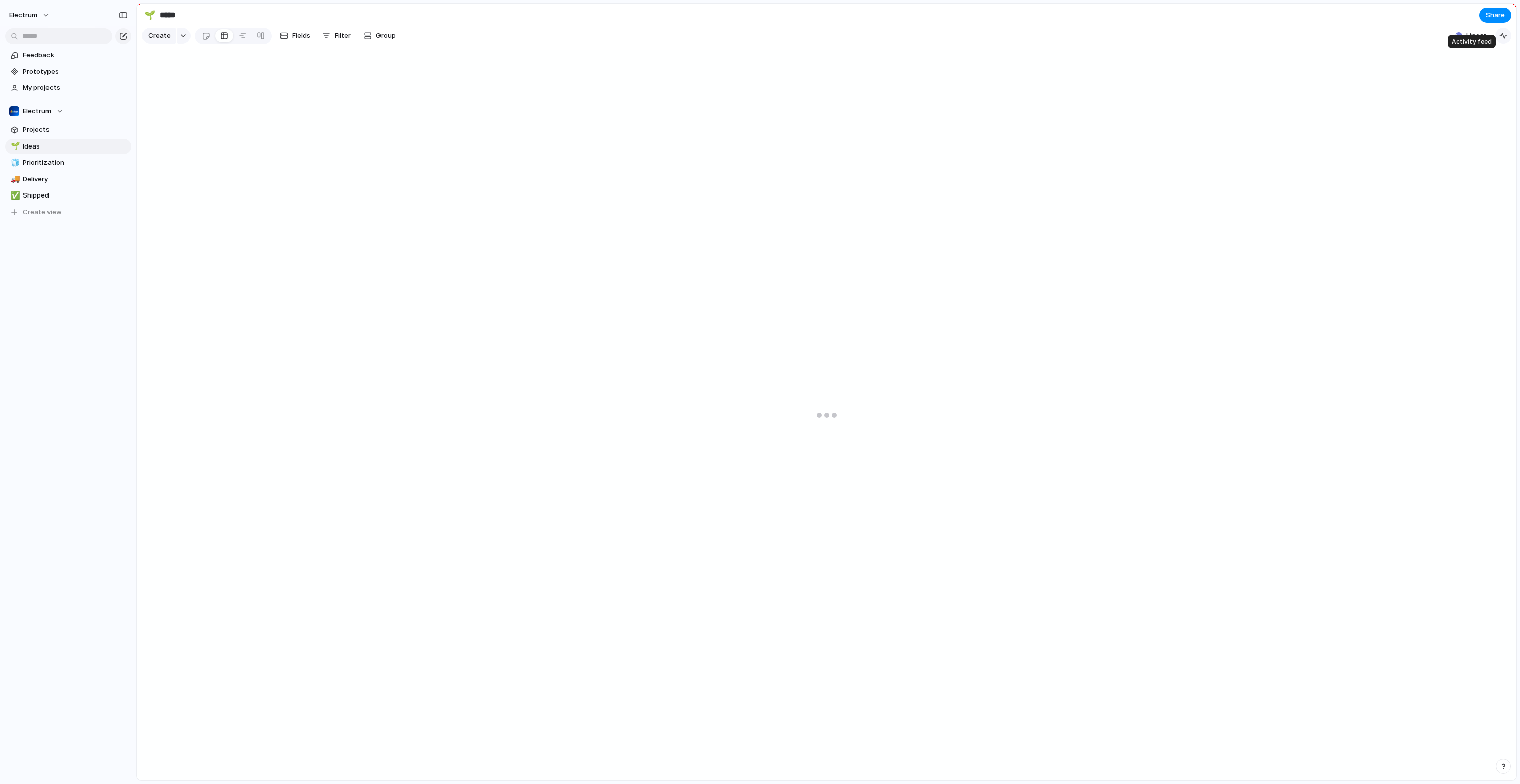
click at [1500, 38] on div "button" at bounding box center [1503, 36] width 8 height 8
click at [1504, 40] on div "button" at bounding box center [1503, 36] width 8 height 8
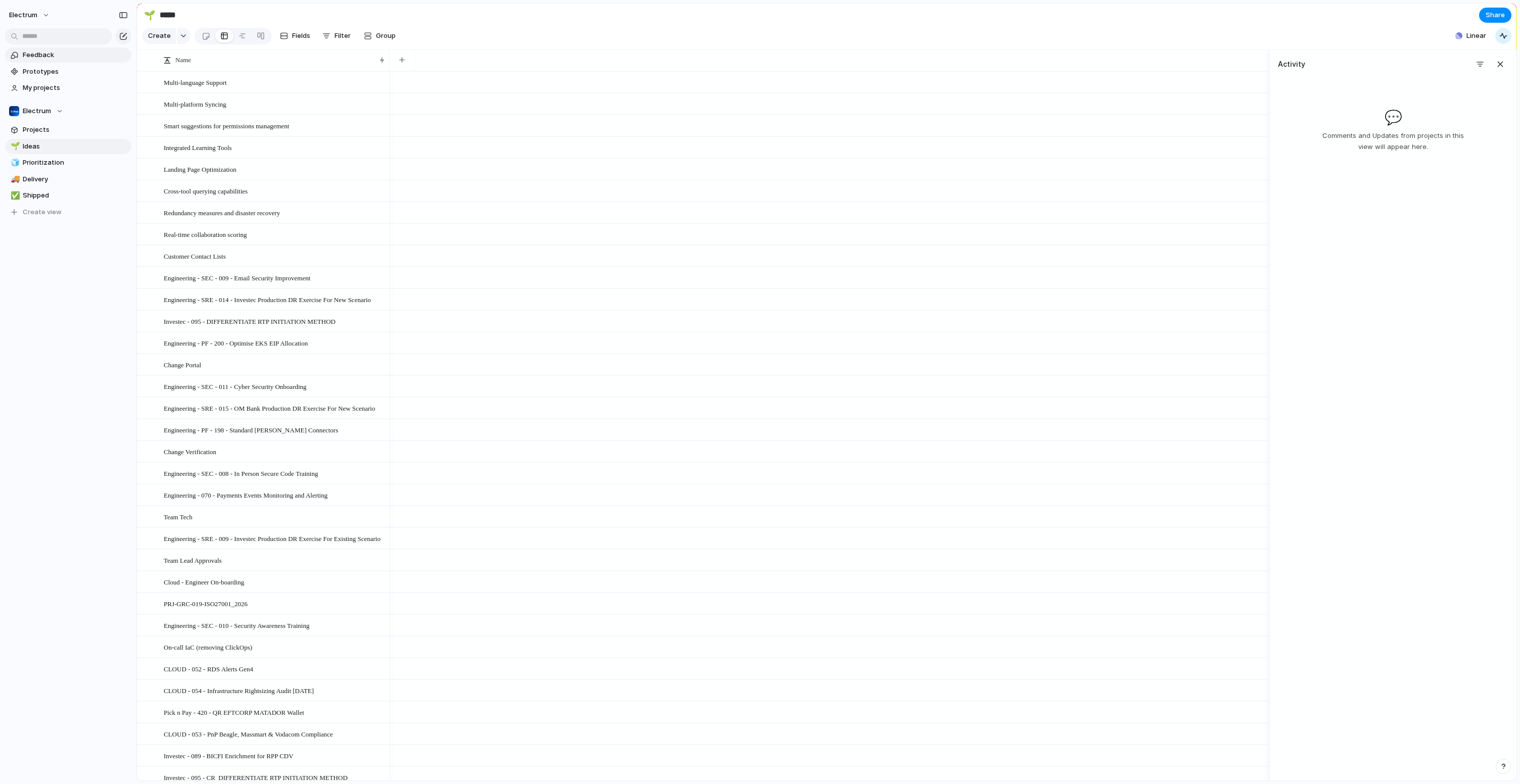
click at [67, 57] on span "Feedback" at bounding box center [76, 55] width 105 height 10
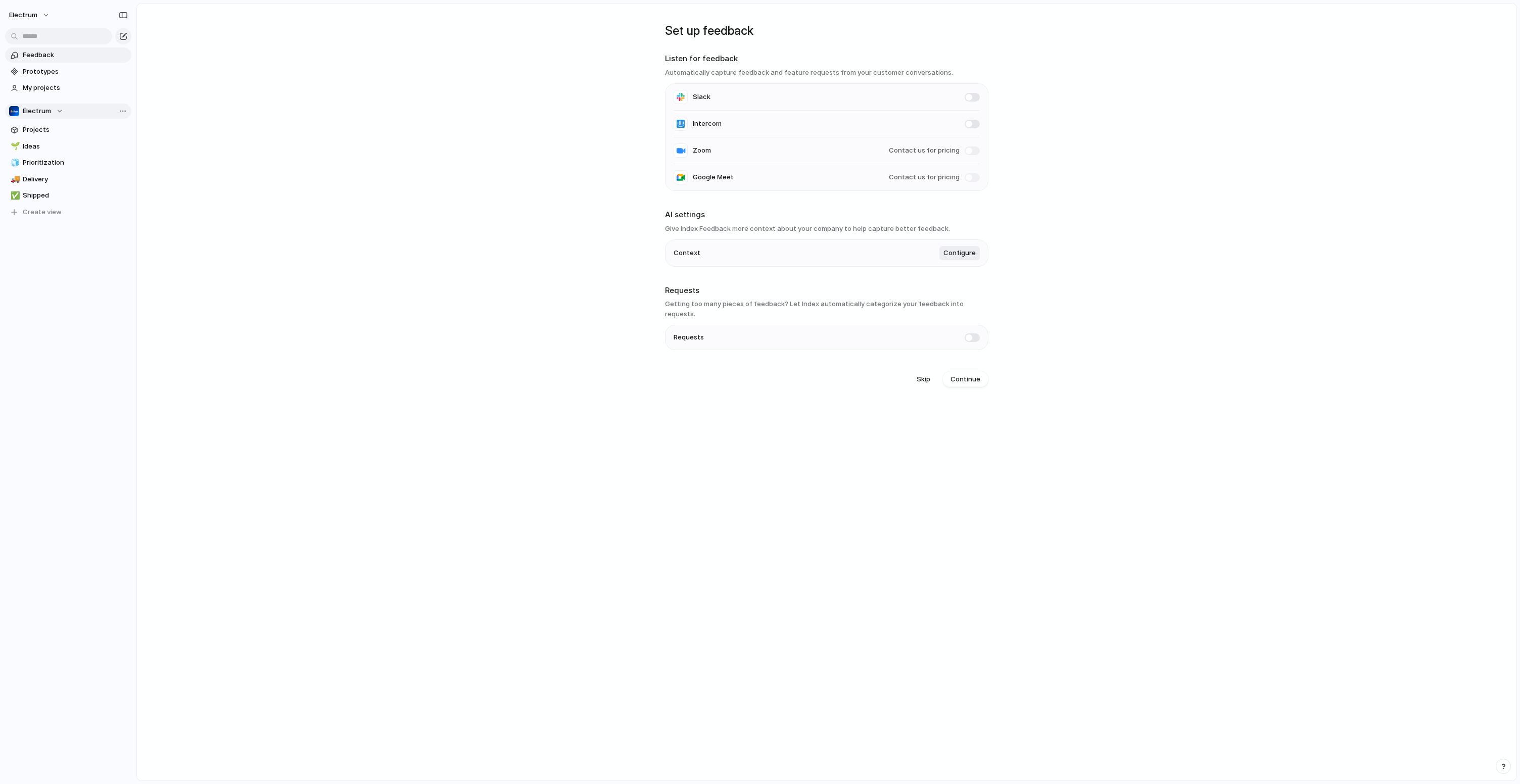
click at [67, 110] on button "Electrum" at bounding box center [67, 111] width 126 height 15
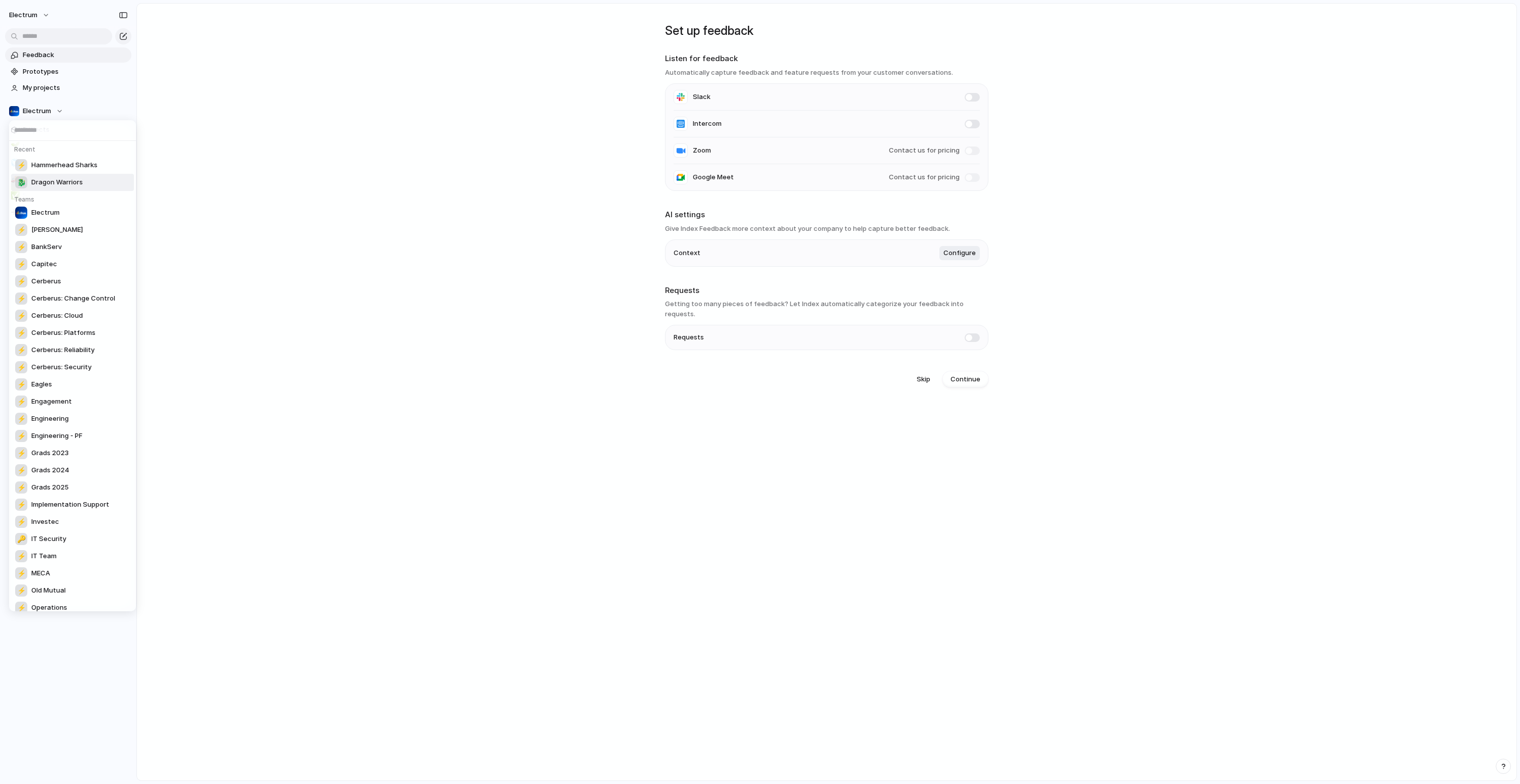
click at [24, 88] on div "Recent ⚡ Hammerhead Sharks 🐉 Dragon Warriors Teams Electrum ⚡ Angie ⚡ BankServ …" at bounding box center [760, 392] width 1520 height 784
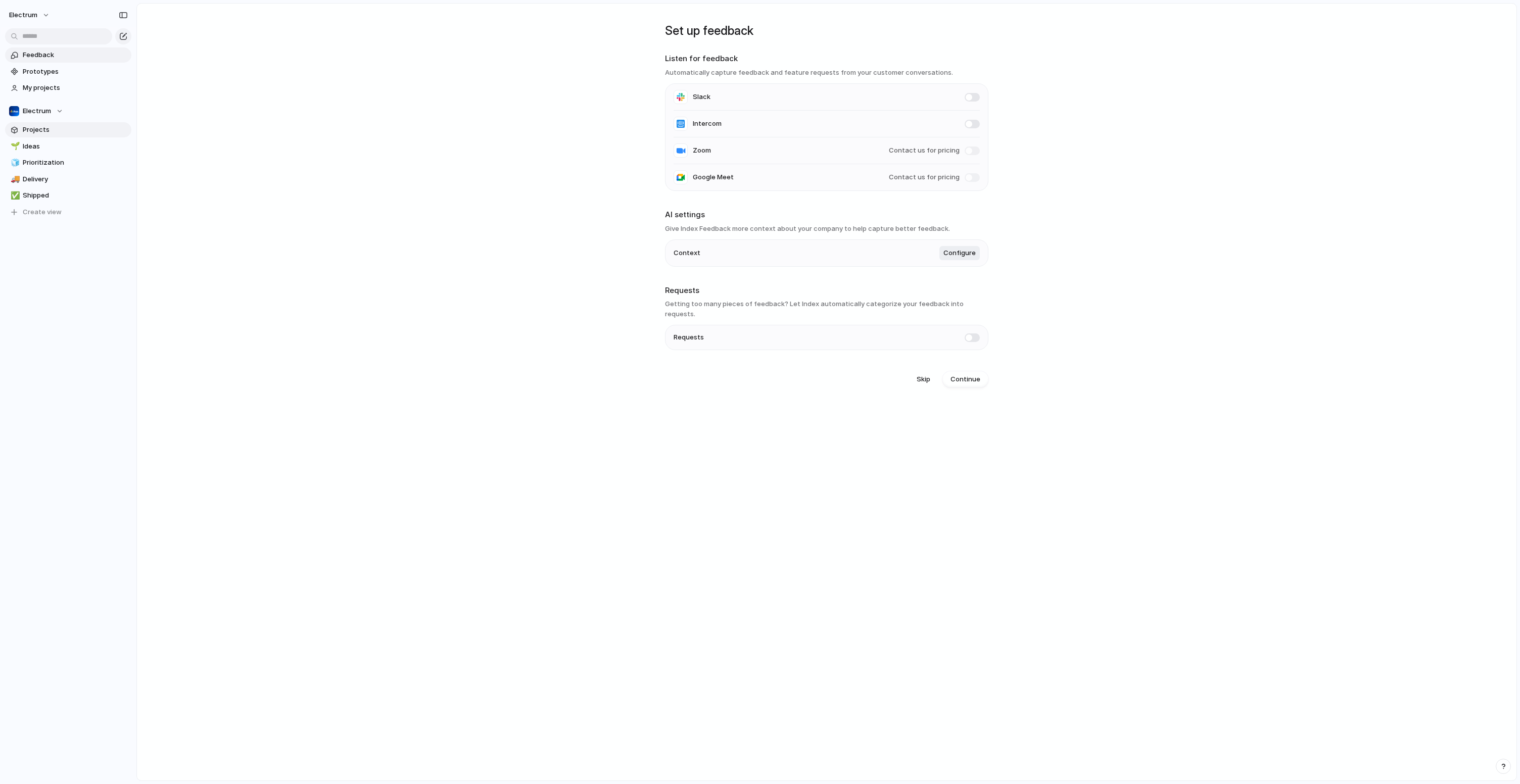
click at [37, 131] on span "Projects" at bounding box center [76, 130] width 105 height 10
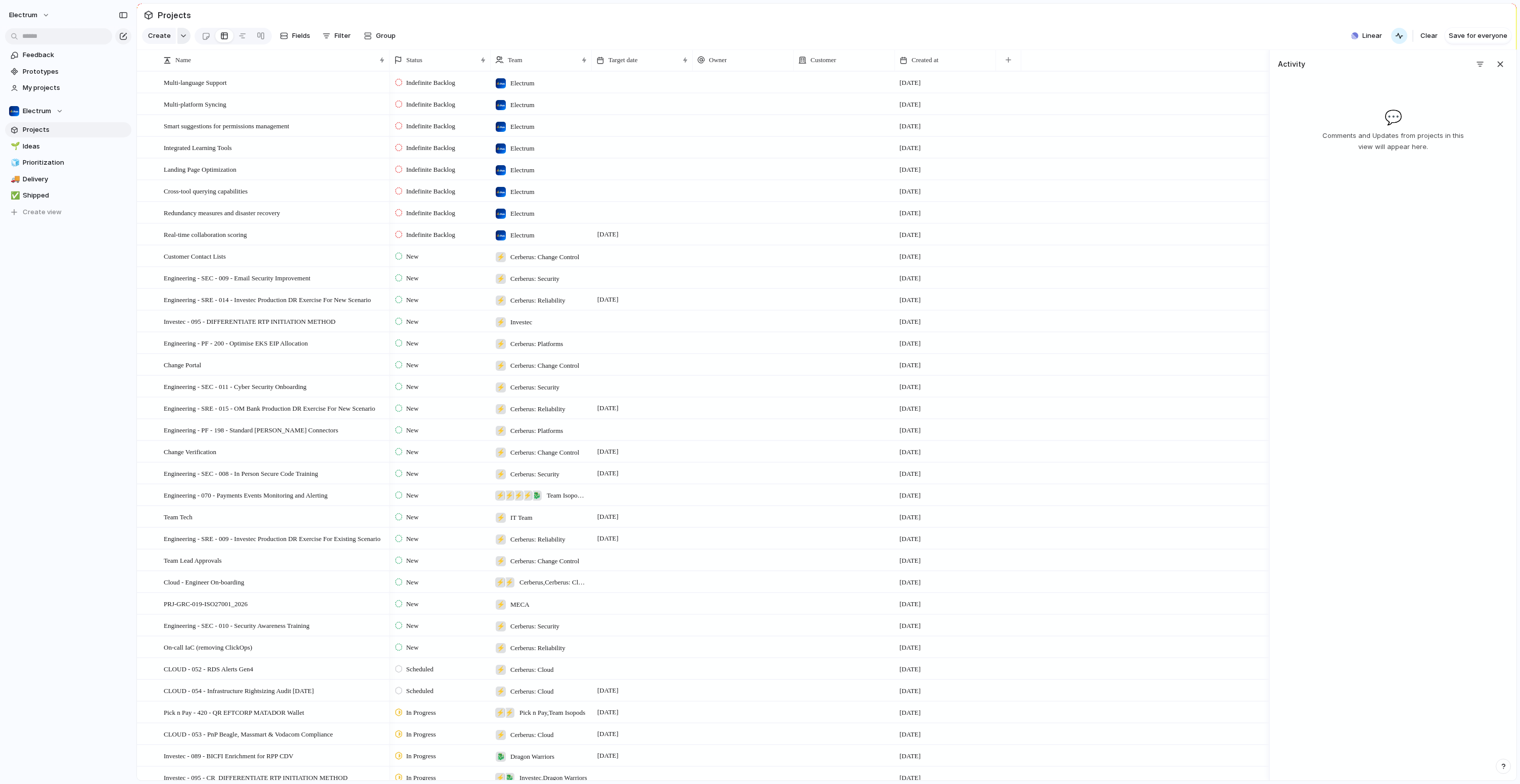
click at [187, 41] on button "button" at bounding box center [184, 36] width 13 height 16
click at [184, 87] on li "Goal" at bounding box center [186, 84] width 82 height 16
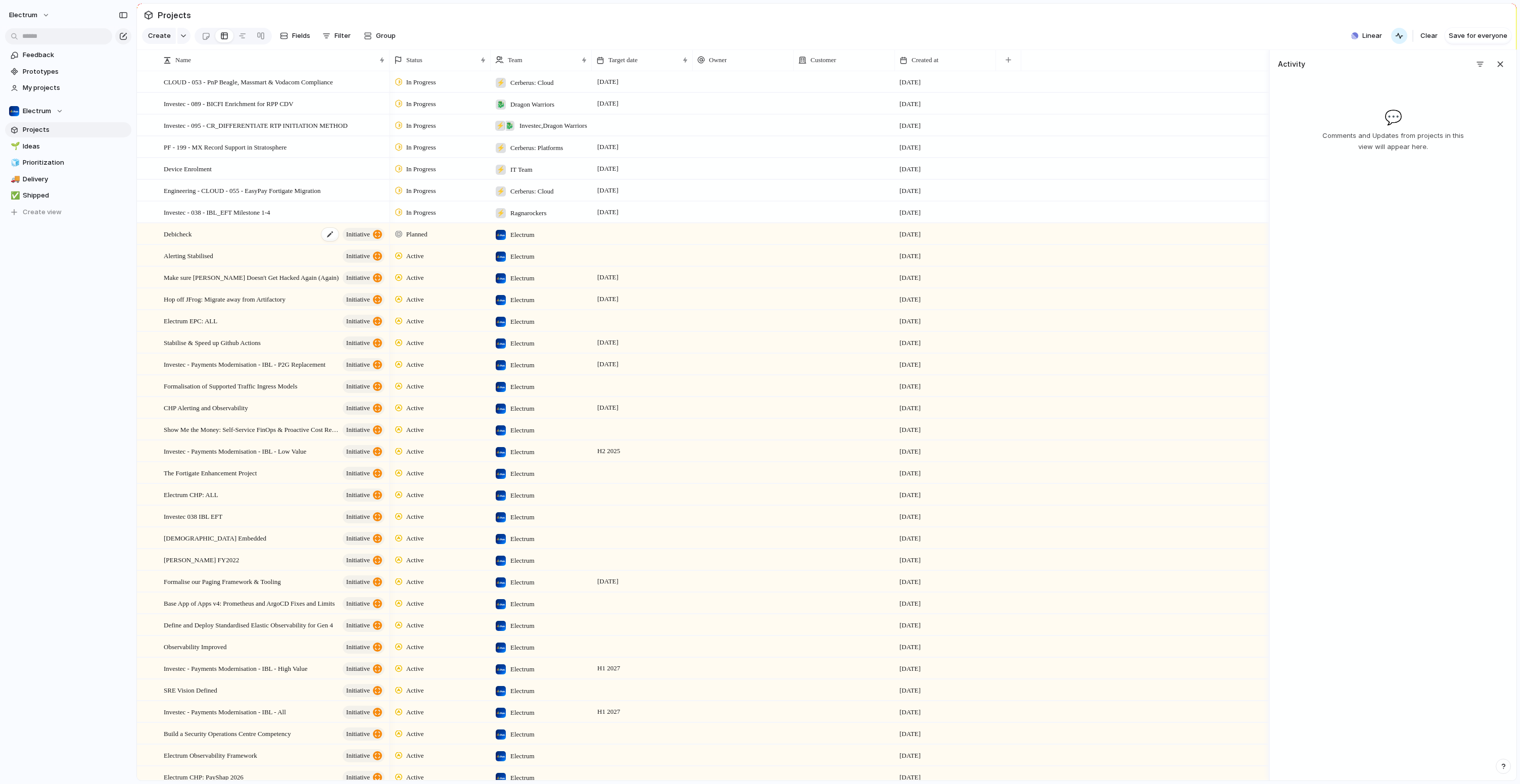
click at [294, 244] on div "Debicheck initiative" at bounding box center [275, 234] width 222 height 21
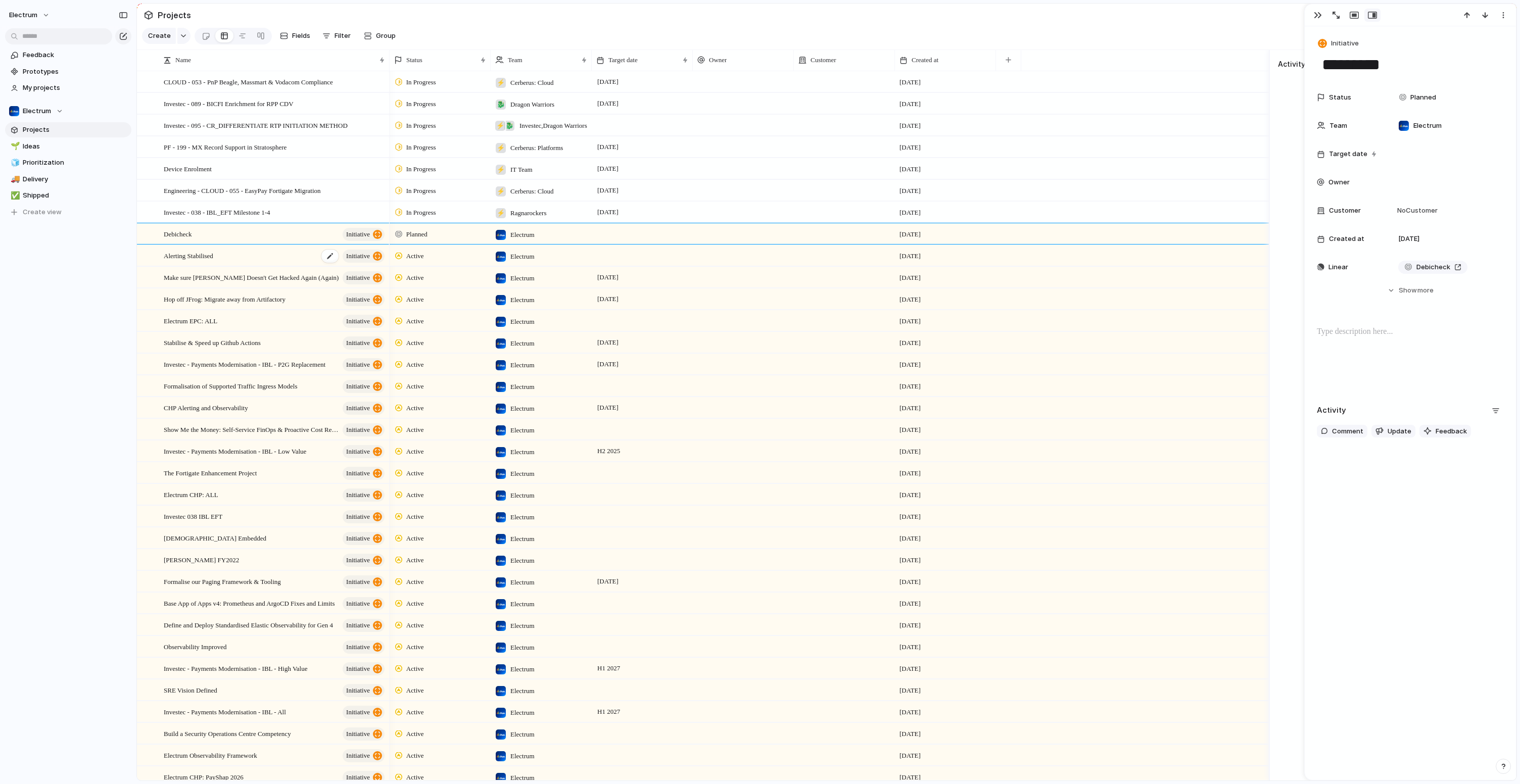
click at [266, 261] on div "Alerting Stabilised initiative" at bounding box center [275, 256] width 222 height 21
click at [268, 283] on span "Make sure Sharpie Doesn't Get Hacked Again (Again)" at bounding box center [241, 277] width 155 height 11
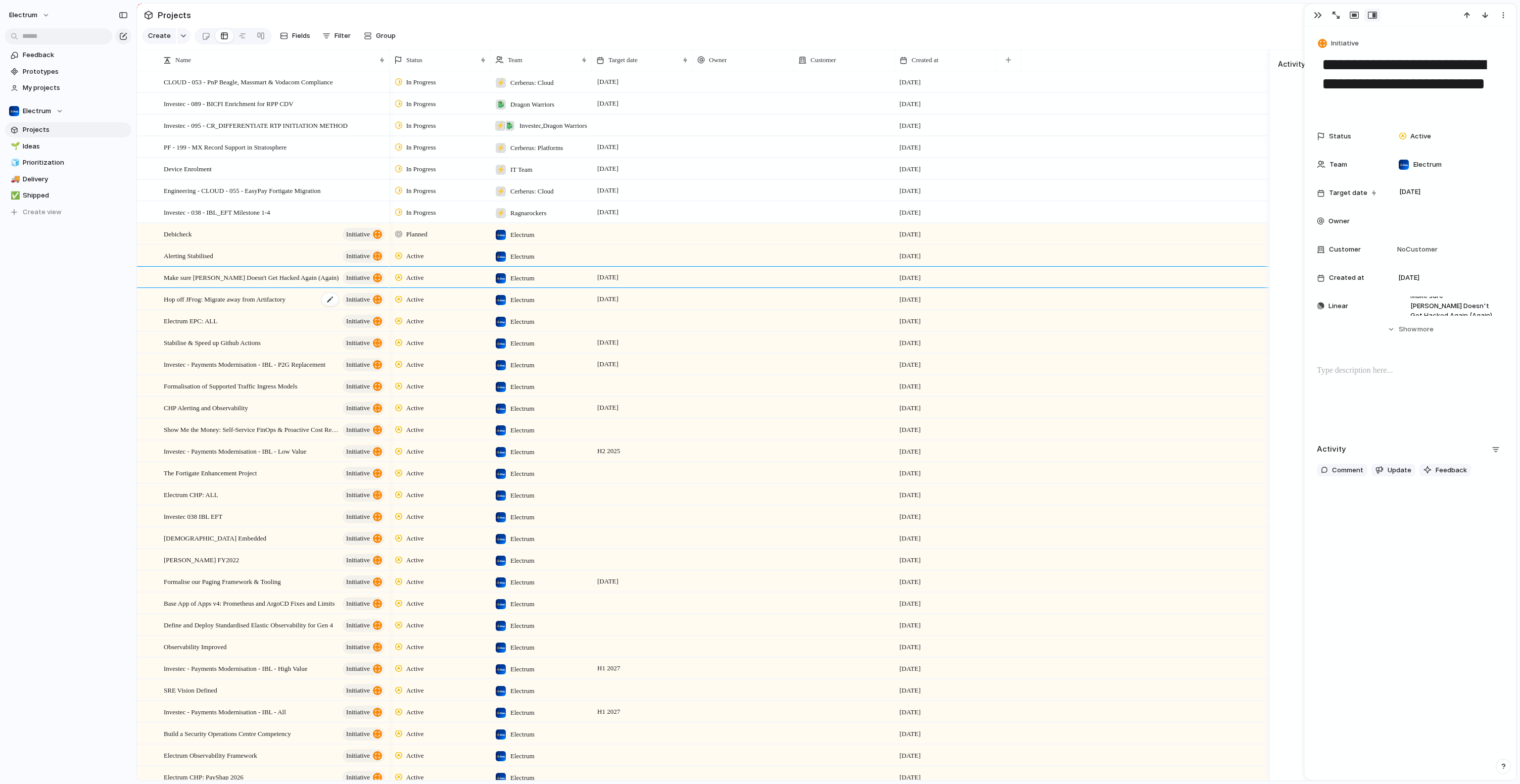
click at [267, 304] on span "Hop off JFrog: Migrate away from Artifactory" at bounding box center [225, 298] width 121 height 11
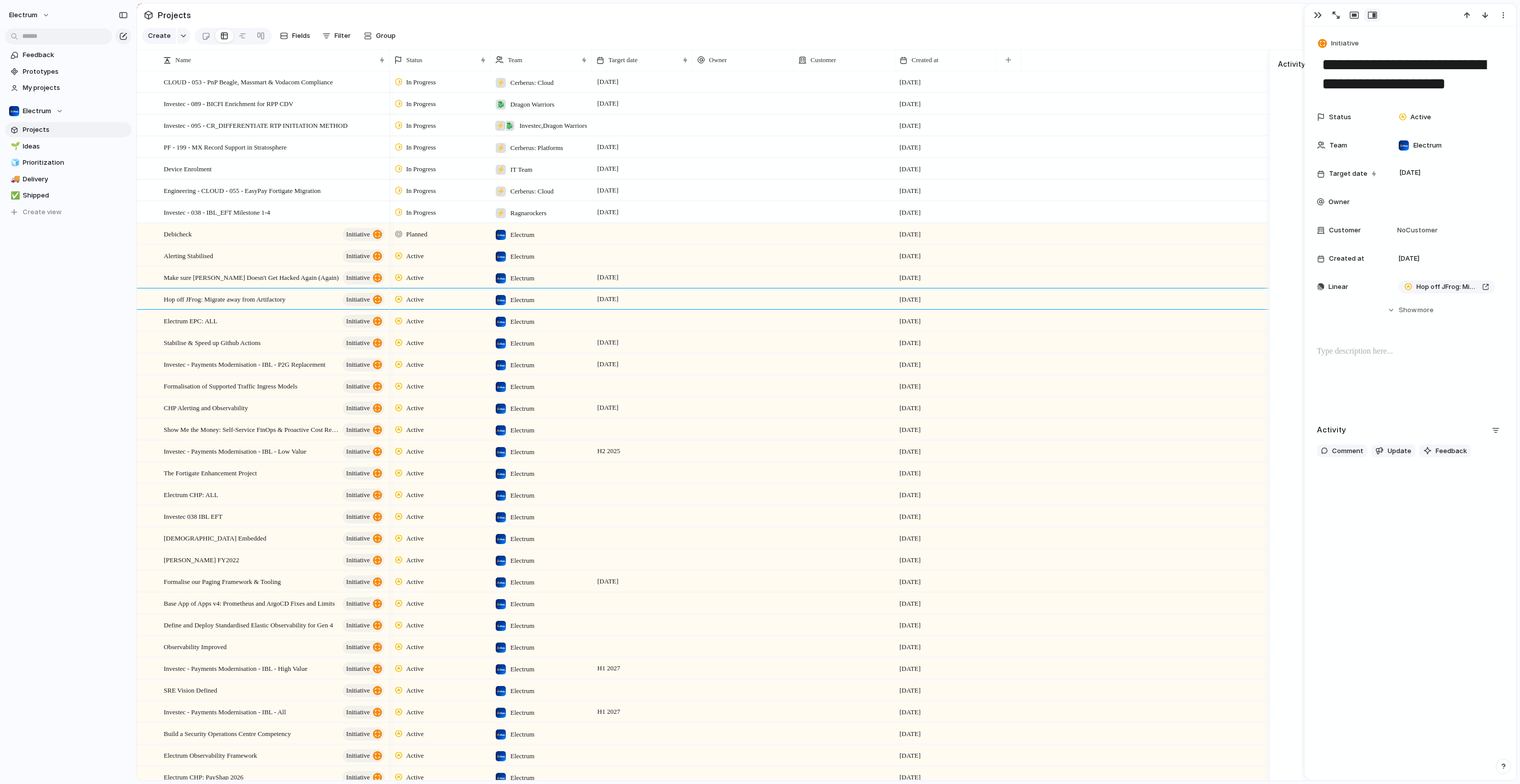
scroll to position [712, 0]
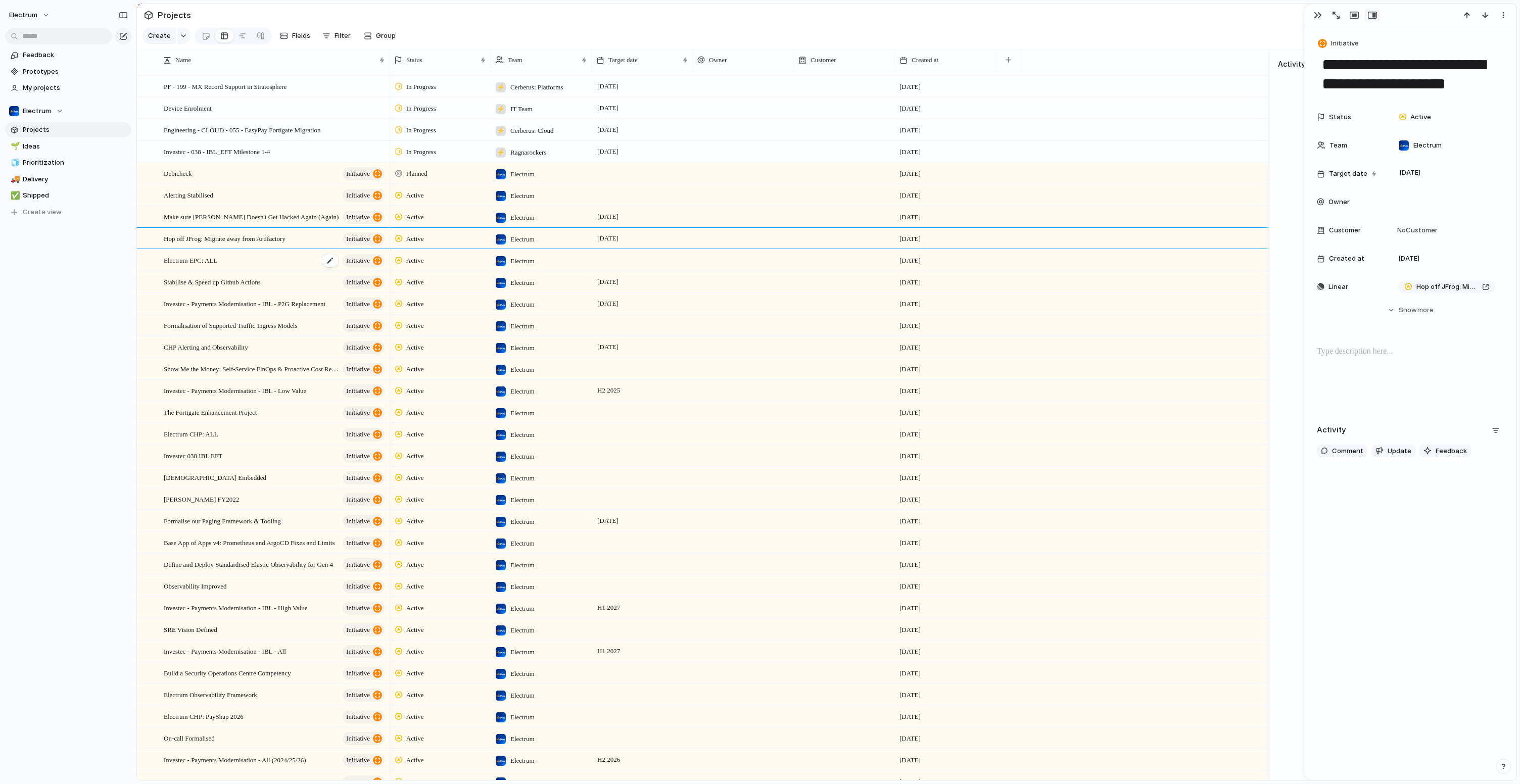
click at [262, 267] on div "Electrum EPC: ALL initiative" at bounding box center [275, 260] width 222 height 21
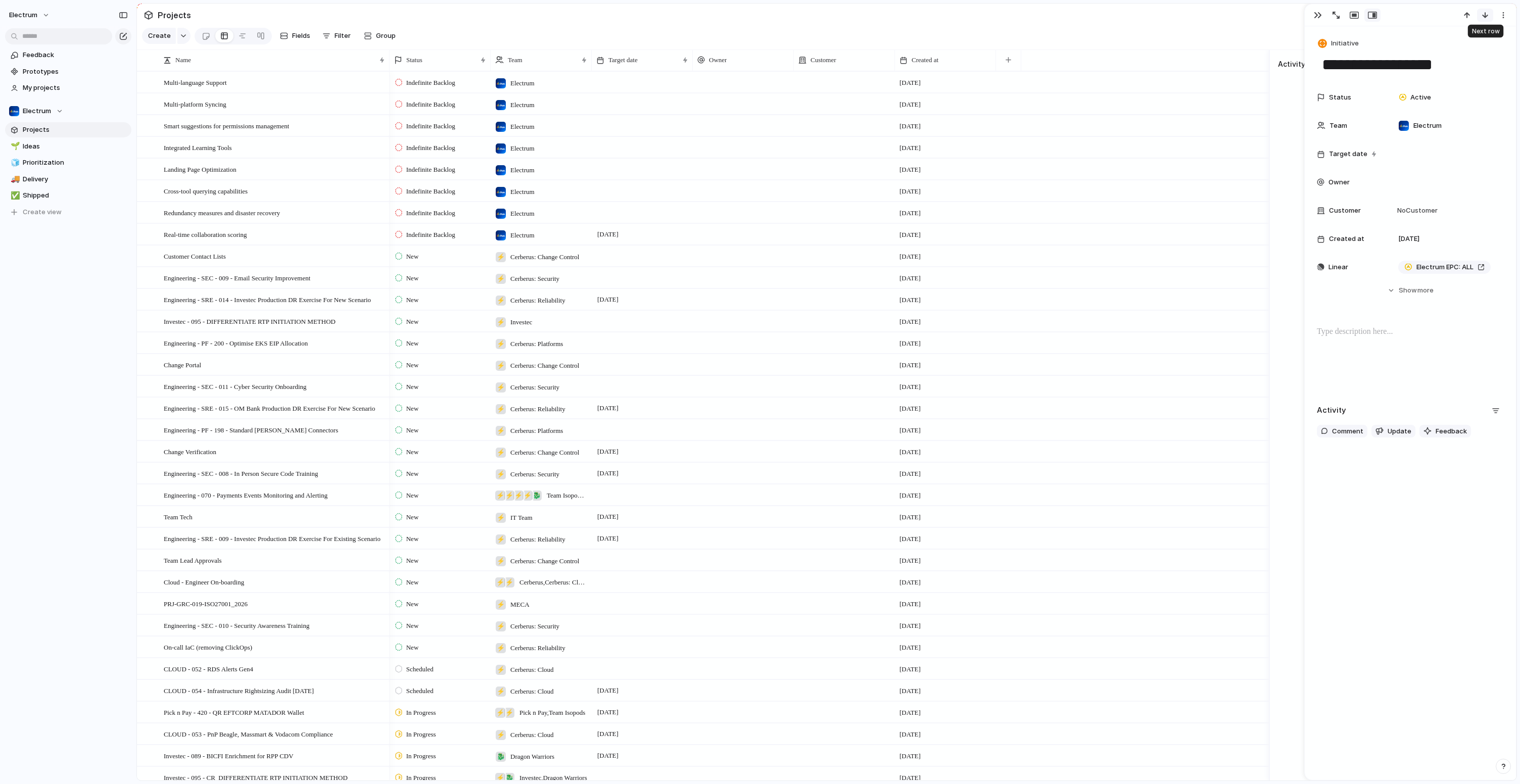
click at [1482, 17] on div "button" at bounding box center [1485, 15] width 8 height 8
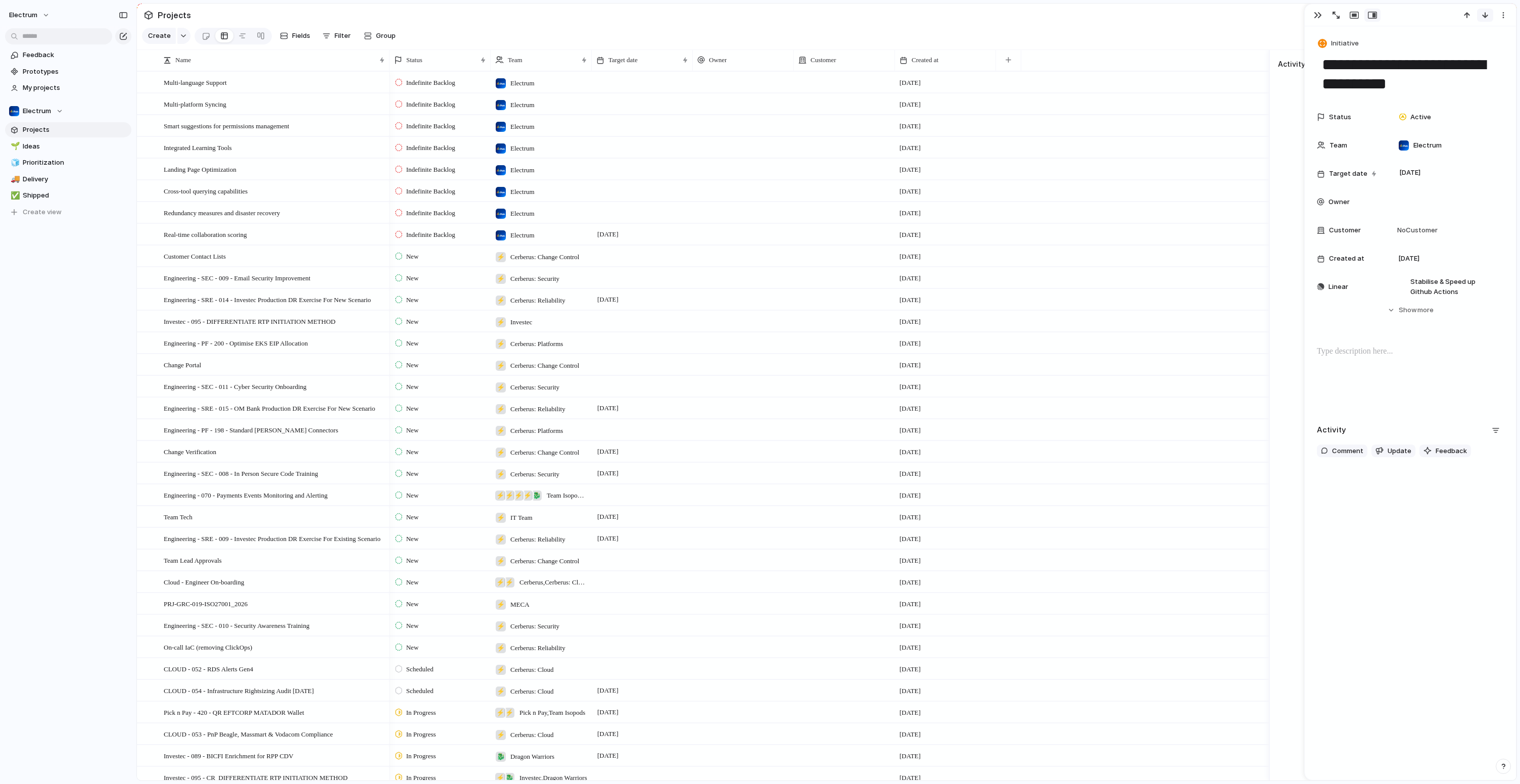
scroll to position [573, 0]
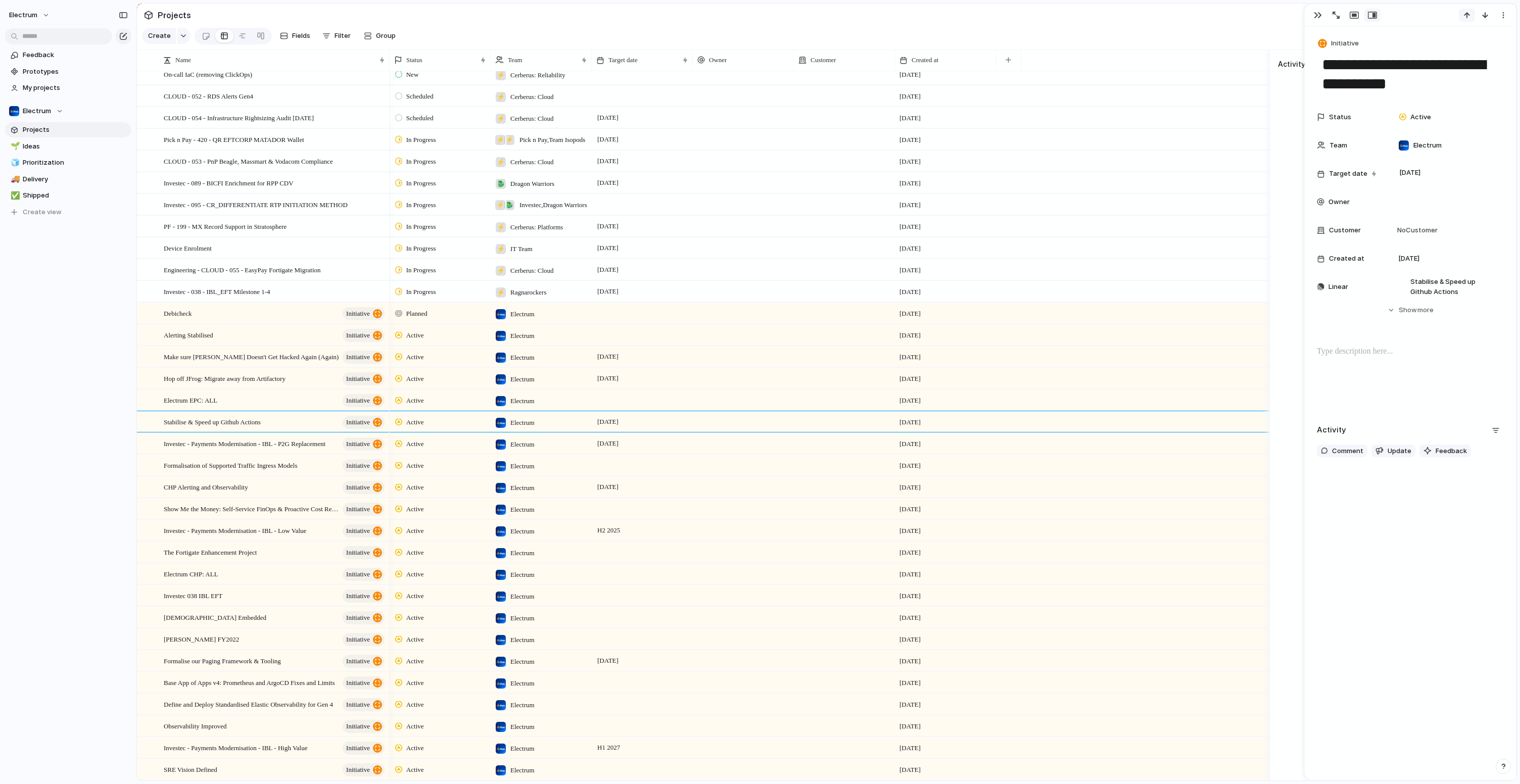
click at [1468, 15] on div "button" at bounding box center [1467, 15] width 8 height 8
type textarea "**********"
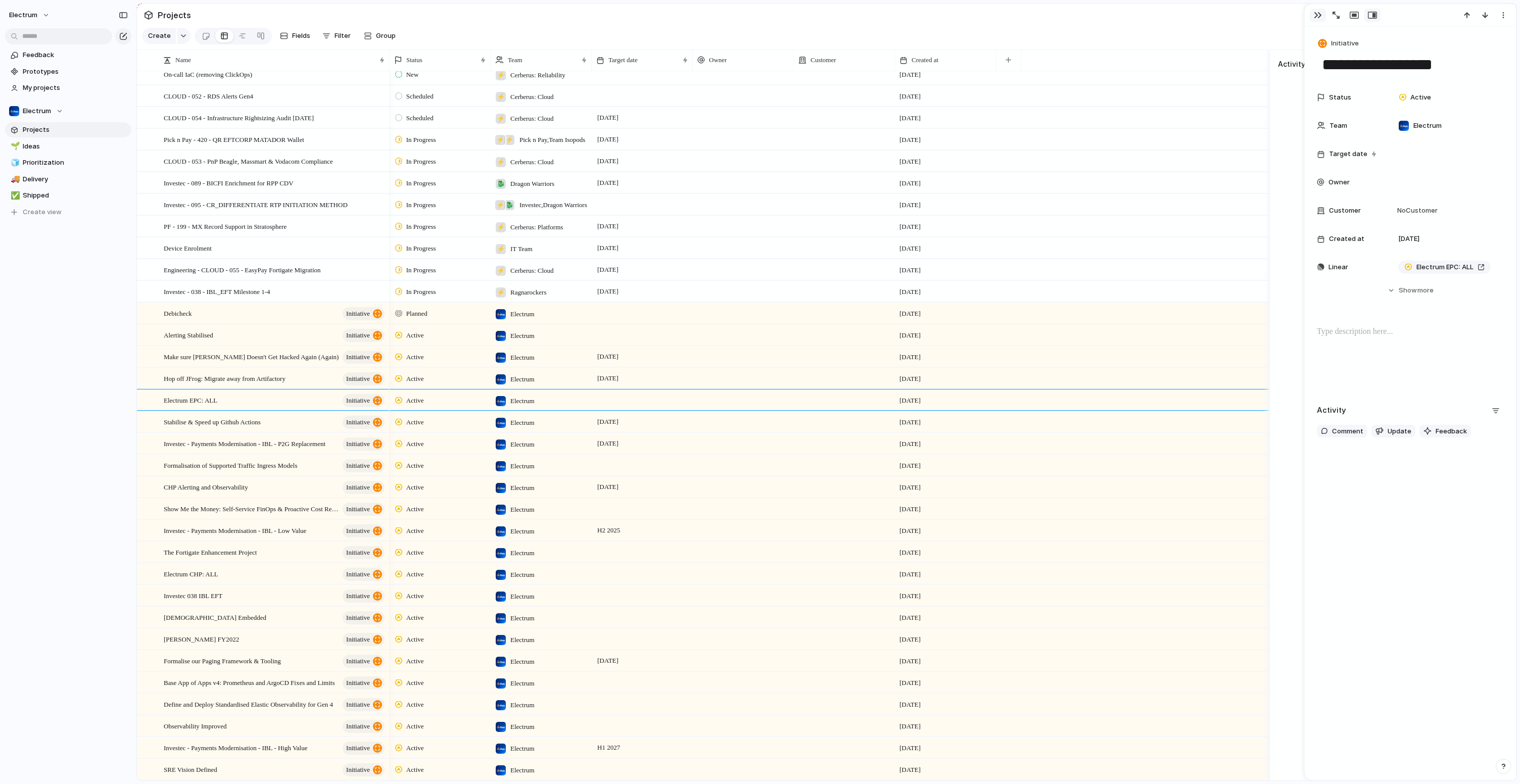
click at [1319, 15] on div "button" at bounding box center [1318, 15] width 8 height 8
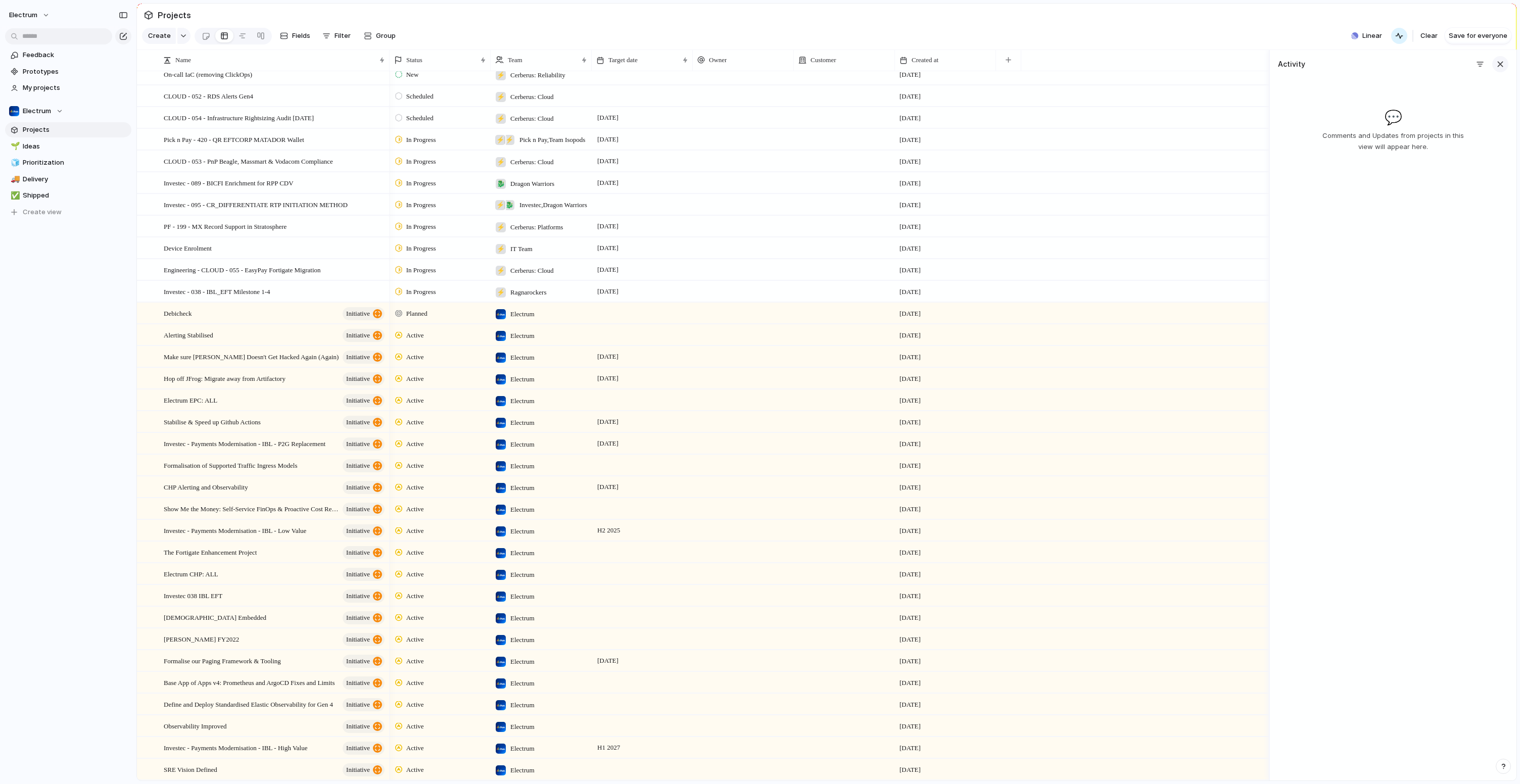
click at [1494, 69] on div "button" at bounding box center [1500, 64] width 11 height 11
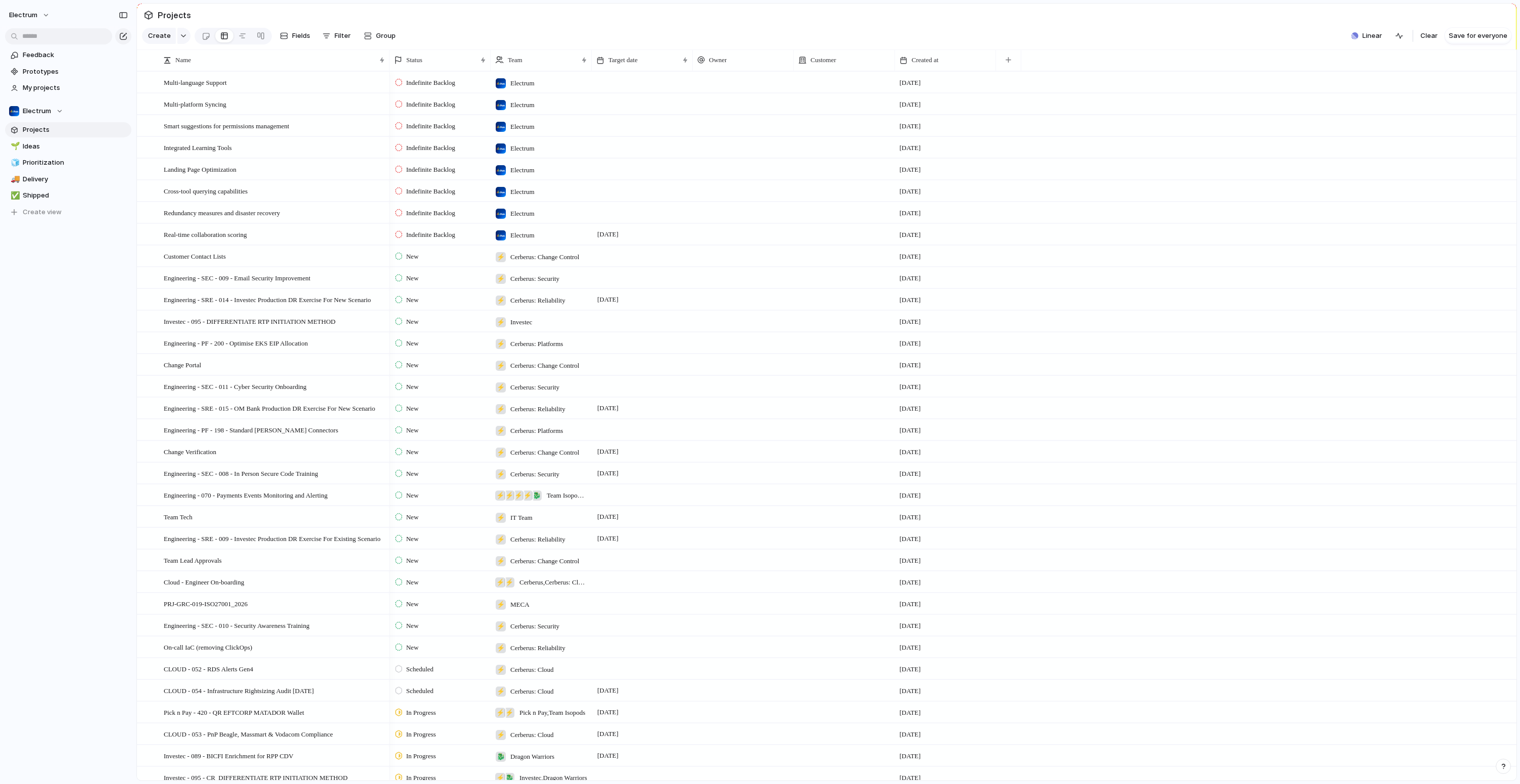
scroll to position [121, 0]
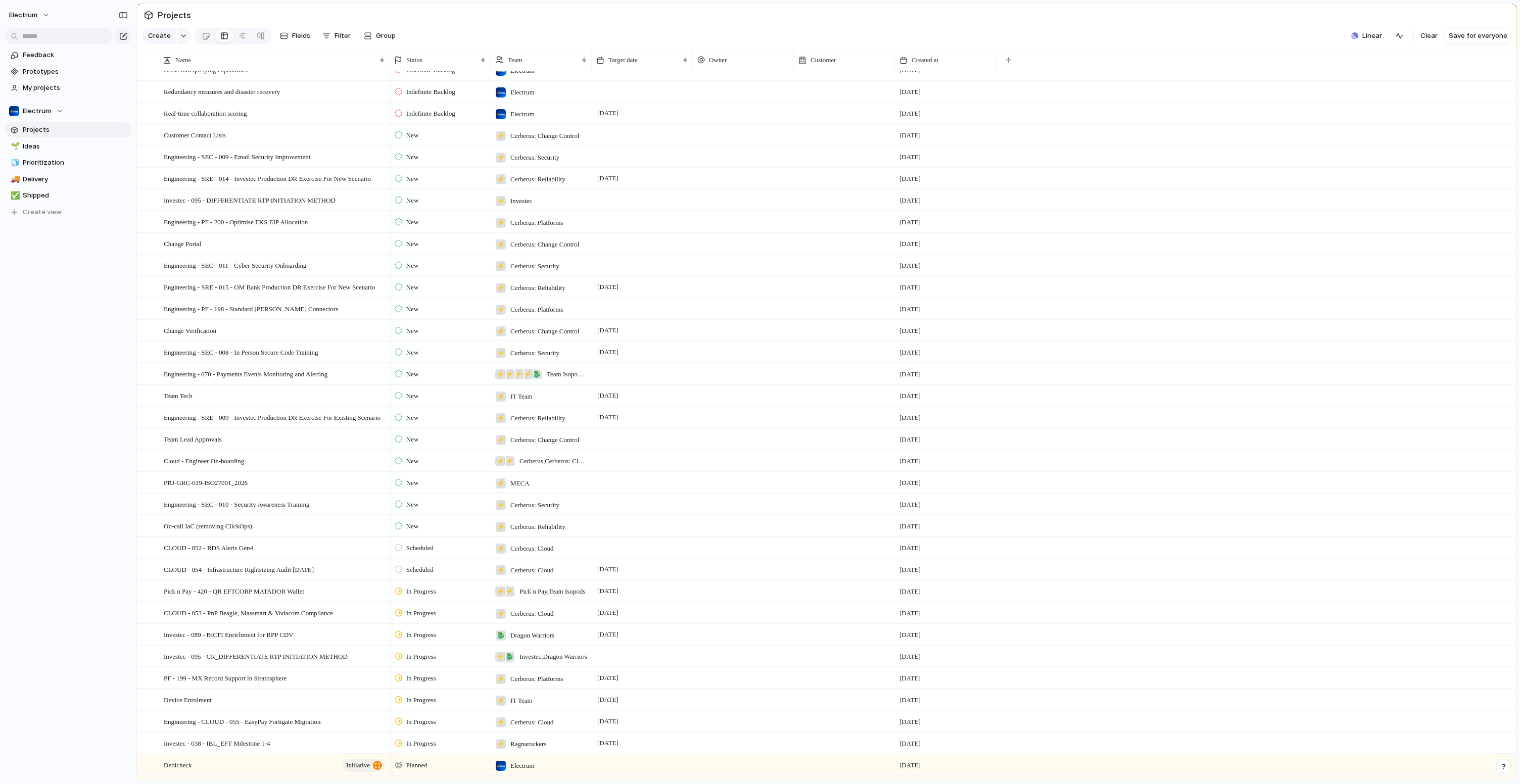
click at [535, 141] on span "Cerberus: Change Control" at bounding box center [545, 136] width 69 height 10
click at [1218, 169] on div "Electrum ⚡ Engagement ⚡ Release Managers ⚡ Cerberus: Change Control ⚡ IT Team ⚡…" at bounding box center [760, 392] width 1520 height 784
click at [53, 115] on div "Electrum" at bounding box center [36, 111] width 54 height 10
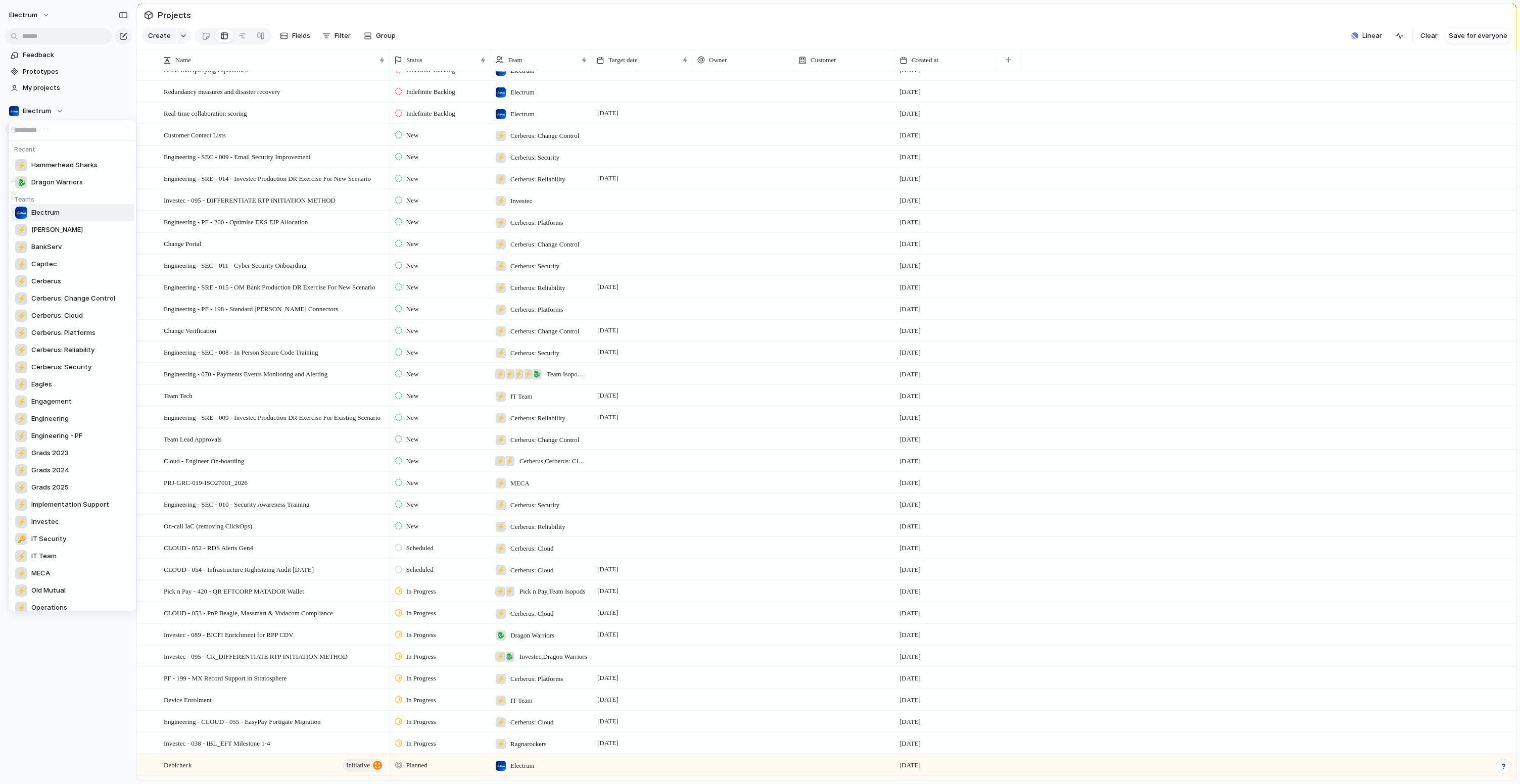
click at [49, 111] on div "Recent ⚡ Hammerhead Sharks 🐉 Dragon Warriors Teams Electrum ⚡ Angie ⚡ BankServ …" at bounding box center [760, 392] width 1520 height 784
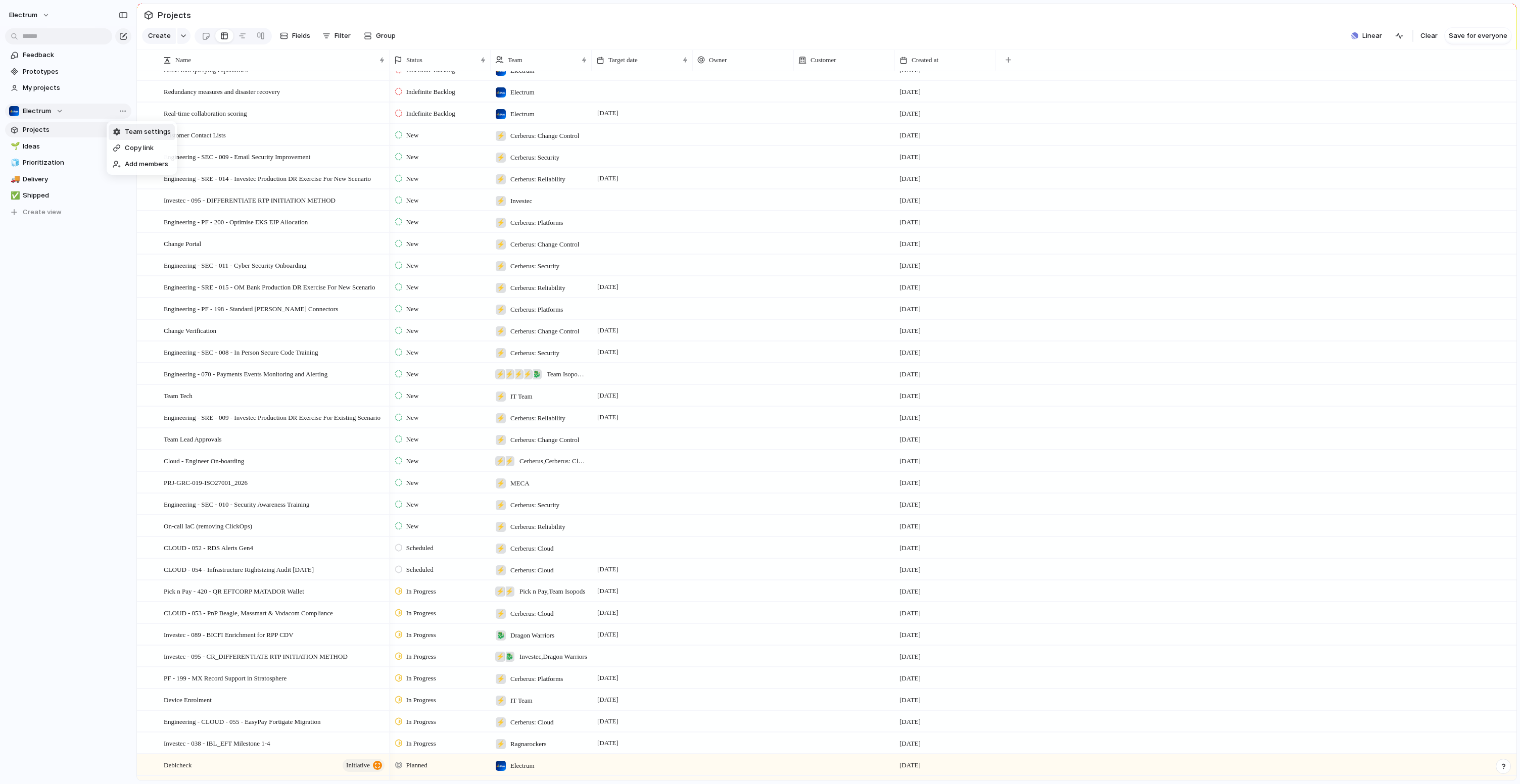
click at [144, 134] on span "Team settings" at bounding box center [148, 132] width 46 height 10
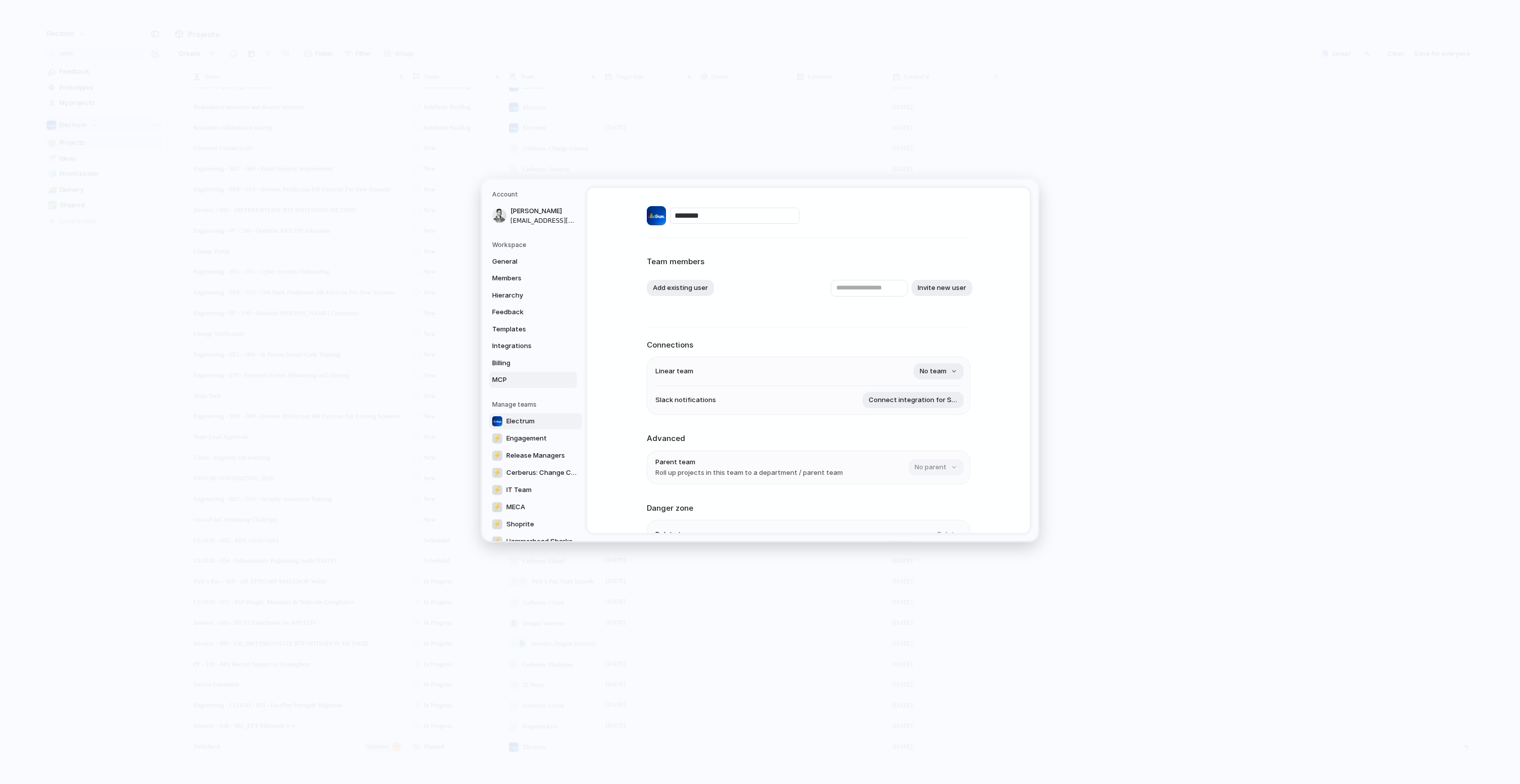
click at [529, 381] on span "MCP" at bounding box center [524, 379] width 65 height 10
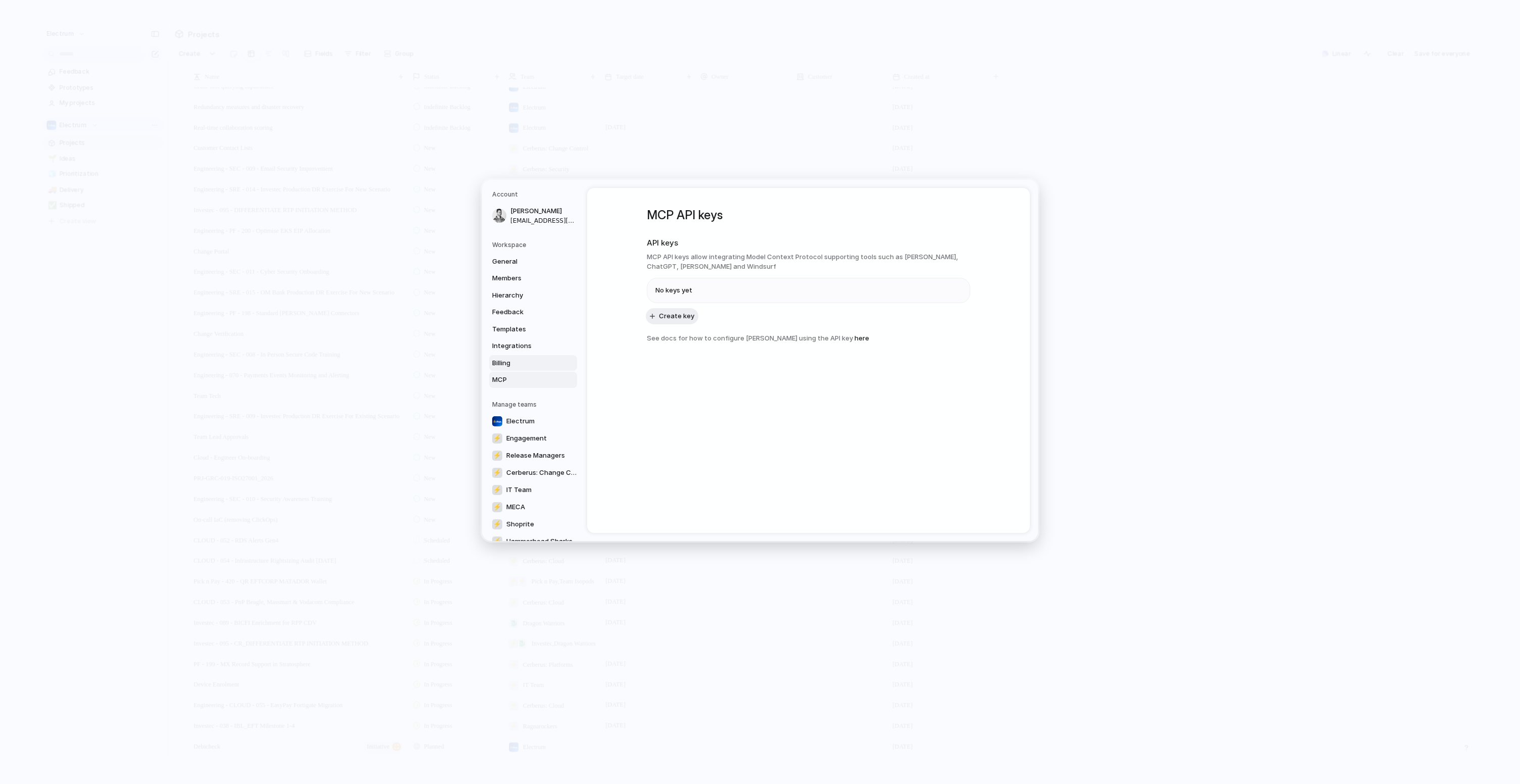
click at [533, 366] on span "Billing" at bounding box center [524, 363] width 65 height 10
click at [537, 354] on div "General Members Hierarchy Feedback Templates Integrations Billing MCP" at bounding box center [535, 320] width 85 height 134
click at [537, 349] on span "Integrations" at bounding box center [524, 345] width 65 height 10
click at [537, 331] on span "Templates" at bounding box center [524, 329] width 65 height 10
click at [539, 312] on span "Feedback" at bounding box center [524, 312] width 65 height 10
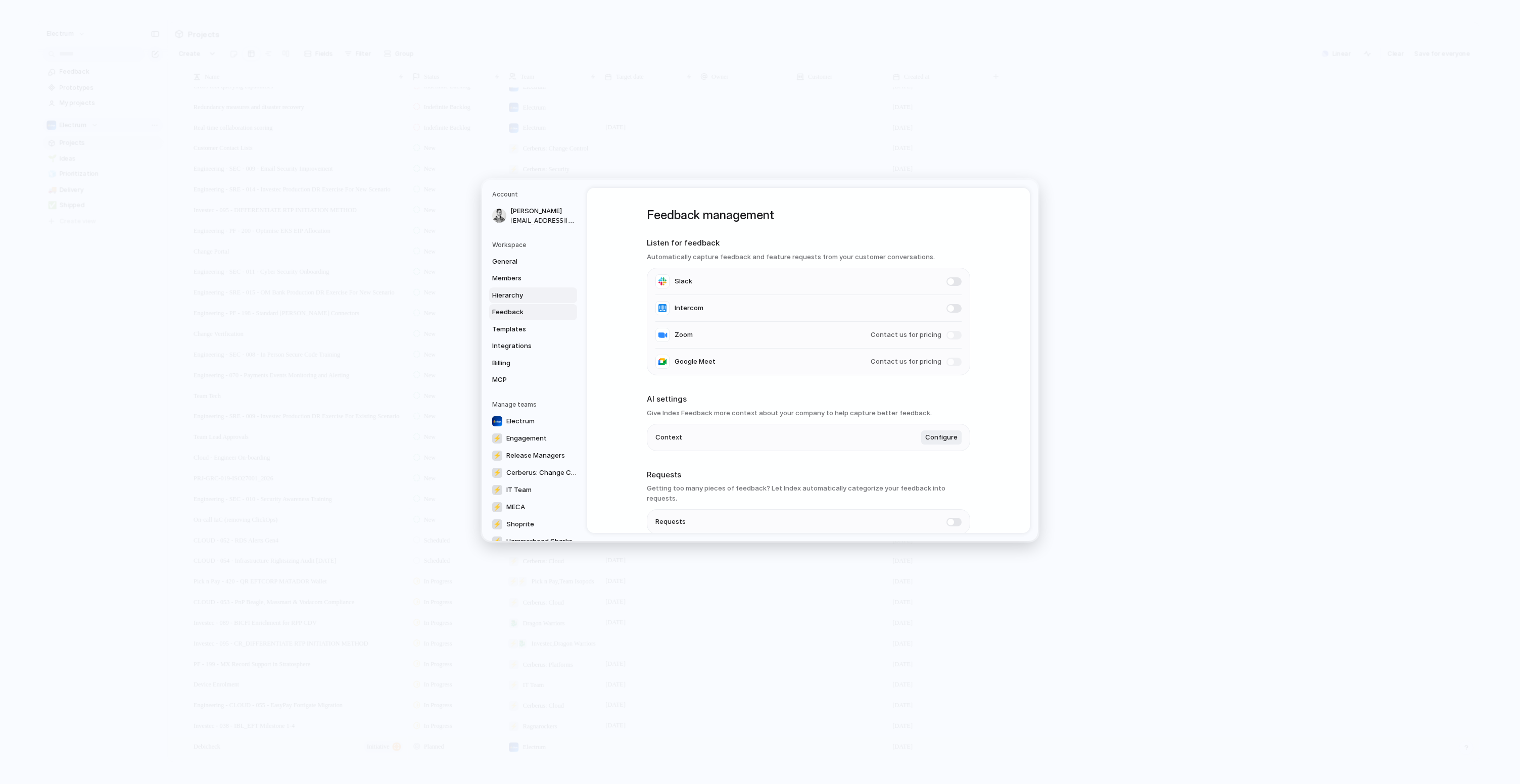
click at [539, 297] on span "Hierarchy" at bounding box center [524, 295] width 65 height 10
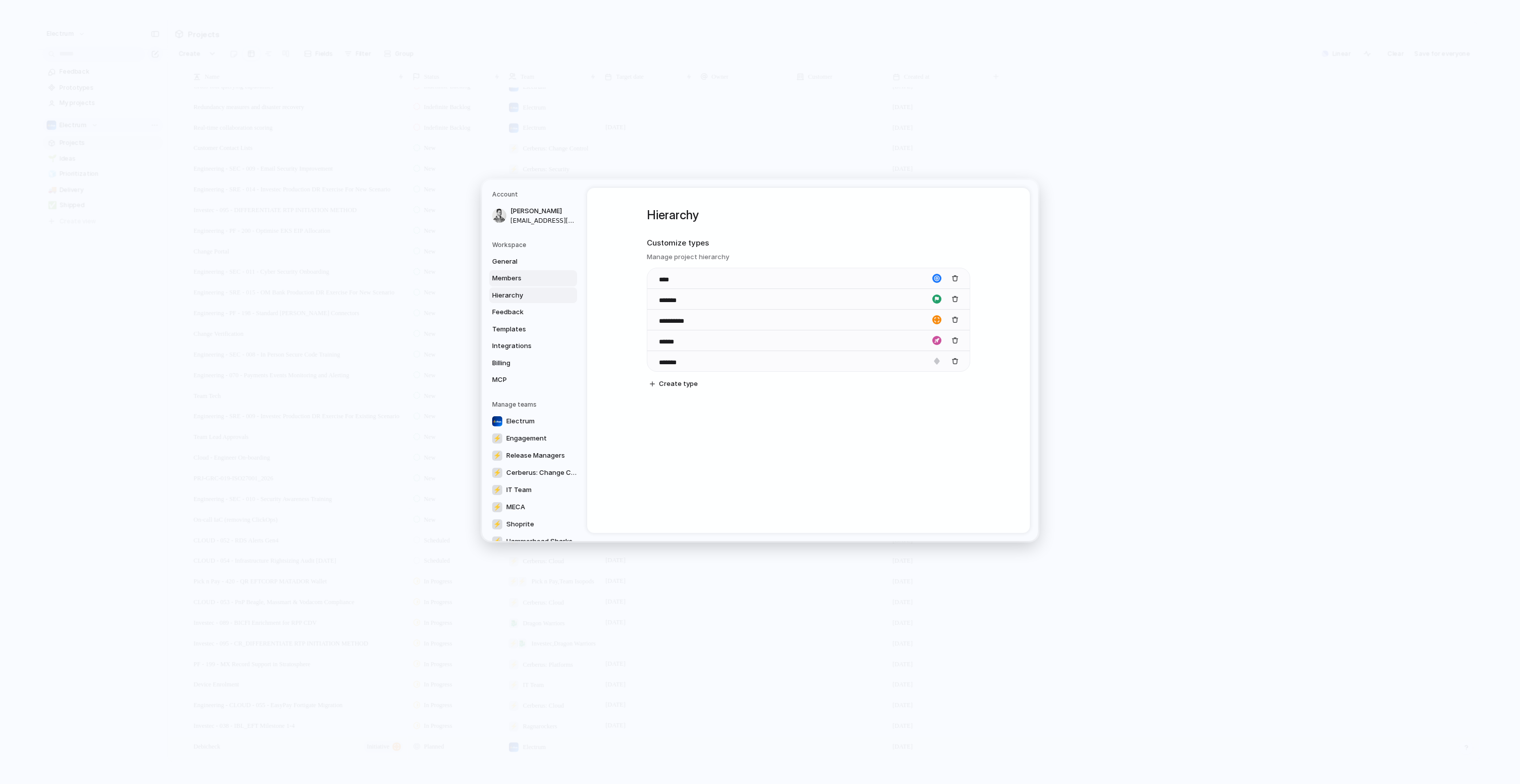
click at [538, 281] on span "Members" at bounding box center [524, 278] width 65 height 10
click at [539, 264] on span "General" at bounding box center [524, 261] width 65 height 10
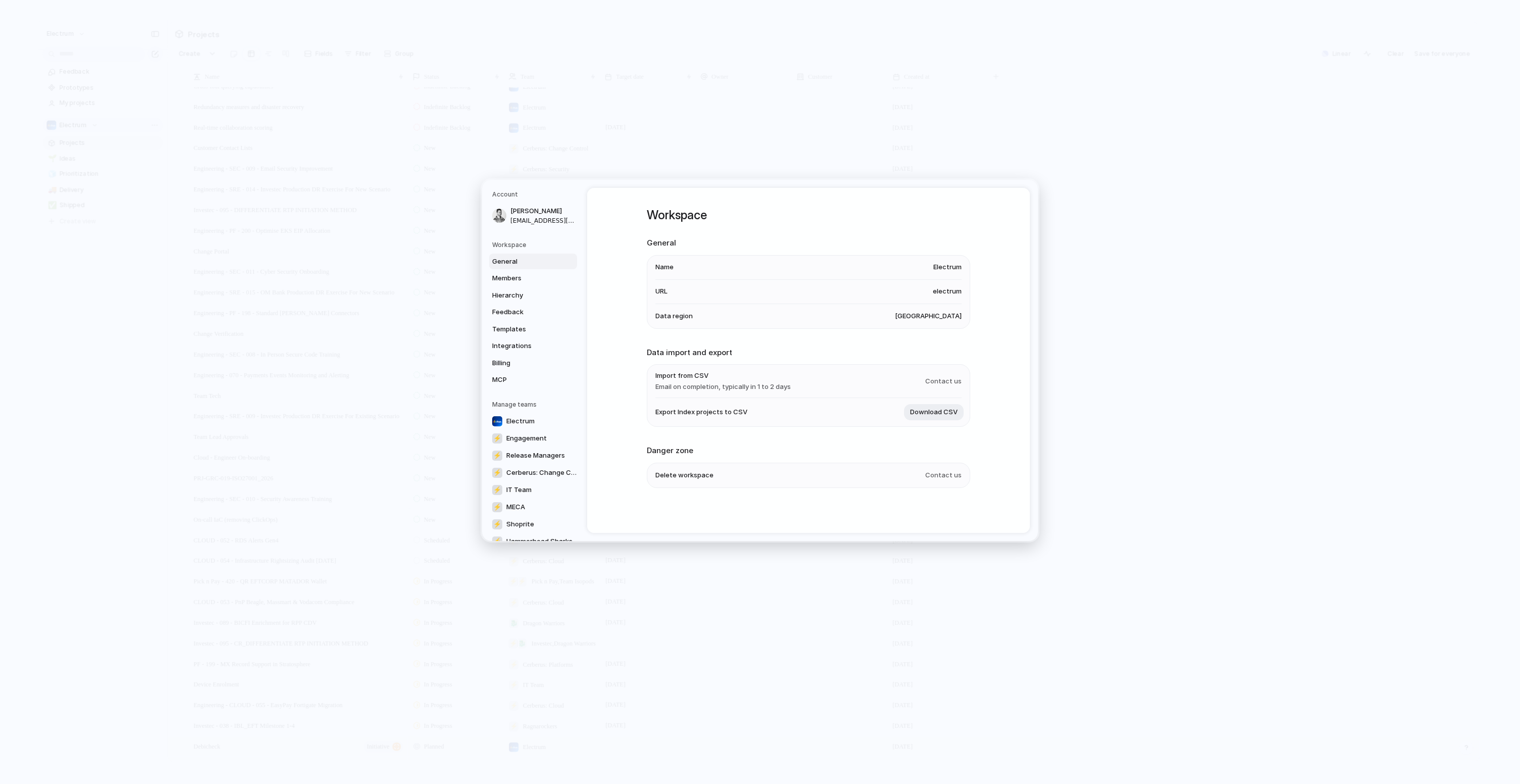
click at [950, 477] on span "Contact us" at bounding box center [944, 475] width 36 height 10
click at [951, 476] on span "Contact us" at bounding box center [944, 475] width 36 height 10
drag, startPoint x: 947, startPoint y: 475, endPoint x: 722, endPoint y: 474, distance: 225.0
click at [793, 473] on li "Delete workspace Contact us" at bounding box center [809, 475] width 306 height 24
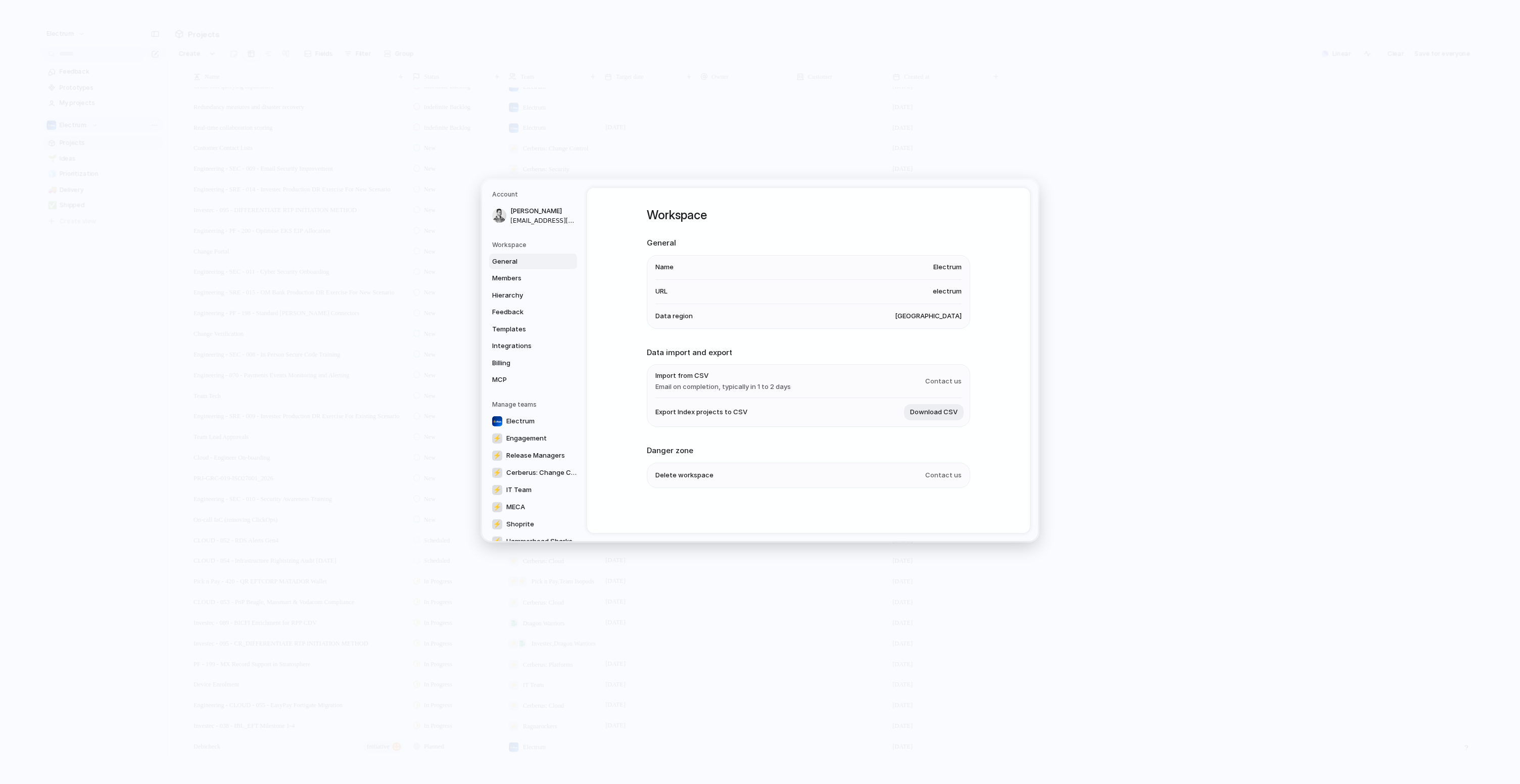
drag, startPoint x: 739, startPoint y: 475, endPoint x: 910, endPoint y: 478, distance: 171.0
click at [910, 478] on ul "Delete workspace Contact us" at bounding box center [808, 475] width 323 height 25
drag, startPoint x: 937, startPoint y: 478, endPoint x: 1051, endPoint y: 478, distance: 114.0
click at [1051, 478] on div "Account Matthew Segers matthewsegers@electrum.co.za Workspace General Members H…" at bounding box center [760, 392] width 1520 height 784
click at [794, 466] on li "Delete workspace Contact us" at bounding box center [809, 475] width 306 height 24
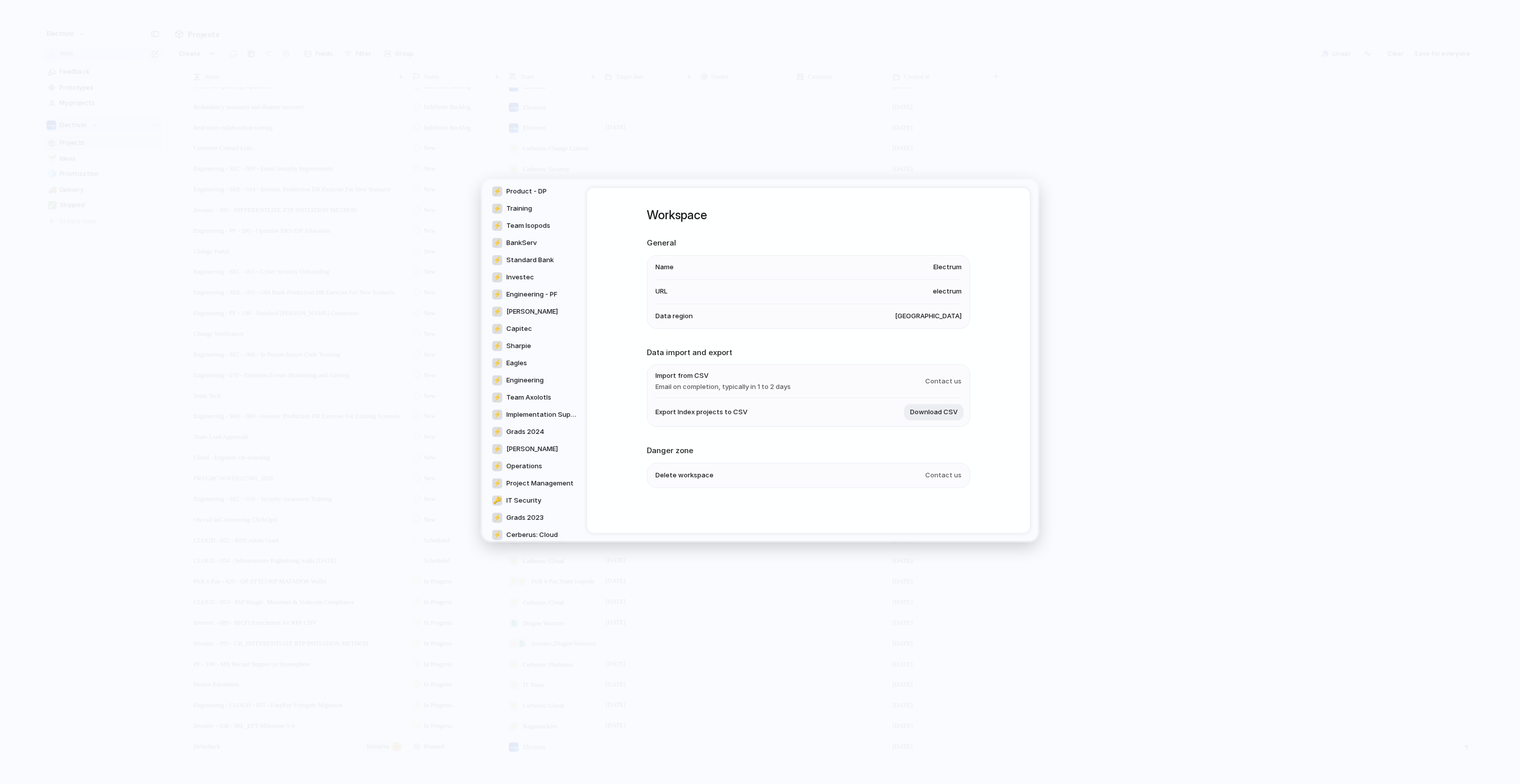
scroll to position [636, 0]
